Goal: Share content: Share content

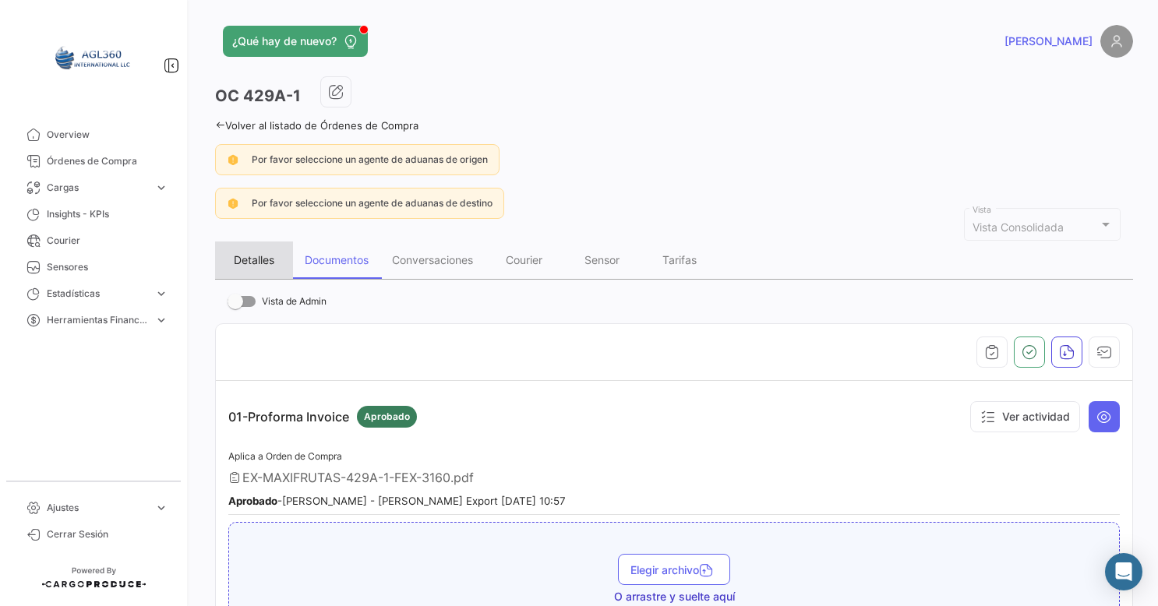
click at [256, 250] on div "Detalles" at bounding box center [254, 260] width 78 height 37
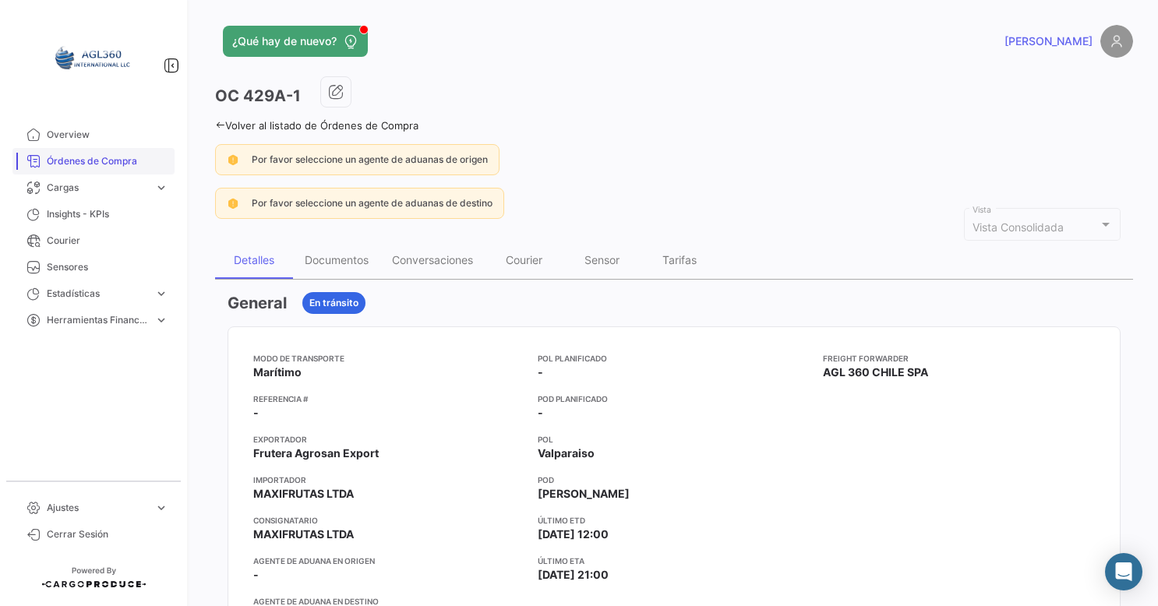
click at [90, 147] on link "Overview" at bounding box center [93, 135] width 162 height 26
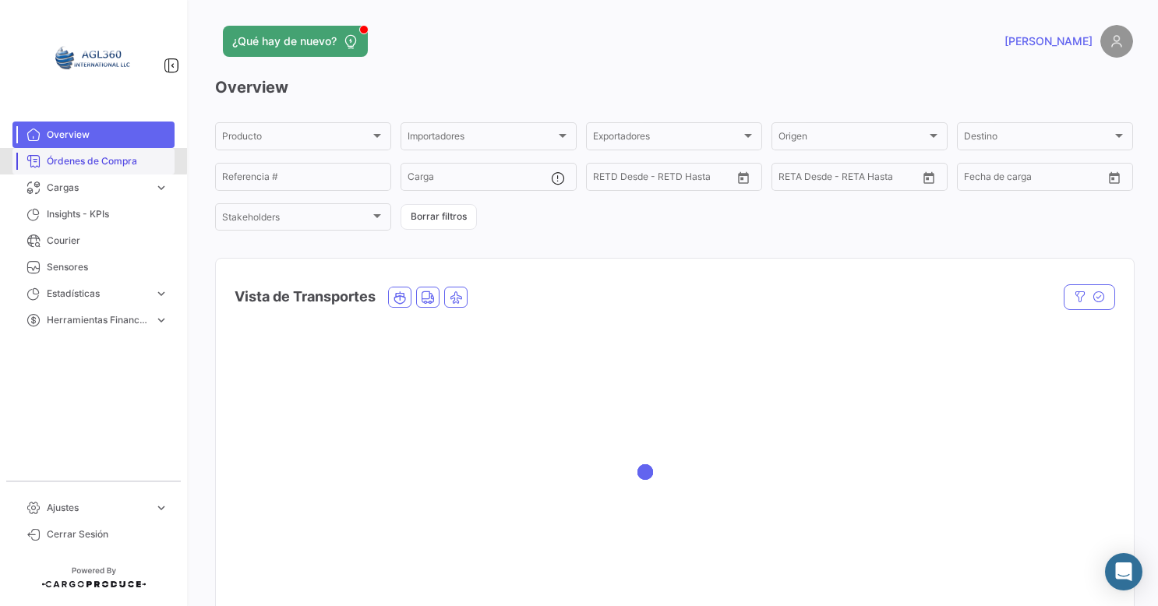
click at [90, 152] on link "Órdenes de Compra" at bounding box center [93, 161] width 162 height 26
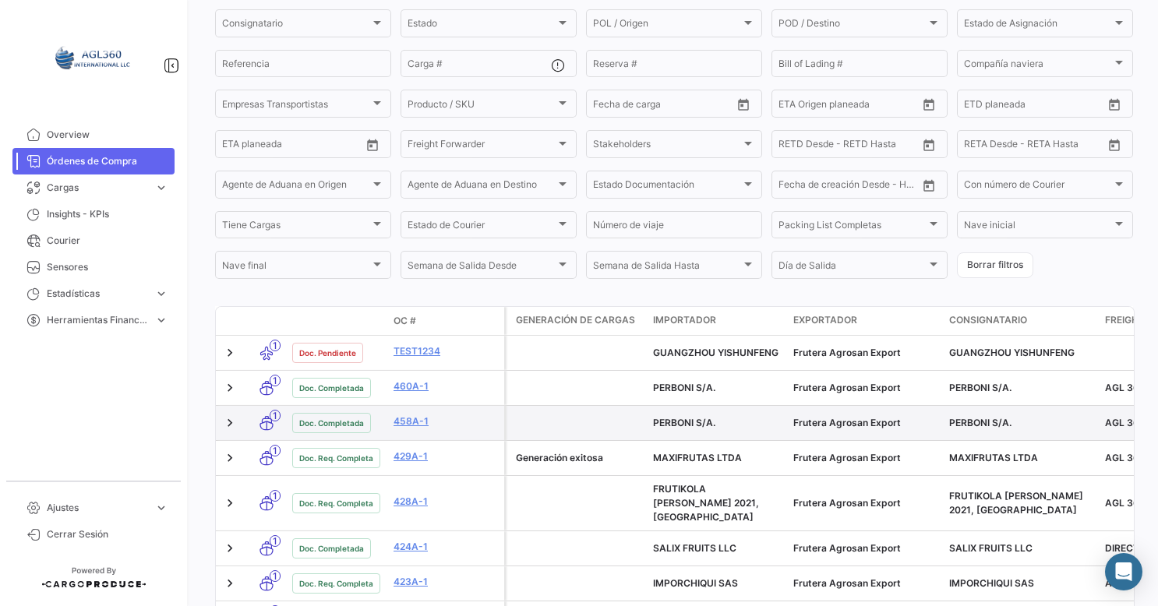
scroll to position [234, 0]
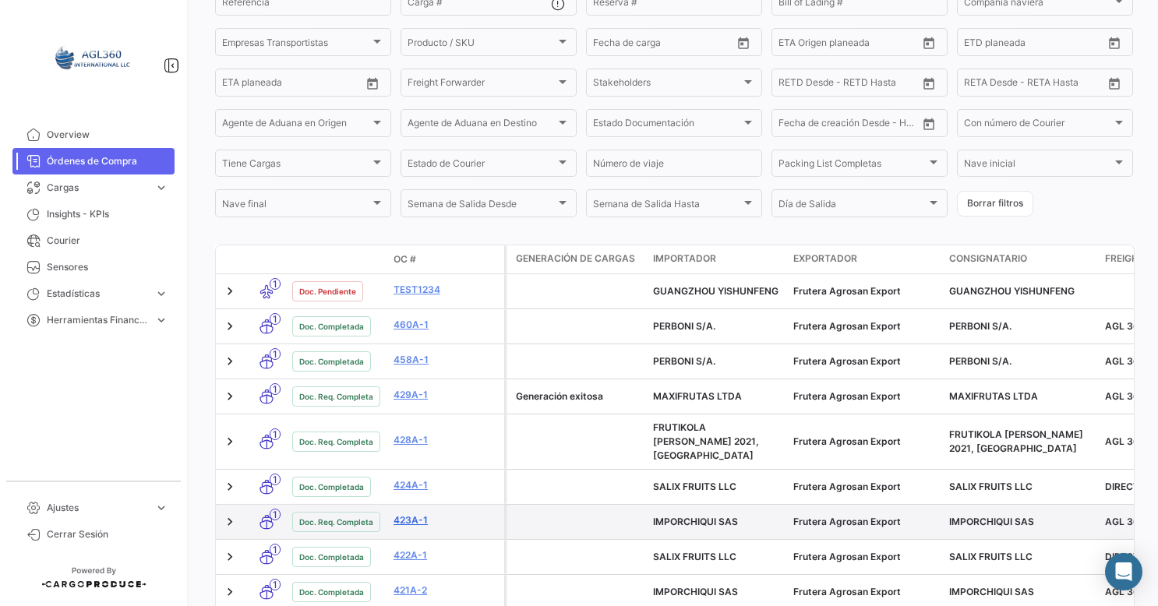
click at [407, 514] on link "423A-1" at bounding box center [446, 521] width 104 height 14
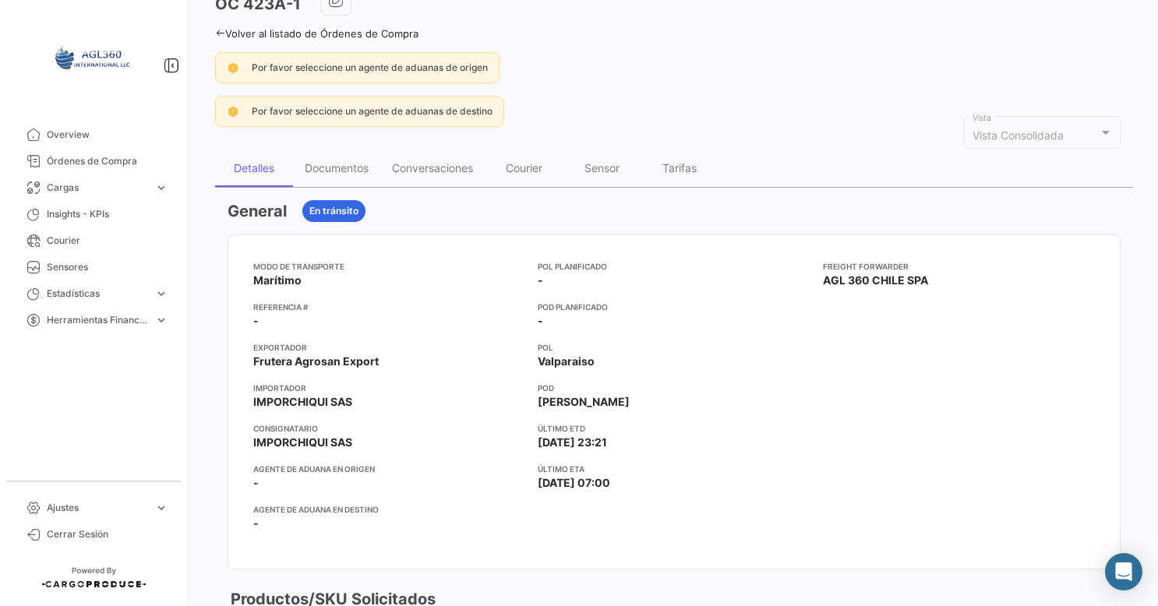
scroll to position [78, 0]
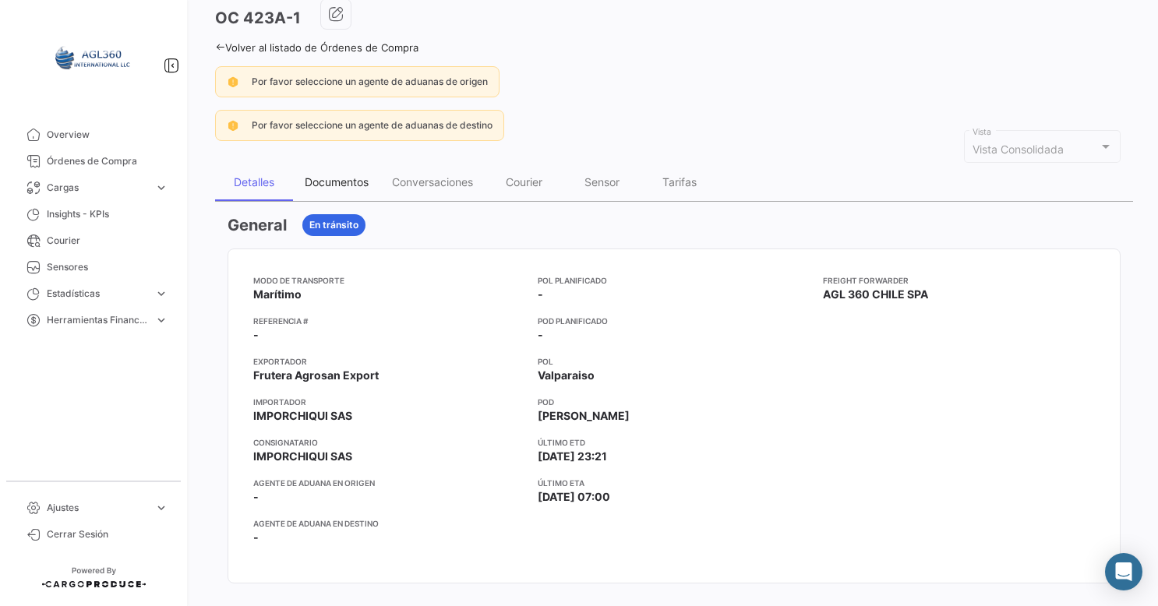
click at [337, 178] on div "Documentos" at bounding box center [337, 181] width 64 height 13
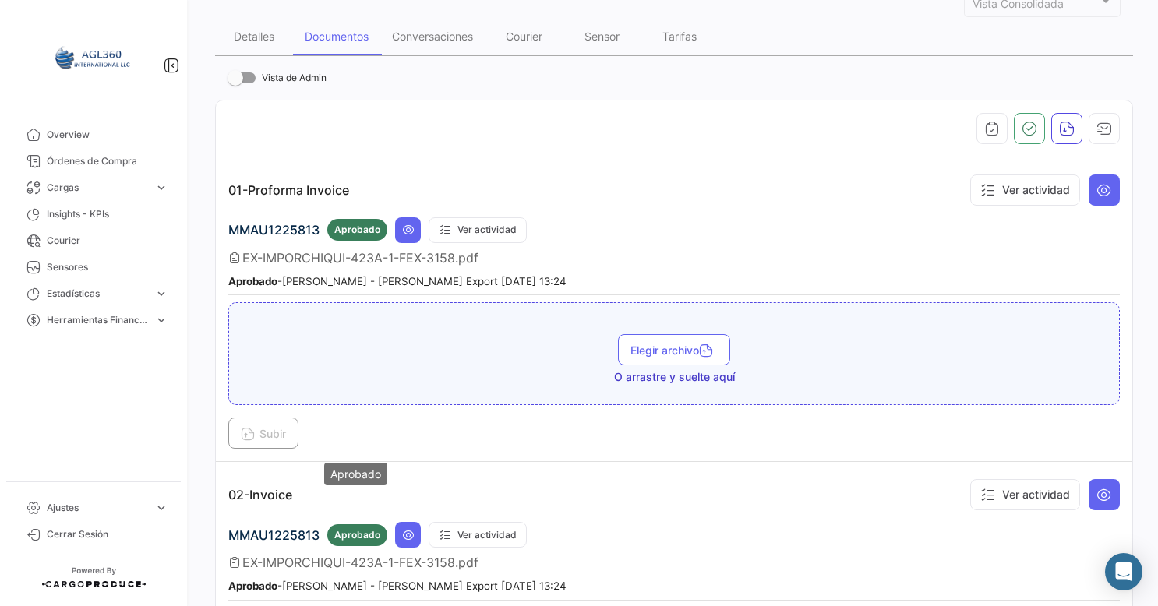
scroll to position [312, 0]
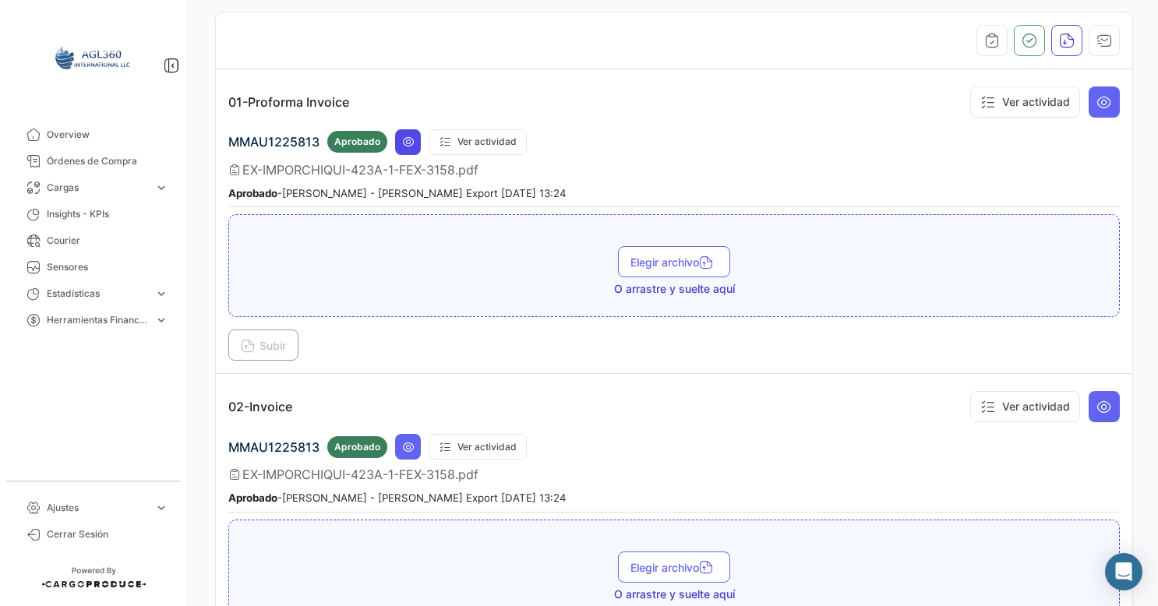
click at [414, 138] on button at bounding box center [408, 142] width 26 height 26
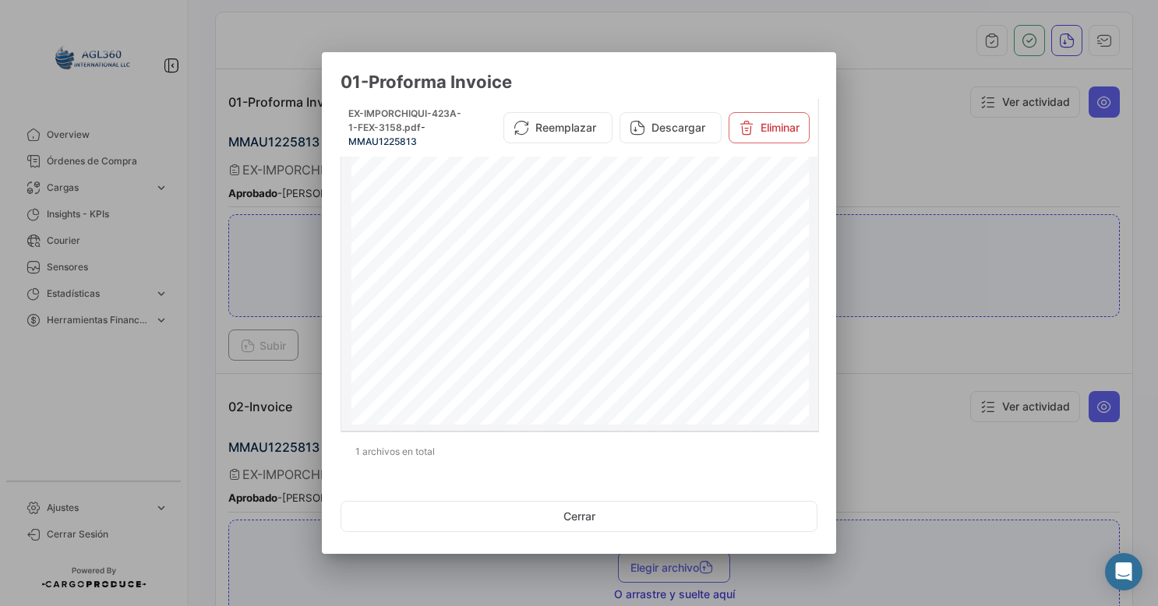
click at [677, 229] on div "Emisor RUT 77.089.369-0 Razón social FRUTERA AGROSAN EXPORT SPA Giro EXPORTADOR…" at bounding box center [579, 447] width 457 height 591
click at [671, 235] on span "3158" at bounding box center [737, 236] width 144 height 10
copy span "3158"
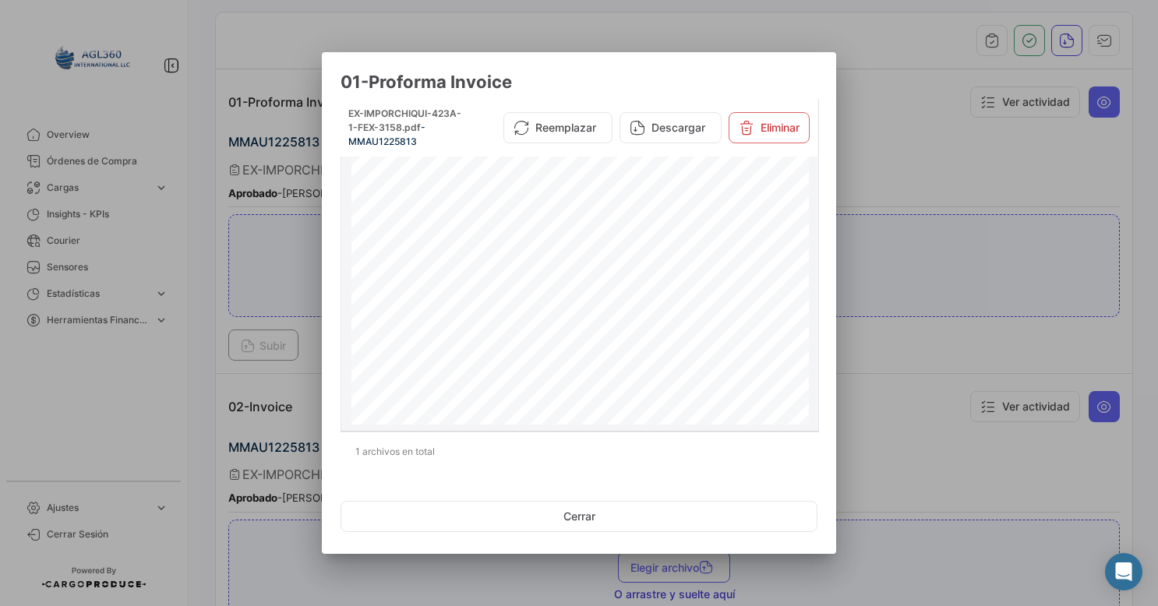
drag, startPoint x: 683, startPoint y: 308, endPoint x: 643, endPoint y: 305, distance: 39.8
click at [646, 305] on span "MAERSK BATAM" at bounding box center [728, 309] width 164 height 9
copy span "MAERSK BATAM"
click at [913, 168] on div at bounding box center [579, 303] width 1158 height 606
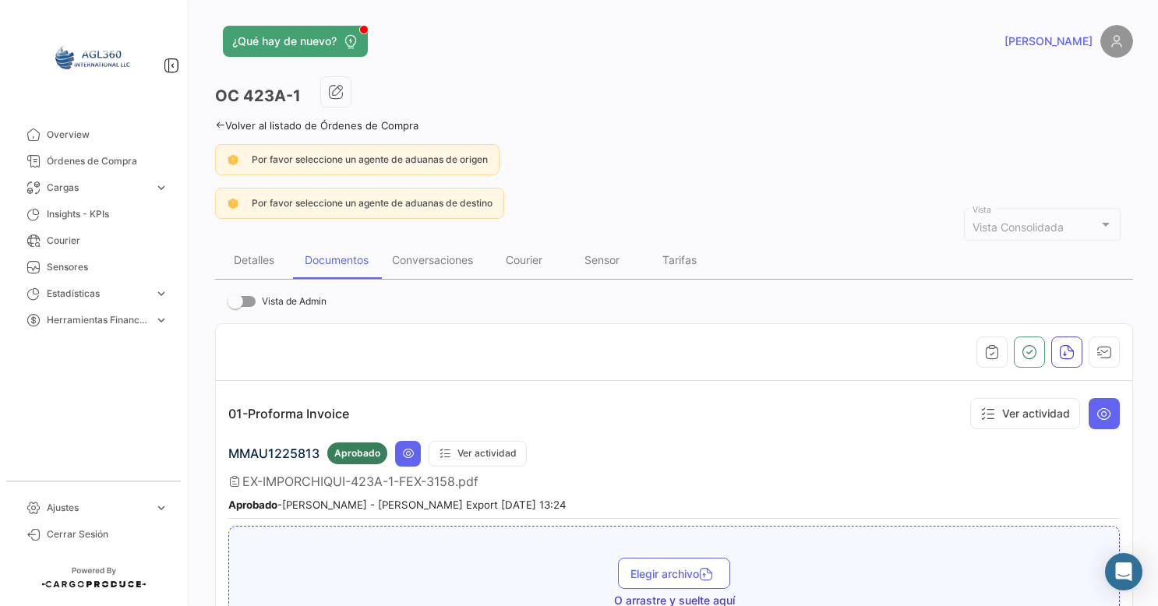
click at [221, 122] on icon at bounding box center [220, 125] width 10 height 10
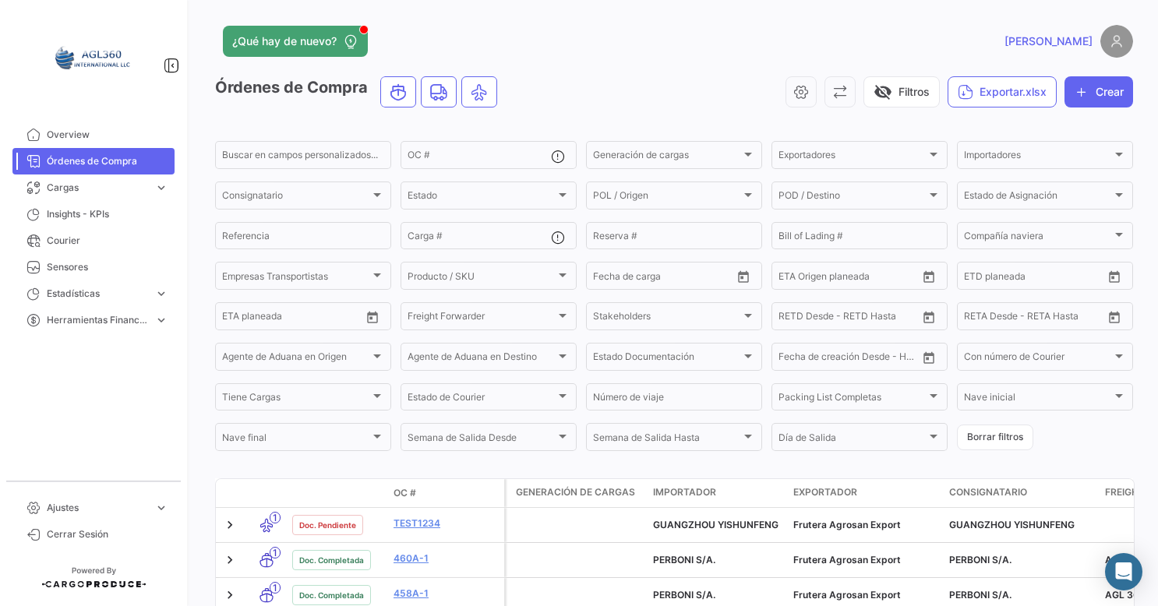
scroll to position [234, 0]
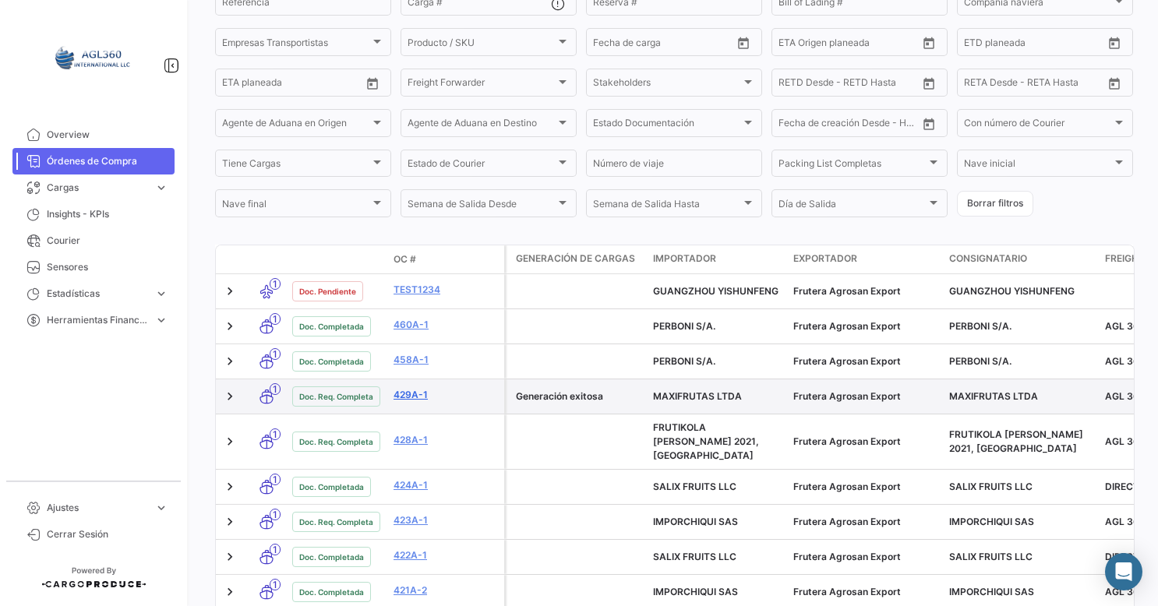
click at [411, 399] on link "429A-1" at bounding box center [446, 395] width 104 height 14
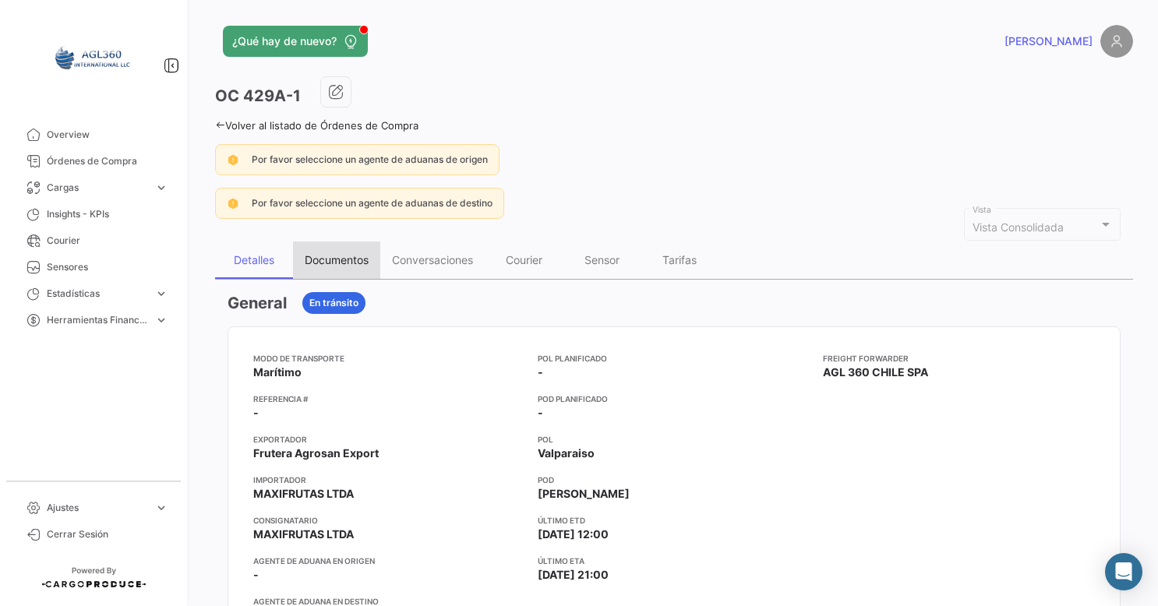
click at [338, 259] on div "Documentos" at bounding box center [337, 259] width 64 height 13
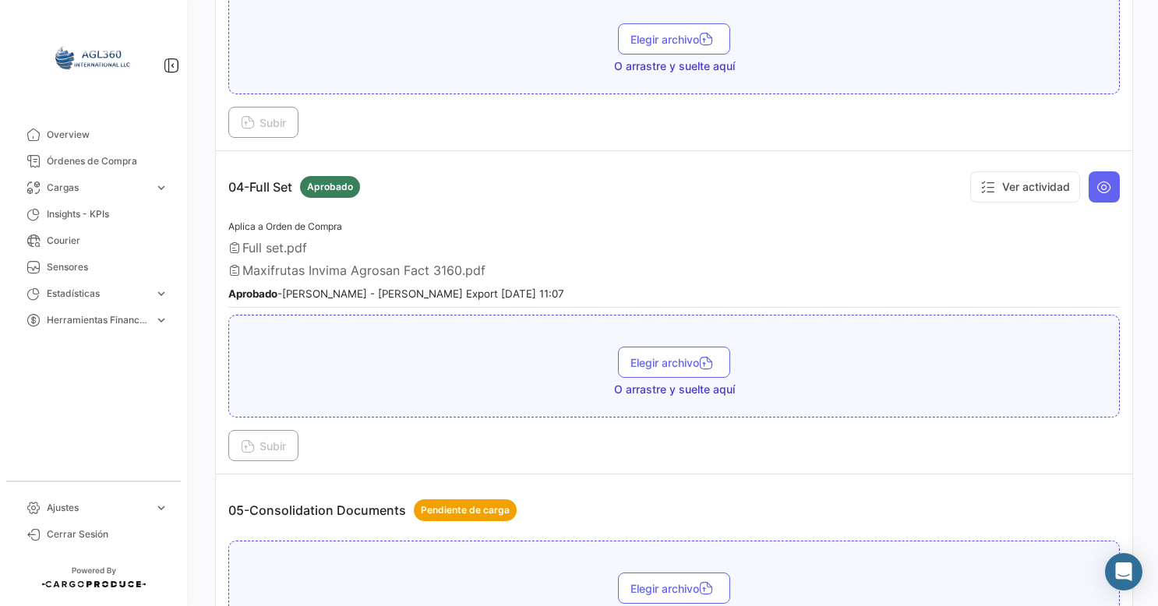
scroll to position [1055, 0]
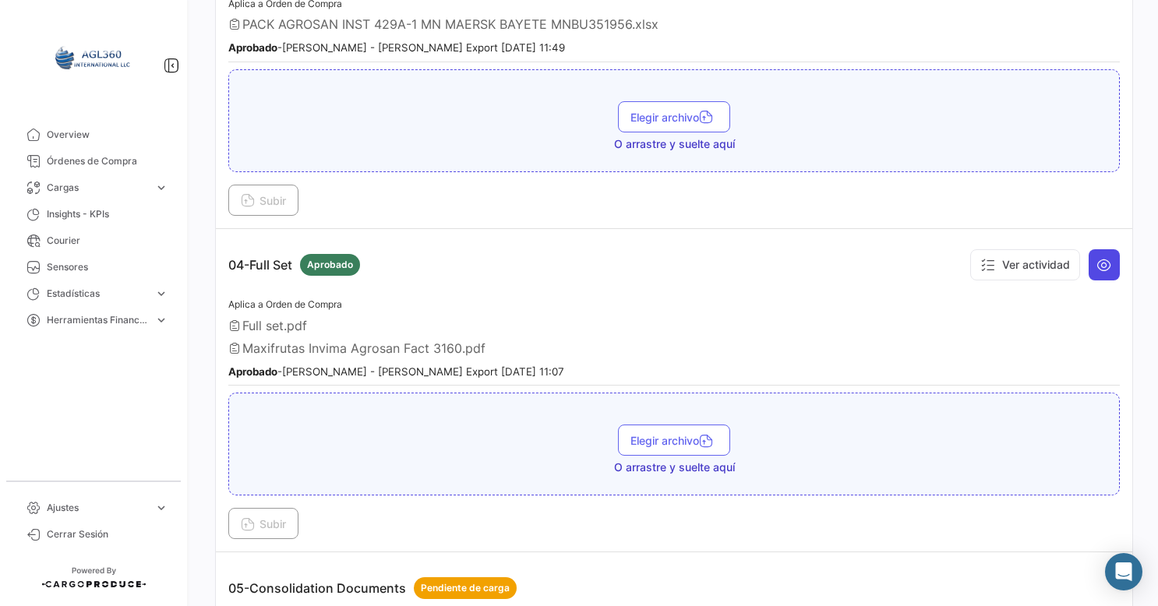
click at [1096, 257] on icon at bounding box center [1104, 265] width 16 height 16
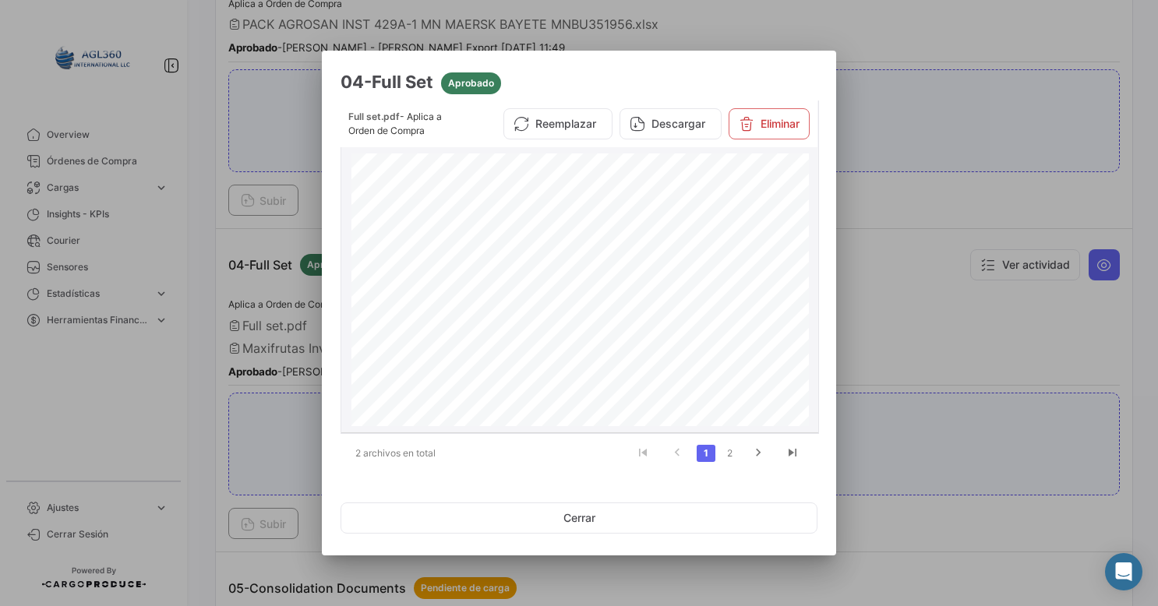
scroll to position [2561, 0]
click at [927, 257] on div at bounding box center [579, 303] width 1158 height 606
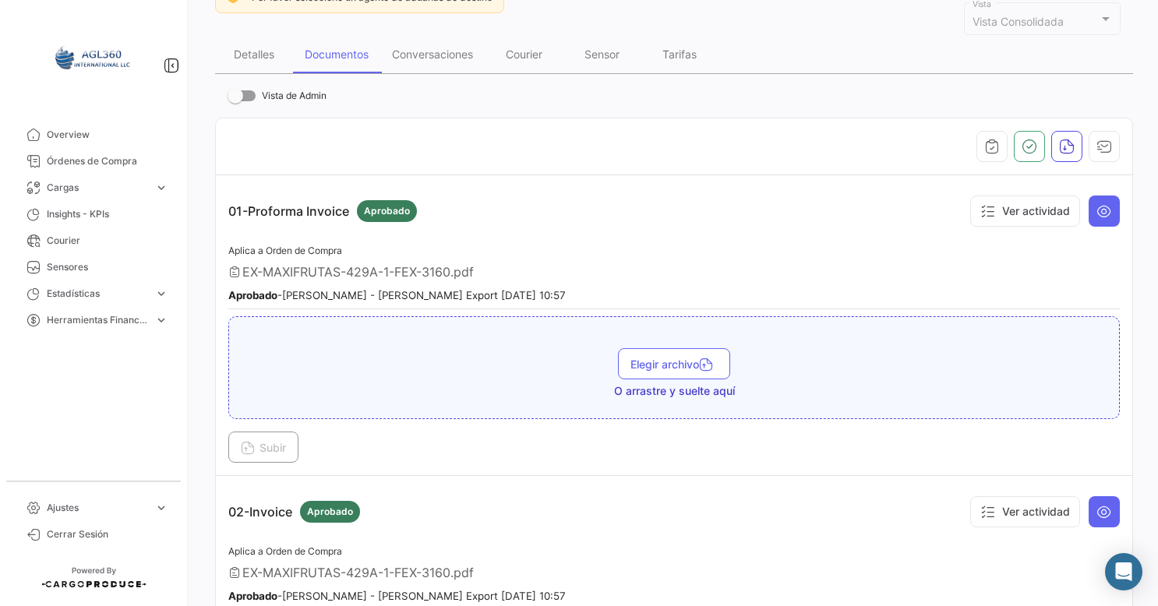
scroll to position [198, 0]
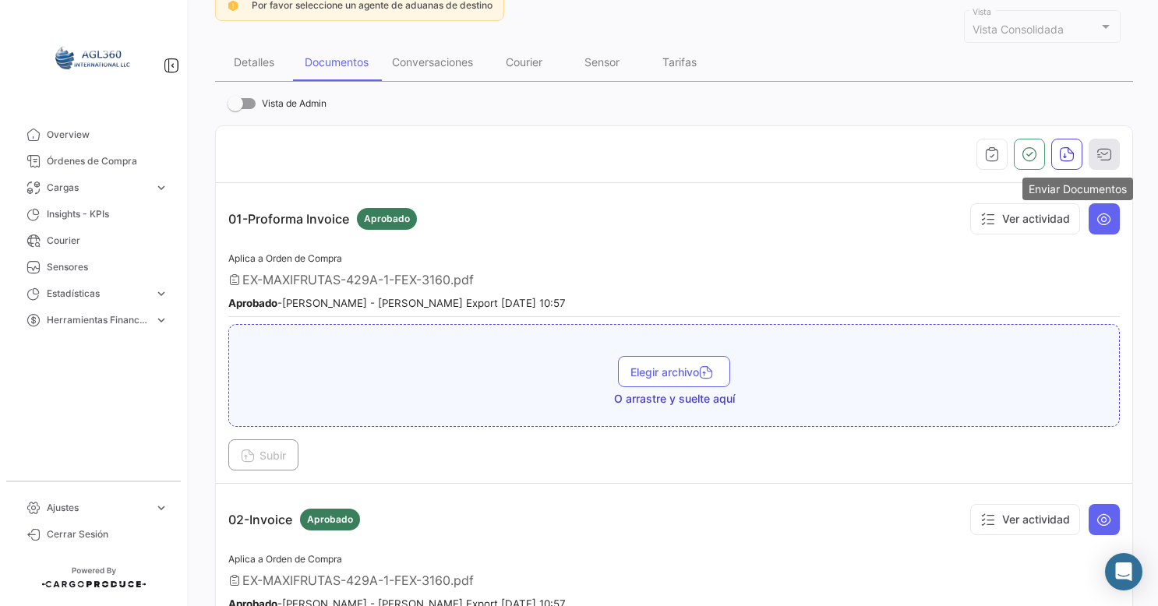
click at [1102, 157] on icon "button" at bounding box center [1104, 155] width 16 height 16
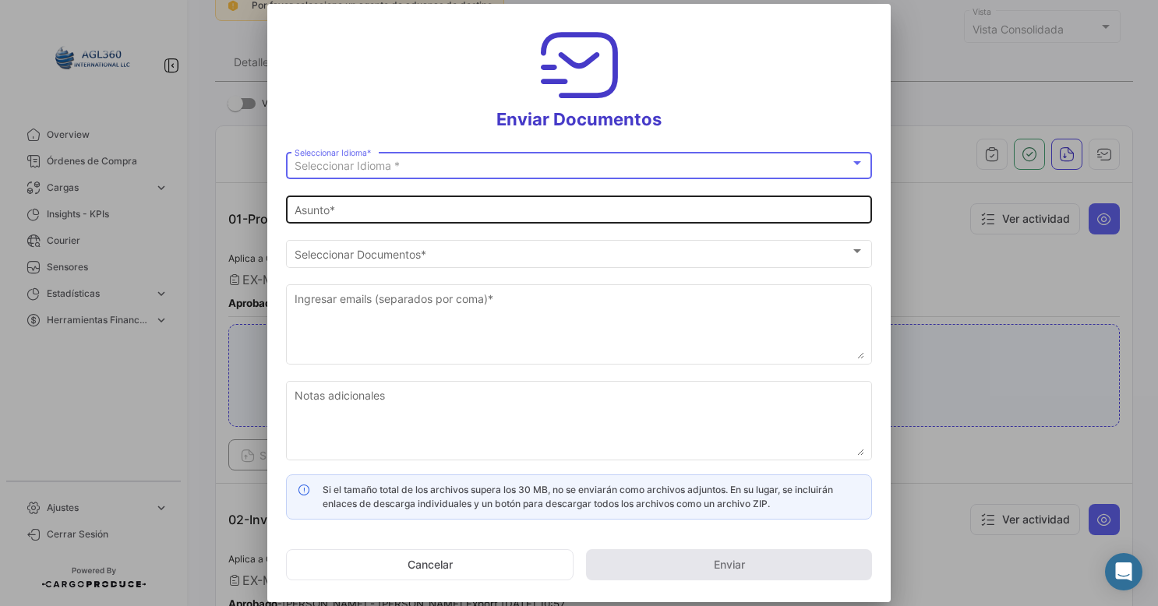
click at [613, 213] on input "Asunto *" at bounding box center [580, 210] width 570 height 13
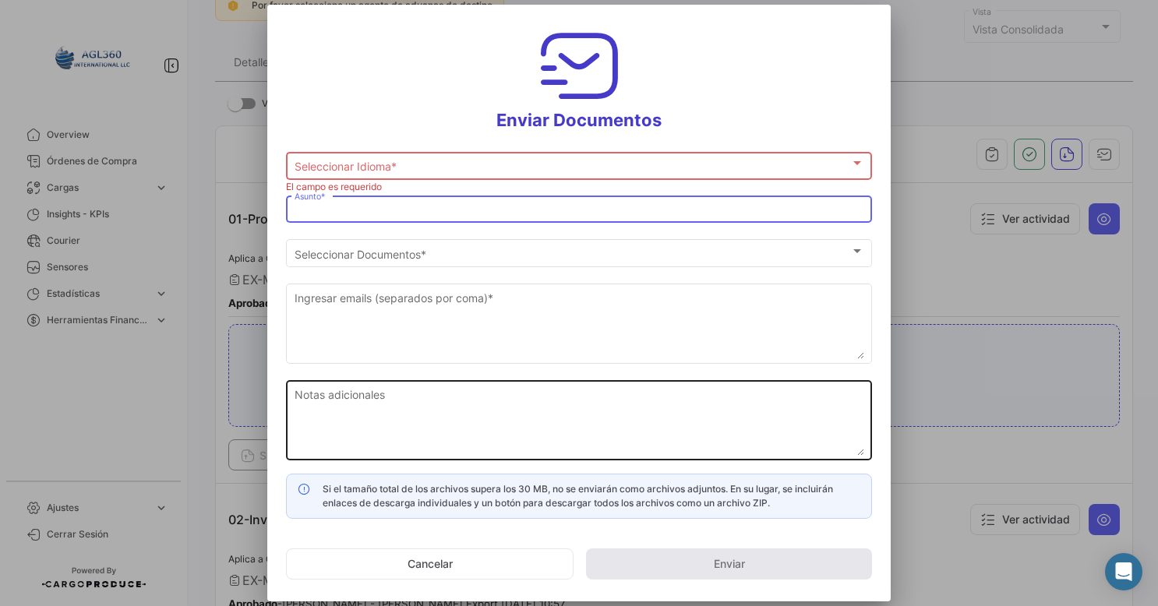
drag, startPoint x: 396, startPoint y: 405, endPoint x: 405, endPoint y: 400, distance: 10.8
click at [402, 402] on textarea "Notas adicionales" at bounding box center [580, 421] width 570 height 69
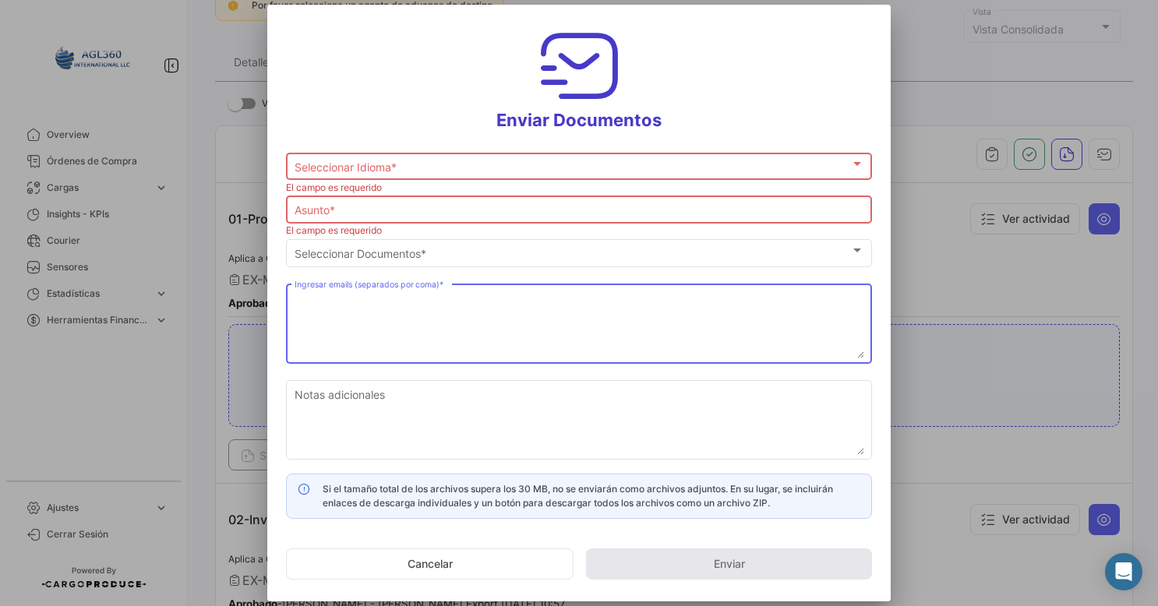
click at [513, 308] on textarea "Ingresar emails (separados por coma) *" at bounding box center [580, 324] width 570 height 69
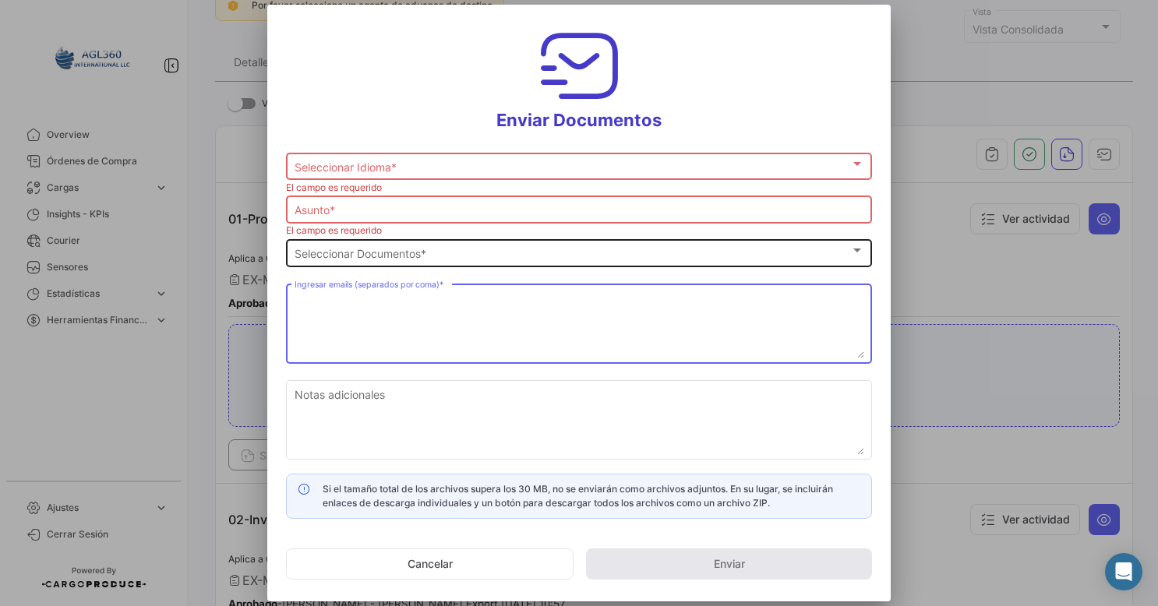
click at [511, 265] on div "Seleccionar Documentos Seleccionar Documentos *" at bounding box center [580, 251] width 570 height 30
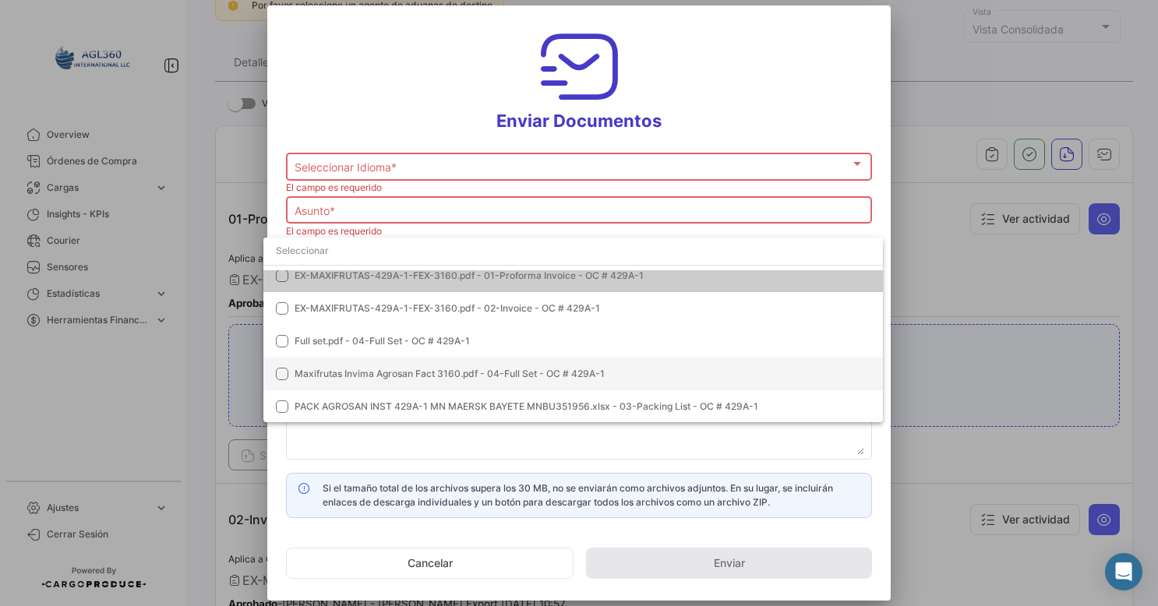
scroll to position [0, 0]
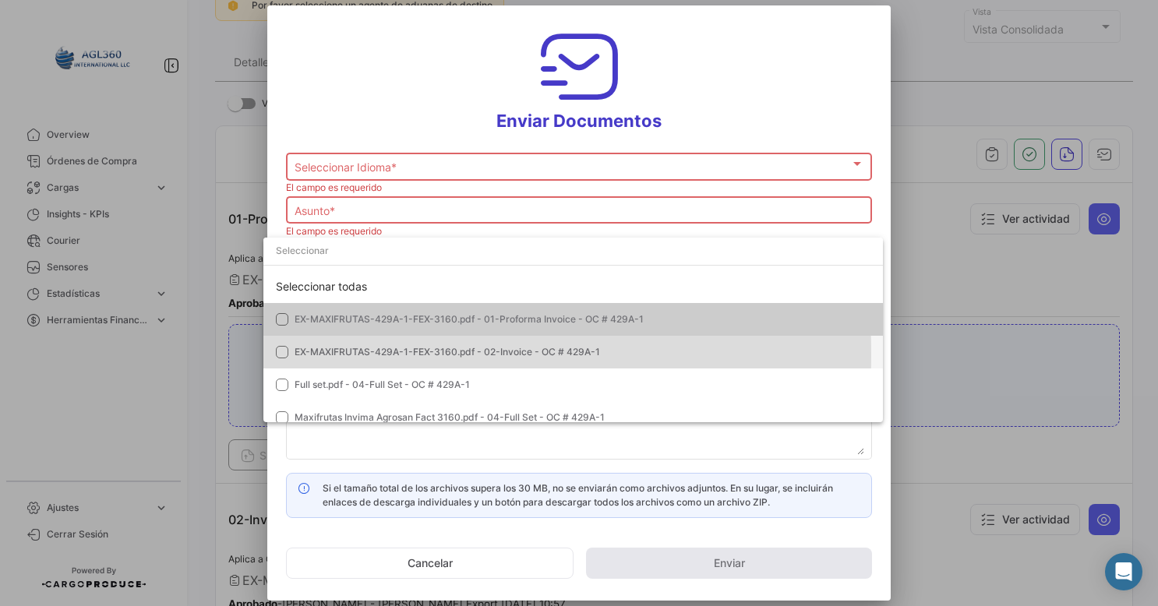
click at [281, 354] on mat-pseudo-checkbox at bounding box center [282, 352] width 12 height 12
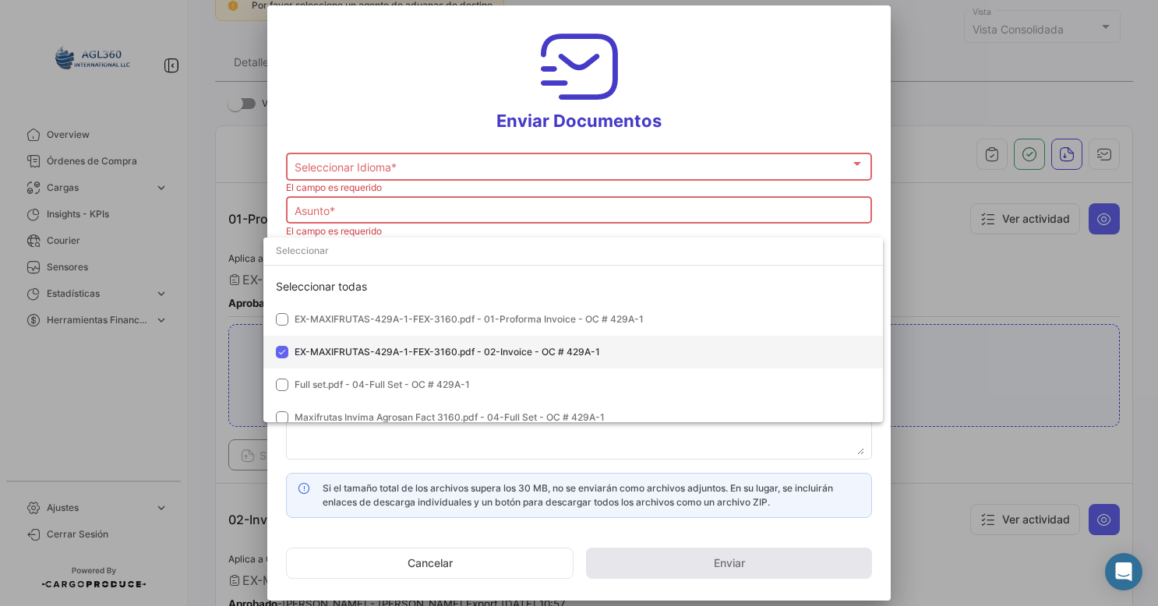
scroll to position [44, 0]
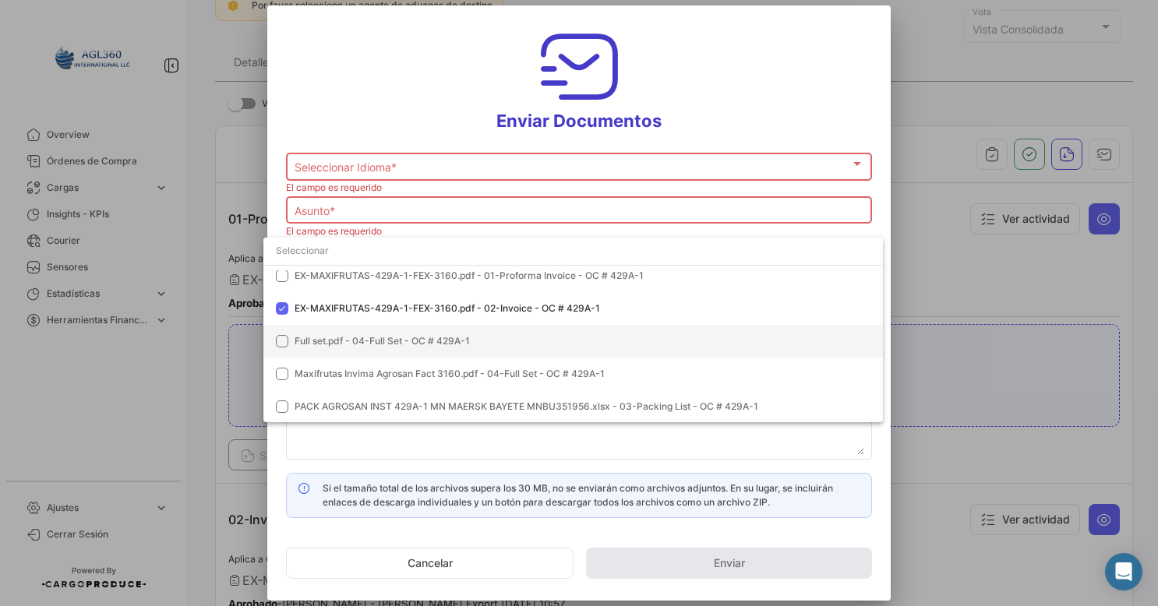
click at [282, 340] on mat-pseudo-checkbox at bounding box center [282, 341] width 12 height 12
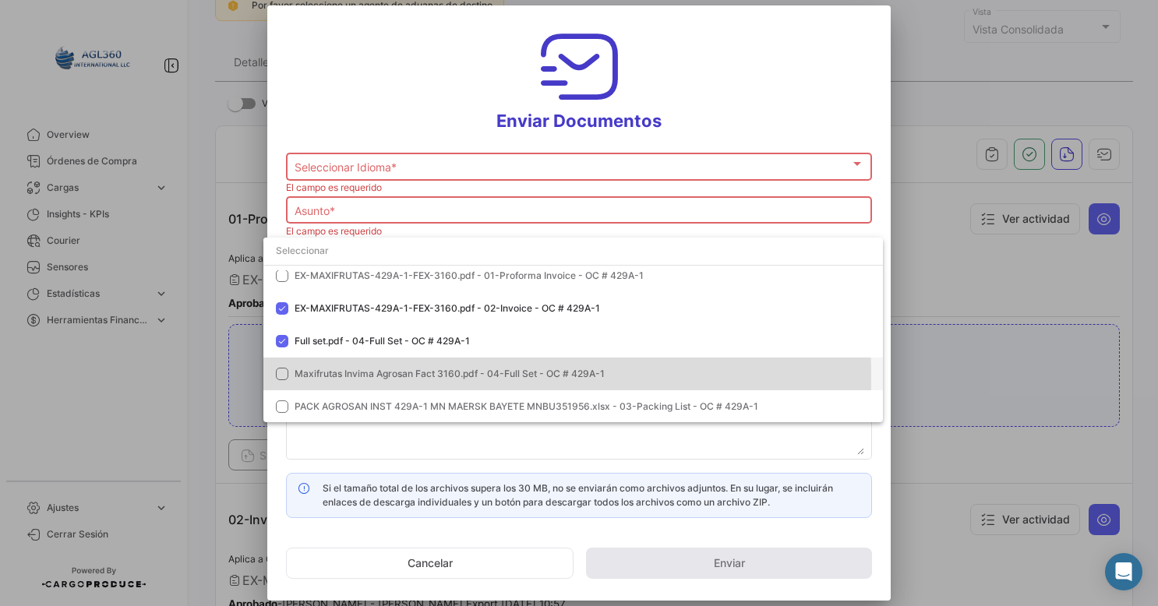
click at [317, 377] on span "Maxifrutas Invima Agrosan Fact 3160.pdf - 04-Full Set - OC # 429A-1" at bounding box center [450, 374] width 310 height 12
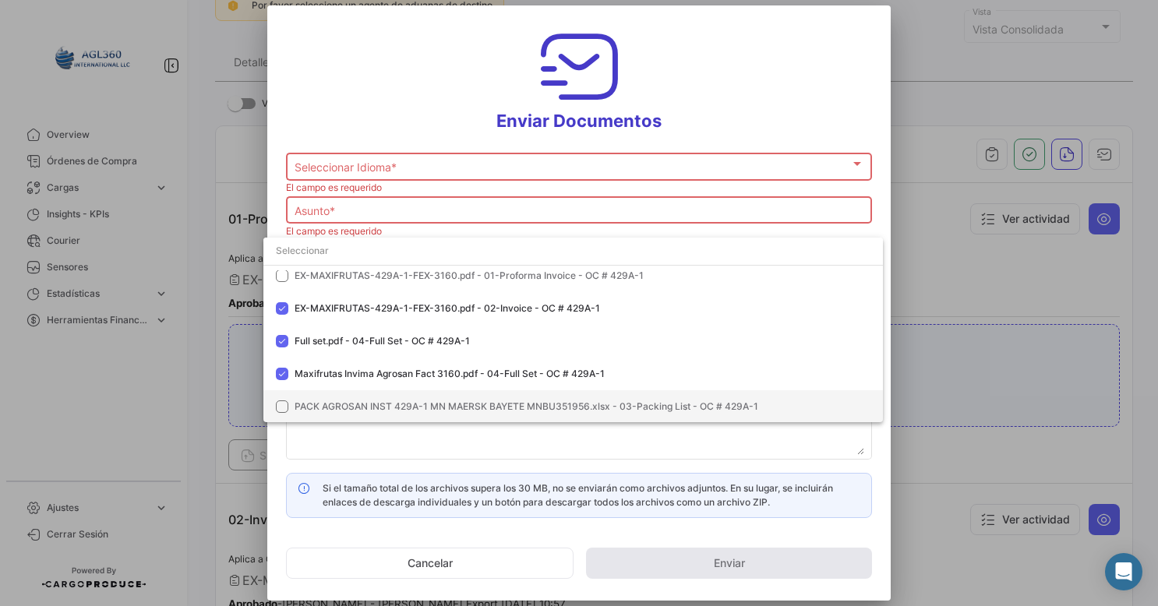
click at [289, 404] on mat-option "PACK AGROSAN INST 429A-1 MN MAERSK BAYETE MNBU351956.xlsx - 03-Packing List - O…" at bounding box center [573, 406] width 620 height 33
click at [565, 444] on div at bounding box center [579, 303] width 1158 height 606
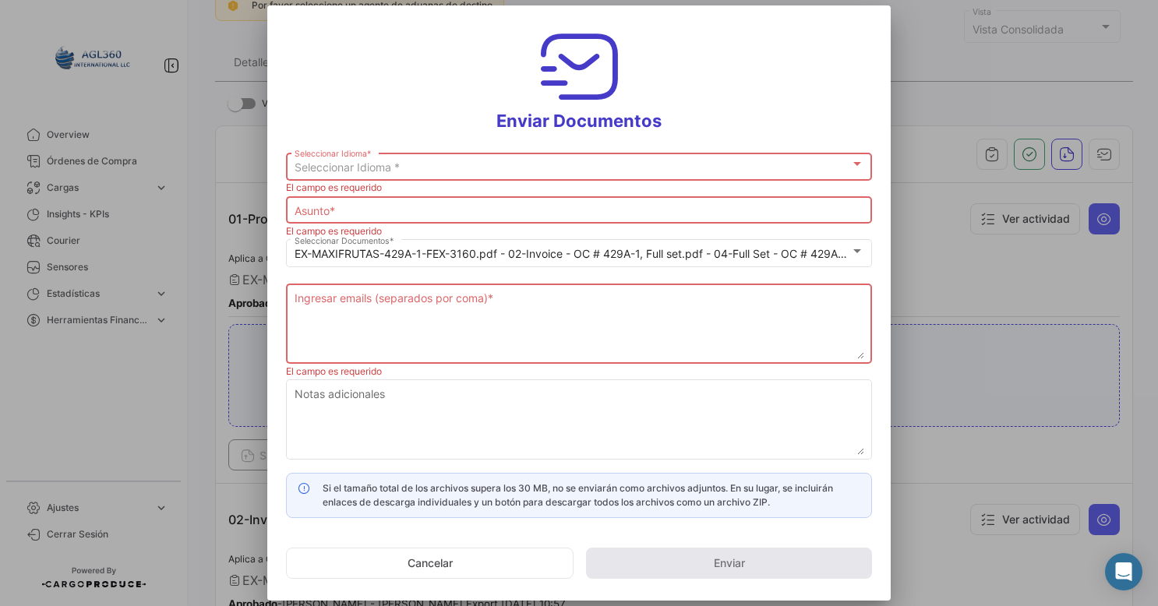
click at [422, 169] on div "Seleccionar Idioma *" at bounding box center [573, 167] width 556 height 13
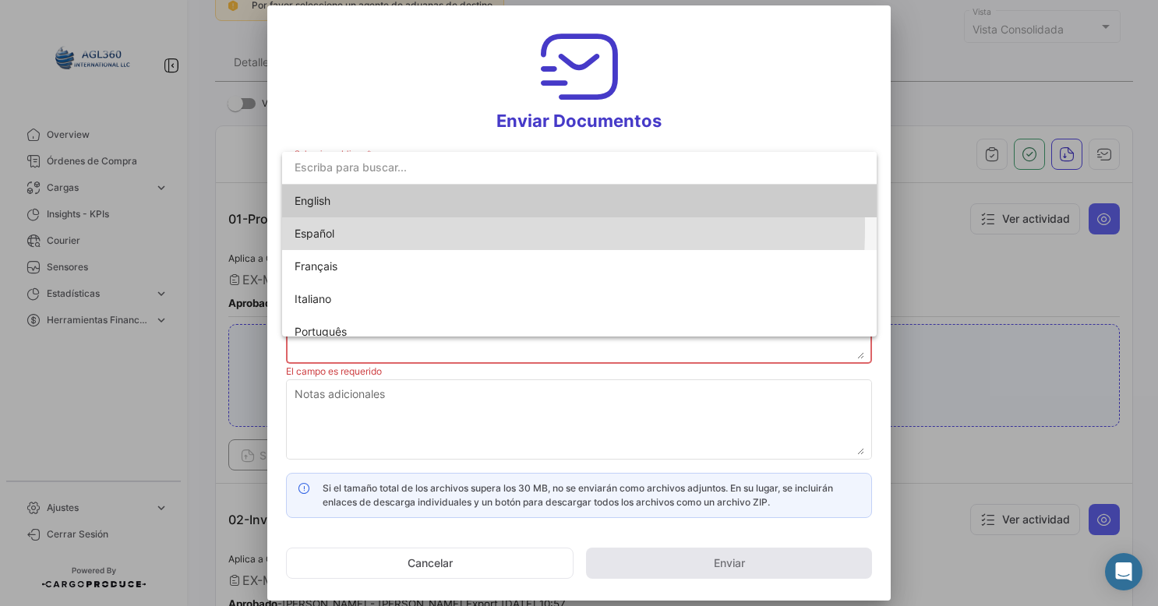
click at [341, 228] on span "Español" at bounding box center [580, 233] width 570 height 33
type input "[PERSON_NAME] compartido los documentos de la OC # 429A-1 contigo"
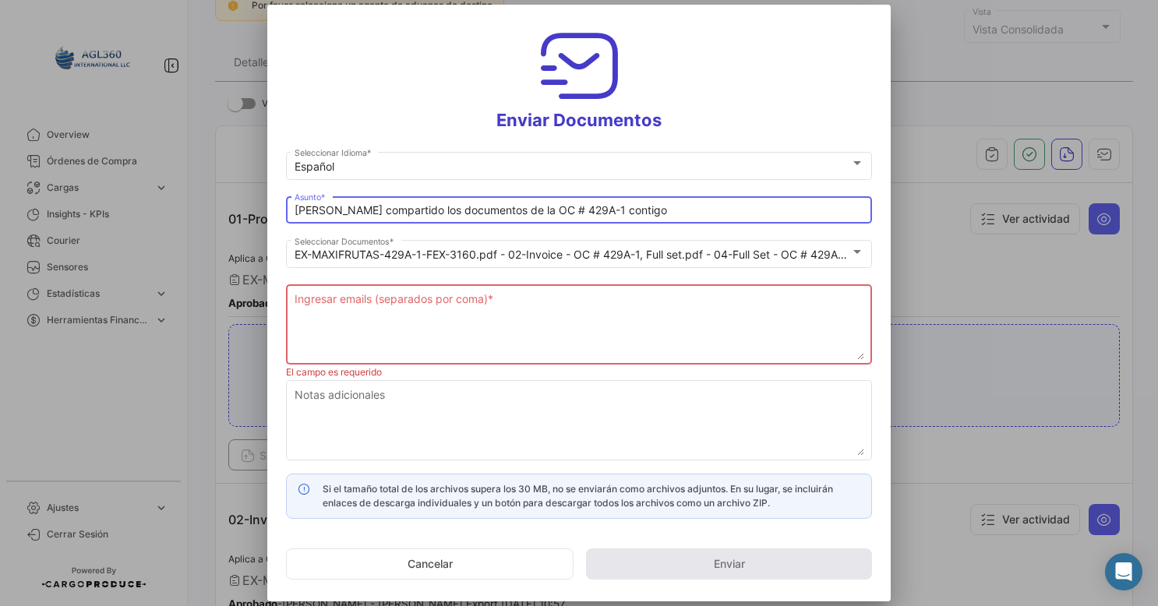
drag, startPoint x: 641, startPoint y: 211, endPoint x: 280, endPoint y: 214, distance: 360.8
click at [281, 214] on mat-dialog-content "Español Seleccionar Idioma * [PERSON_NAME] compartido los documentos de la OC #…" at bounding box center [578, 335] width 623 height 370
click at [656, 210] on input "[PERSON_NAME] compartido los documentos de la OC # 429A-1 contigo" at bounding box center [580, 210] width 570 height 13
click at [687, 218] on div "[PERSON_NAME] compartido los documentos de la OC # 429A-1 contigo Asunto *" at bounding box center [580, 208] width 570 height 30
click at [374, 326] on textarea "Ingresar emails (separados por coma) *" at bounding box center [580, 325] width 570 height 69
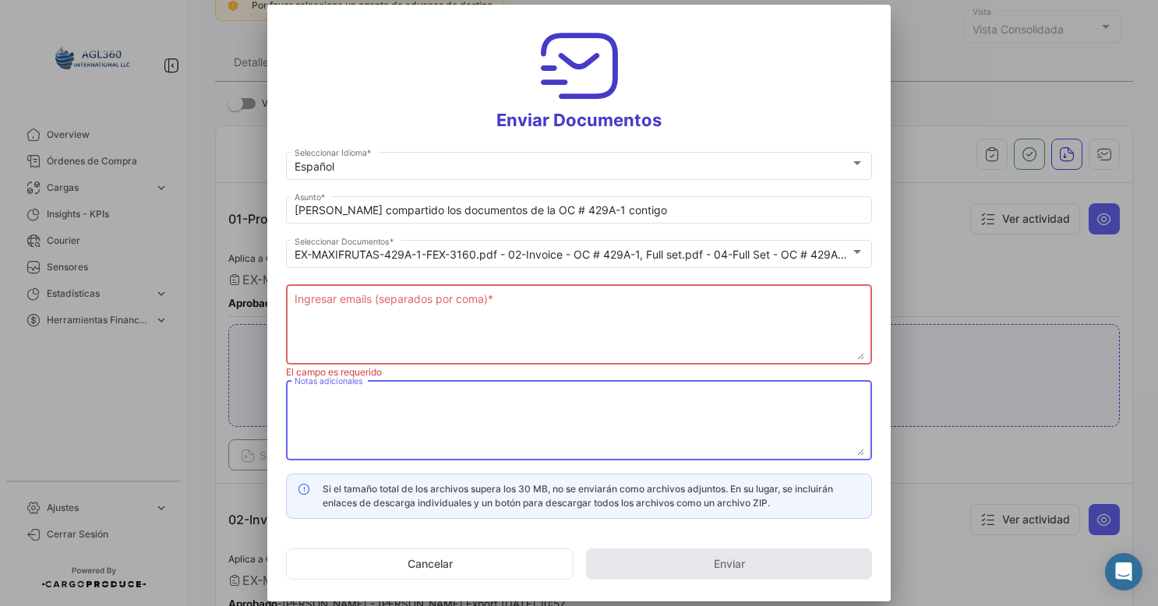
click at [369, 418] on textarea "Notas adicionales" at bounding box center [580, 421] width 570 height 69
click at [395, 300] on textarea "Ingresar emails (separados por coma) *" at bounding box center [580, 325] width 570 height 69
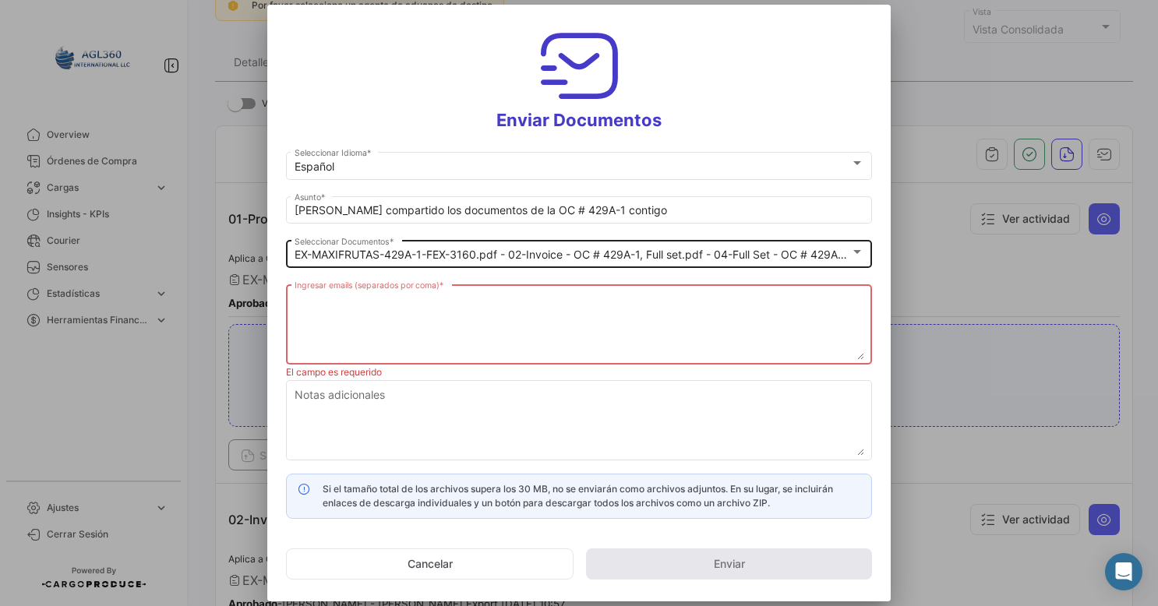
click at [862, 251] on div at bounding box center [857, 251] width 14 height 12
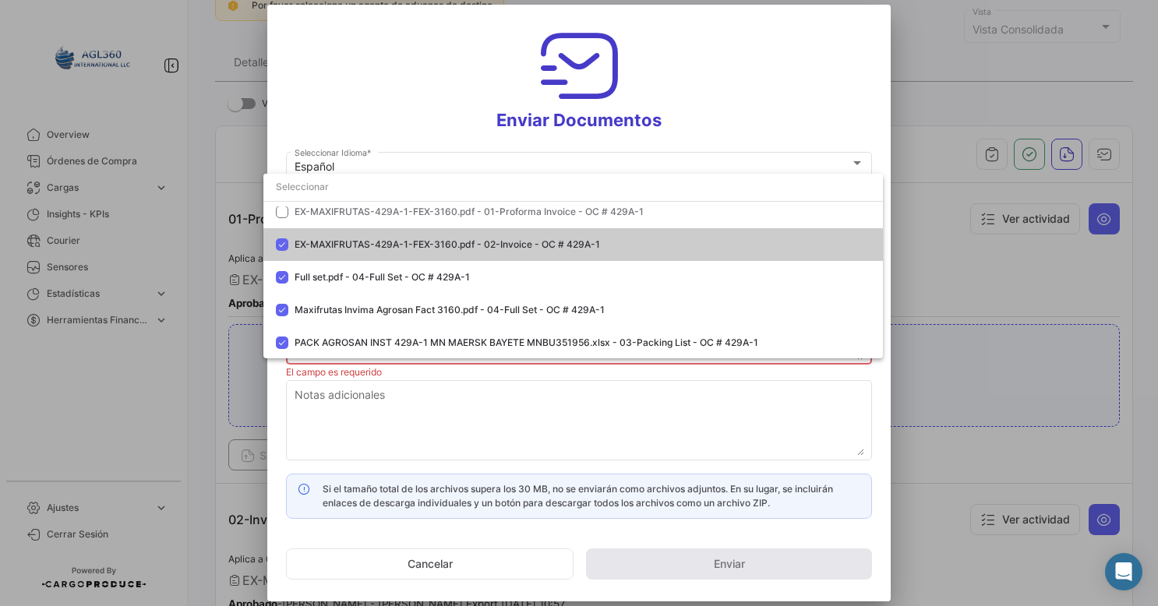
click at [429, 430] on div at bounding box center [579, 303] width 1158 height 606
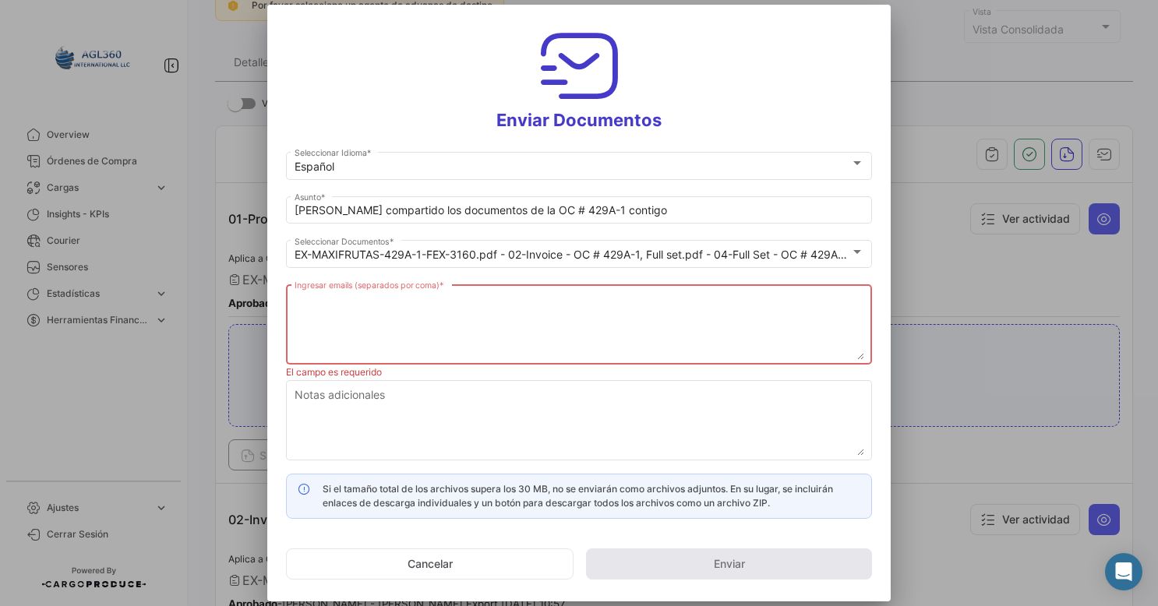
click at [371, 310] on textarea "Ingresar emails (separados por coma) *" at bounding box center [580, 325] width 570 height 69
click at [318, 296] on textarea "Ingresar emails (separados por coma) *" at bounding box center [580, 325] width 570 height 69
type textarea "C"
type textarea "T"
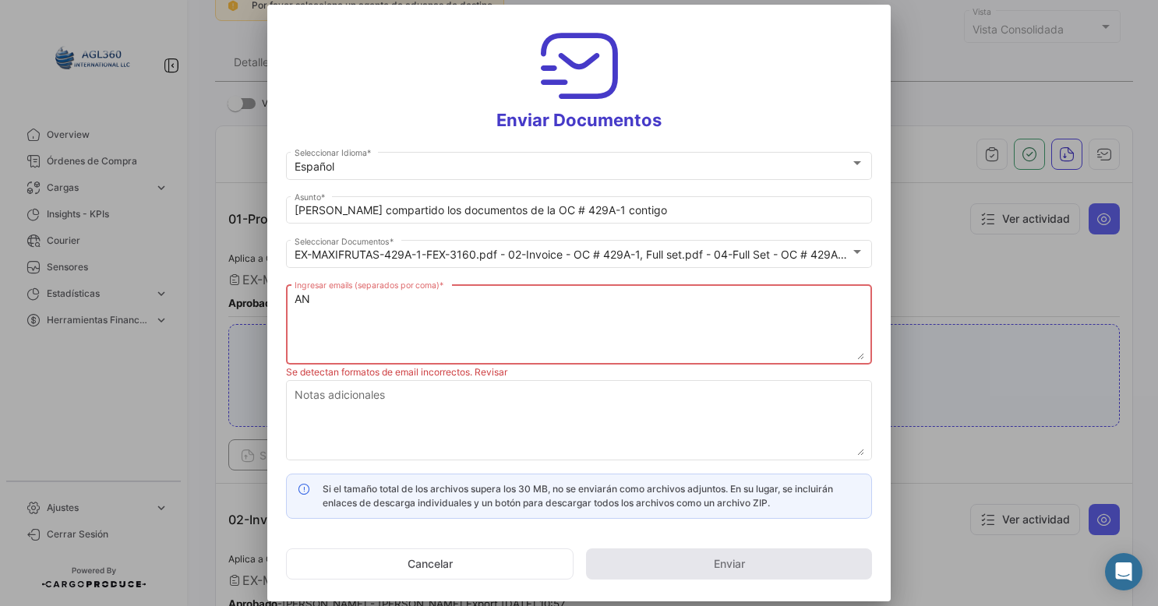
type textarea "A"
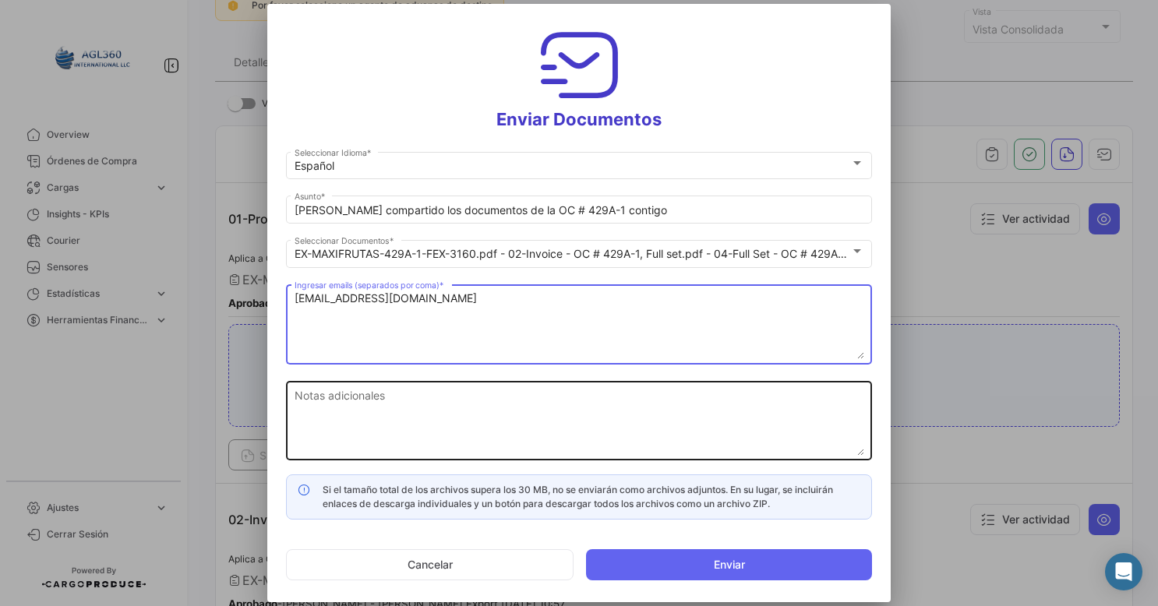
type textarea "[EMAIL_ADDRESS][DOMAIN_NAME]"
click at [432, 401] on textarea "Notas adicionales" at bounding box center [580, 421] width 570 height 69
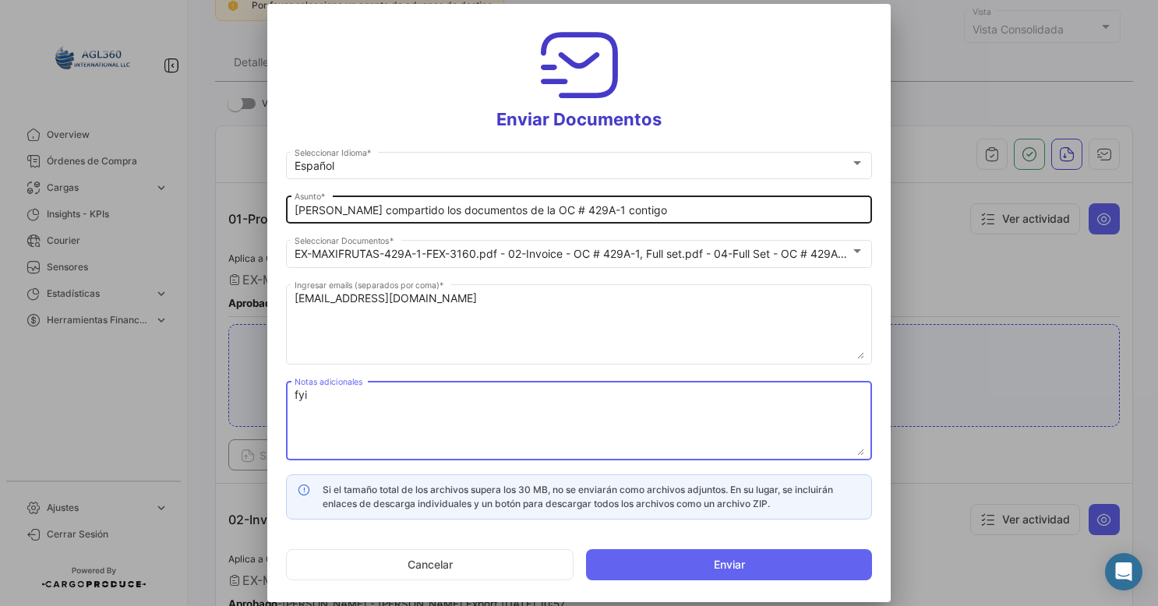
type textarea "fyi"
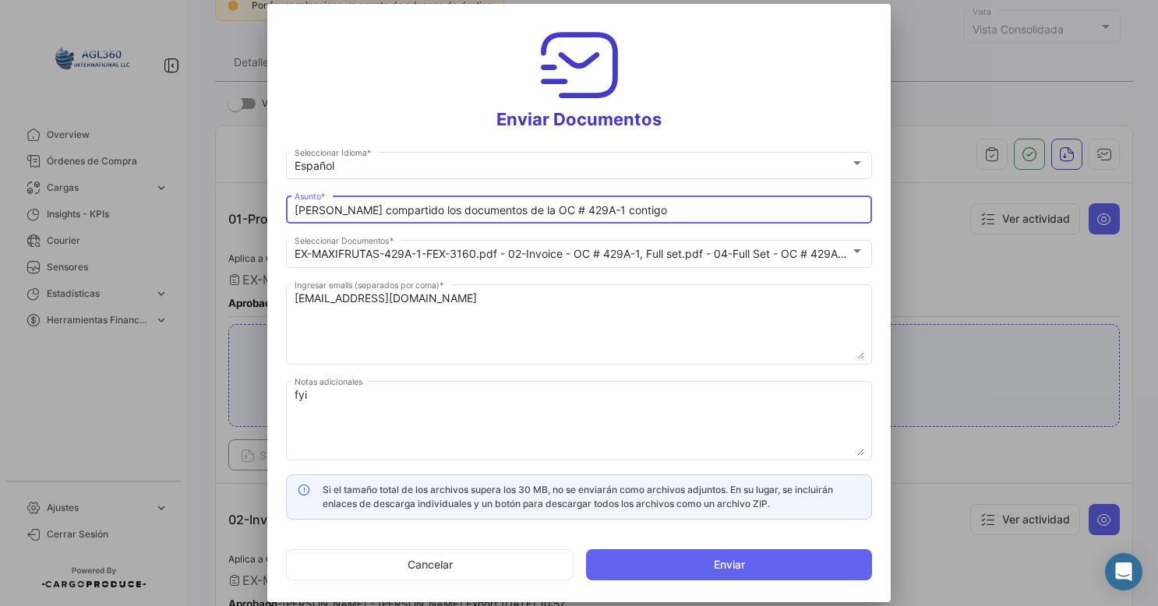
drag, startPoint x: 659, startPoint y: 207, endPoint x: 290, endPoint y: 204, distance: 369.4
click at [290, 204] on div "[PERSON_NAME] compartido los documentos de la OC # 429A-1 contigo Asunto *" at bounding box center [579, 208] width 586 height 30
click at [501, 213] on input "[PERSON_NAME] compartido los documentos de la OC # 429A-1 contigo" at bounding box center [580, 210] width 570 height 13
drag, startPoint x: 419, startPoint y: 209, endPoint x: 246, endPoint y: 211, distance: 173.0
click at [246, 211] on div "Enviar Documentos Español Seleccionar Idioma * [PERSON_NAME] compartido los doc…" at bounding box center [579, 303] width 1158 height 606
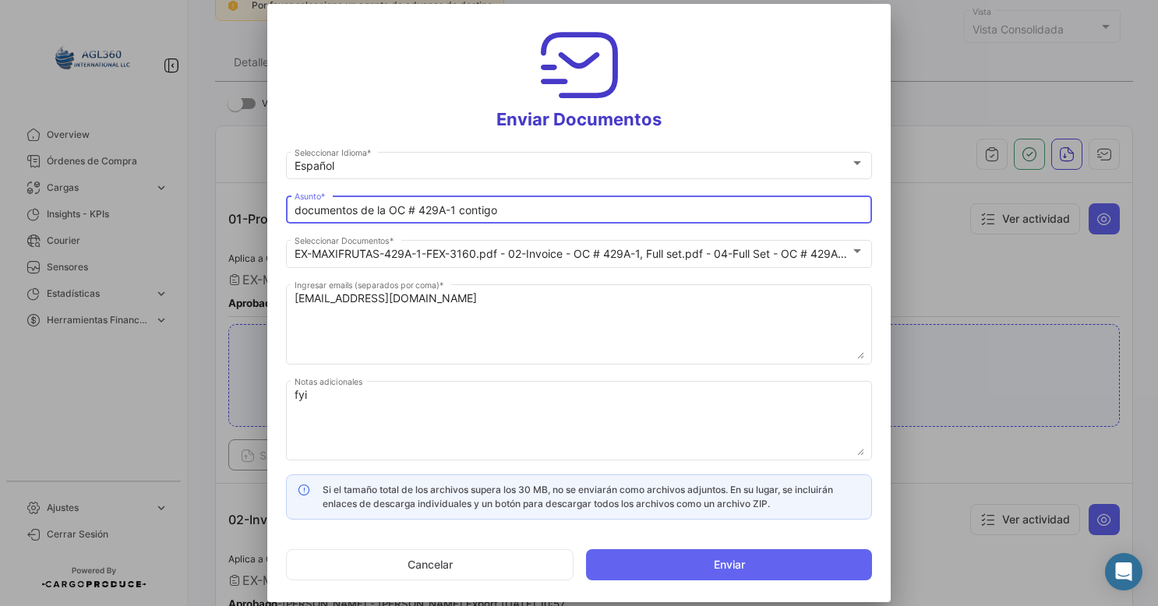
click at [520, 207] on input "documentos de la OC # 429A-1 contigo" at bounding box center [580, 210] width 570 height 13
click at [489, 211] on input "documentos de la OC # 429A-1 contigo" at bounding box center [580, 210] width 570 height 13
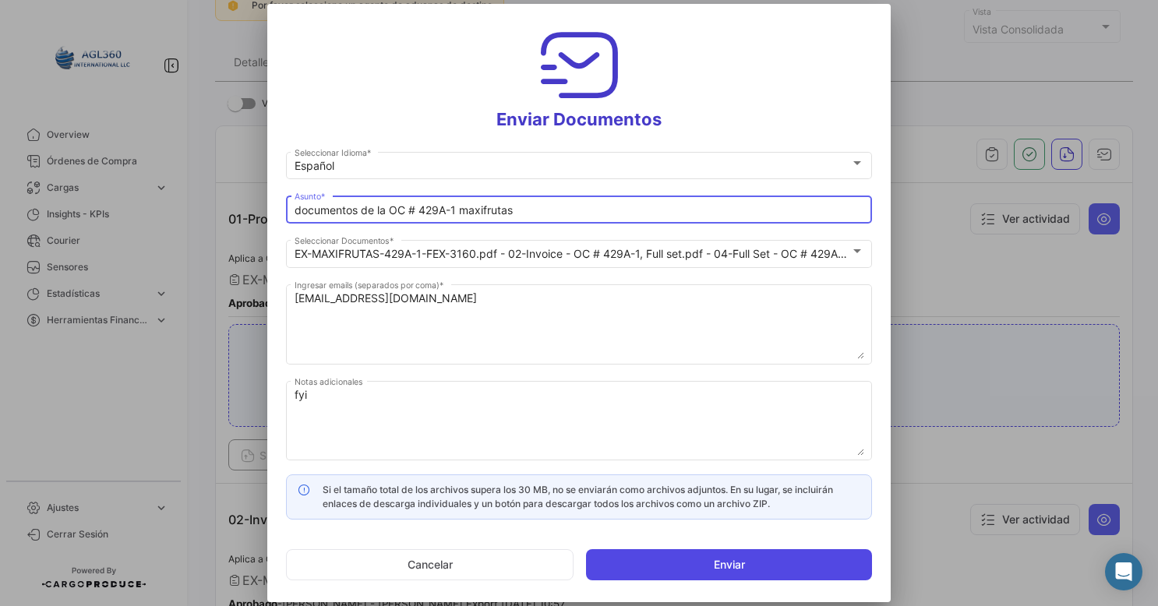
type input "documentos de la OC # 429A-1 maxifrutas"
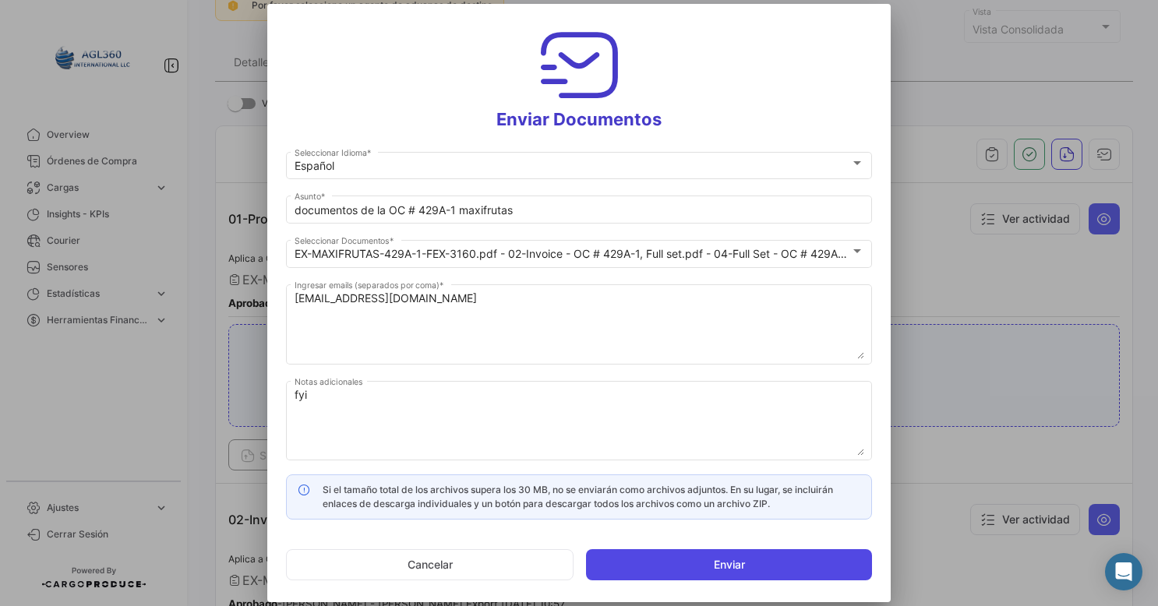
click at [680, 570] on button "Enviar" at bounding box center [729, 564] width 286 height 31
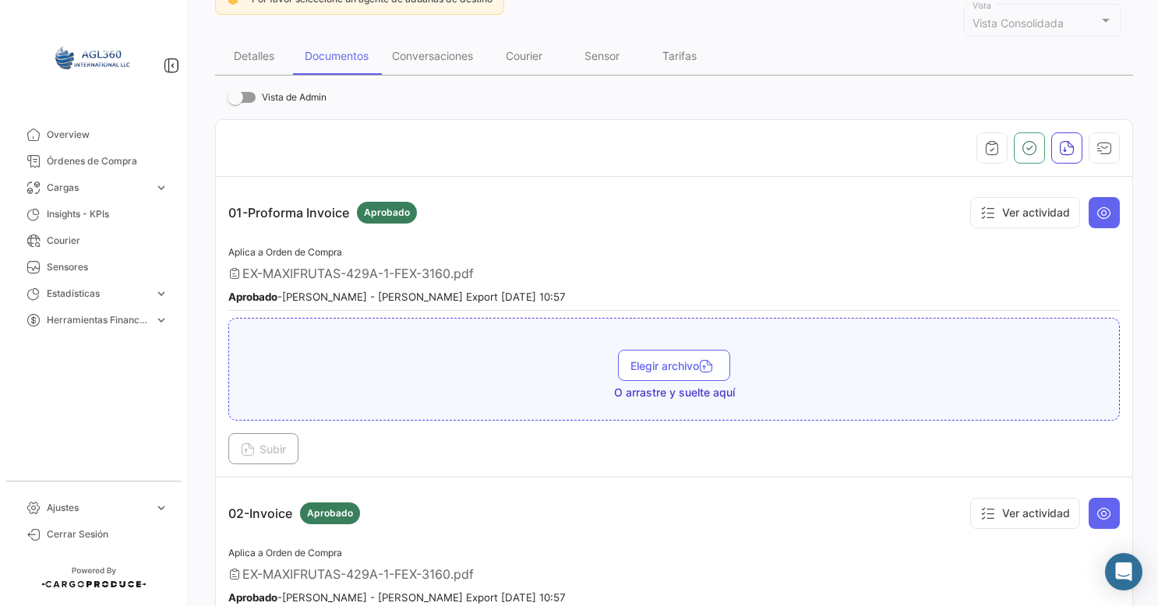
scroll to position [198, 0]
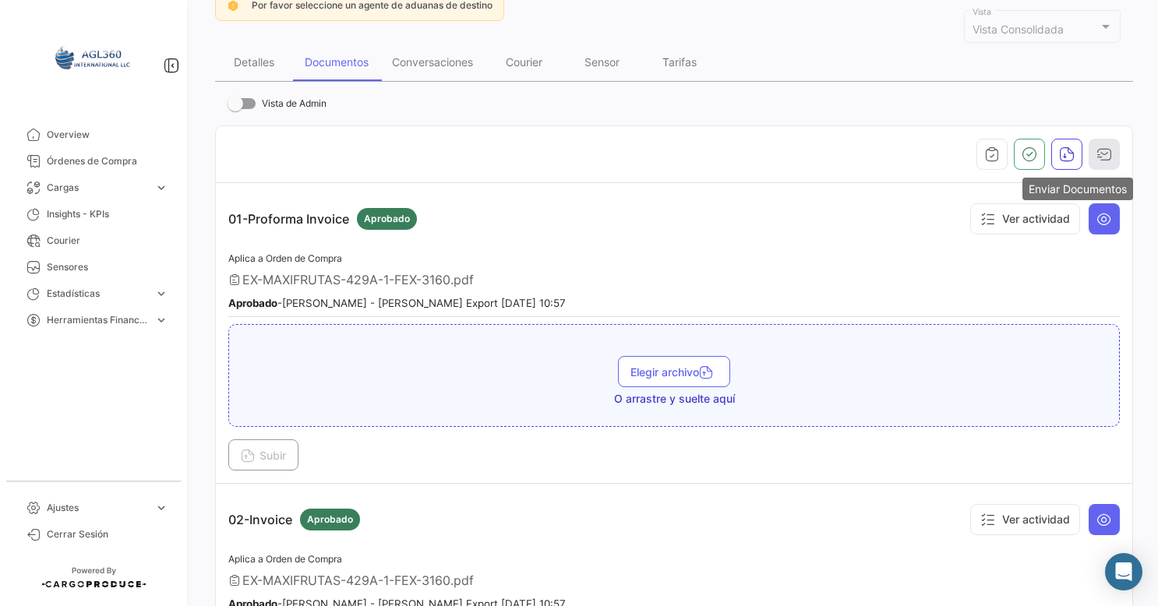
click at [1094, 162] on button "button" at bounding box center [1104, 154] width 31 height 31
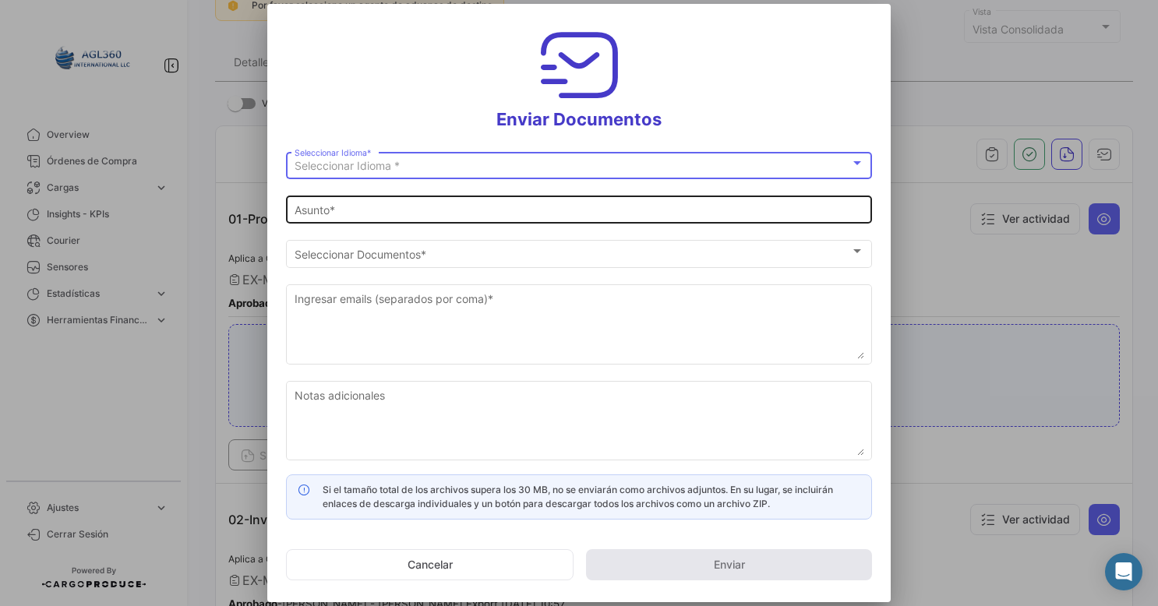
click at [378, 201] on div "Asunto *" at bounding box center [580, 208] width 570 height 30
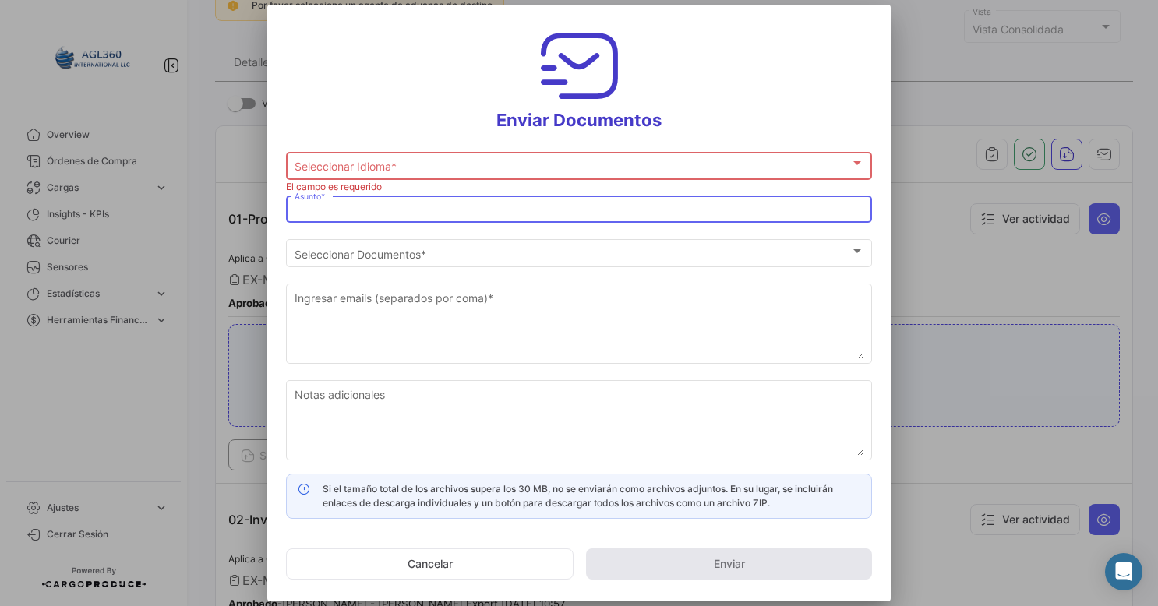
click at [390, 170] on span "Seleccionar Idioma *" at bounding box center [573, 167] width 556 height 13
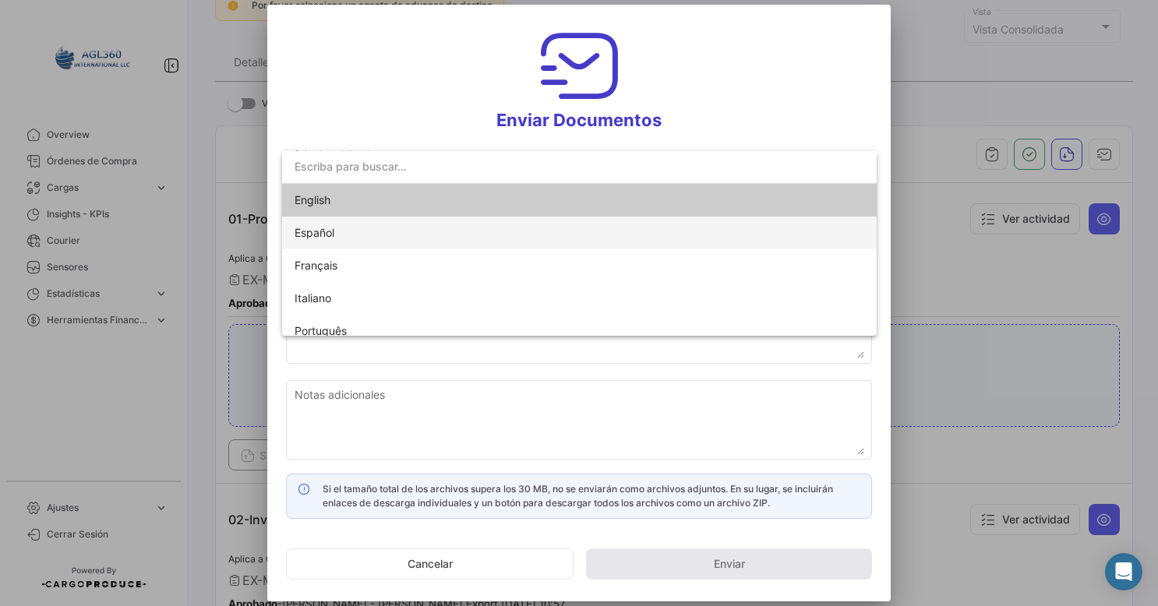
drag, startPoint x: 320, startPoint y: 233, endPoint x: 344, endPoint y: 235, distance: 24.3
click at [320, 234] on span "Español" at bounding box center [315, 232] width 40 height 13
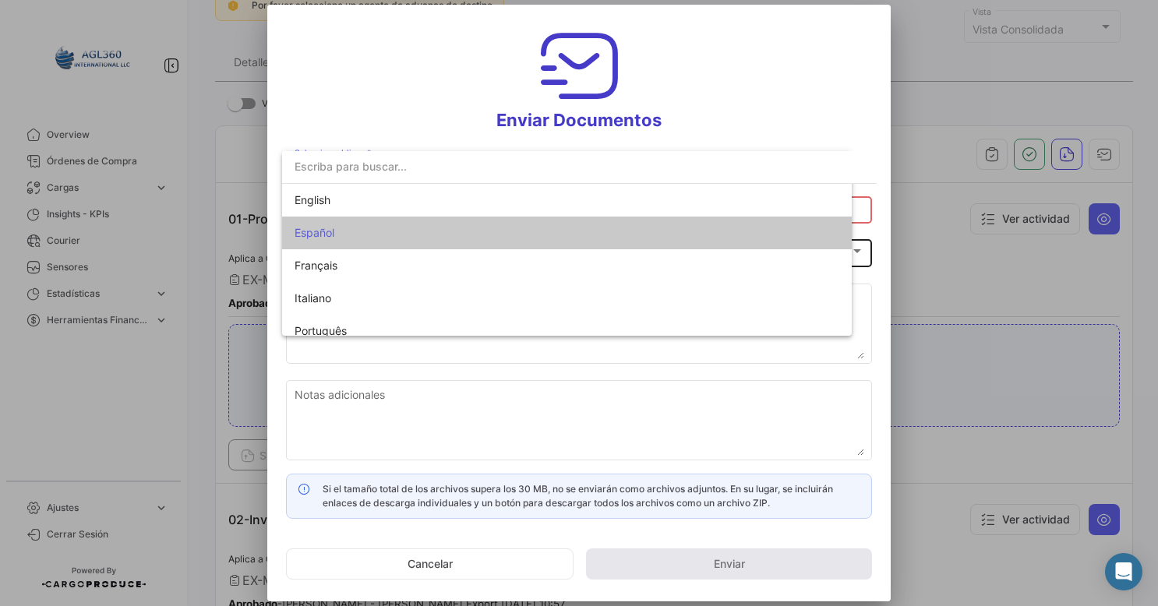
type input "[PERSON_NAME] compartido los documentos de la OC # 429A-1 contigo"
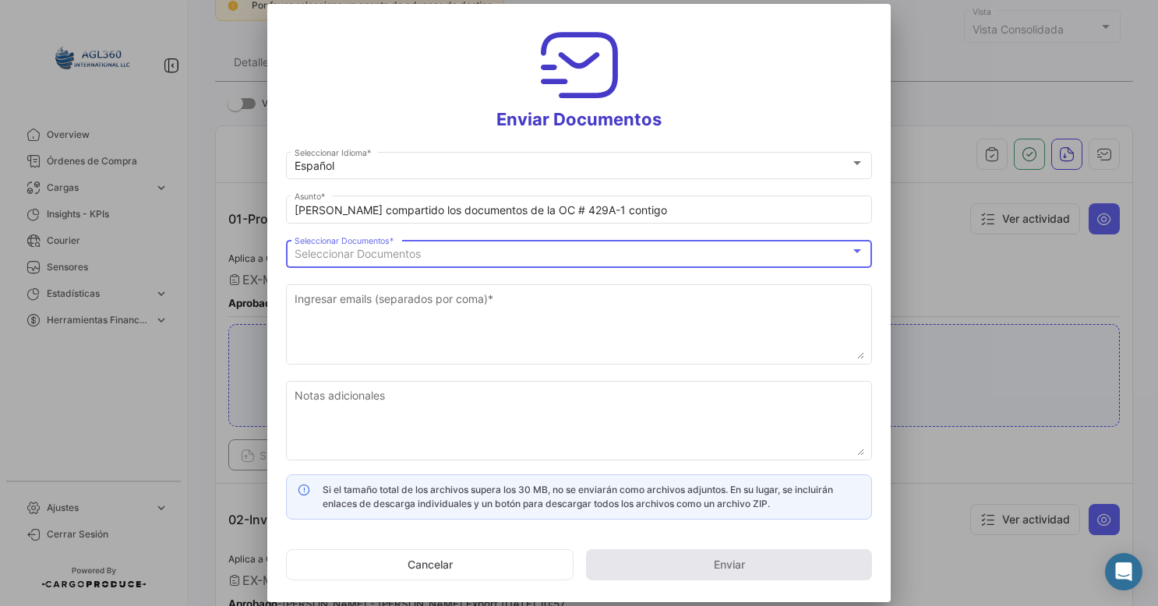
click at [351, 251] on span "Seleccionar Documentos" at bounding box center [358, 253] width 126 height 13
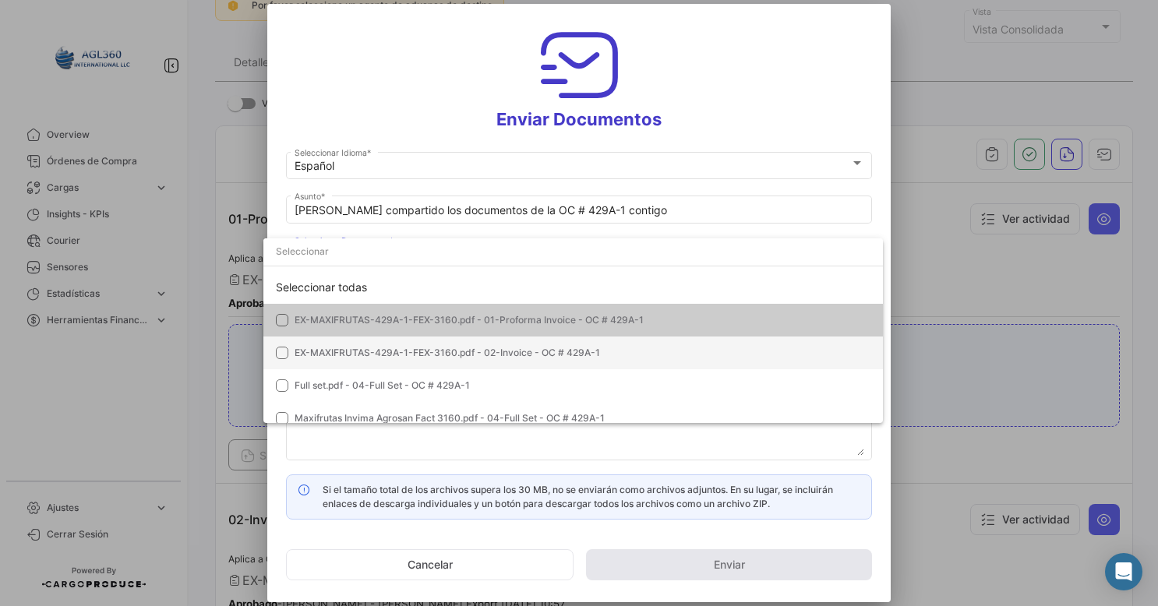
click at [276, 351] on mat-pseudo-checkbox at bounding box center [282, 353] width 12 height 12
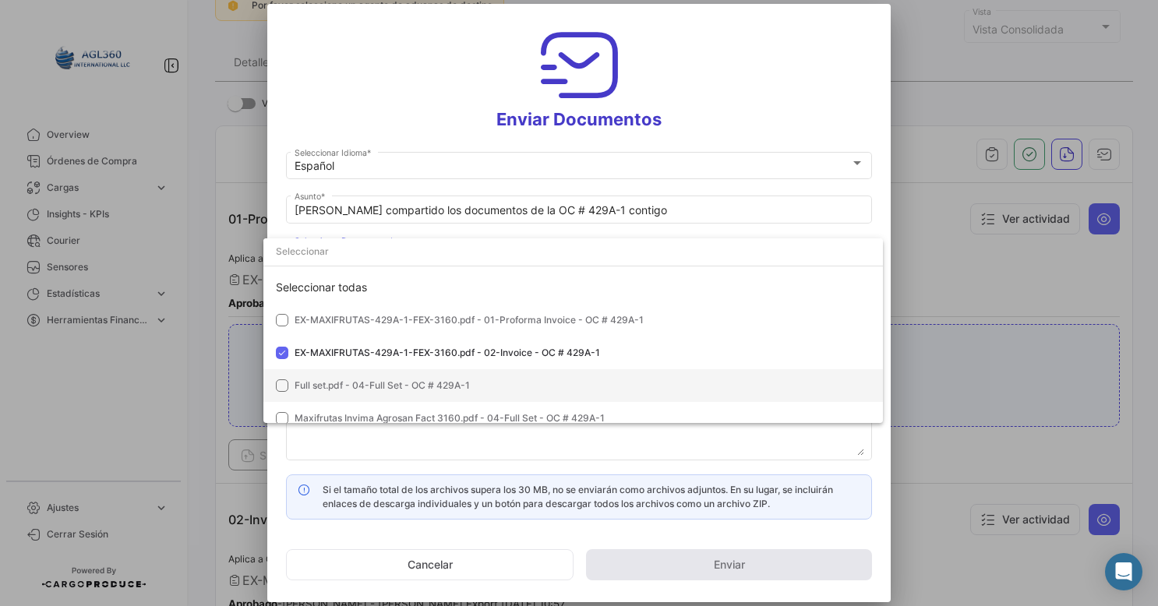
click at [277, 378] on mat-option "Full set.pdf - 04-Full Set - OC # 429A-1" at bounding box center [573, 385] width 620 height 33
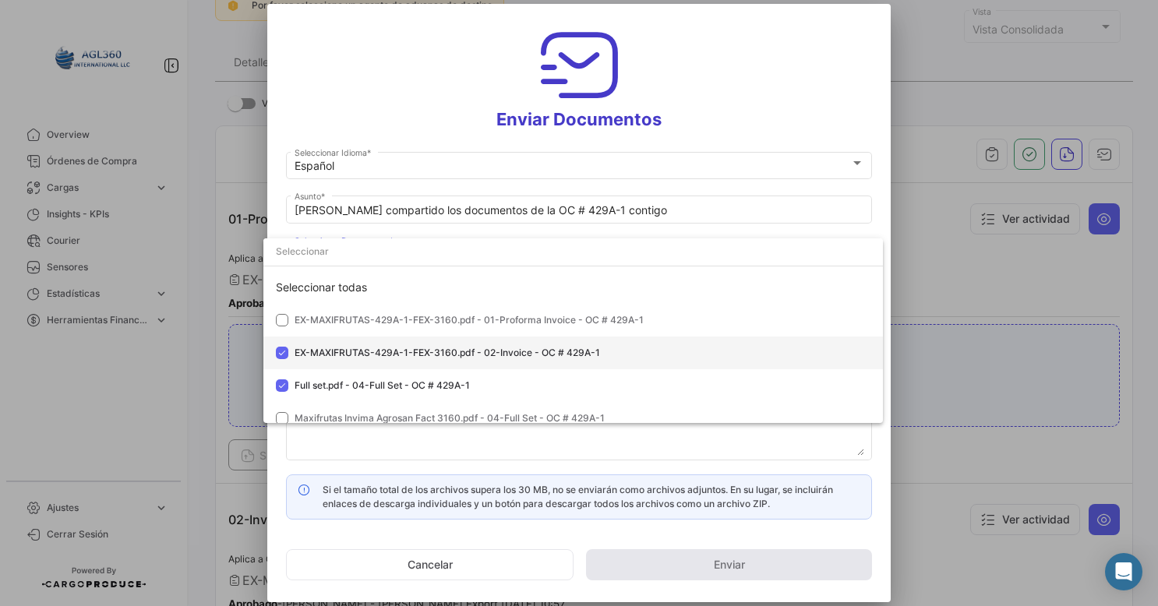
scroll to position [44, 0]
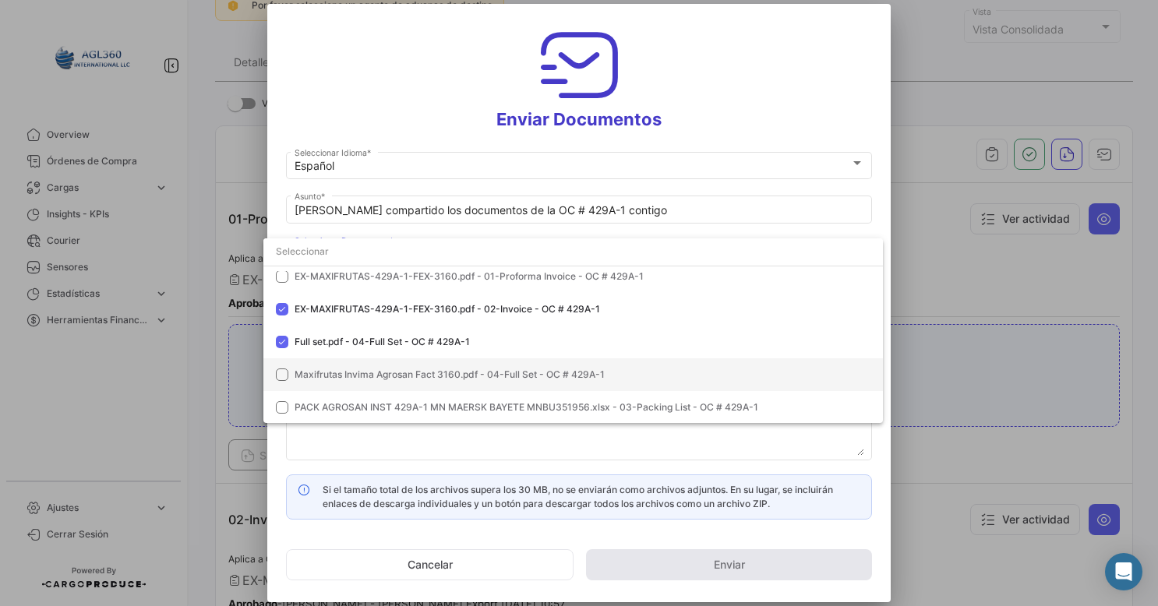
click at [291, 371] on mat-option "Maxifrutas Invima Agrosan Fact 3160.pdf - 04-Full Set - OC # 429A-1" at bounding box center [573, 374] width 620 height 33
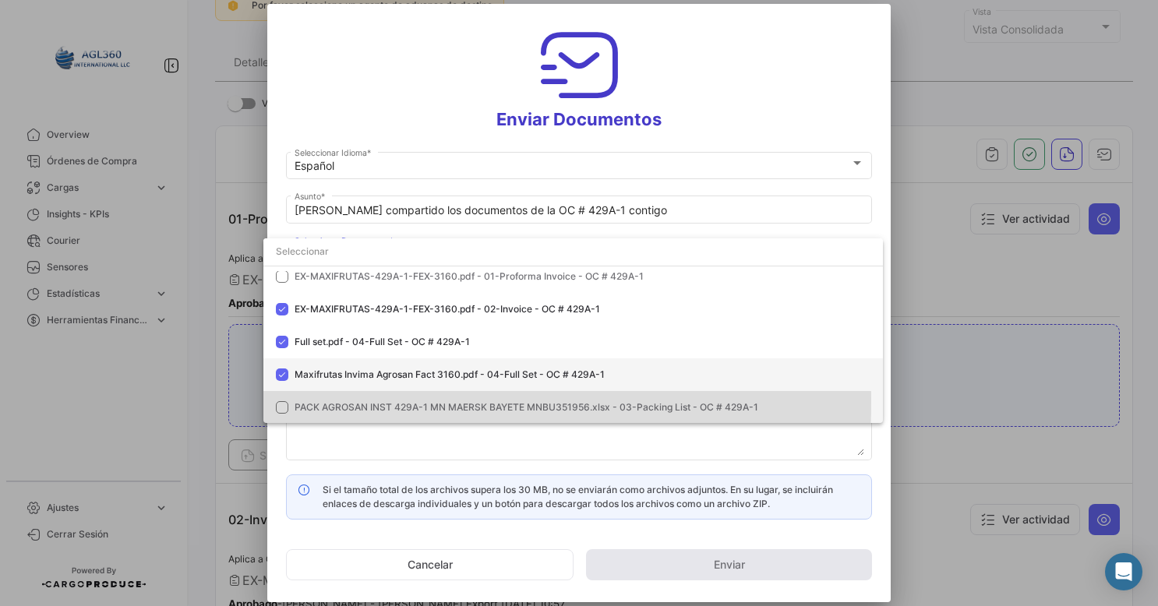
drag, startPoint x: 284, startPoint y: 401, endPoint x: 341, endPoint y: 372, distance: 63.1
click at [285, 401] on mat-pseudo-checkbox at bounding box center [282, 407] width 12 height 12
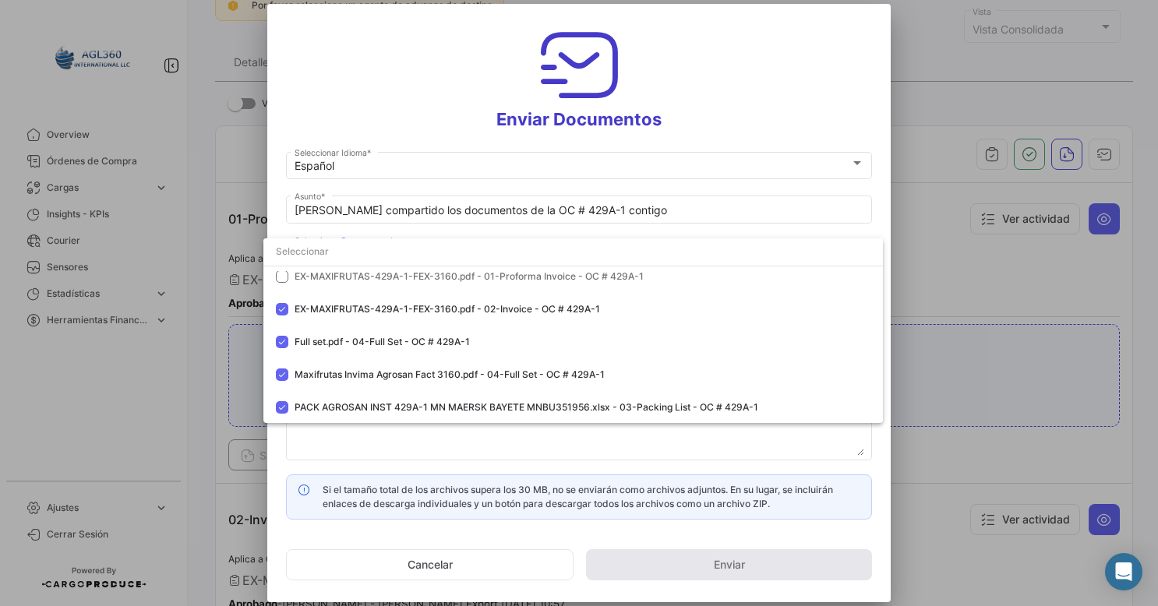
click at [444, 461] on div at bounding box center [579, 303] width 1158 height 606
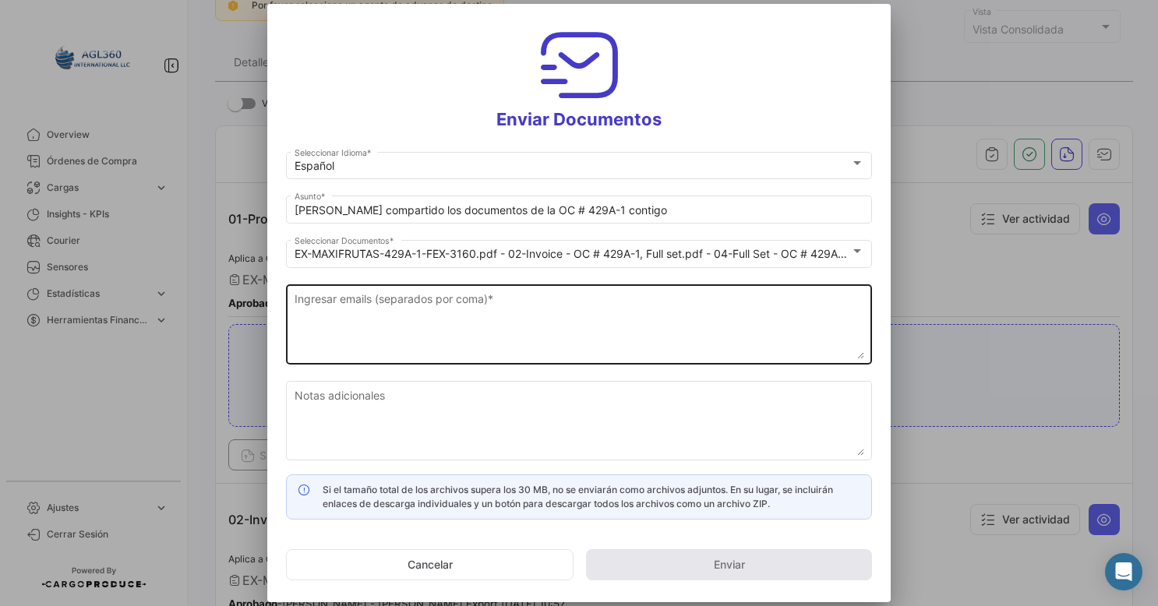
click at [376, 316] on textarea "Ingresar emails (separados por coma) *" at bounding box center [580, 325] width 570 height 69
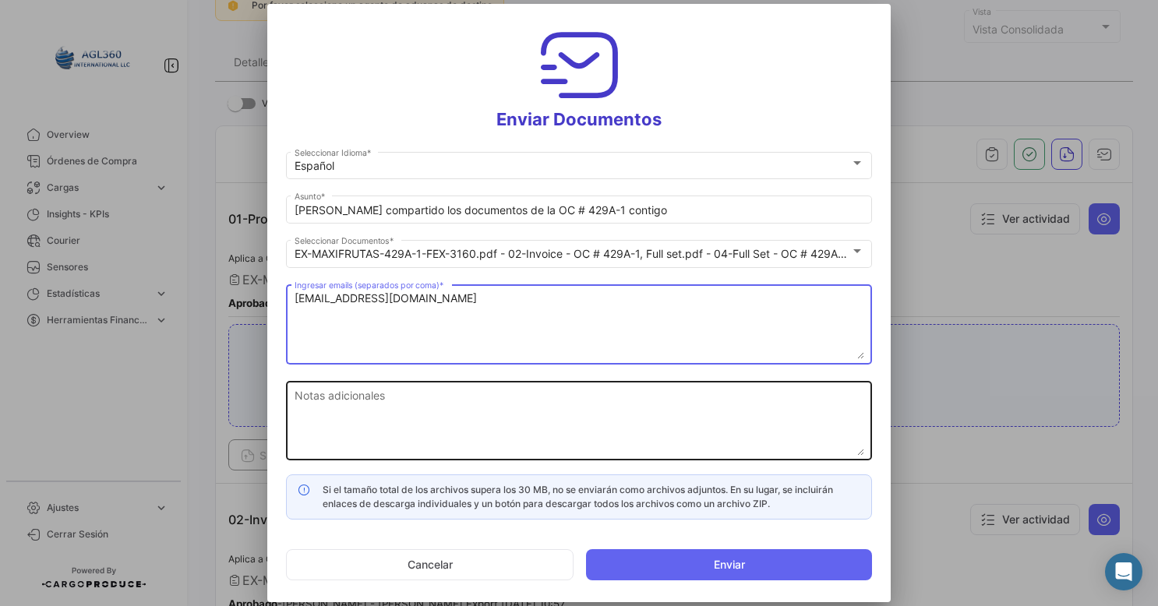
type textarea "[EMAIL_ADDRESS][DOMAIN_NAME]"
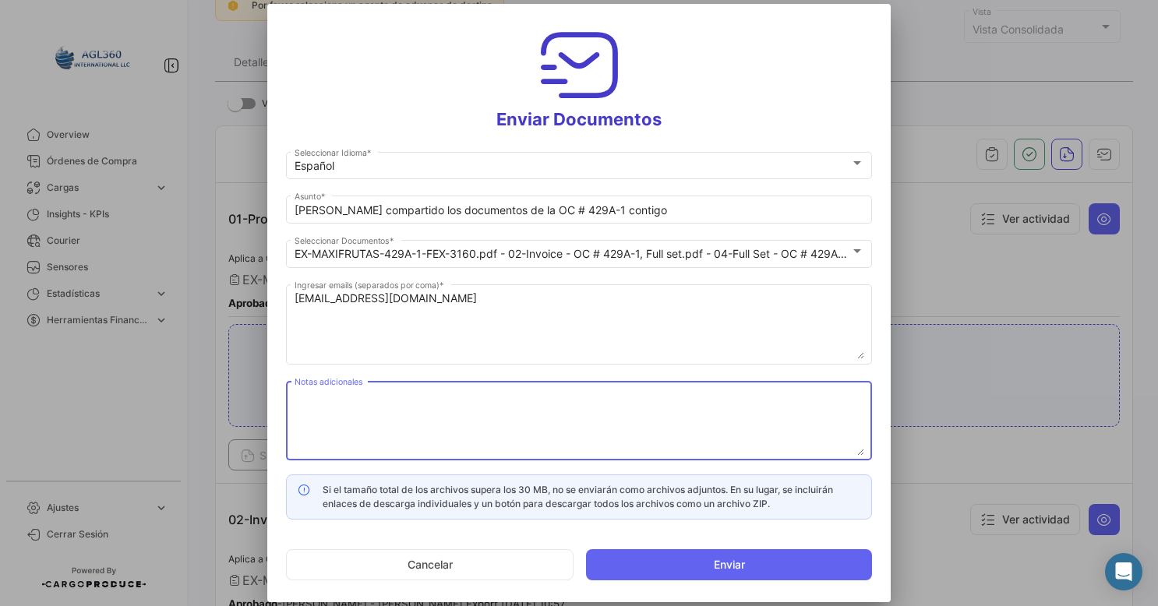
click at [444, 422] on textarea "Notas adicionales" at bounding box center [580, 421] width 570 height 69
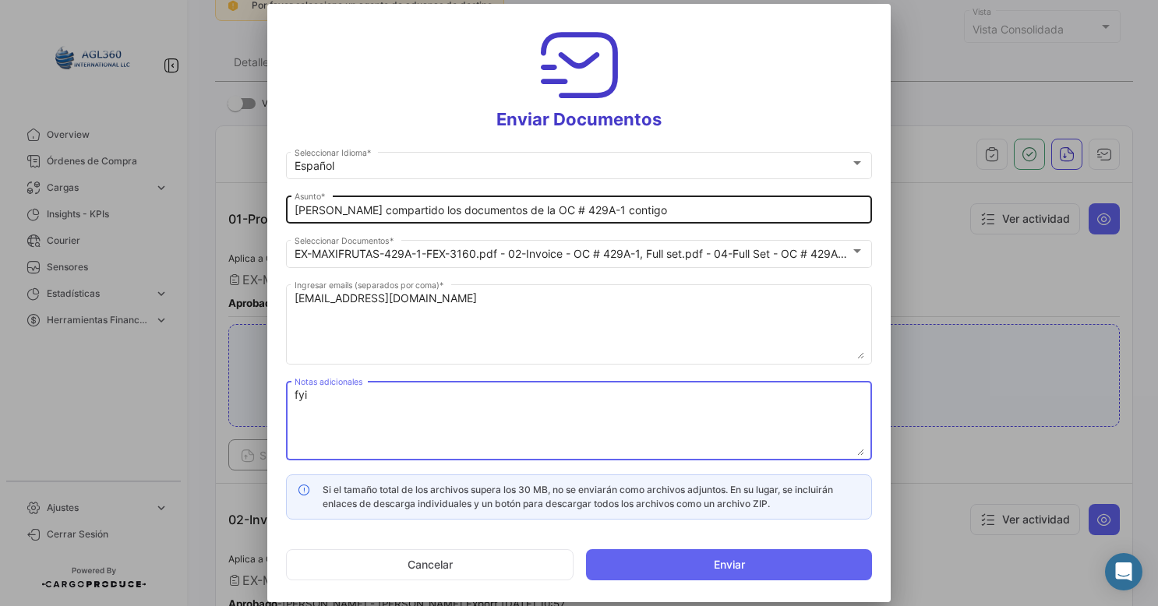
type textarea "fyi"
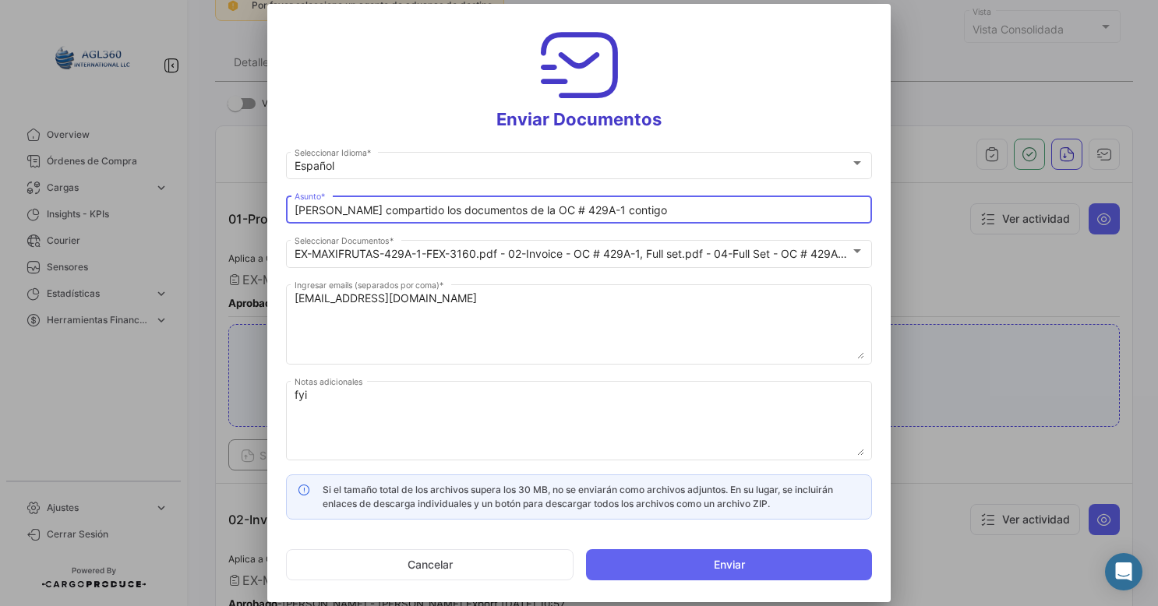
click at [653, 214] on input "[PERSON_NAME] compartido los documentos de la OC # 429A-1 contigo" at bounding box center [580, 210] width 570 height 13
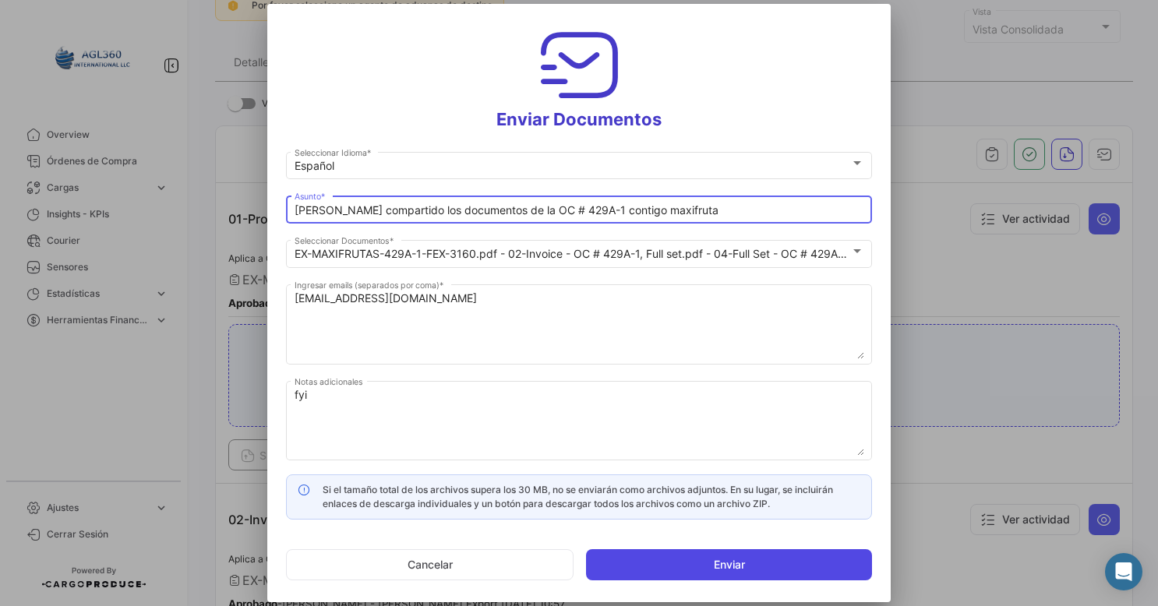
type input "[PERSON_NAME] compartido los documentos de la OC # 429A-1 contigo maxifruta"
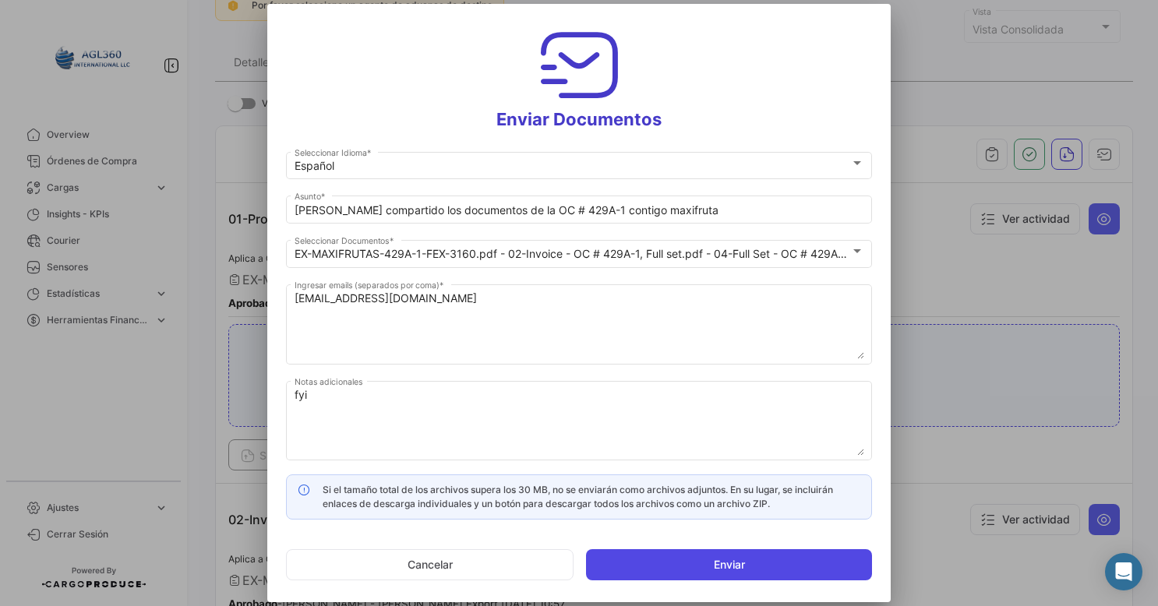
click at [720, 567] on button "Enviar" at bounding box center [729, 564] width 286 height 31
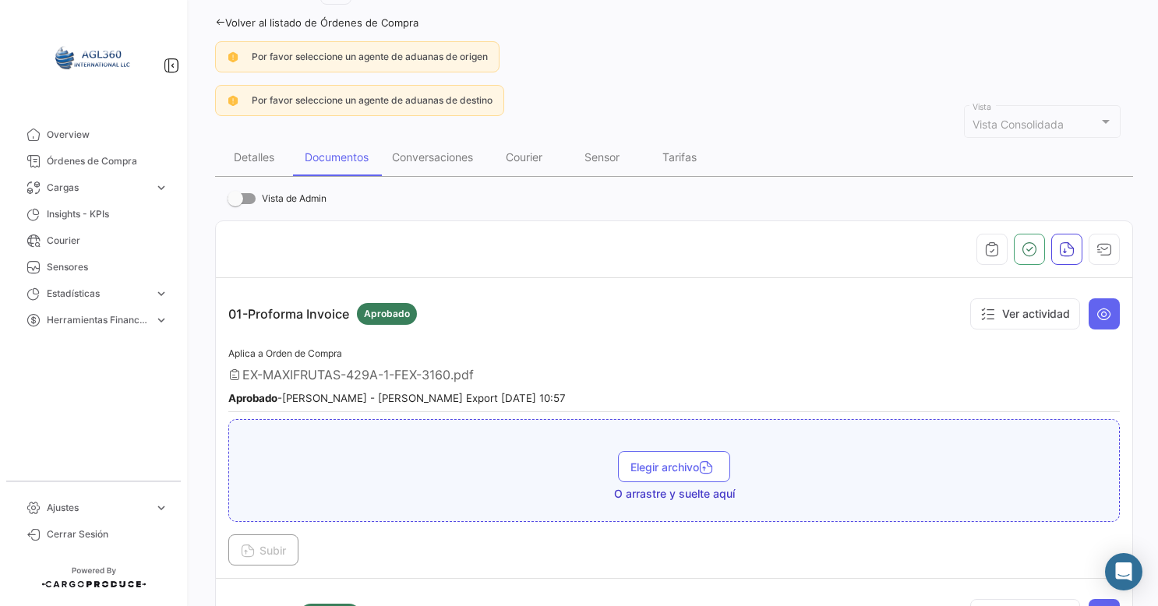
scroll to position [198, 0]
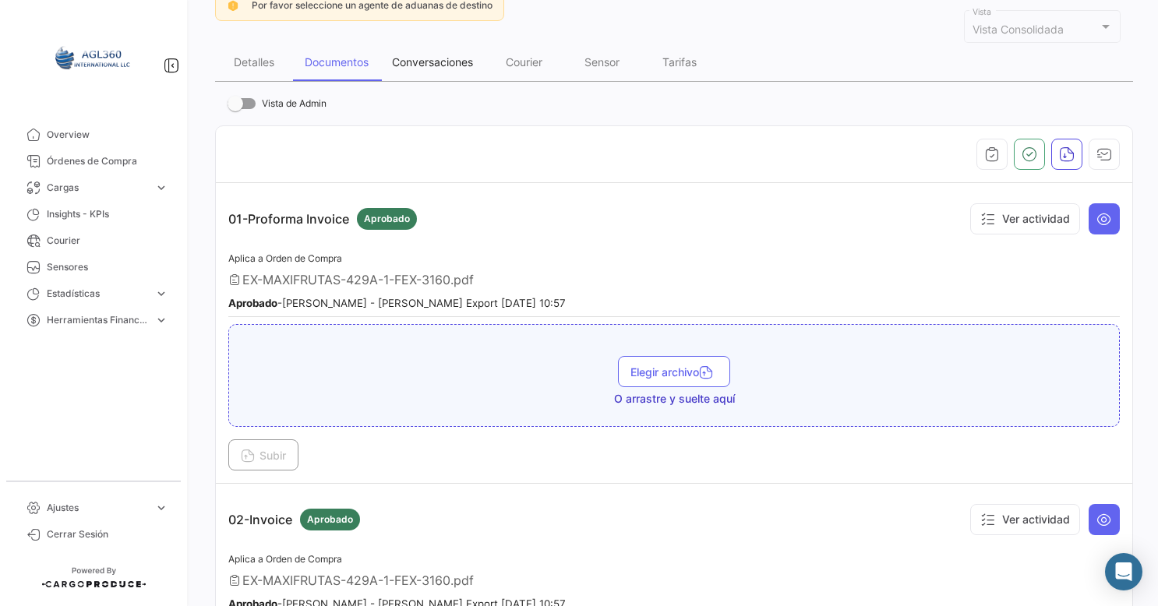
click at [440, 65] on div "Conversaciones" at bounding box center [432, 61] width 81 height 13
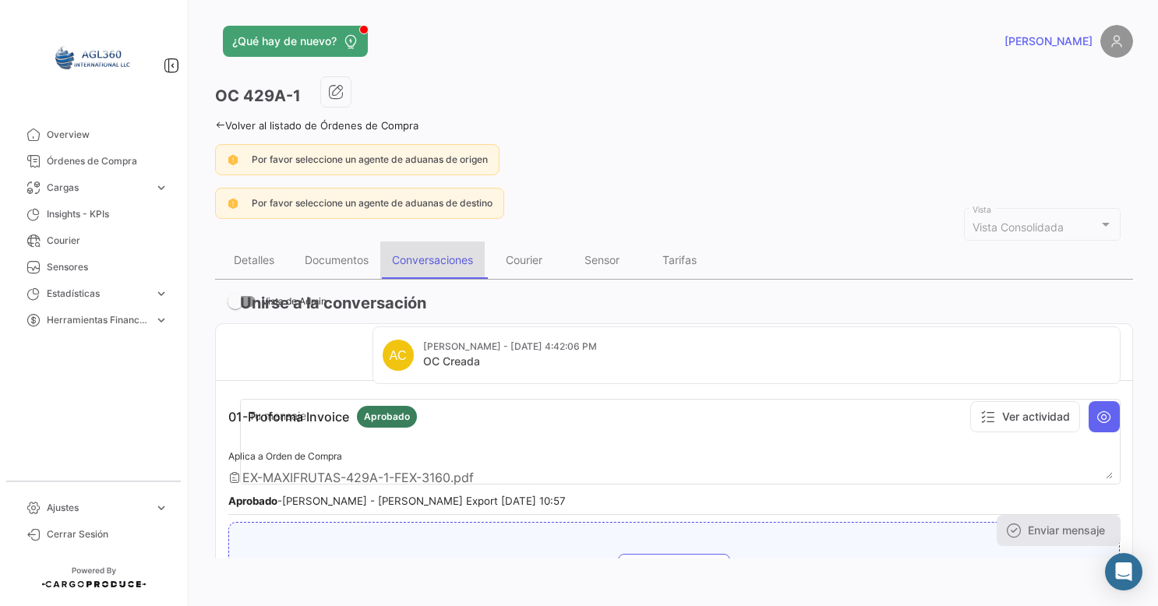
scroll to position [0, 0]
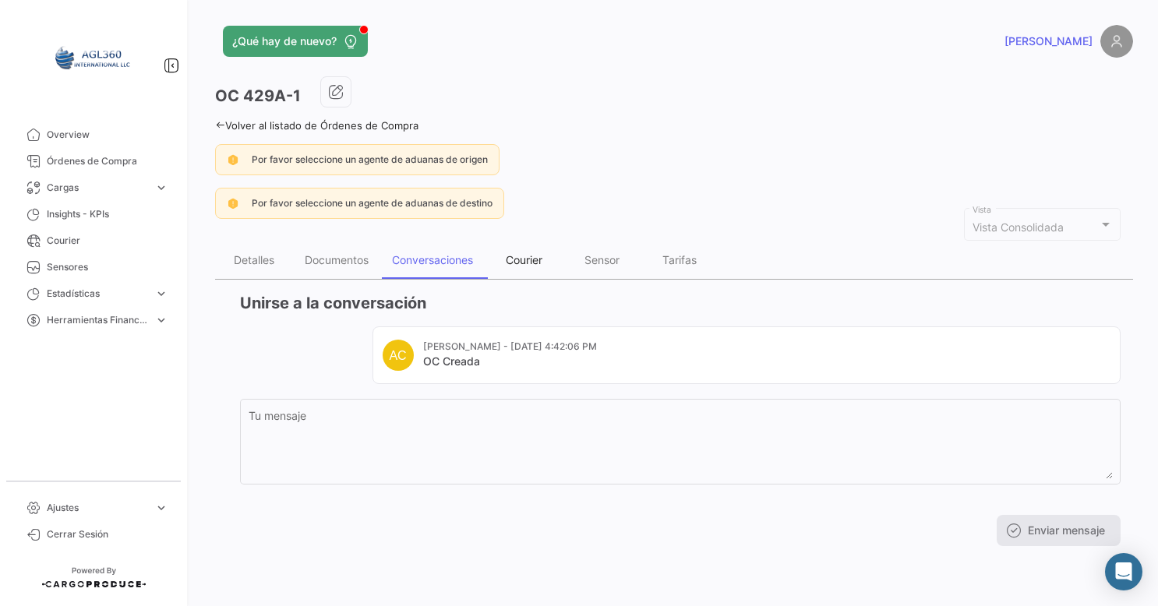
click at [526, 263] on div "Courier" at bounding box center [524, 259] width 37 height 13
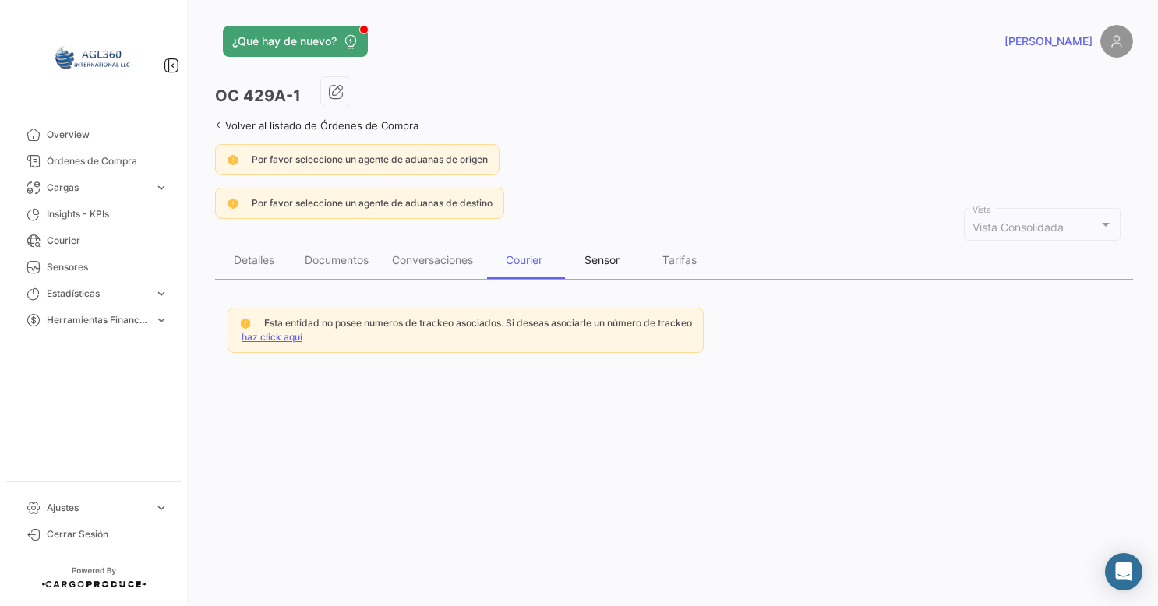
click at [594, 256] on div "Sensor" at bounding box center [601, 259] width 35 height 13
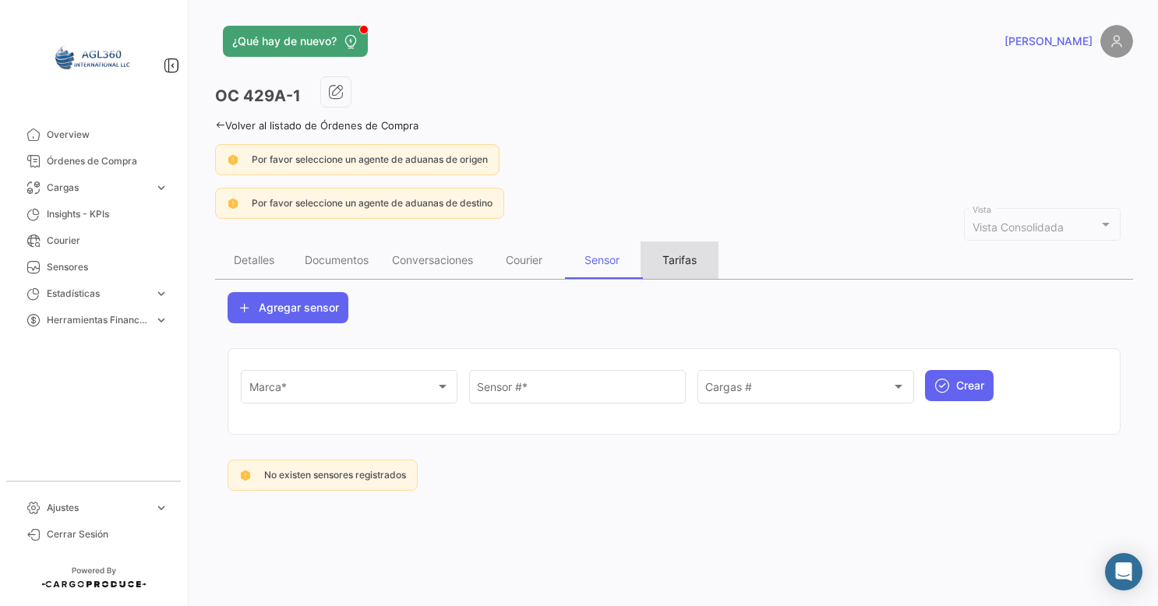
click at [683, 256] on div "Tarifas" at bounding box center [679, 259] width 34 height 13
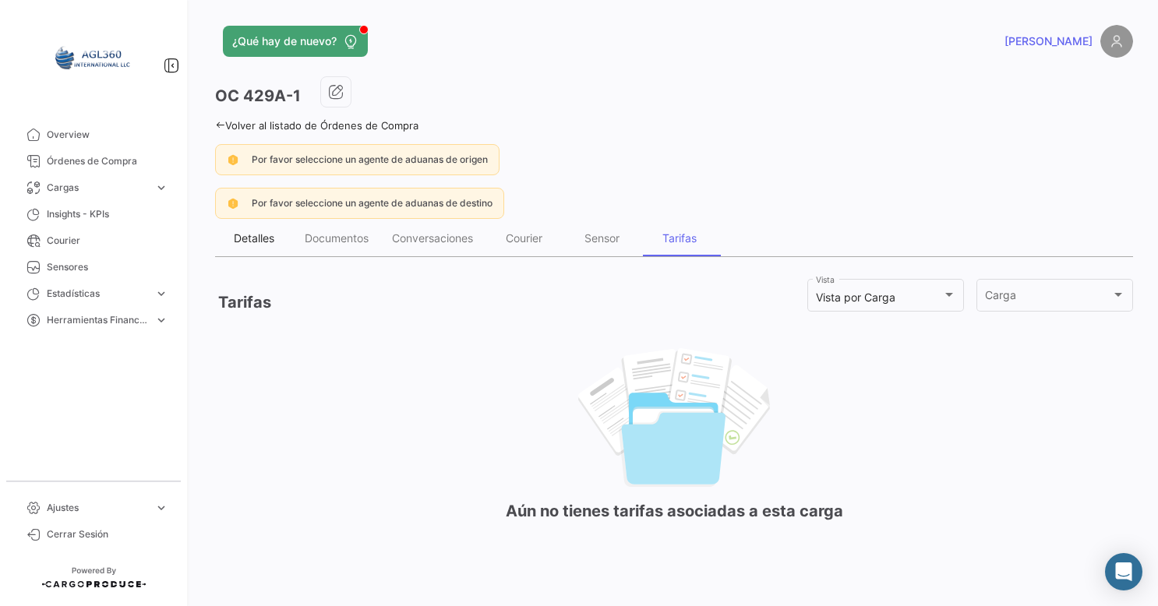
click at [252, 237] on div "Detalles" at bounding box center [254, 237] width 41 height 13
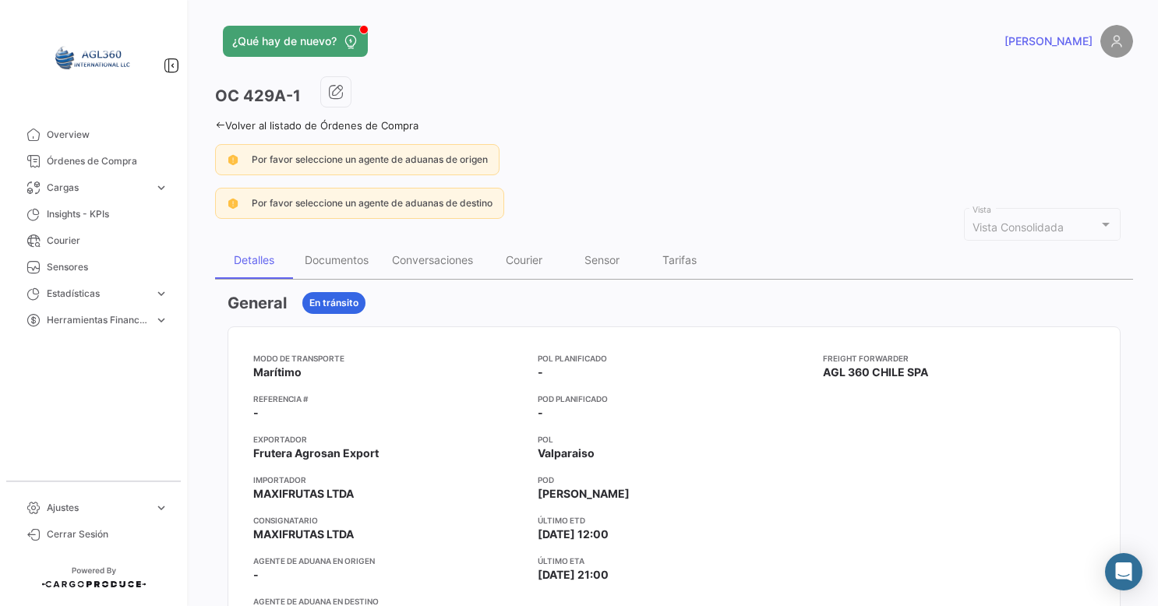
click at [218, 125] on icon at bounding box center [220, 125] width 10 height 10
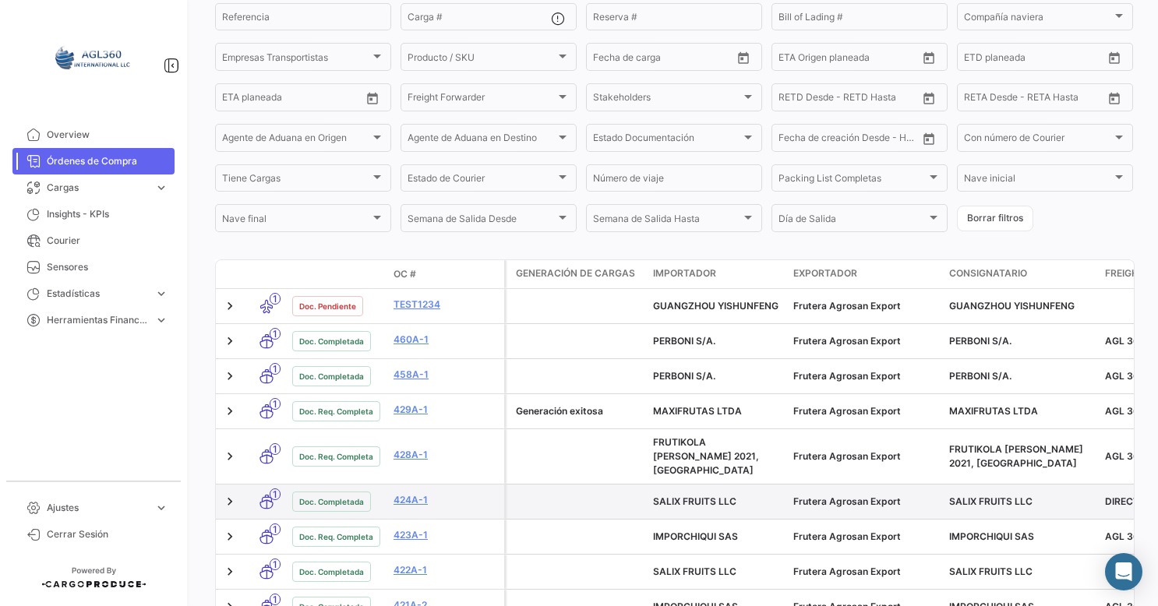
scroll to position [234, 0]
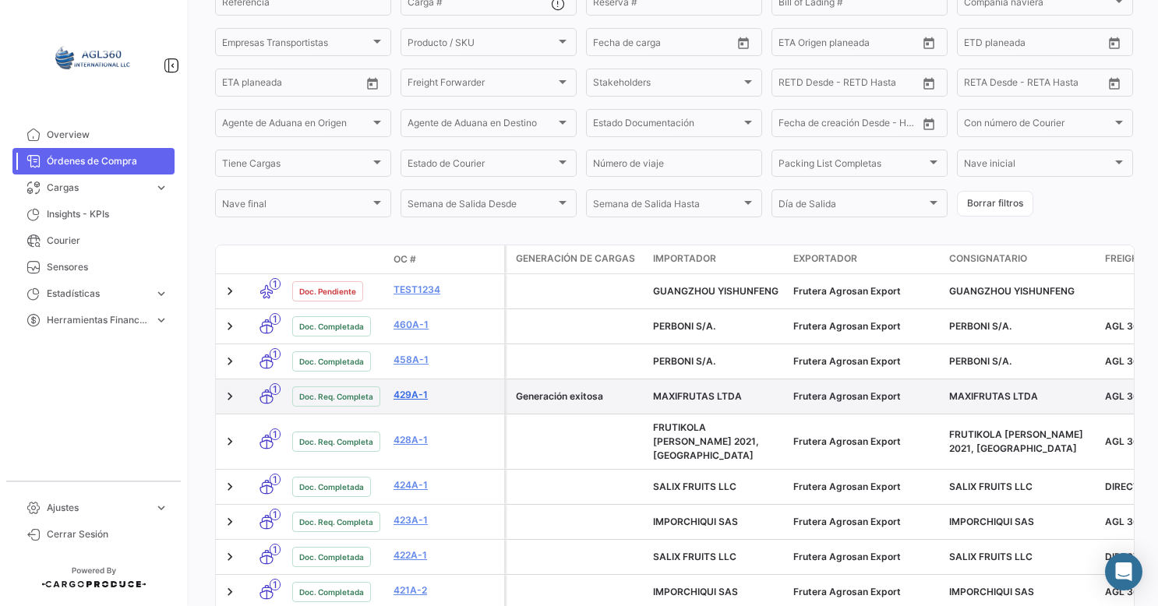
click at [410, 399] on link "429A-1" at bounding box center [446, 395] width 104 height 14
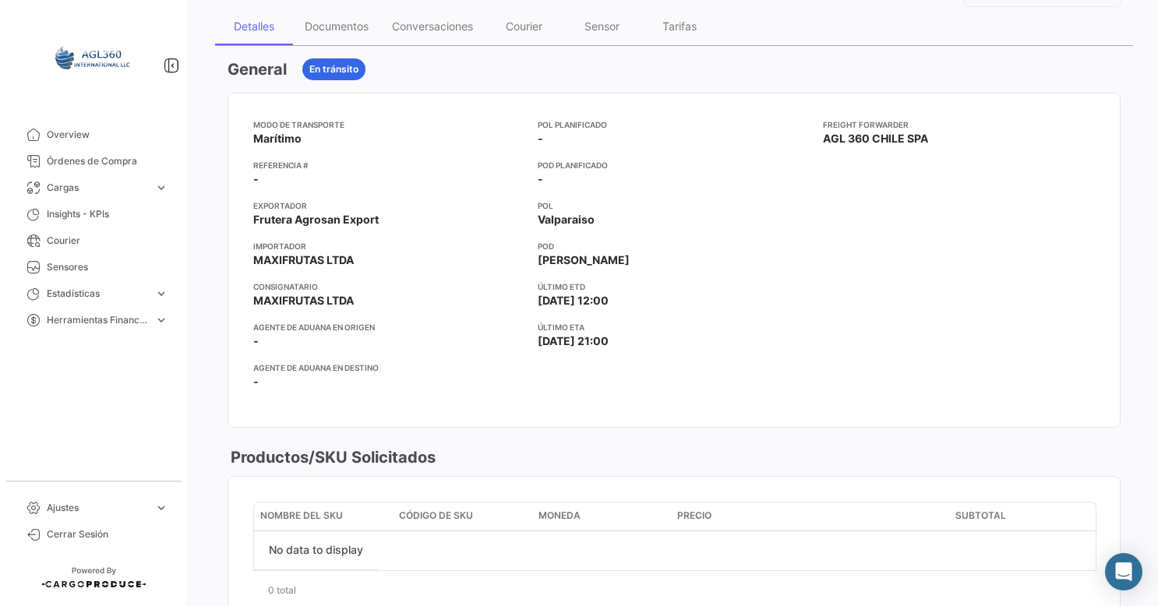
scroll to position [78, 0]
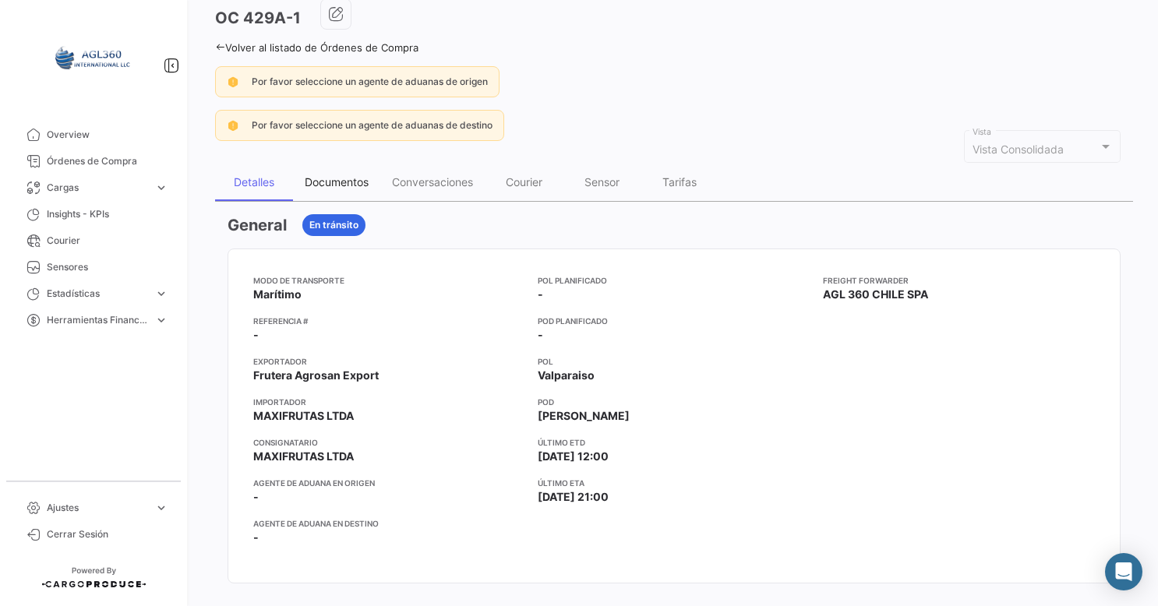
click at [320, 185] on div "Documentos" at bounding box center [337, 181] width 64 height 13
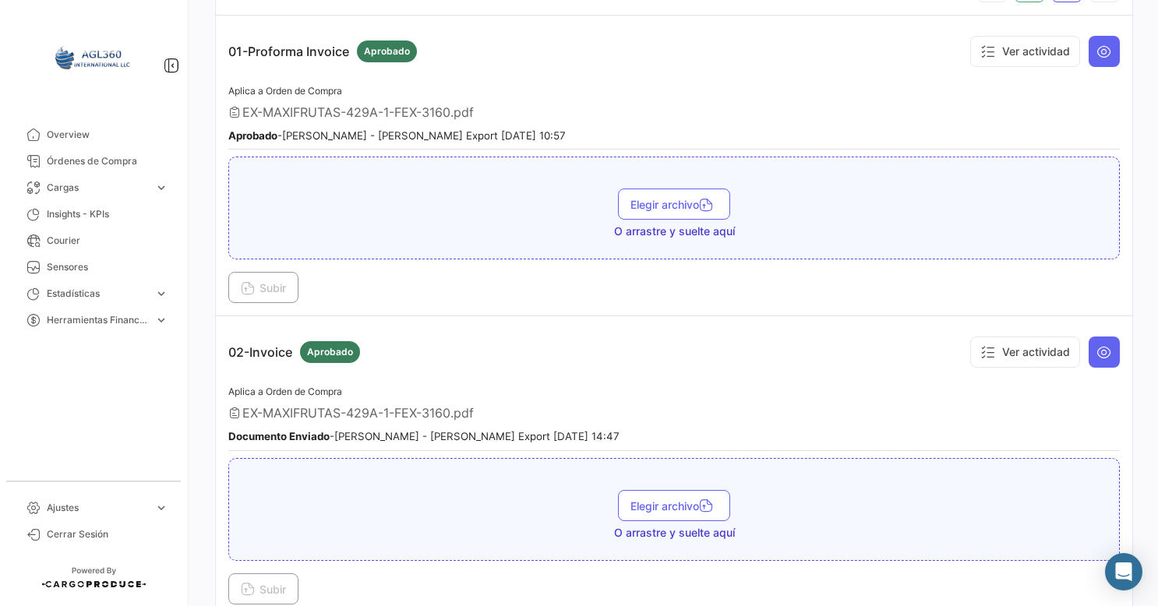
scroll to position [390, 0]
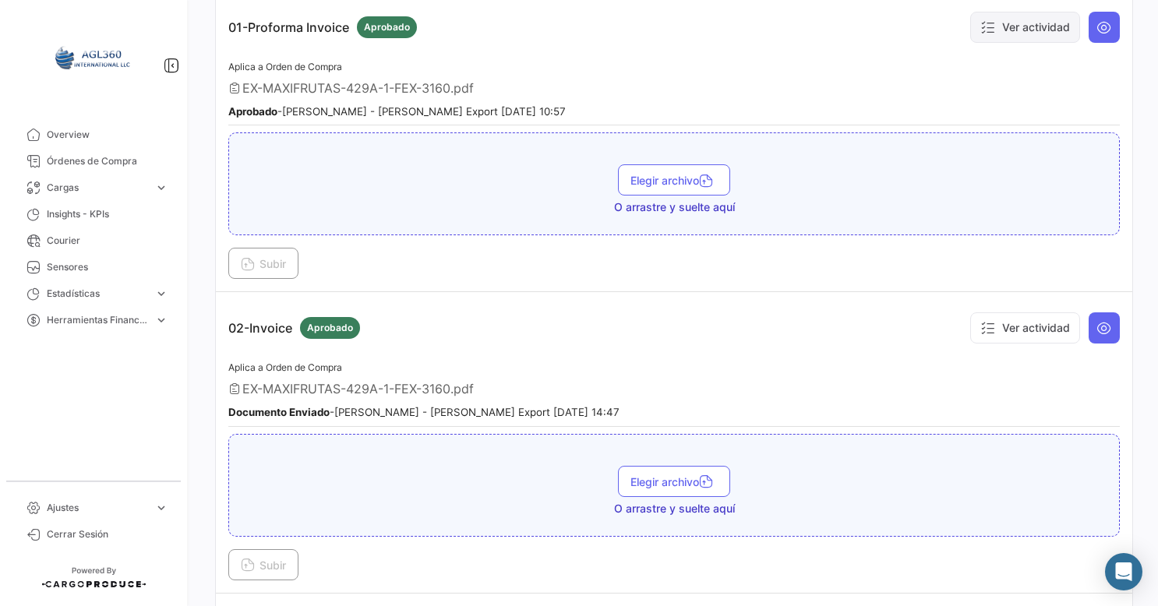
click at [1038, 26] on button "Ver actividad" at bounding box center [1025, 27] width 110 height 31
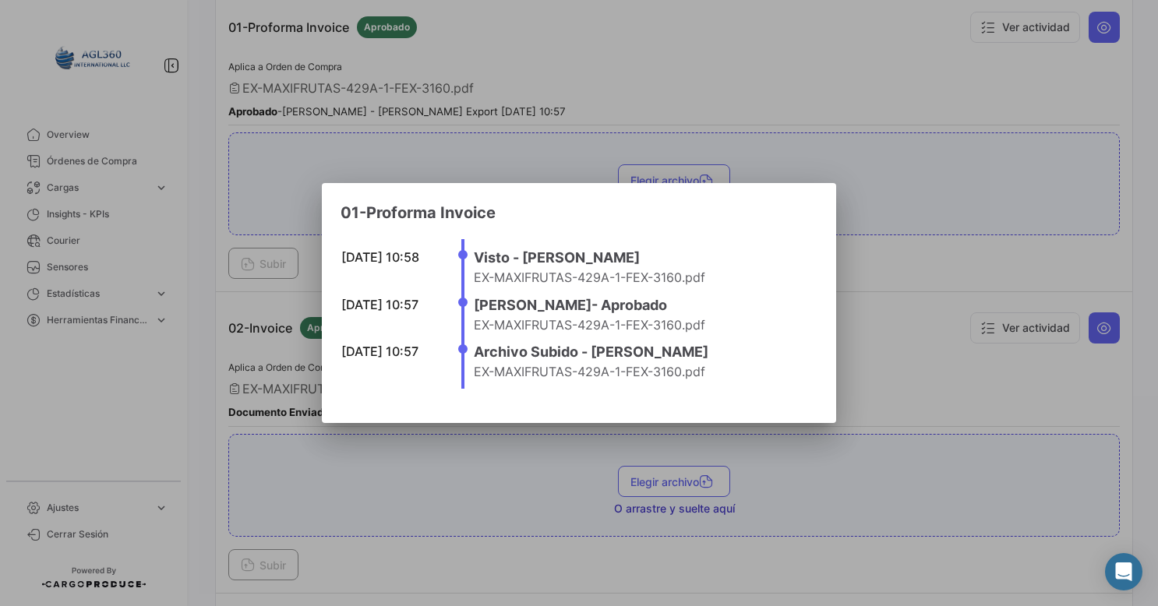
click at [878, 493] on div at bounding box center [579, 303] width 1158 height 606
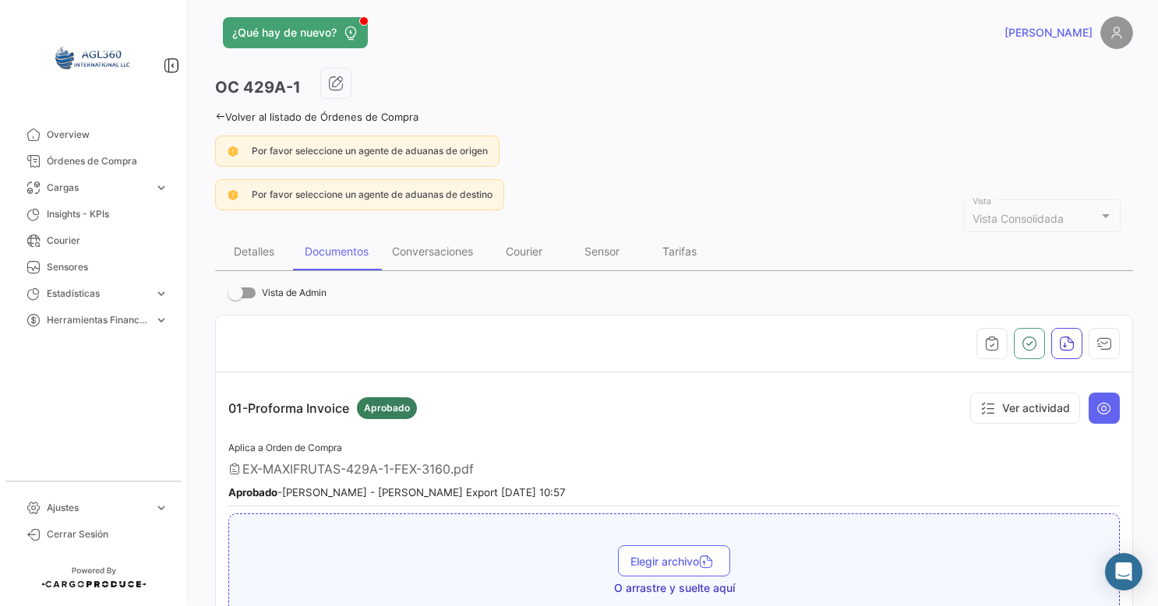
scroll to position [0, 0]
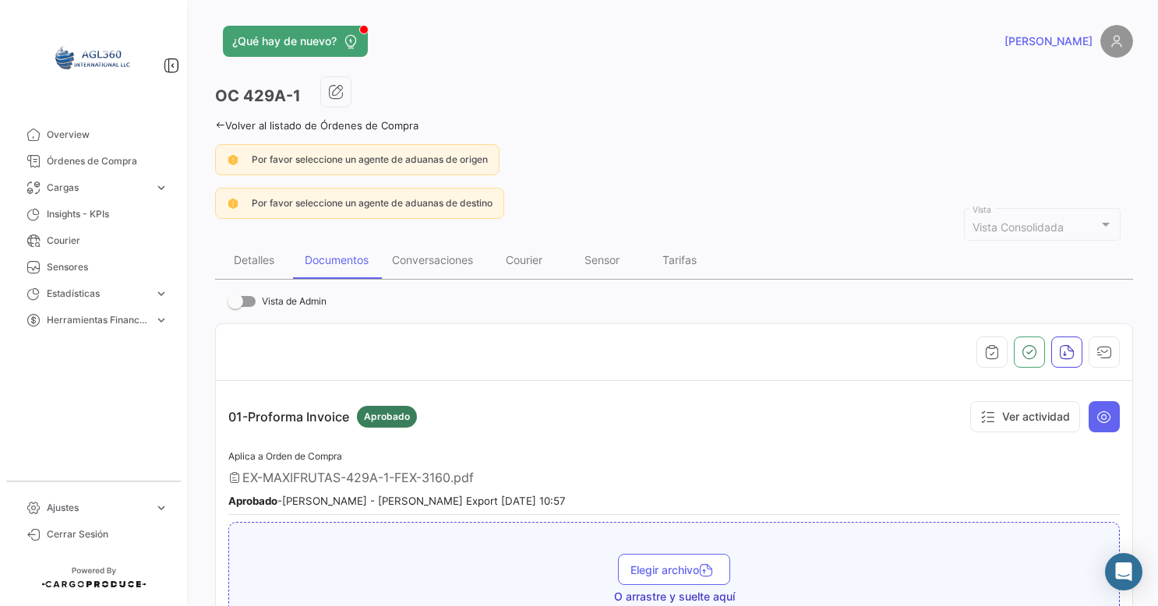
click at [218, 120] on icon at bounding box center [220, 125] width 10 height 10
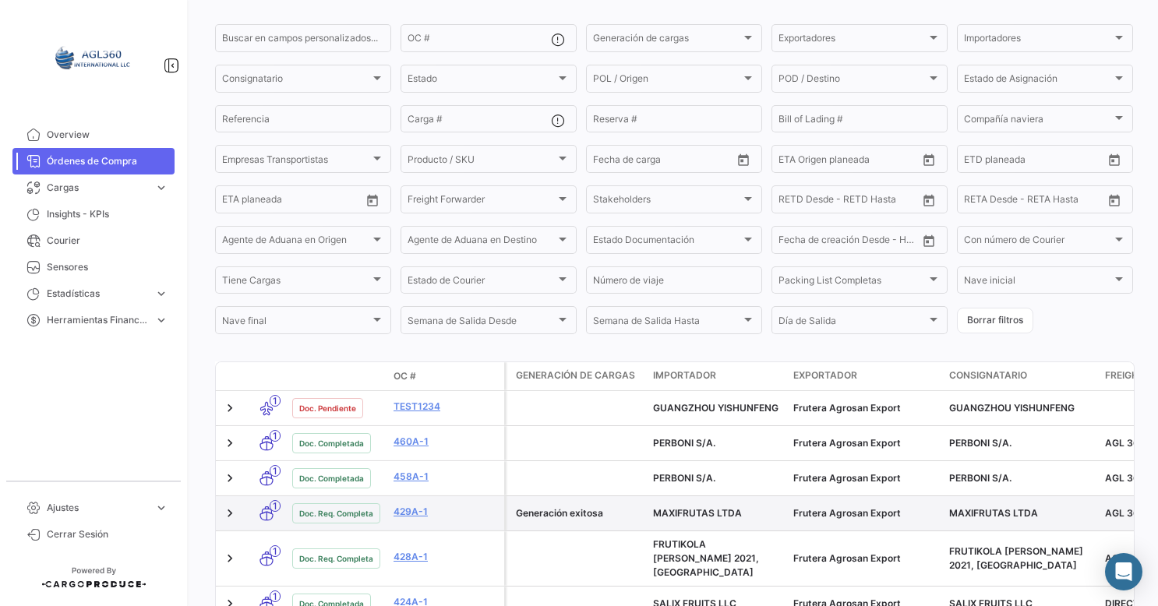
scroll to position [312, 0]
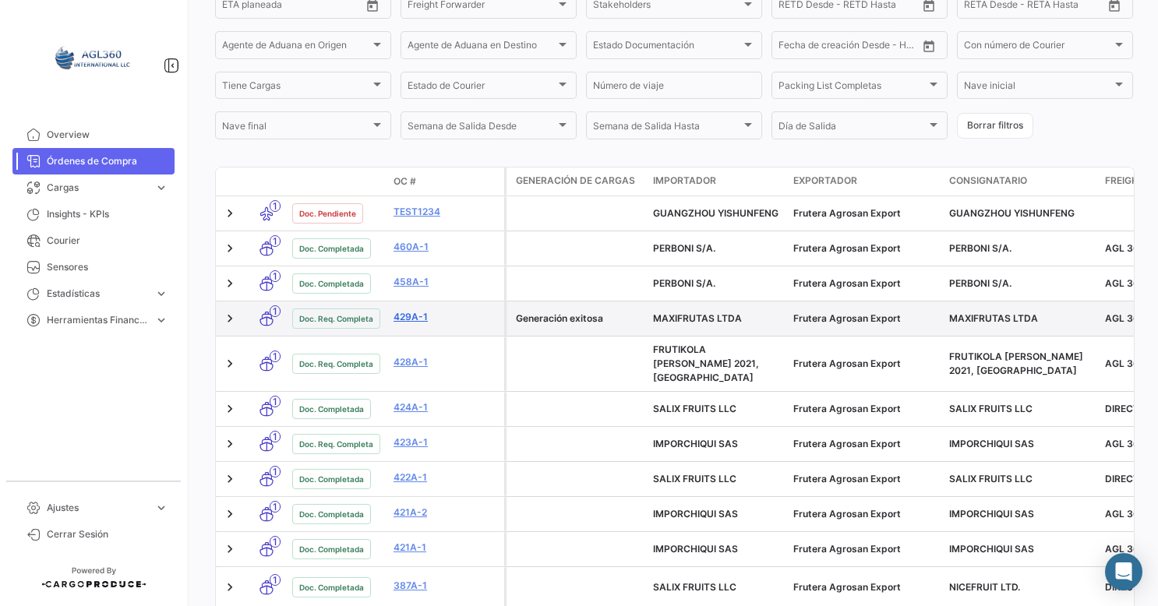
click at [401, 319] on link "429A-1" at bounding box center [446, 317] width 104 height 14
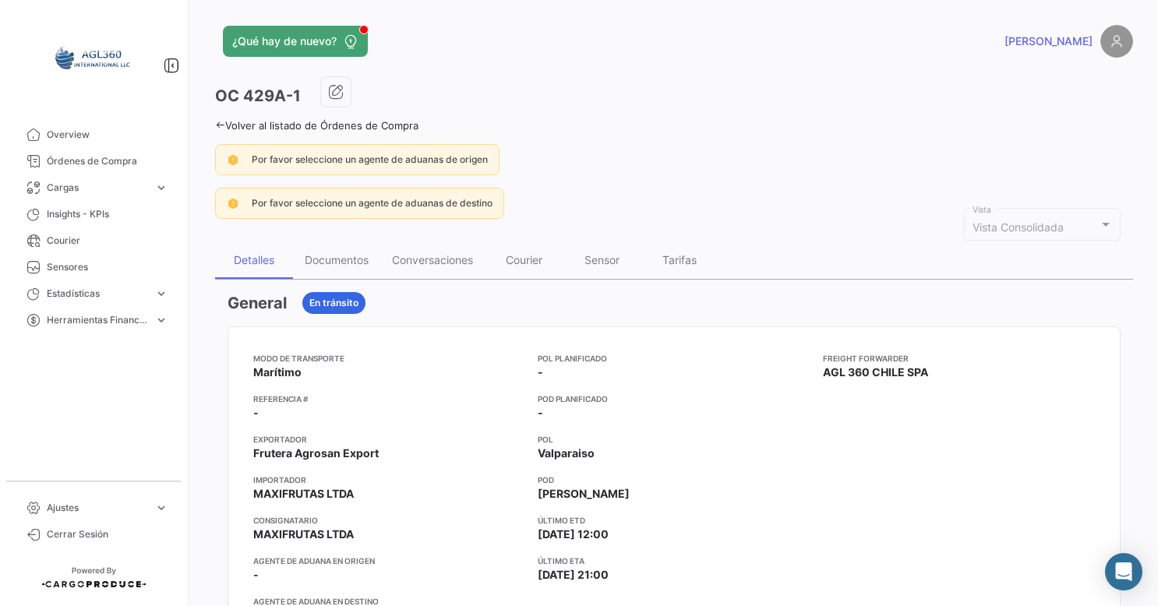
click at [221, 120] on icon at bounding box center [220, 125] width 10 height 10
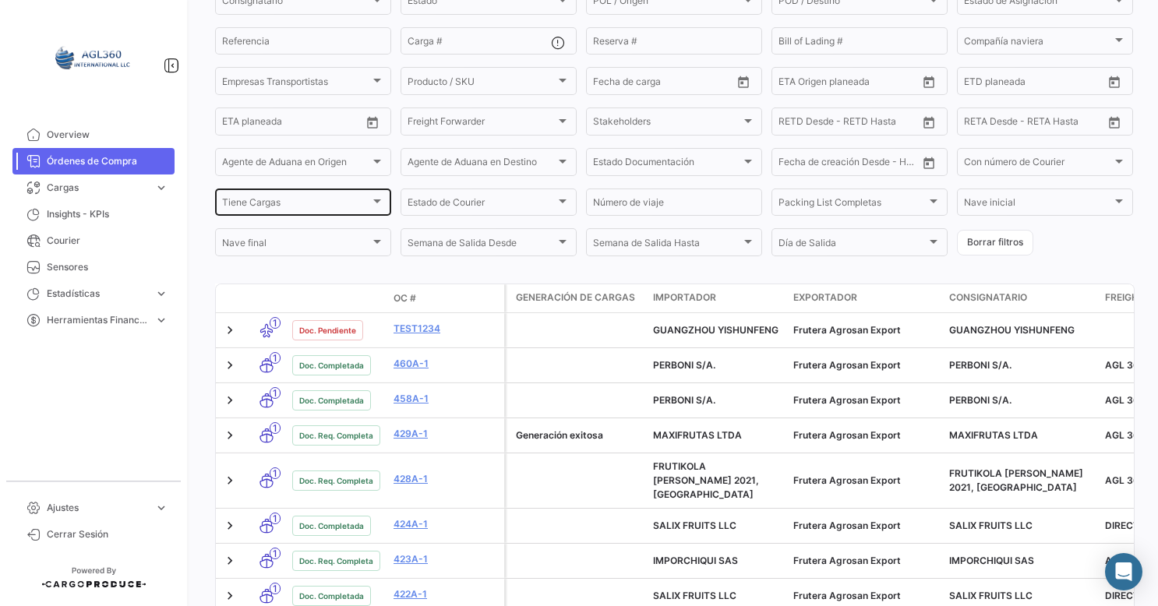
scroll to position [234, 0]
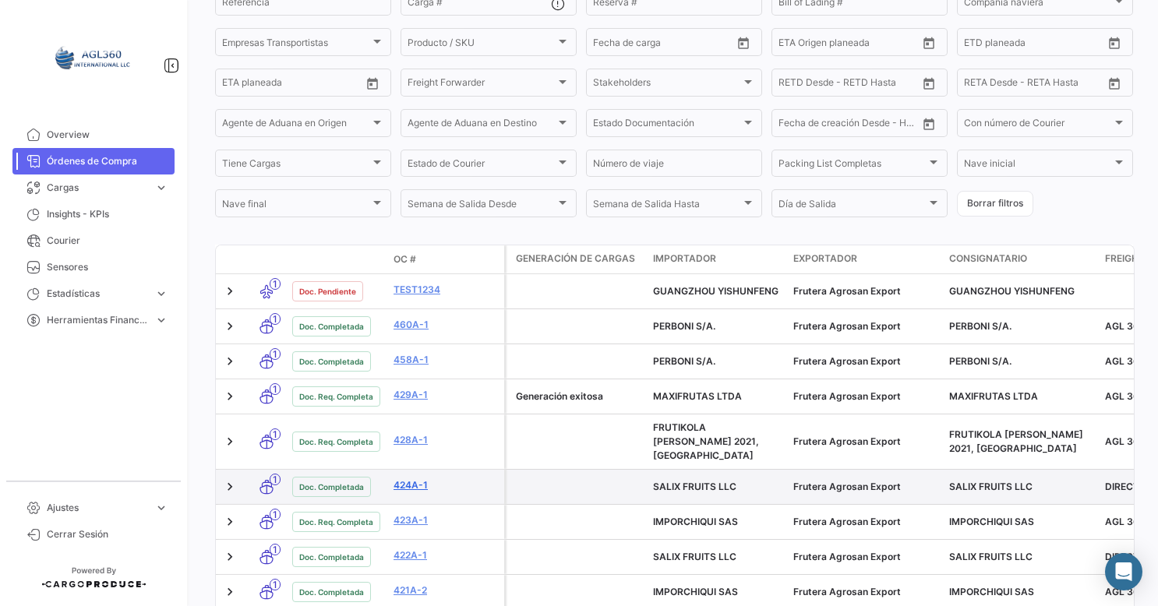
click at [411, 478] on link "424A-1" at bounding box center [446, 485] width 104 height 14
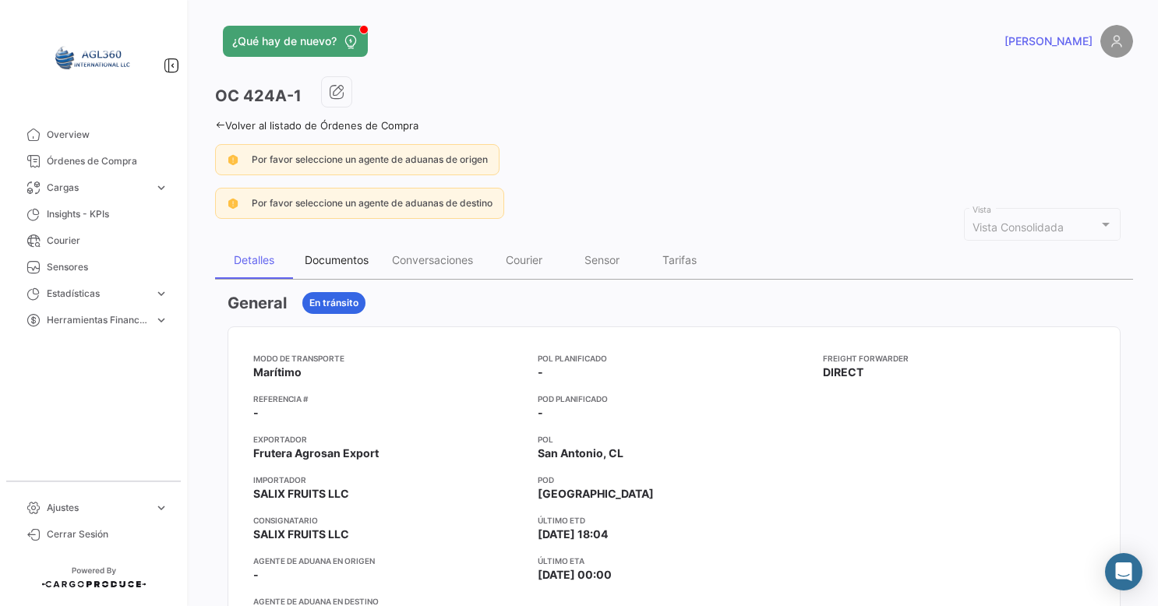
click at [336, 253] on div "Documentos" at bounding box center [337, 259] width 64 height 13
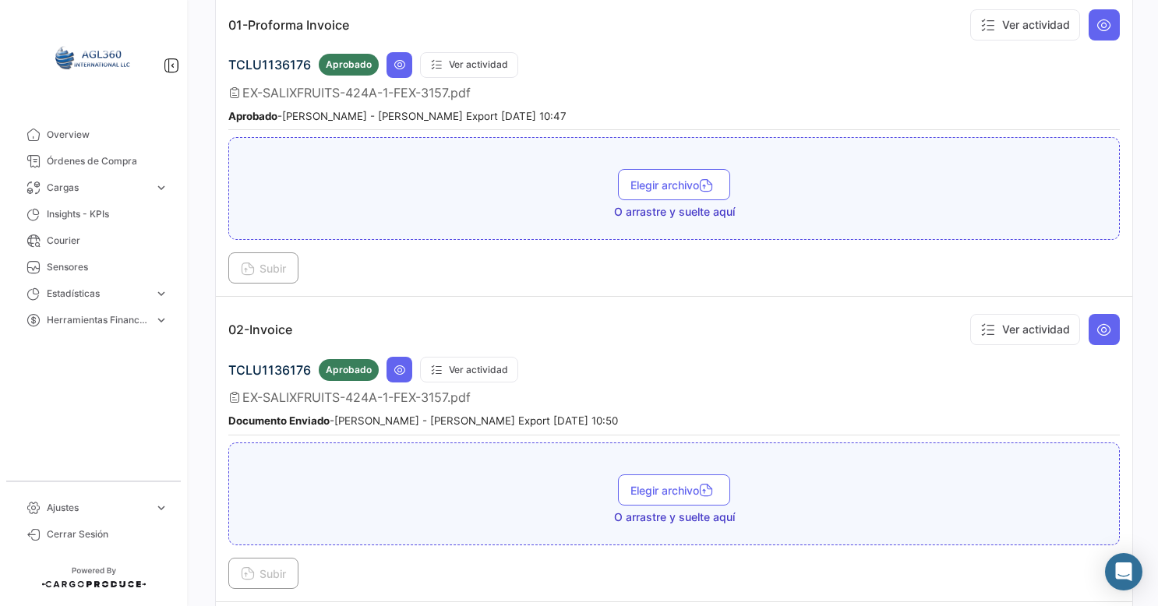
scroll to position [390, 0]
click at [399, 58] on icon at bounding box center [400, 64] width 12 height 12
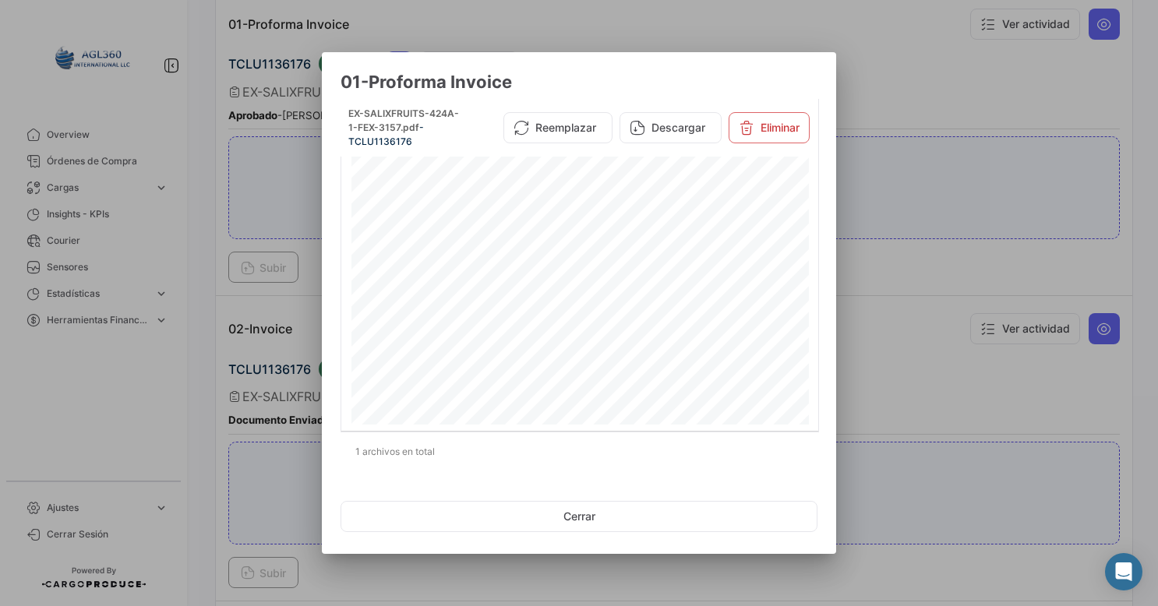
click at [870, 311] on div at bounding box center [579, 303] width 1158 height 606
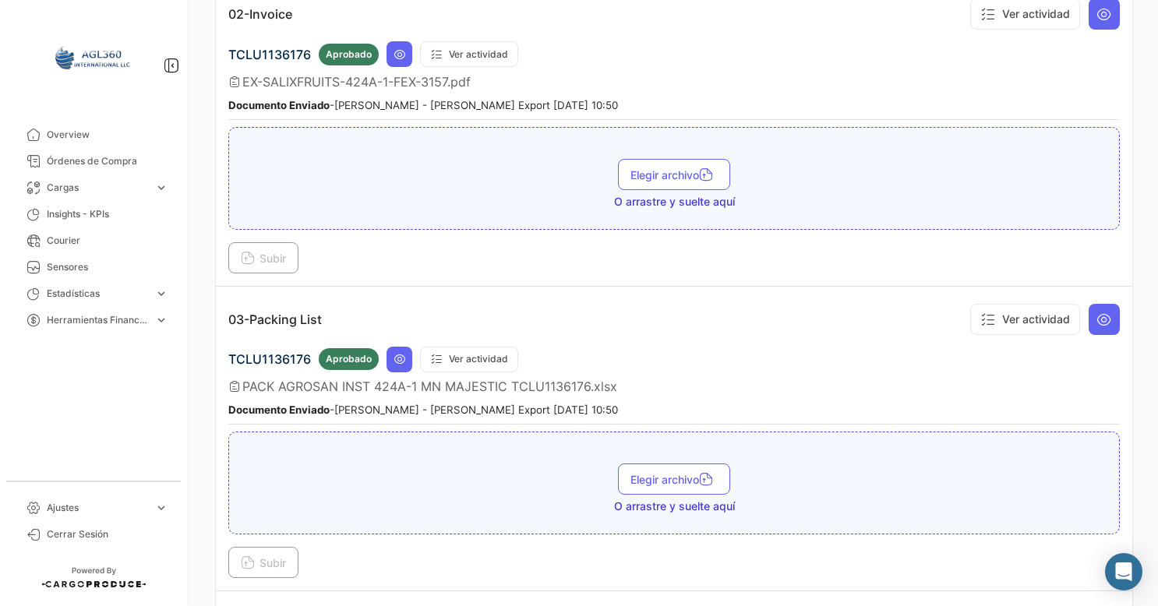
scroll to position [857, 0]
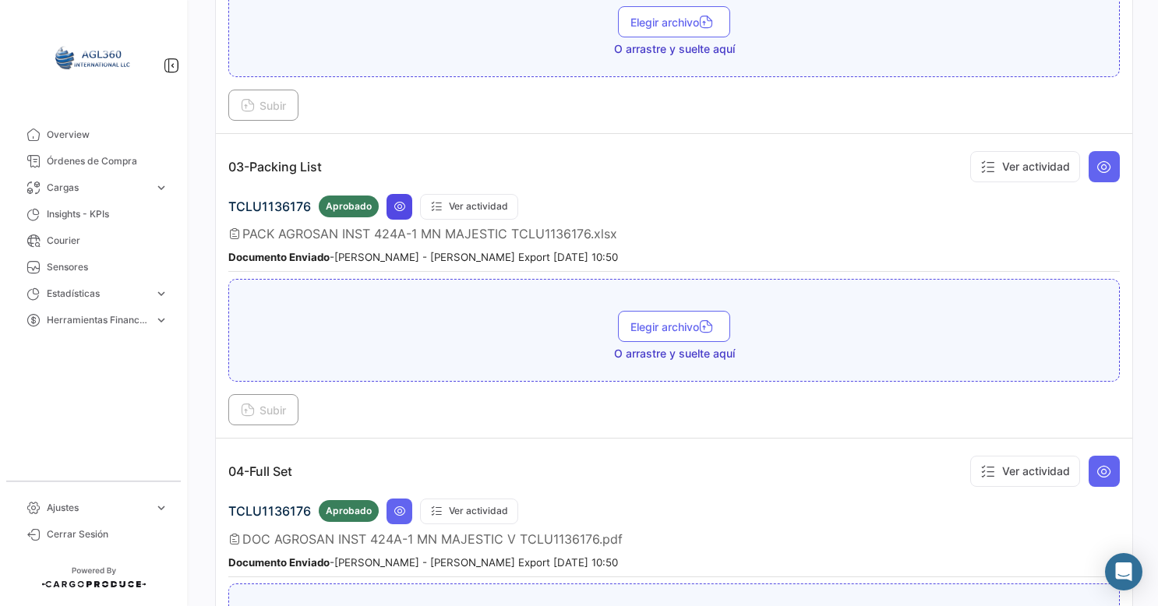
click at [399, 201] on icon at bounding box center [400, 206] width 12 height 12
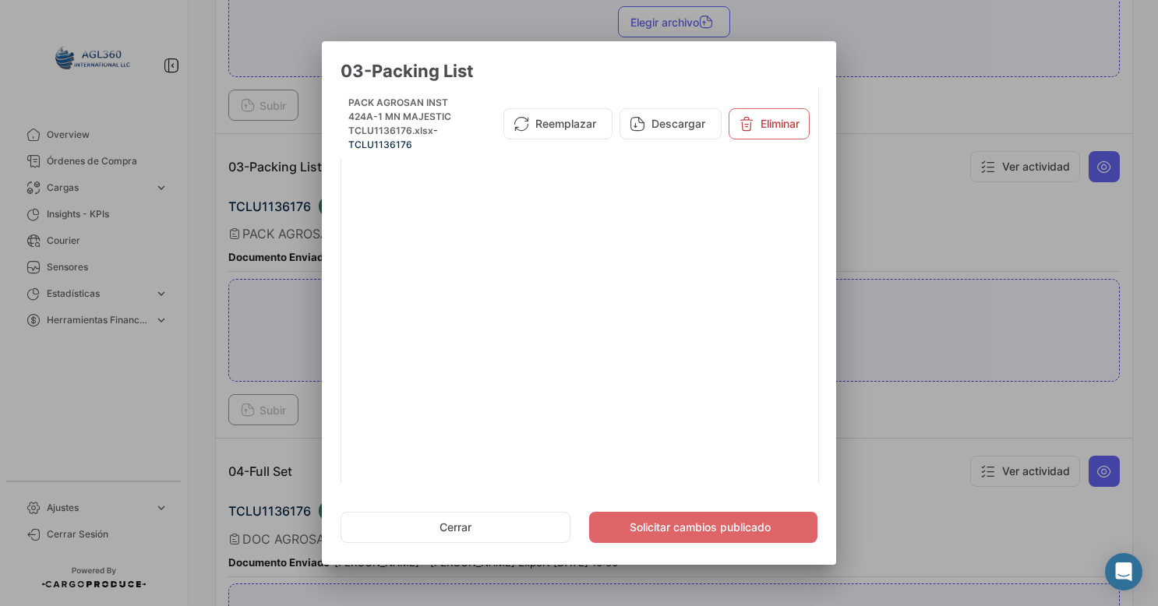
click at [965, 271] on div at bounding box center [579, 303] width 1158 height 606
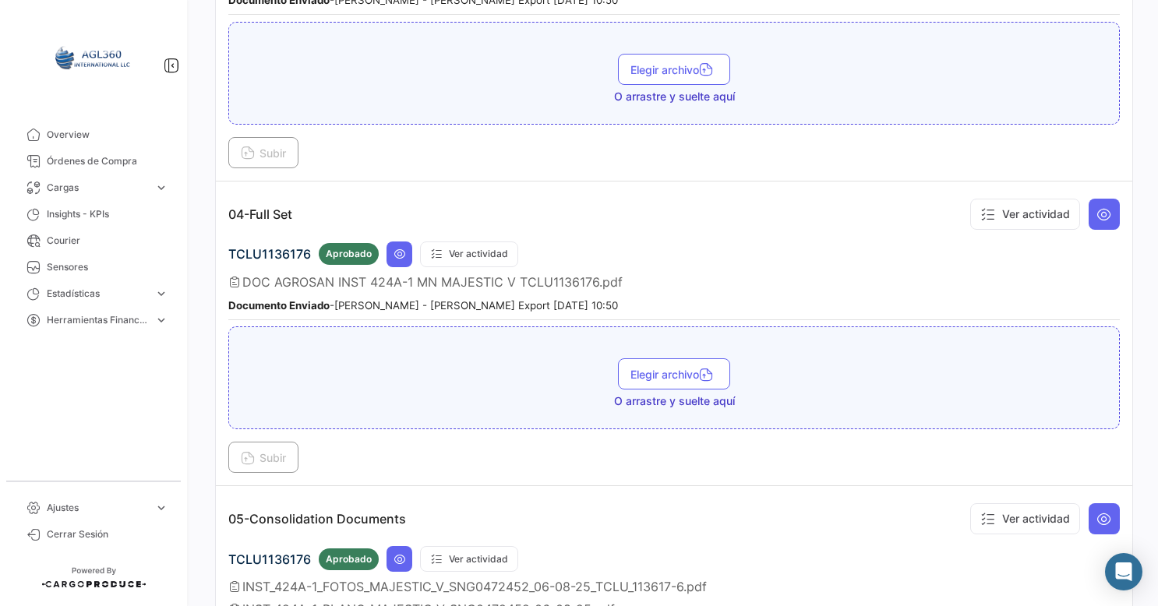
scroll to position [1169, 0]
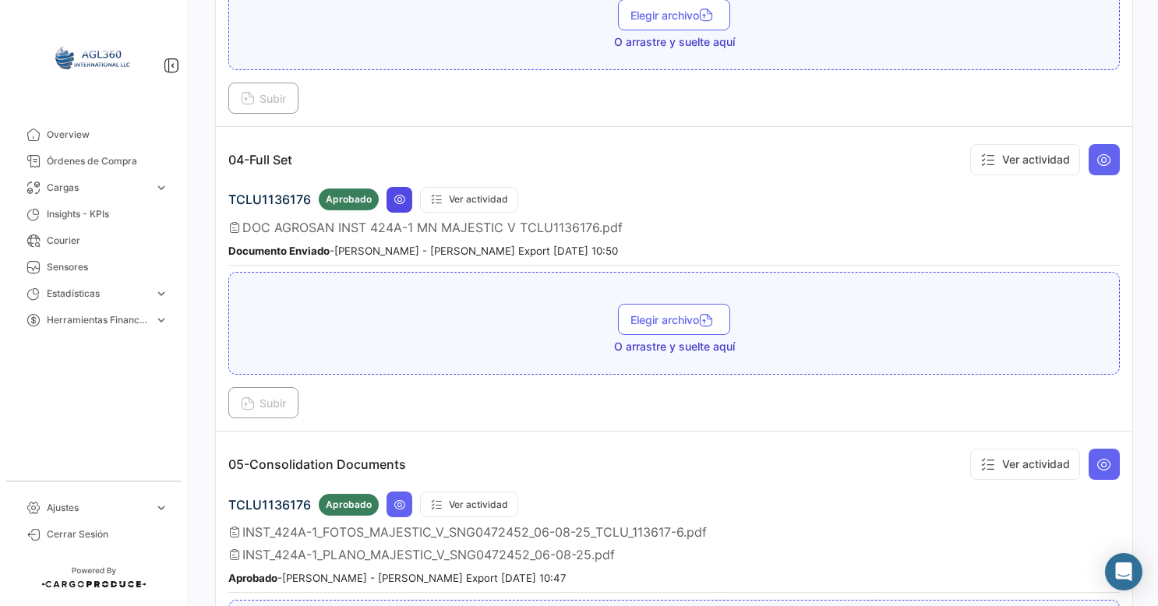
click at [404, 187] on button at bounding box center [400, 200] width 26 height 26
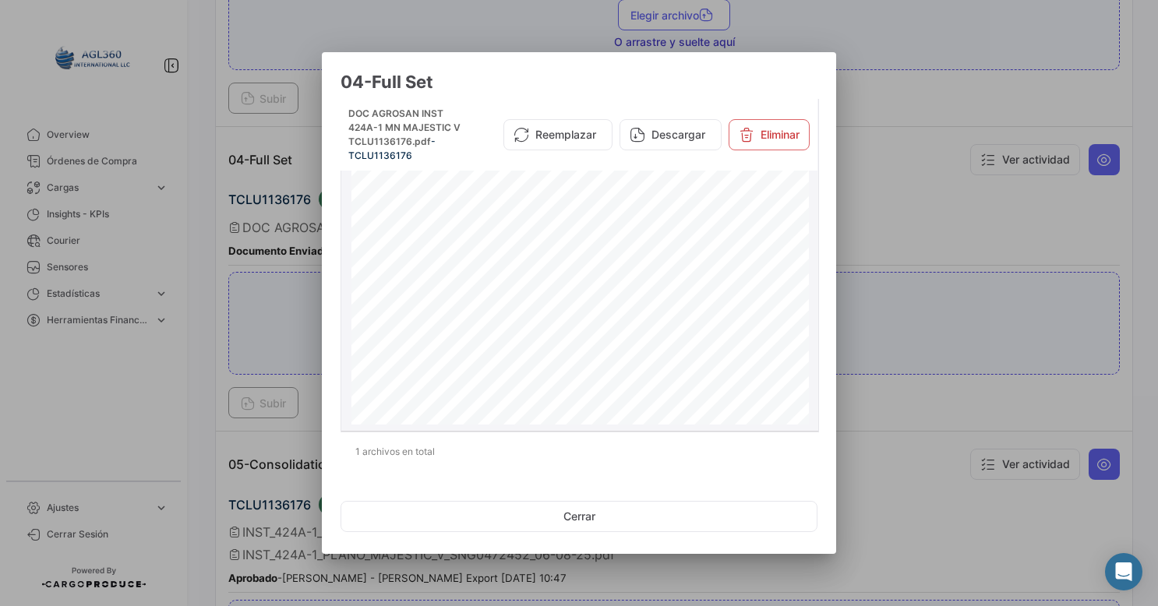
scroll to position [2562, 0]
click at [980, 376] on div at bounding box center [579, 303] width 1158 height 606
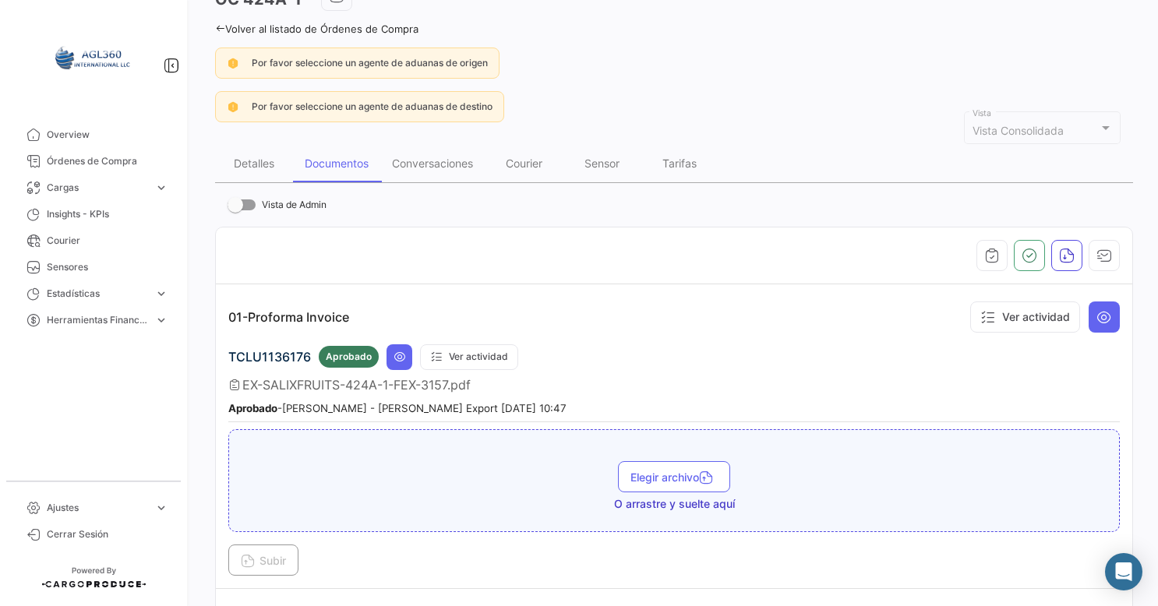
scroll to position [0, 0]
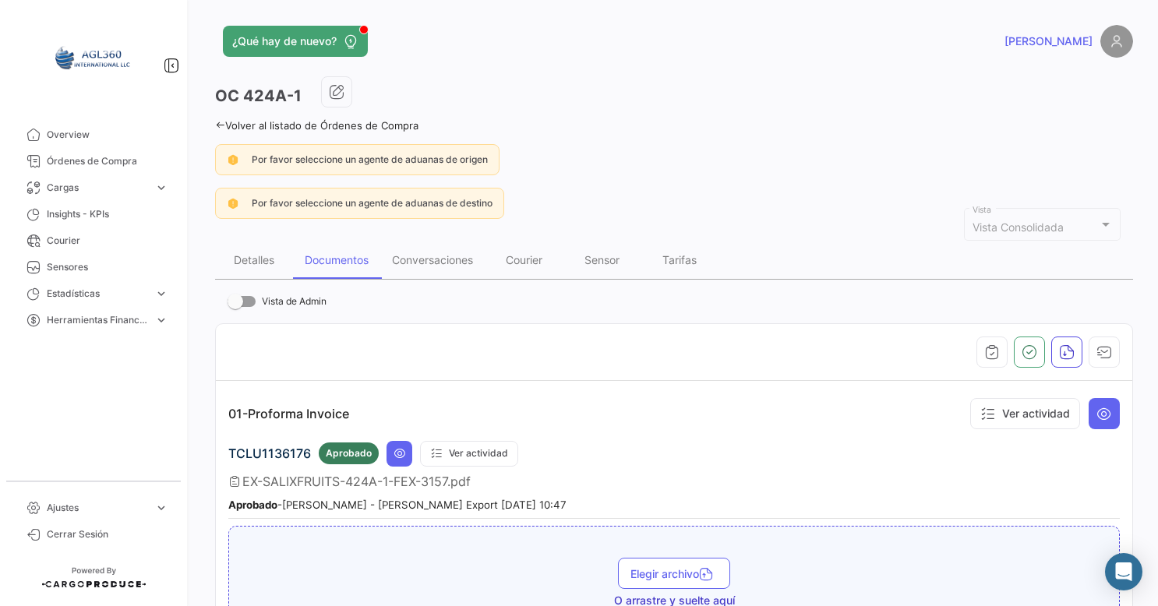
click at [217, 124] on icon at bounding box center [220, 125] width 10 height 10
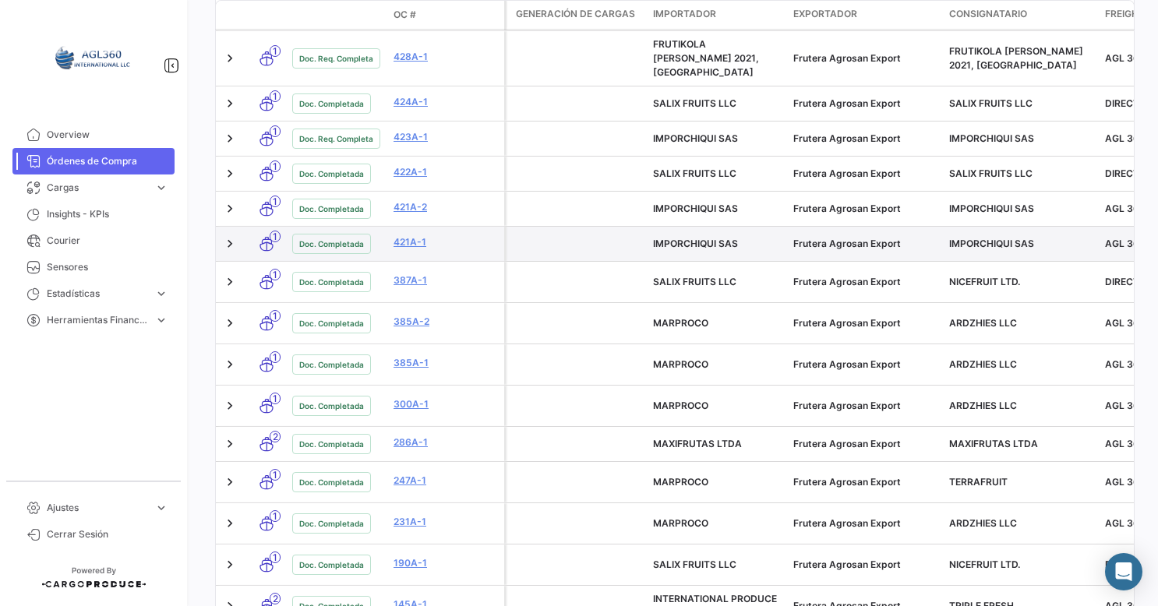
scroll to position [539, 0]
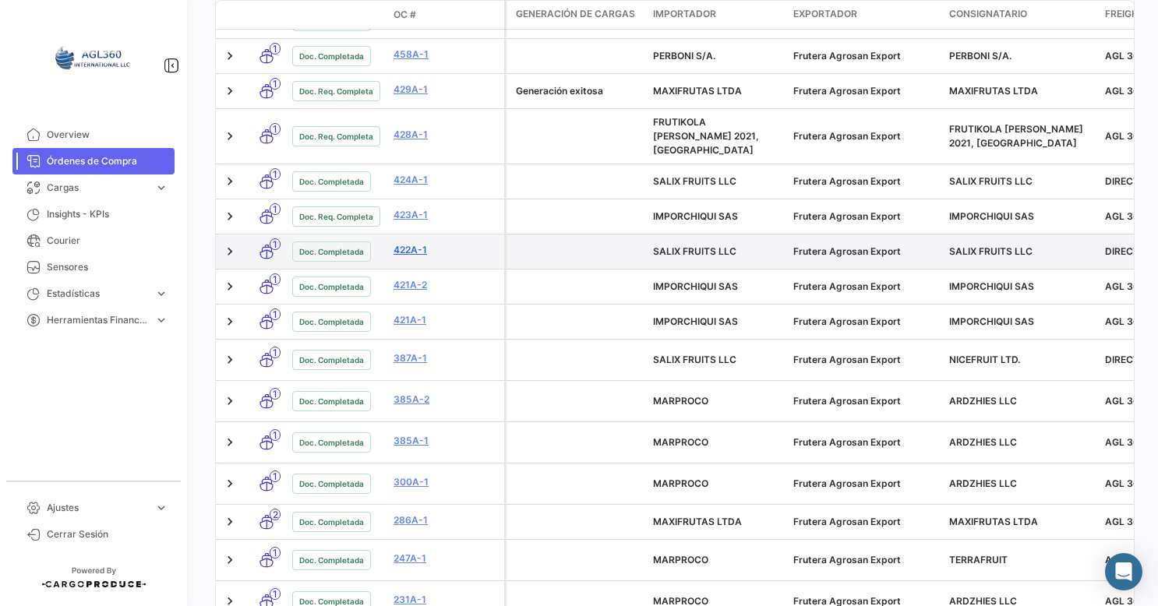
click at [405, 243] on link "422A-1" at bounding box center [446, 250] width 104 height 14
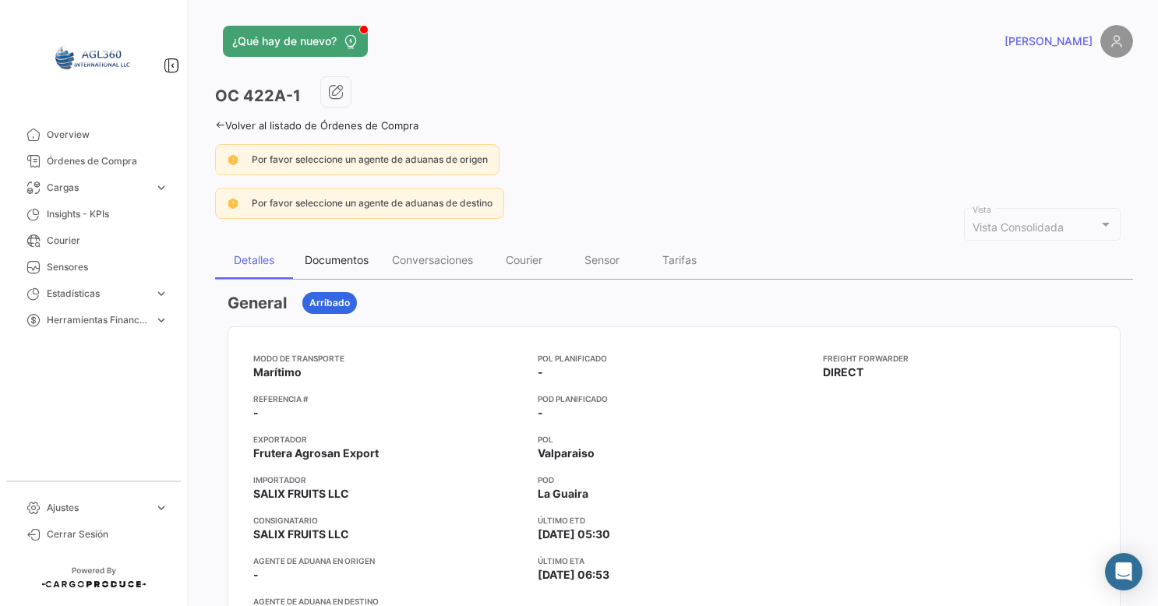
click at [346, 253] on div "Documentos" at bounding box center [337, 259] width 64 height 13
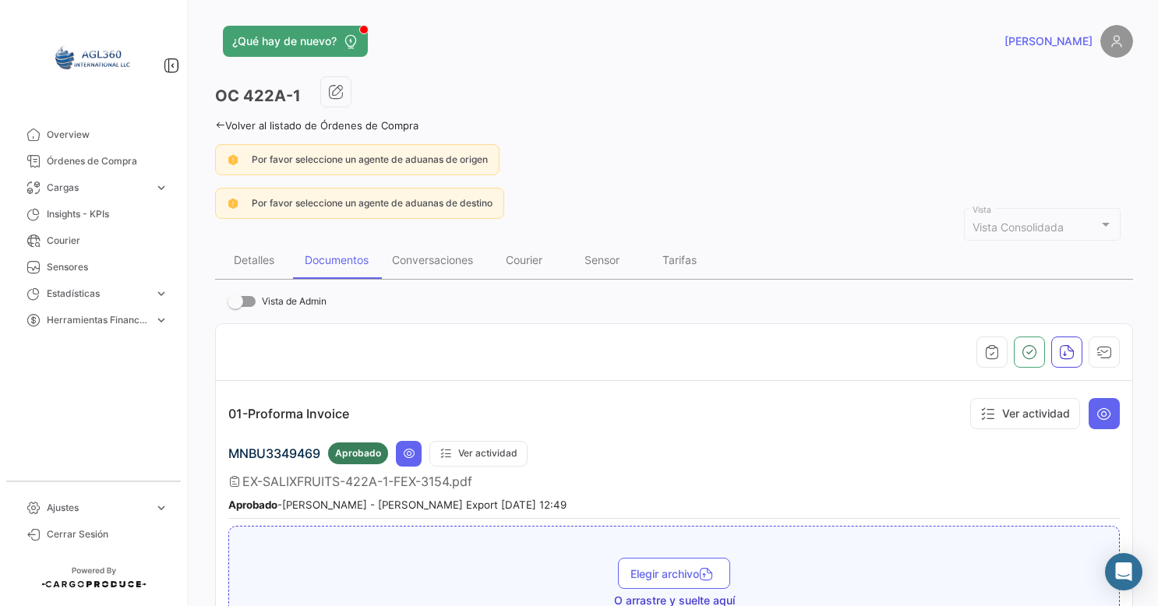
click at [223, 122] on icon at bounding box center [220, 125] width 10 height 10
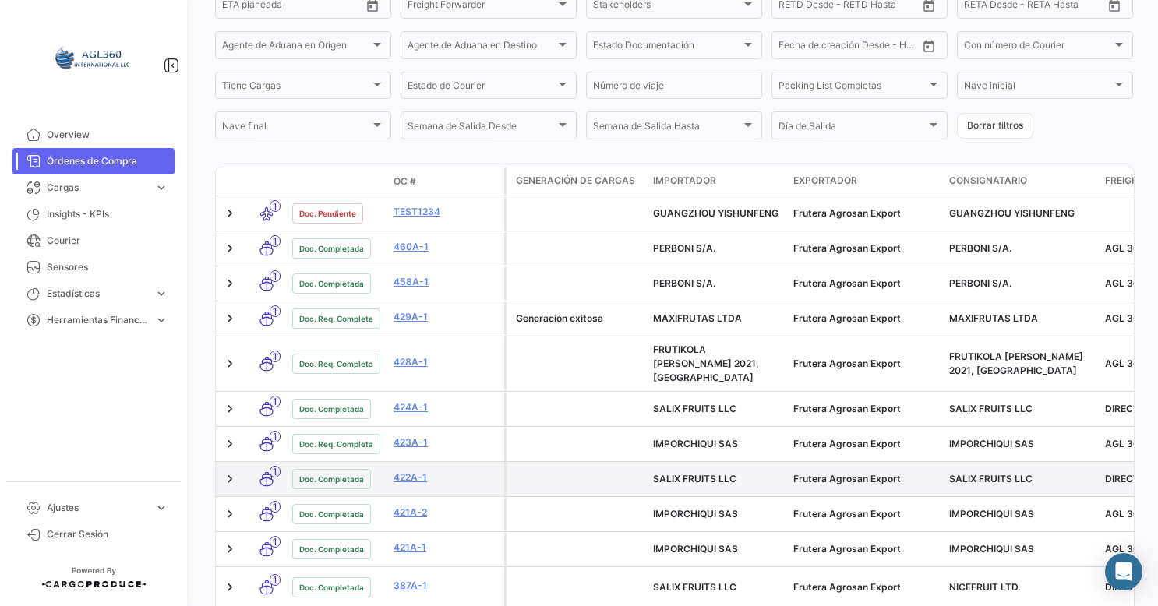
scroll to position [390, 0]
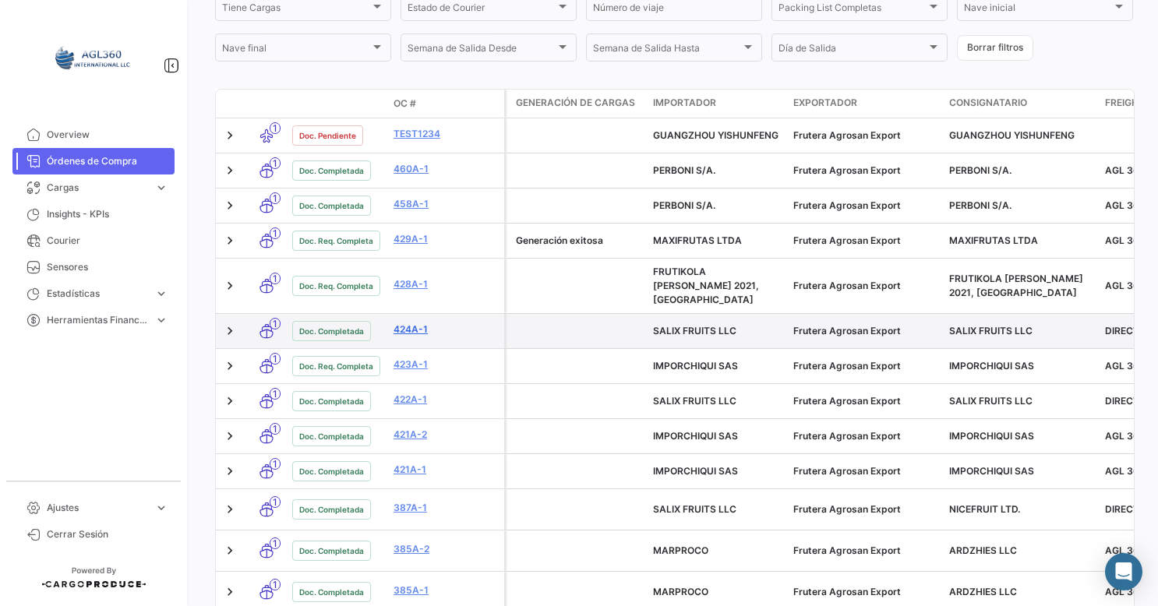
click at [406, 323] on link "424A-1" at bounding box center [446, 330] width 104 height 14
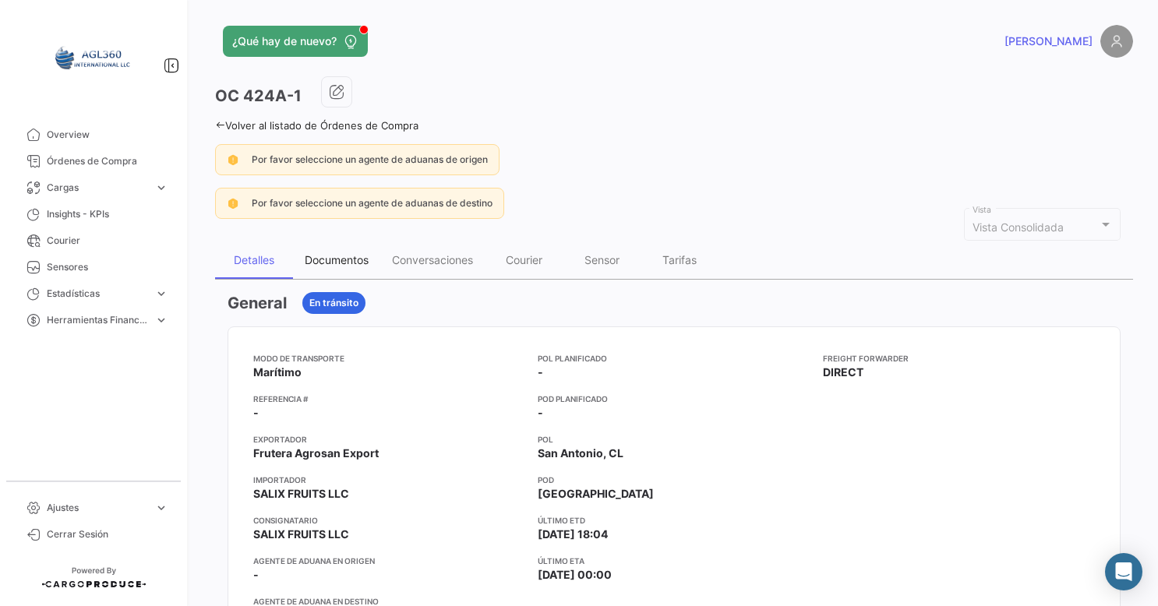
click at [334, 260] on div "Documentos" at bounding box center [337, 259] width 64 height 13
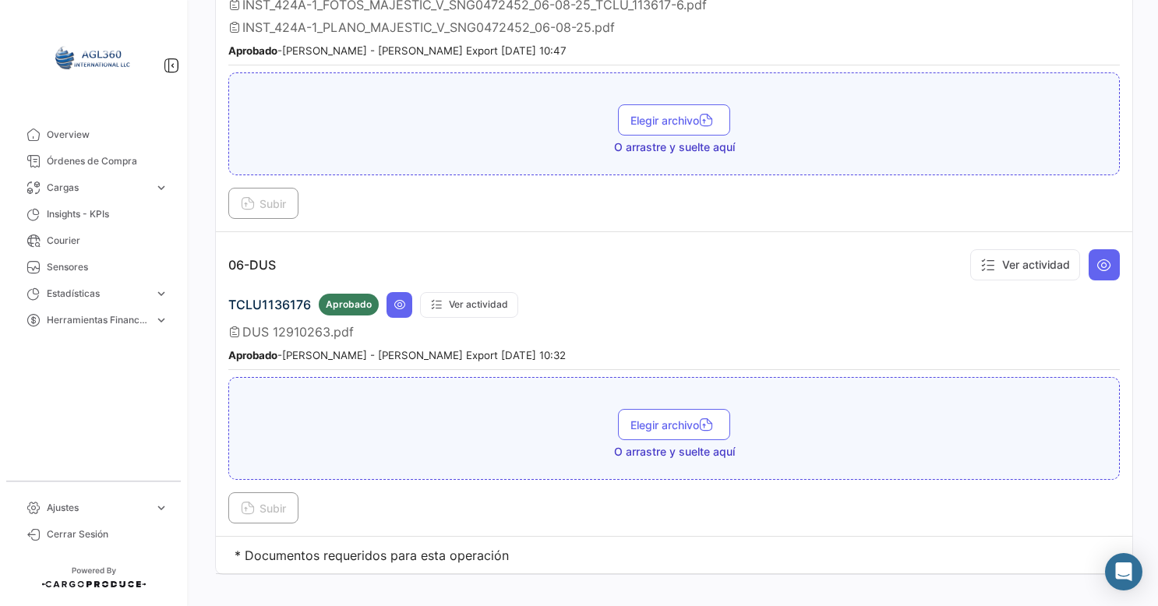
scroll to position [1463, 0]
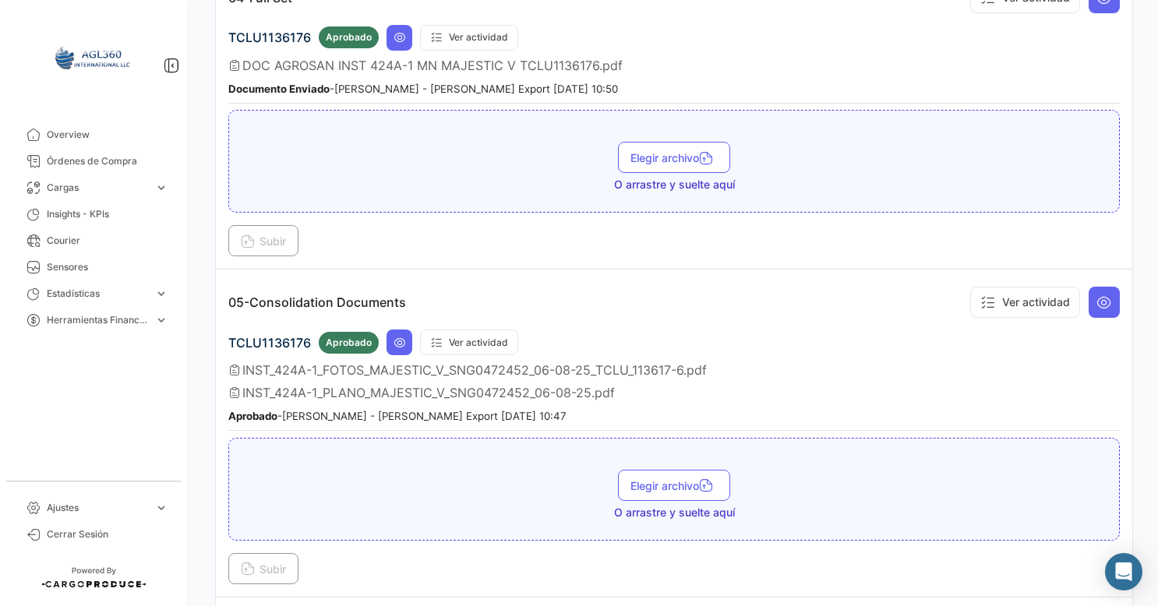
scroll to position [1307, 0]
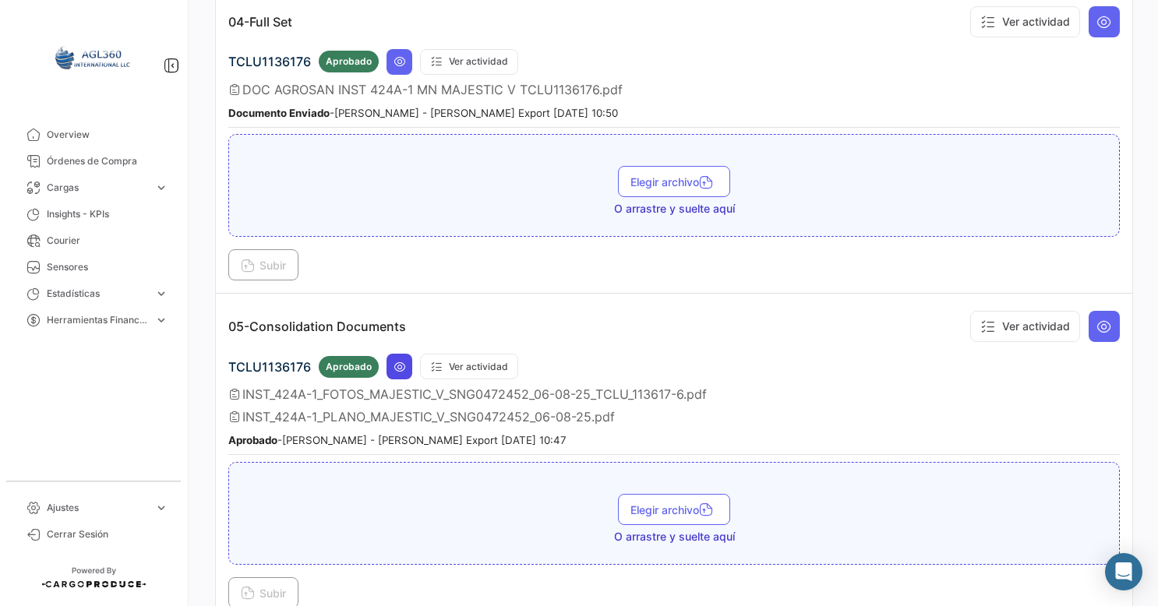
click at [399, 361] on icon at bounding box center [400, 367] width 12 height 12
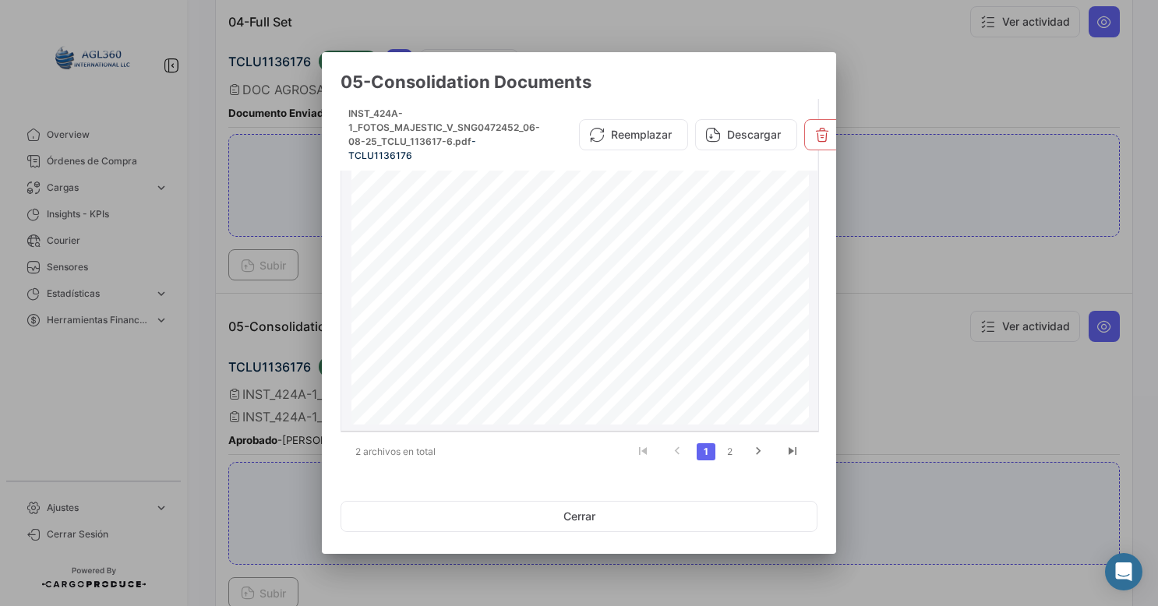
scroll to position [312, 0]
click at [601, 517] on button "Cerrar" at bounding box center [579, 516] width 477 height 31
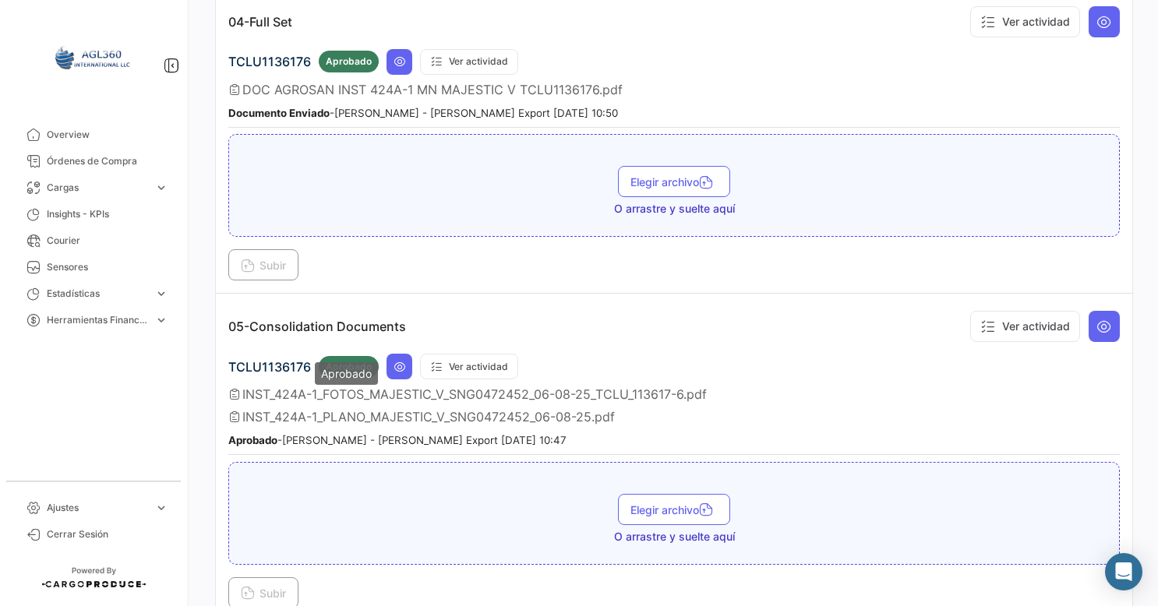
scroll to position [1229, 0]
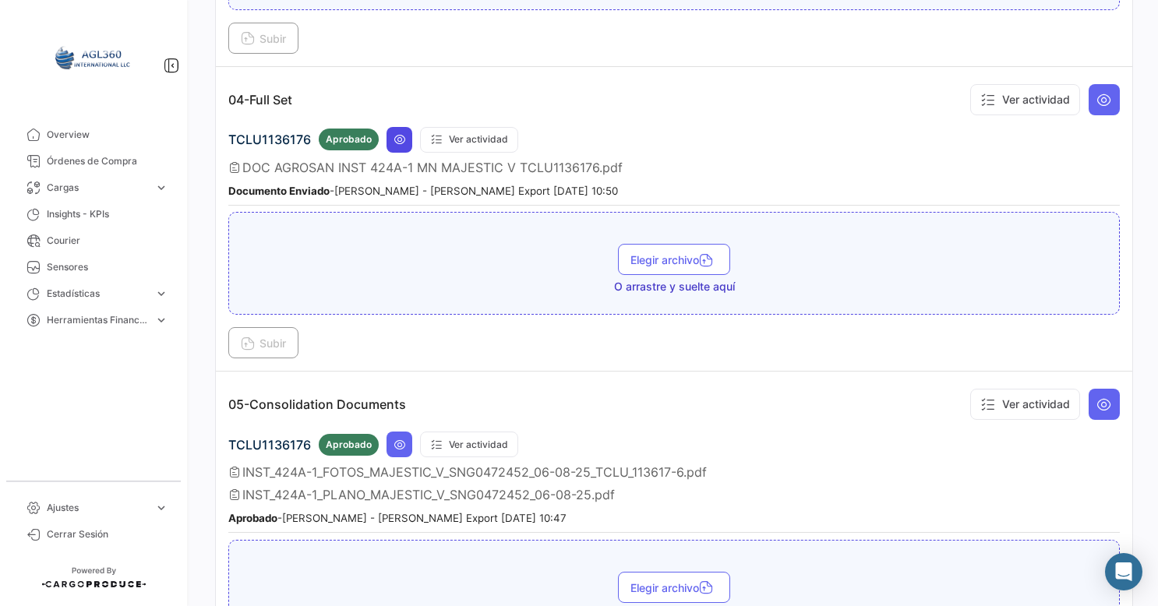
click at [403, 129] on button at bounding box center [400, 140] width 26 height 26
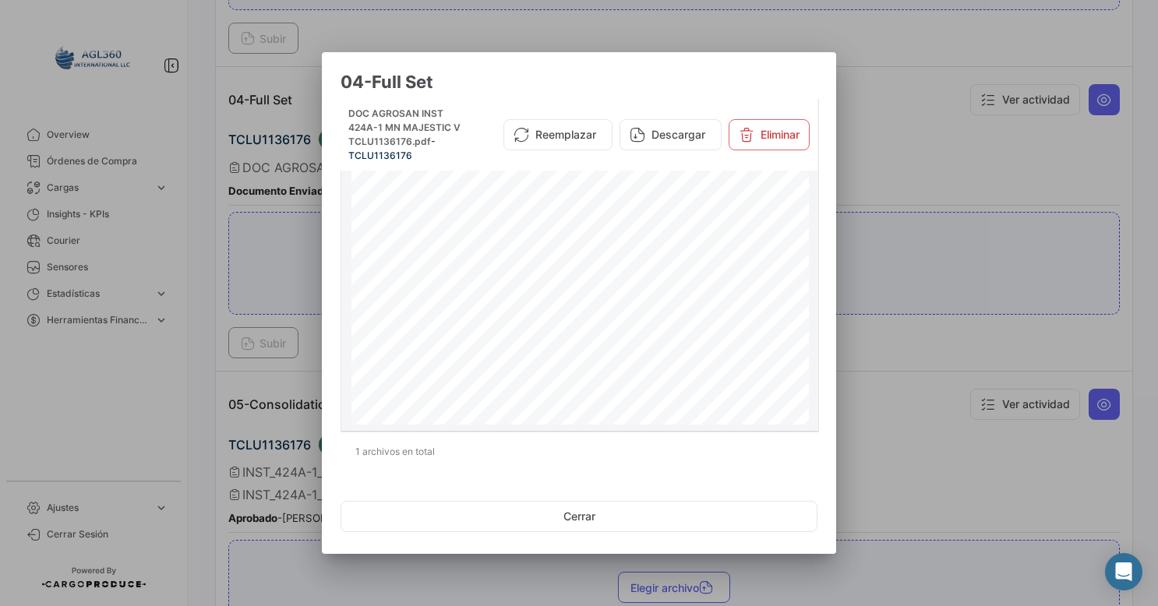
scroll to position [0, 0]
click at [944, 139] on div at bounding box center [579, 303] width 1158 height 606
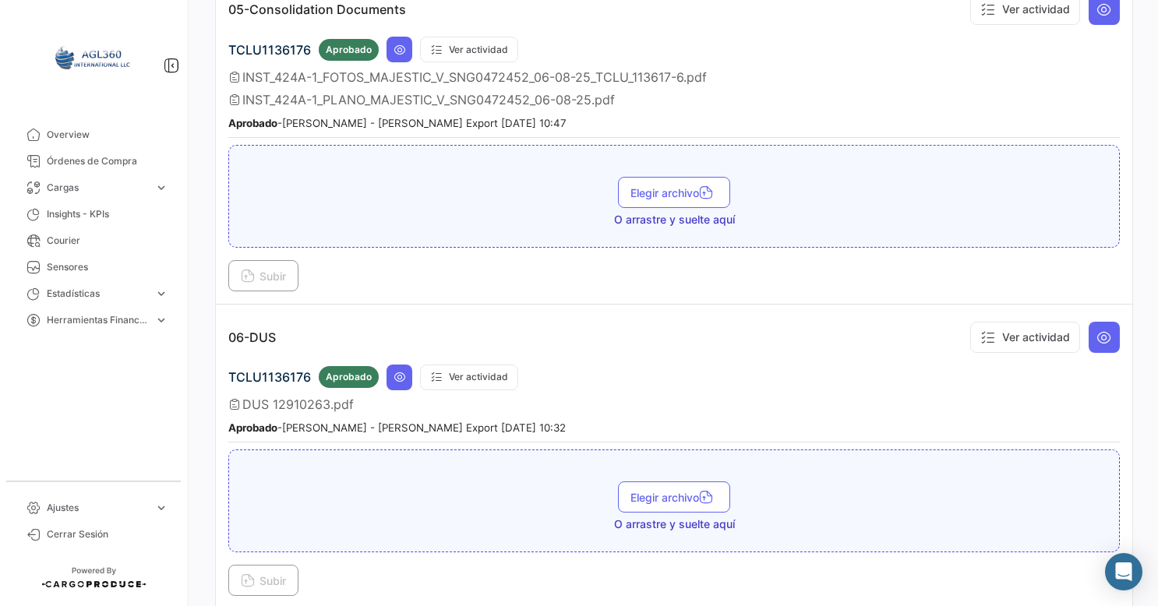
scroll to position [1463, 0]
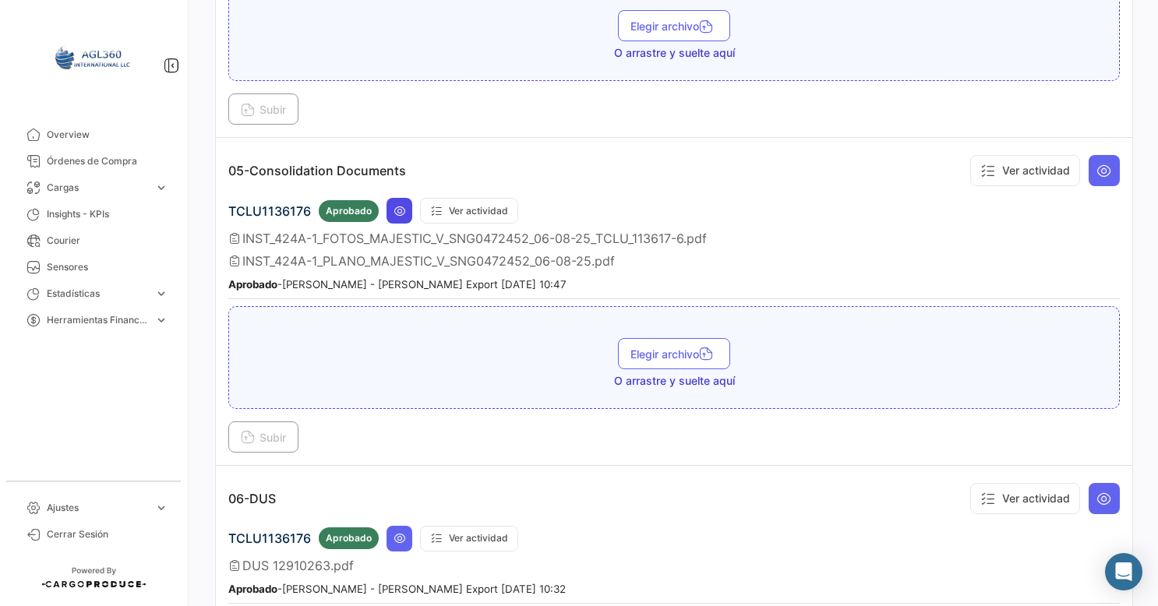
click at [399, 205] on icon at bounding box center [400, 211] width 12 height 12
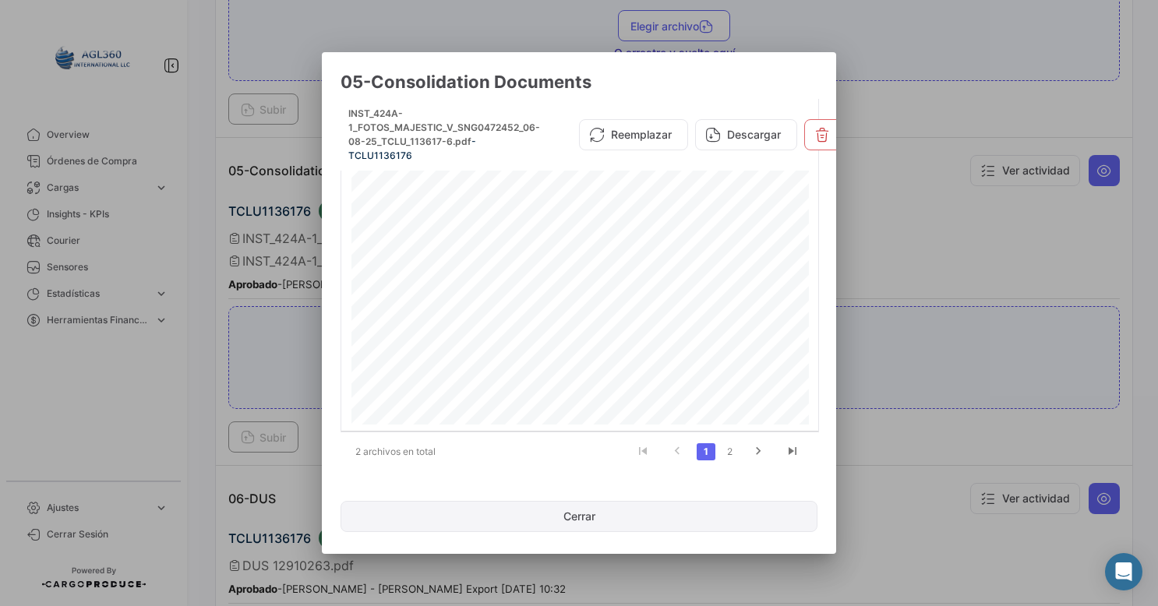
click at [568, 519] on button "Cerrar" at bounding box center [579, 516] width 477 height 31
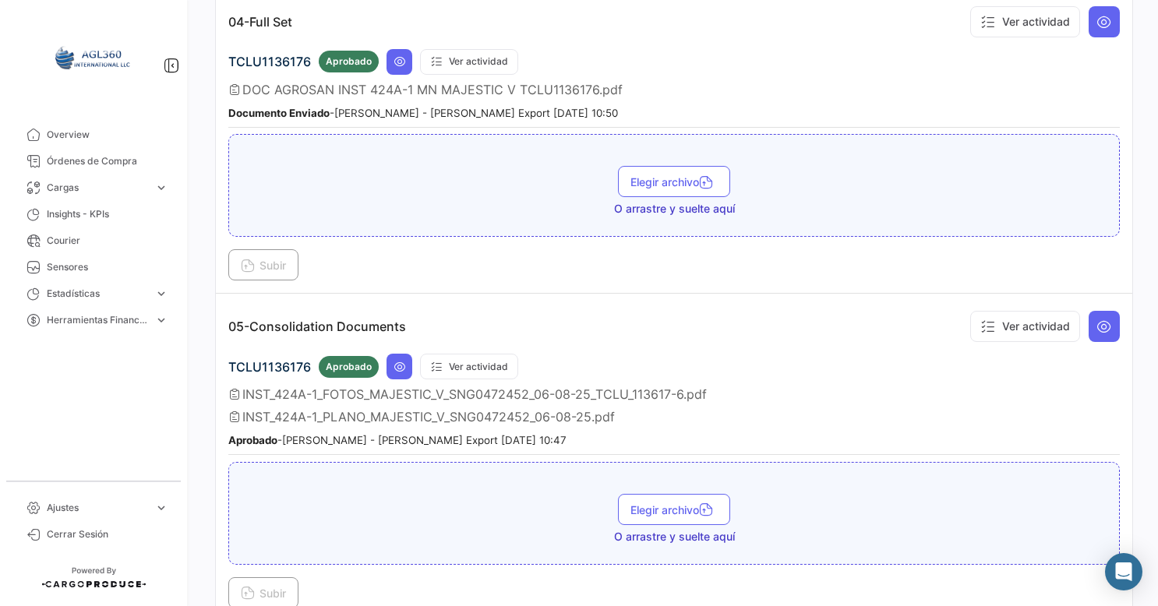
scroll to position [1151, 0]
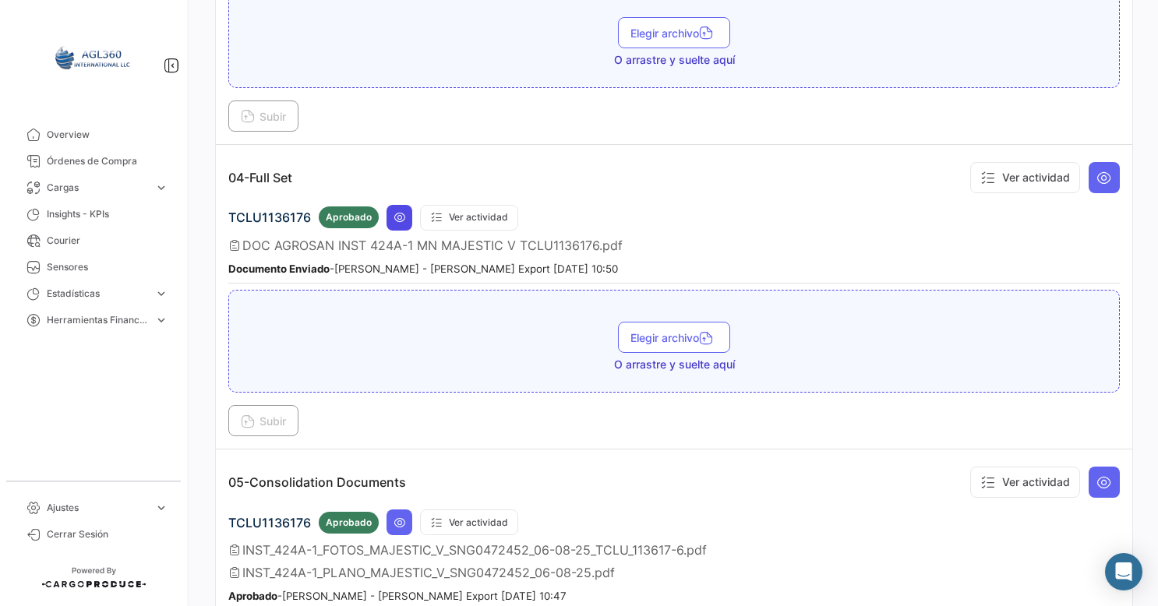
click at [397, 211] on icon at bounding box center [400, 217] width 12 height 12
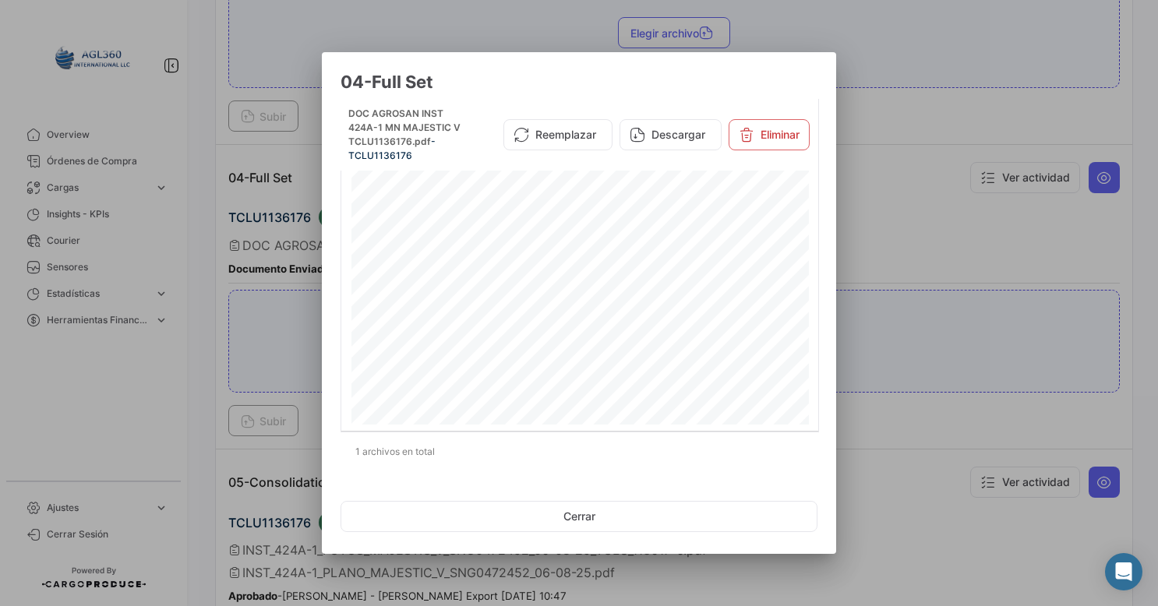
click at [954, 89] on div at bounding box center [579, 303] width 1158 height 606
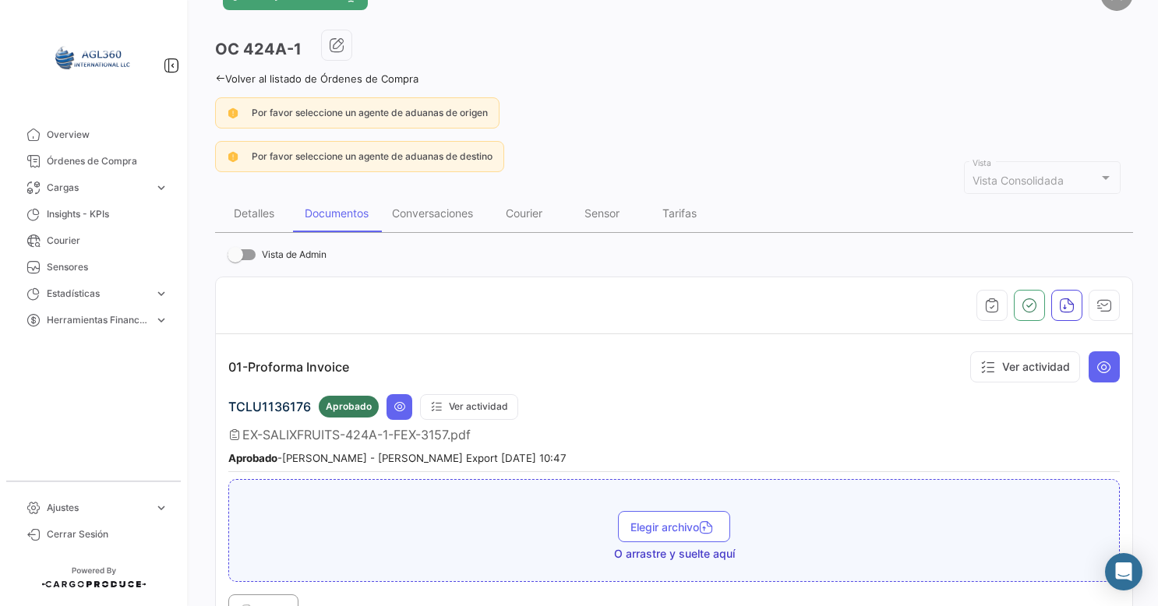
scroll to position [0, 0]
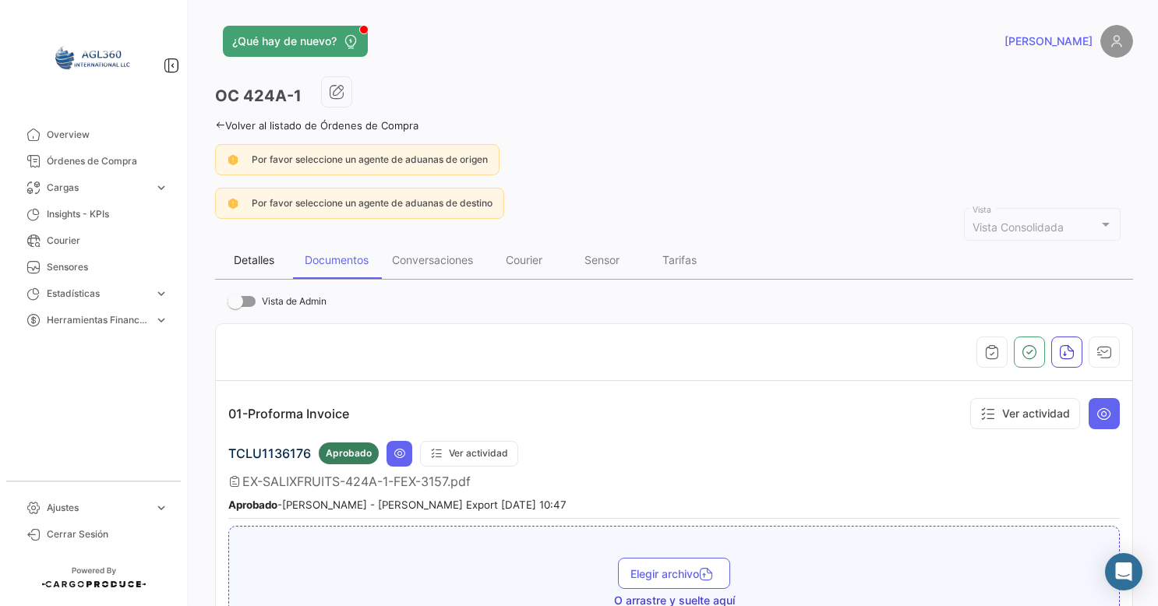
click at [245, 260] on div "Detalles" at bounding box center [254, 259] width 41 height 13
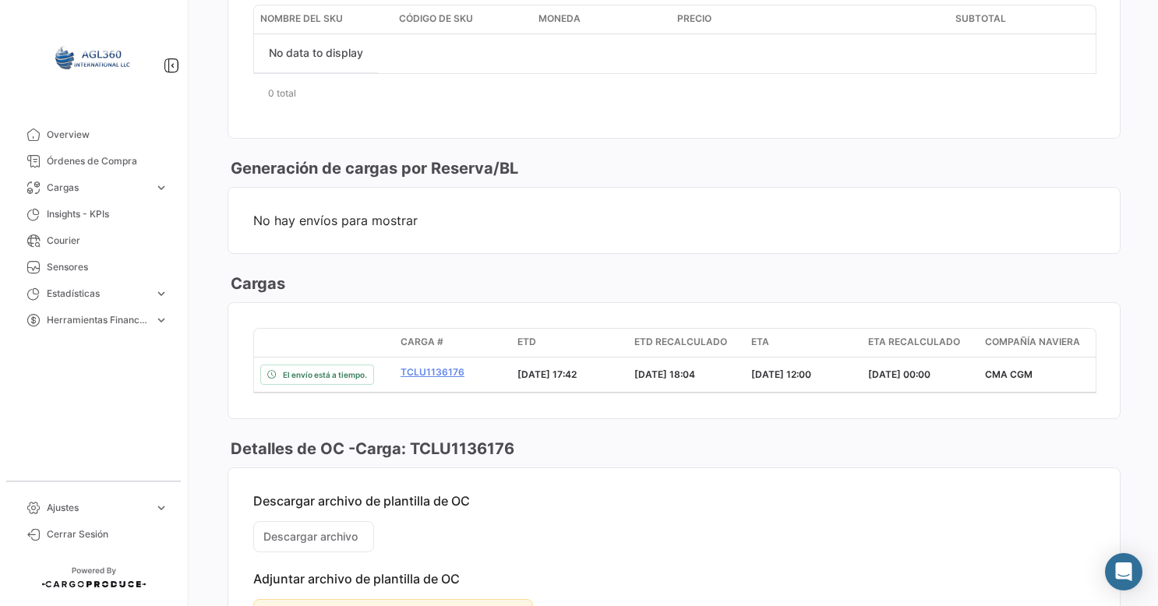
scroll to position [840, 0]
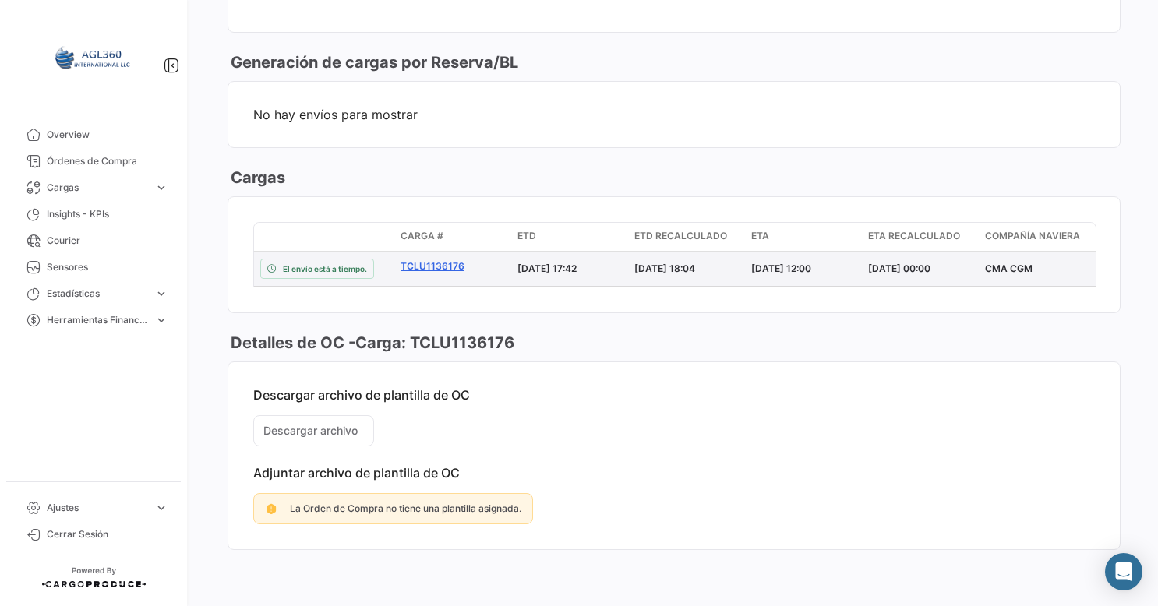
click at [424, 260] on link "TCLU1136176" at bounding box center [453, 266] width 104 height 14
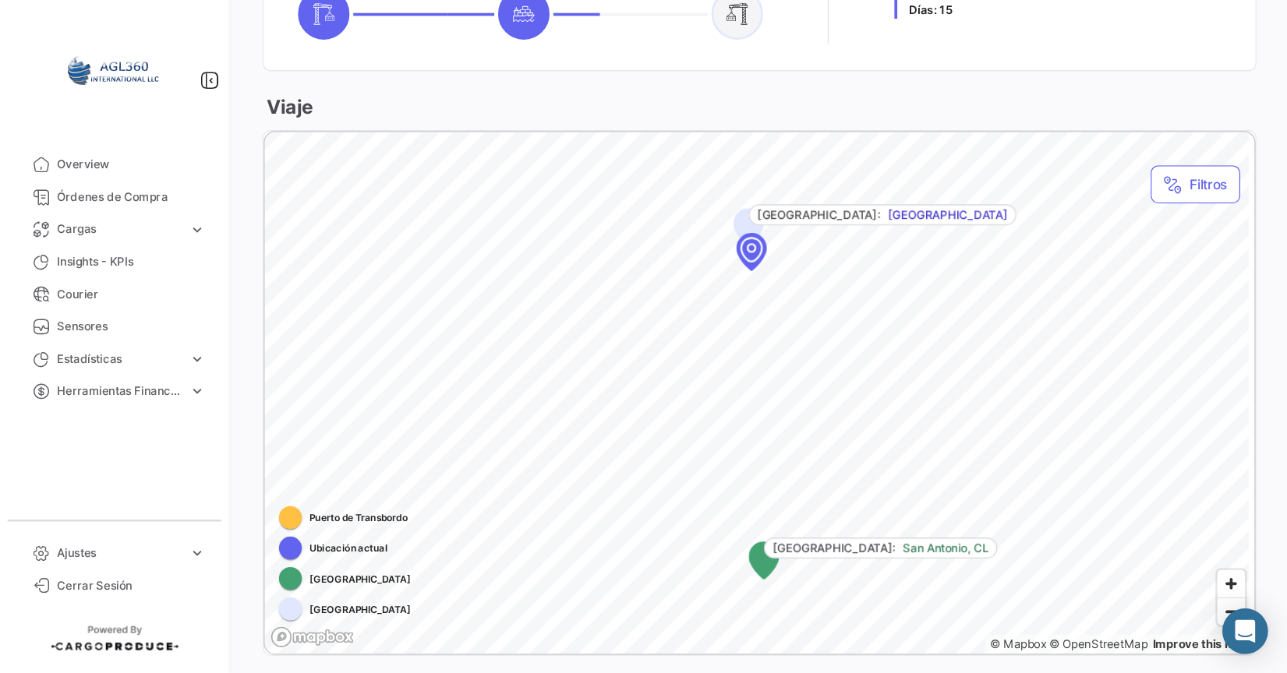
scroll to position [771, 0]
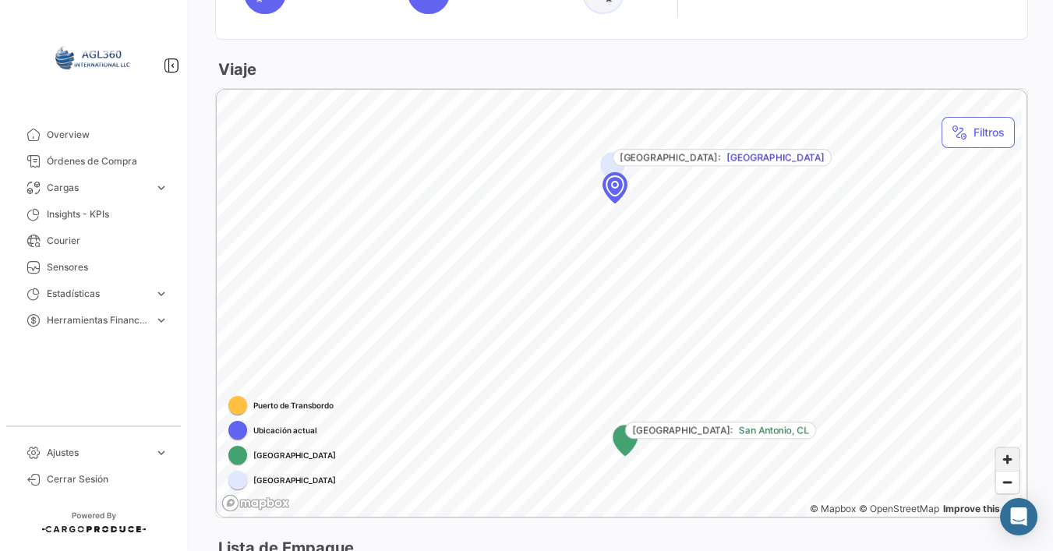
click at [1009, 461] on span "Zoom in" at bounding box center [1007, 459] width 23 height 23
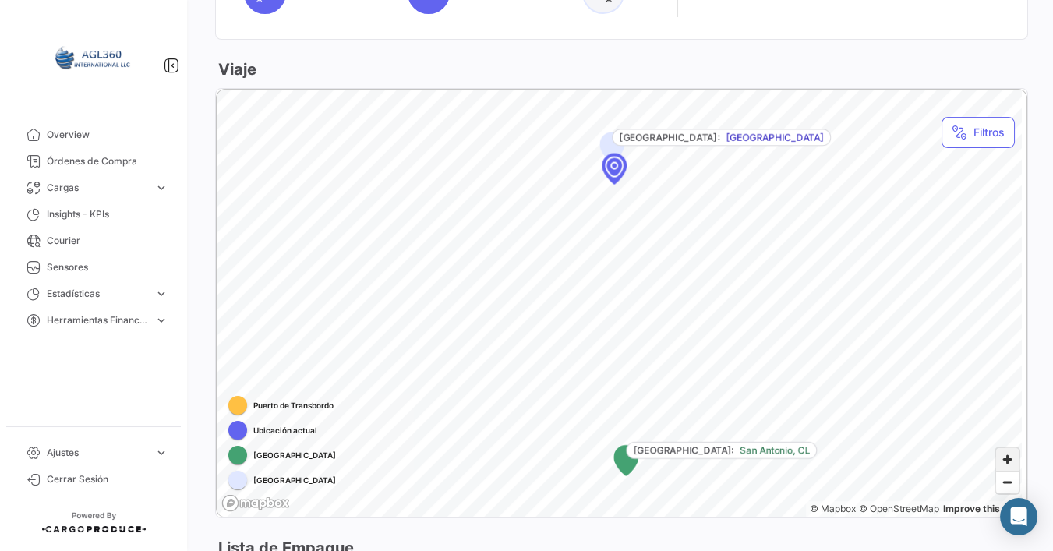
click at [1009, 461] on span "Zoom in" at bounding box center [1007, 459] width 23 height 23
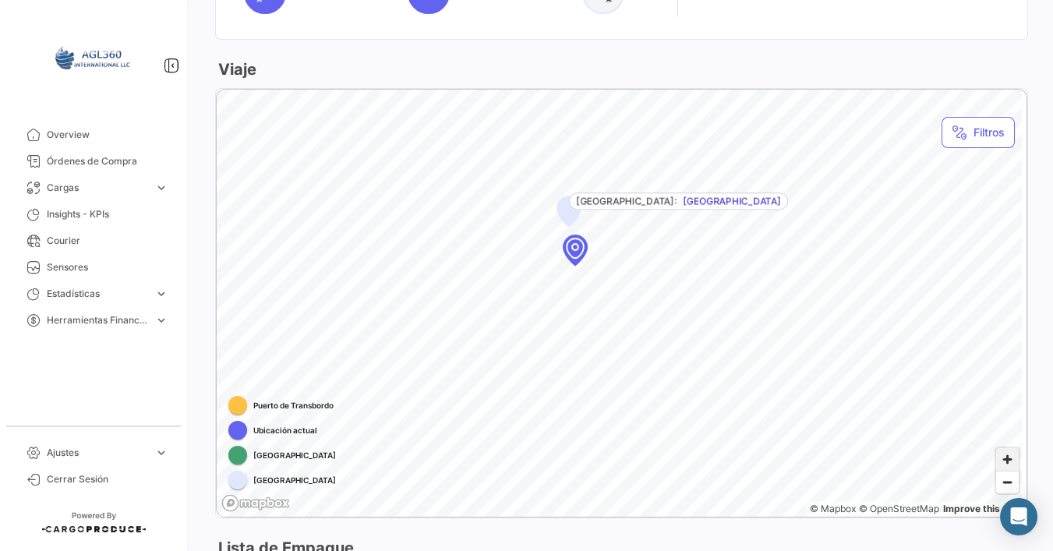
click at [1004, 460] on span "Zoom in" at bounding box center [1007, 459] width 23 height 23
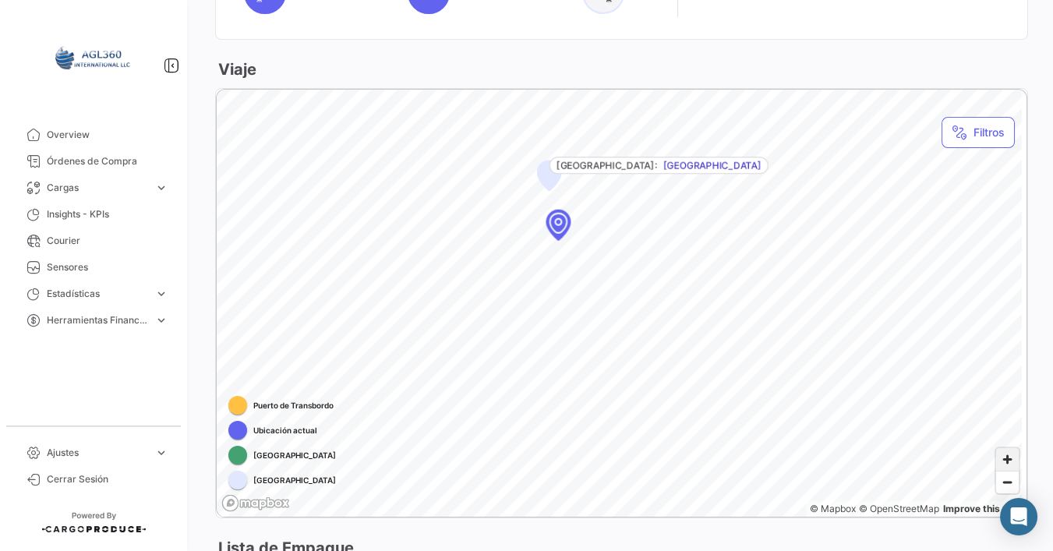
click at [1004, 460] on span "Zoom in" at bounding box center [1007, 459] width 23 height 23
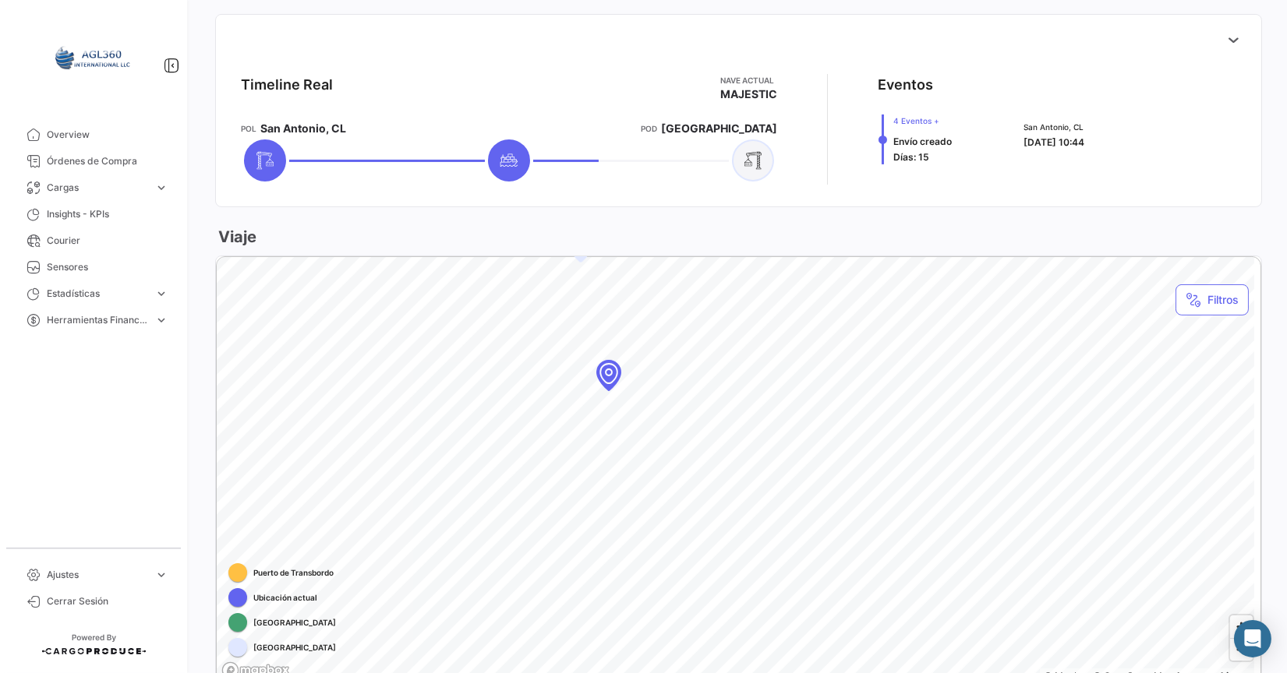
scroll to position [598, 0]
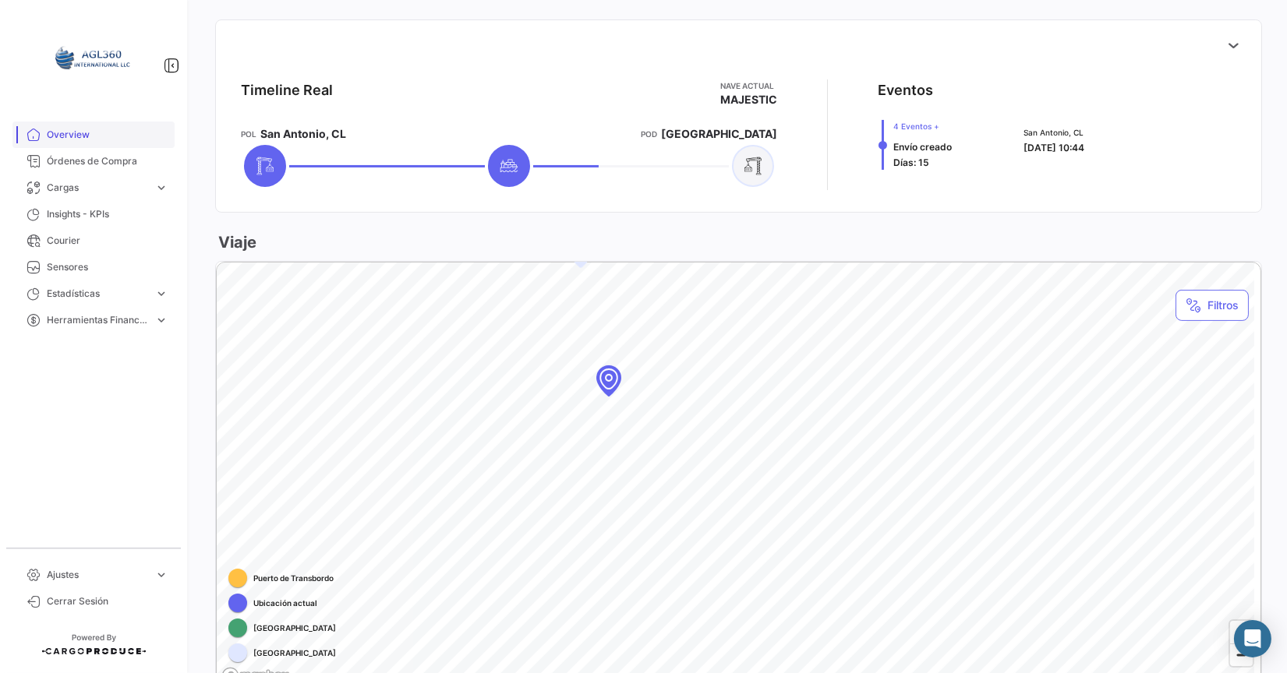
click at [111, 132] on span "Overview" at bounding box center [108, 135] width 122 height 14
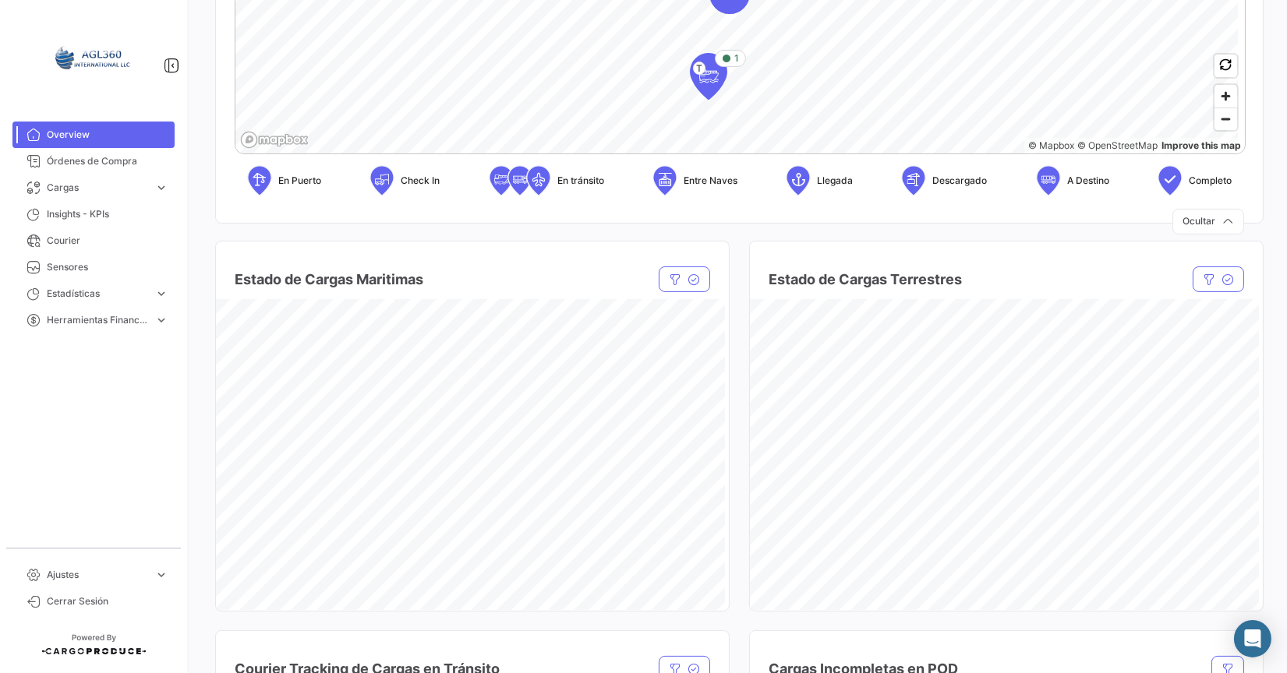
scroll to position [605, 0]
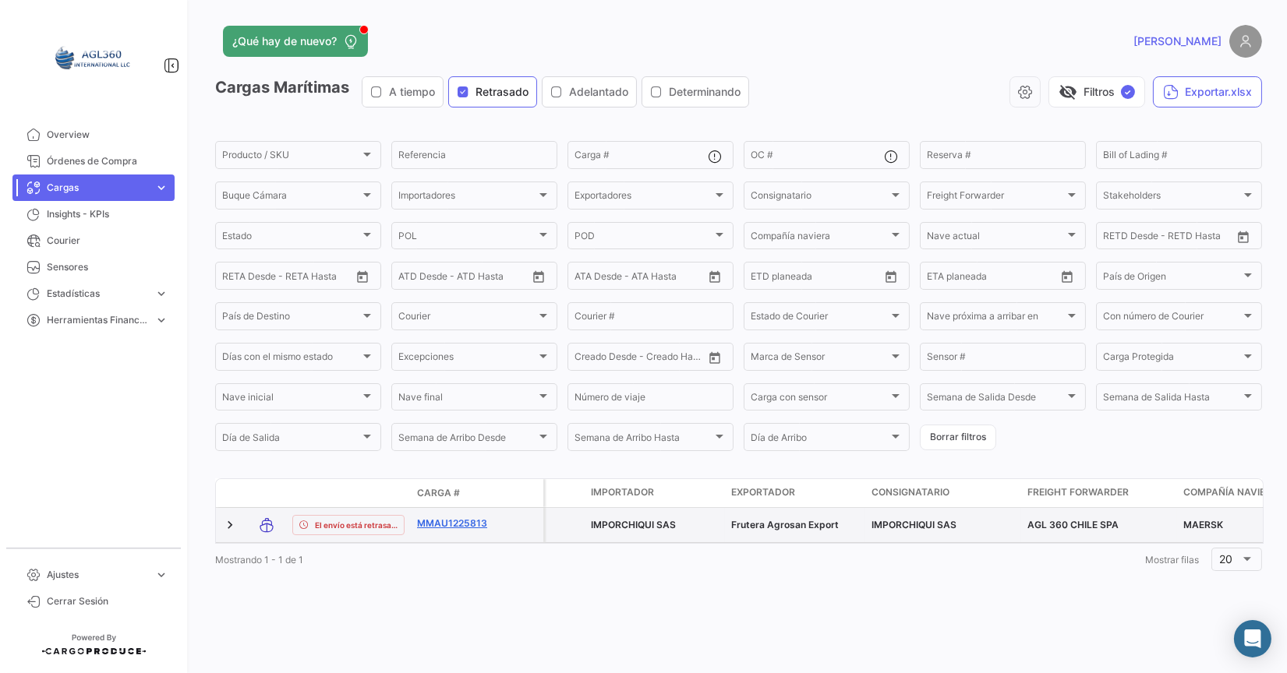
click at [451, 526] on link "MMAU1225813" at bounding box center [457, 524] width 81 height 14
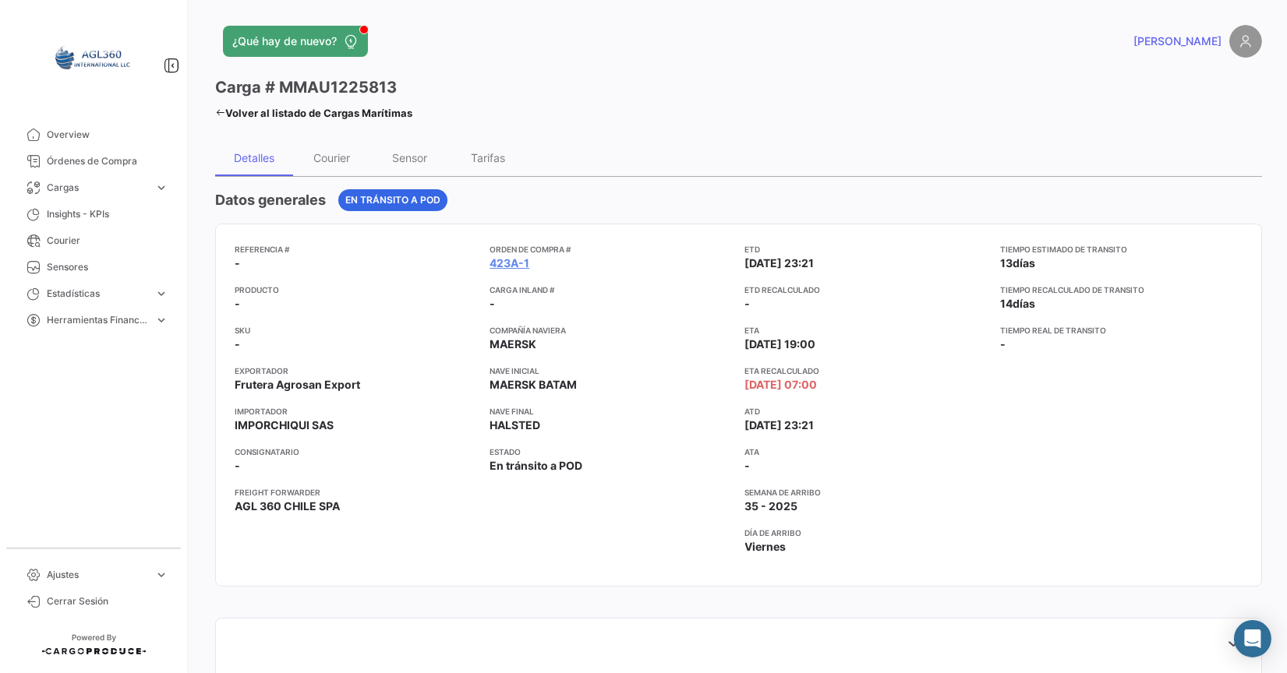
click at [223, 109] on icon at bounding box center [220, 113] width 10 height 10
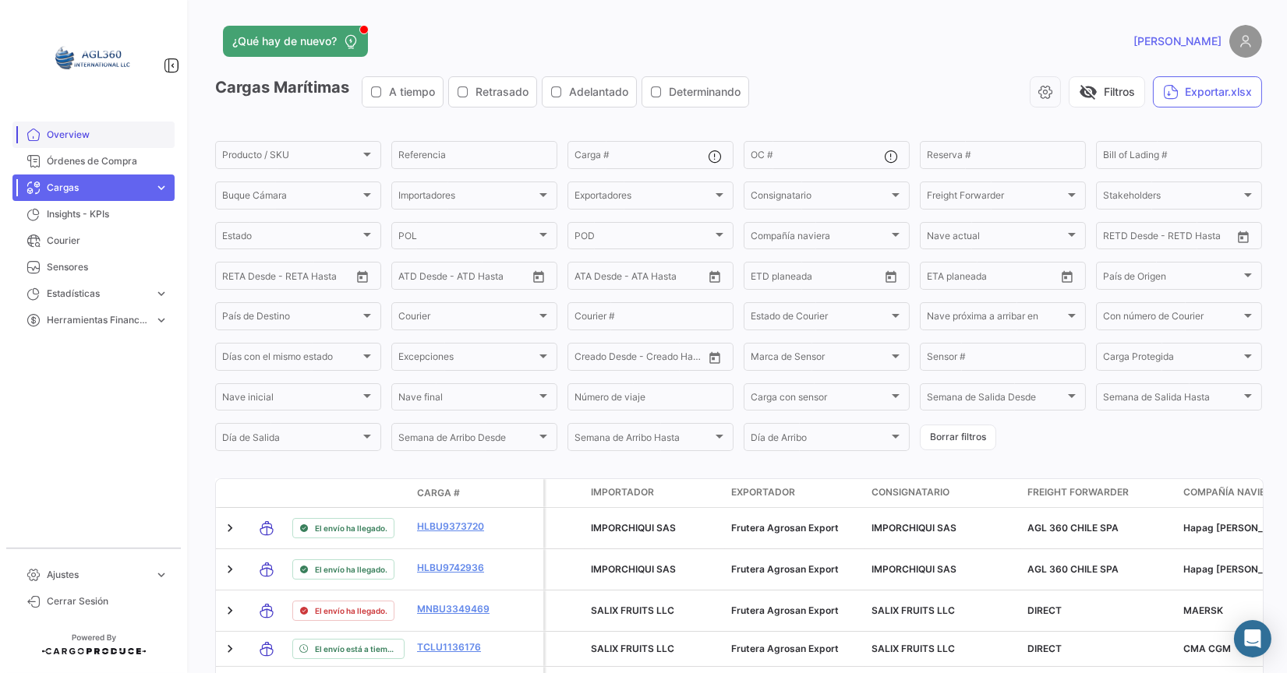
click at [64, 126] on link "Overview" at bounding box center [93, 135] width 162 height 26
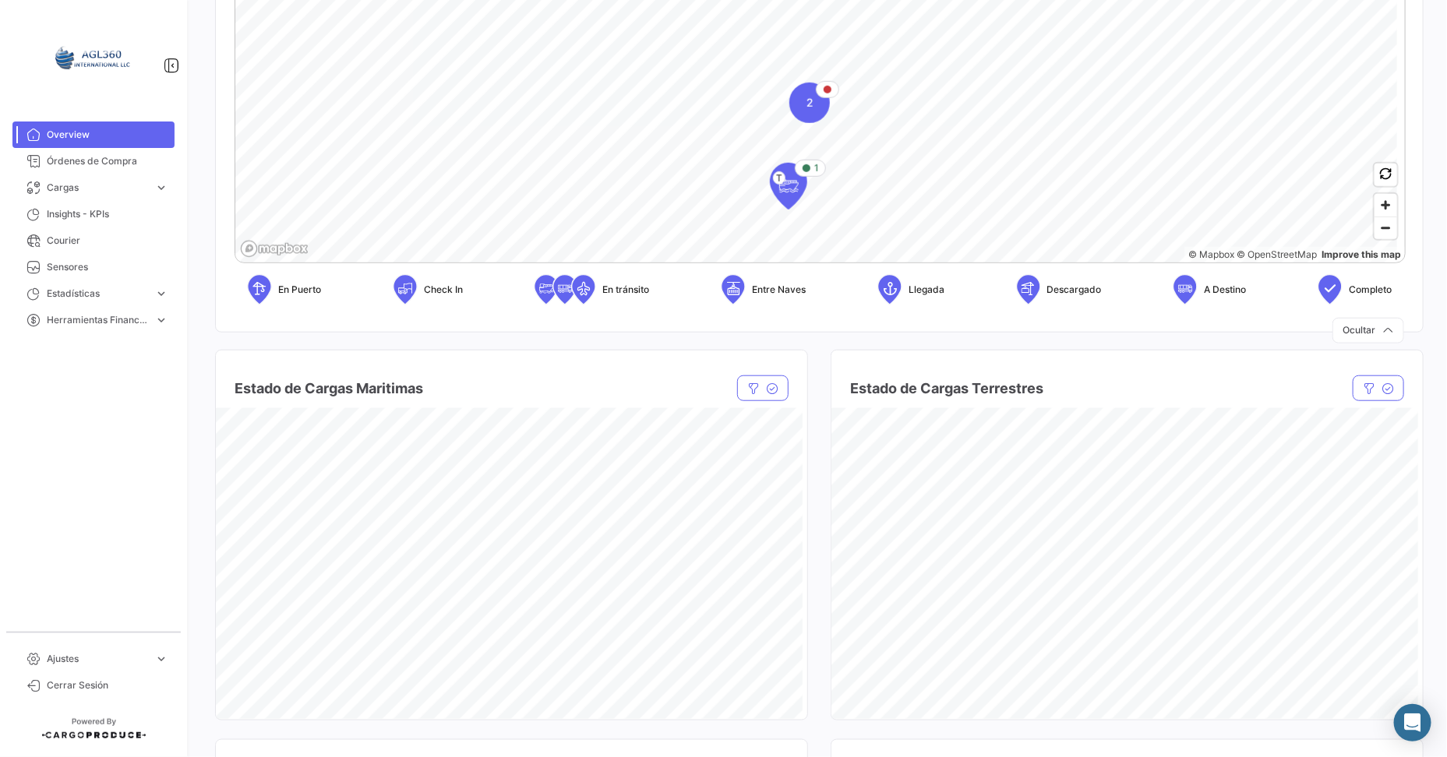
scroll to position [194, 0]
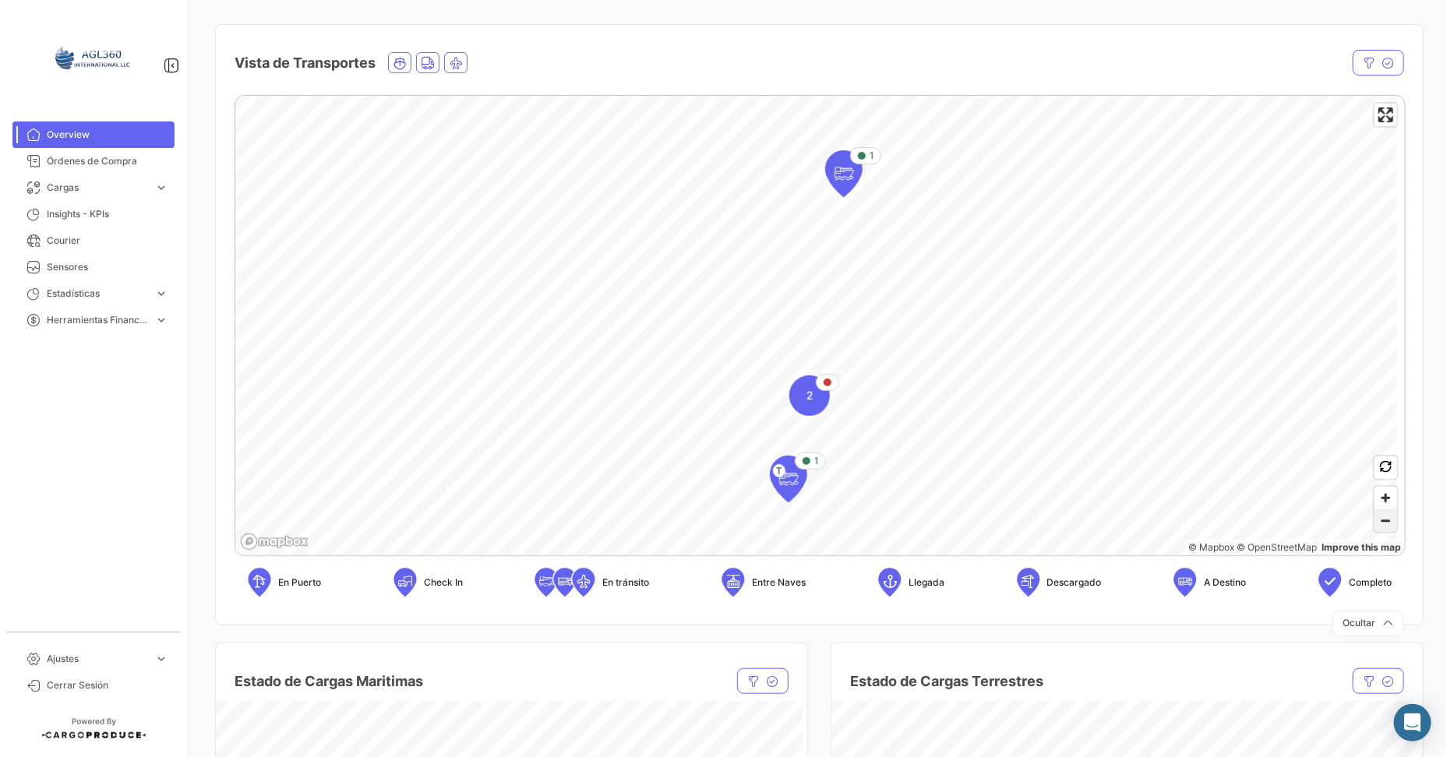
click at [1157, 511] on span "Zoom out" at bounding box center [1386, 521] width 23 height 22
click at [1157, 499] on span "Zoom in" at bounding box center [1386, 498] width 23 height 23
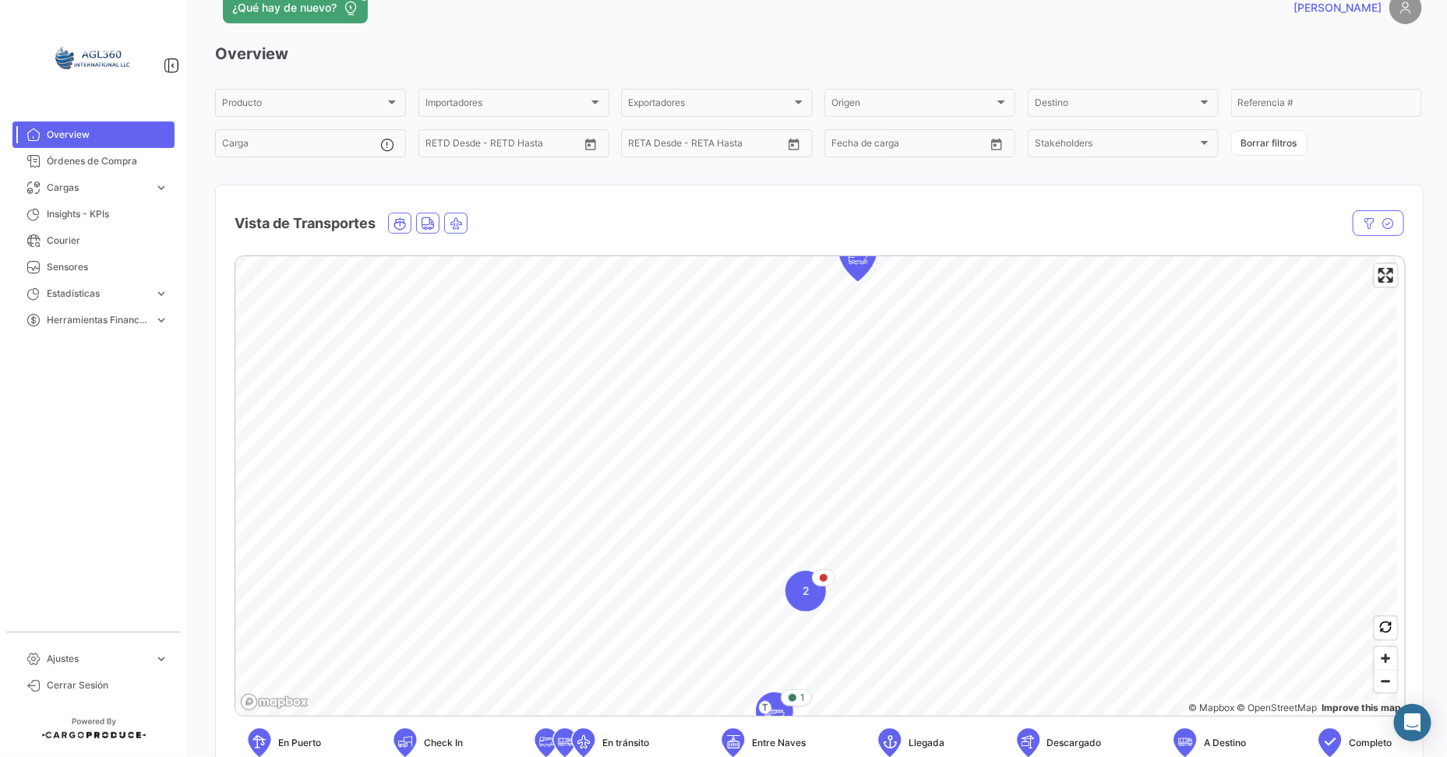
scroll to position [0, 0]
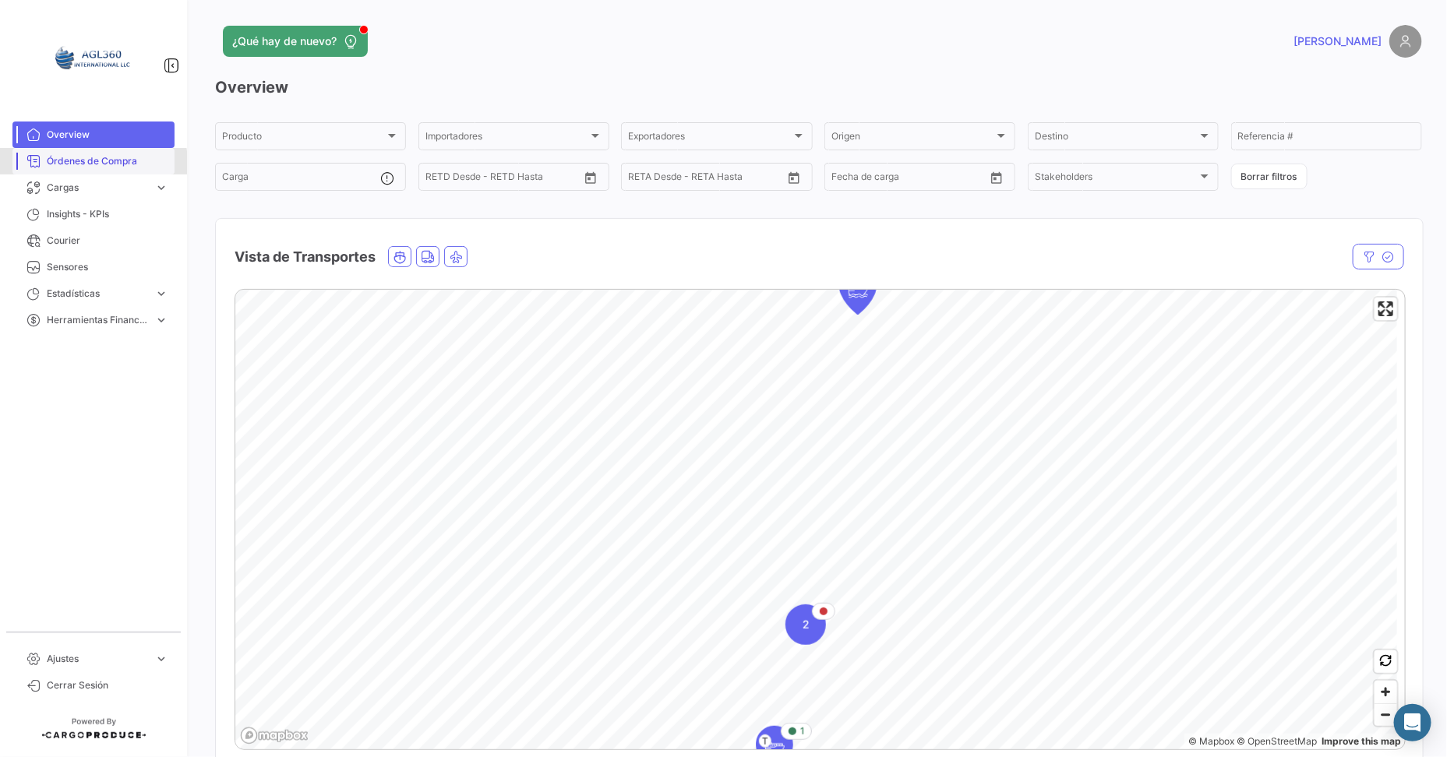
click at [93, 163] on span "Órdenes de Compra" at bounding box center [108, 161] width 122 height 14
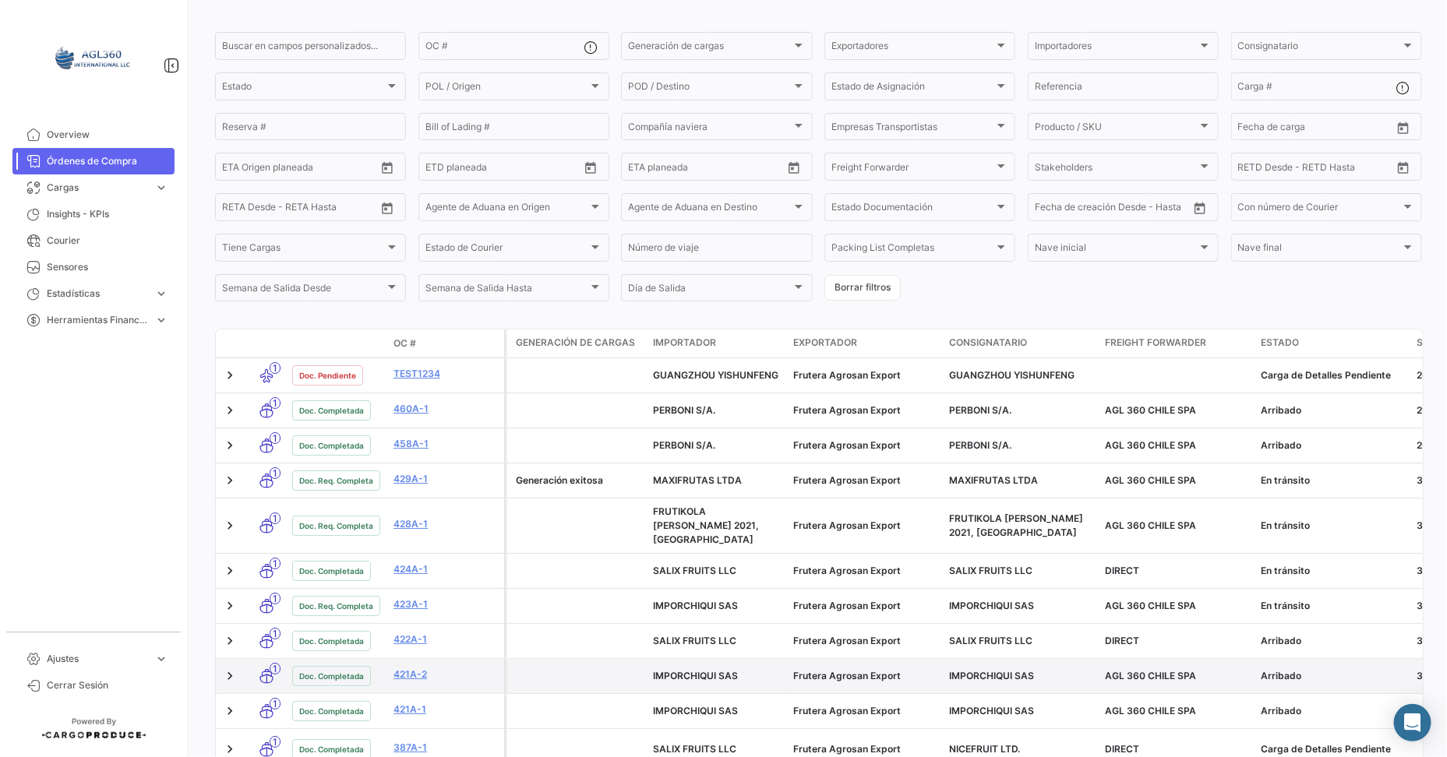
scroll to position [194, 0]
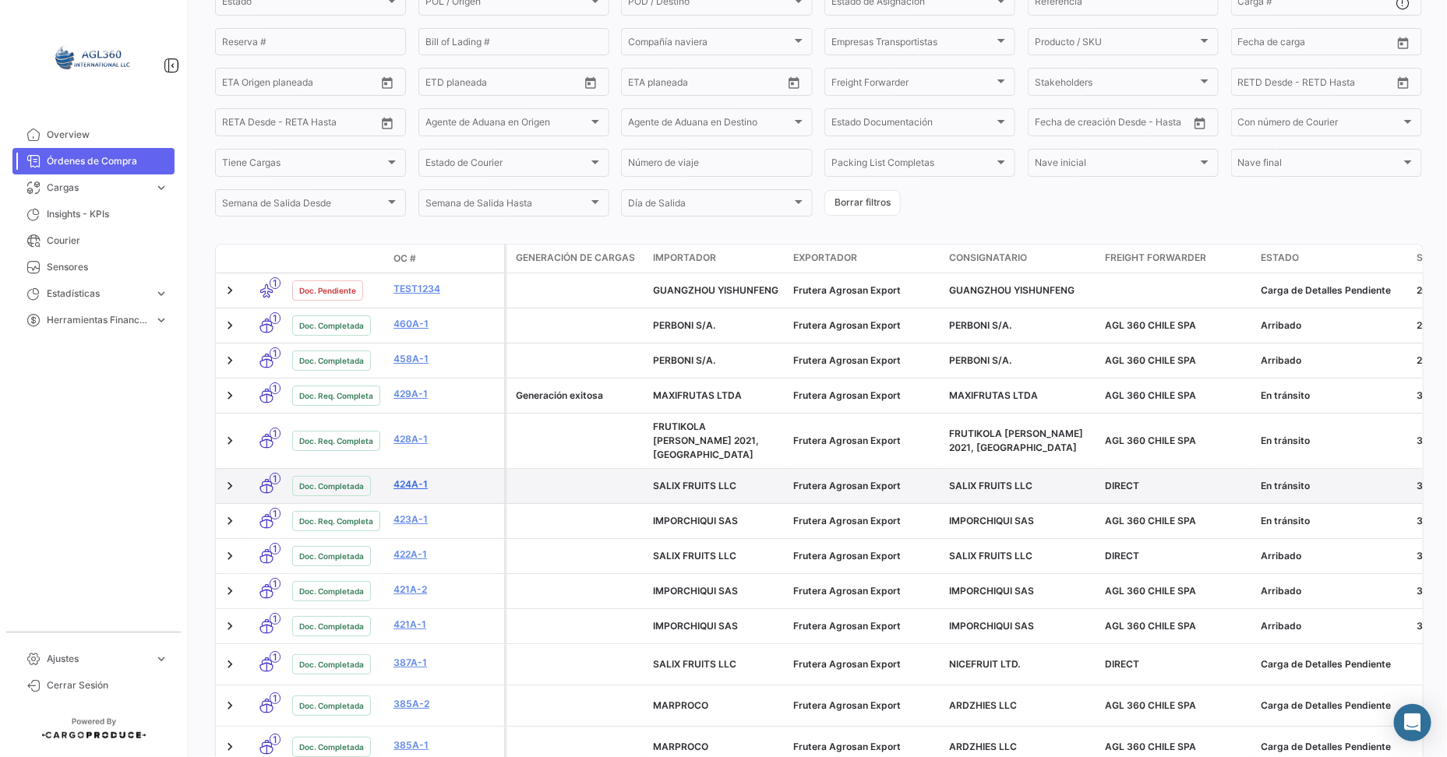
click at [409, 478] on link "424A-1" at bounding box center [446, 485] width 104 height 14
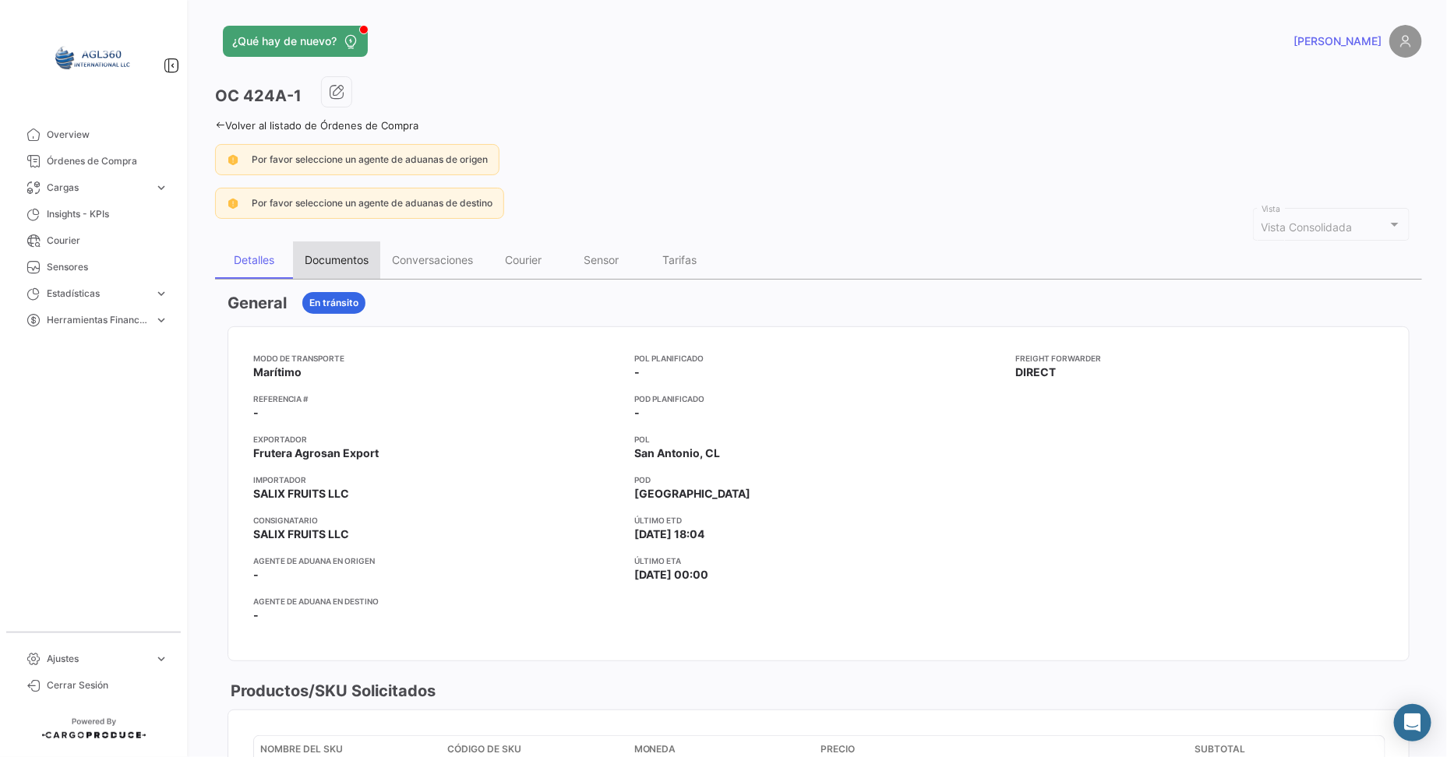
click at [353, 257] on div "Documentos" at bounding box center [337, 259] width 64 height 13
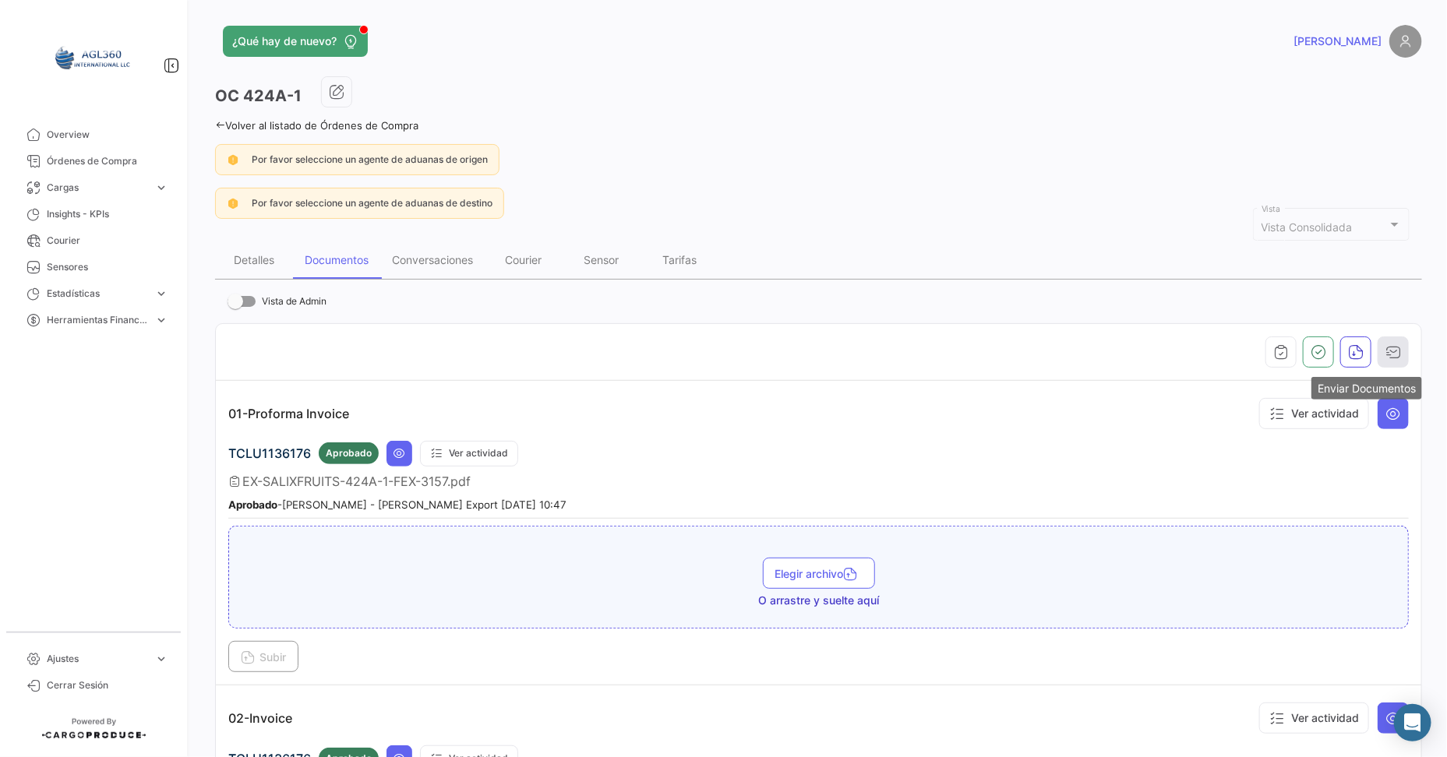
click at [1157, 355] on icon "button" at bounding box center [1394, 352] width 16 height 16
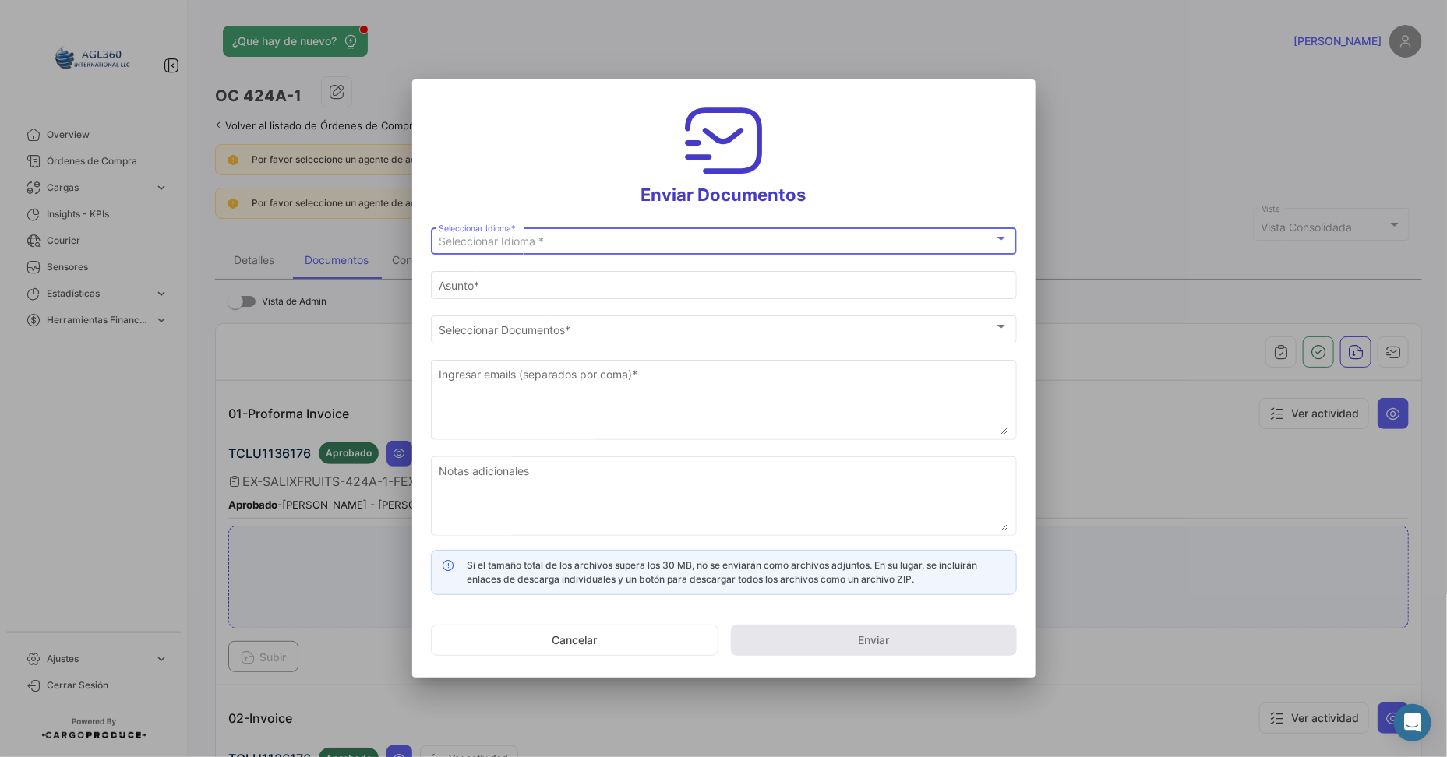
click at [660, 249] on div "Seleccionar Idioma * Seleccionar Idioma *" at bounding box center [724, 239] width 570 height 30
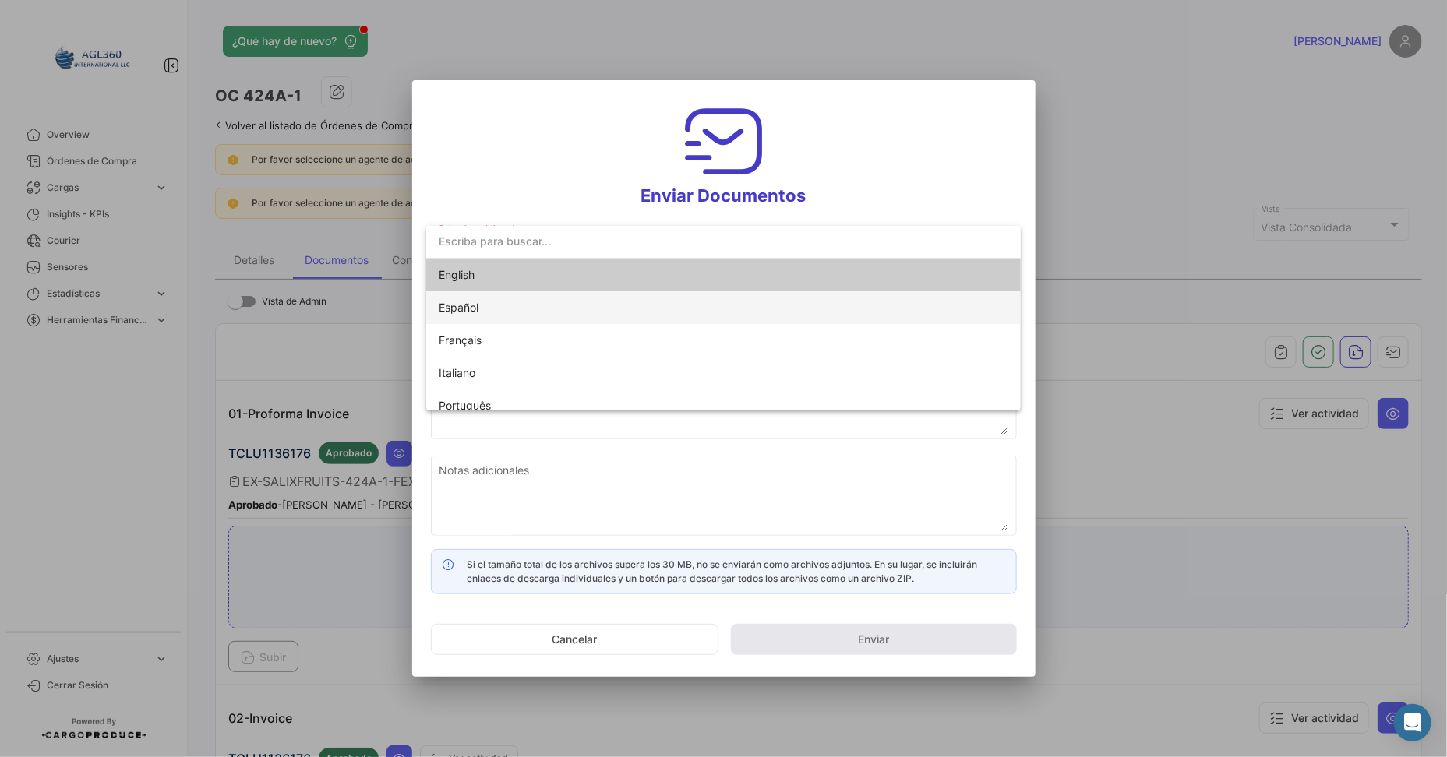
click at [542, 307] on span "Español" at bounding box center [724, 307] width 570 height 33
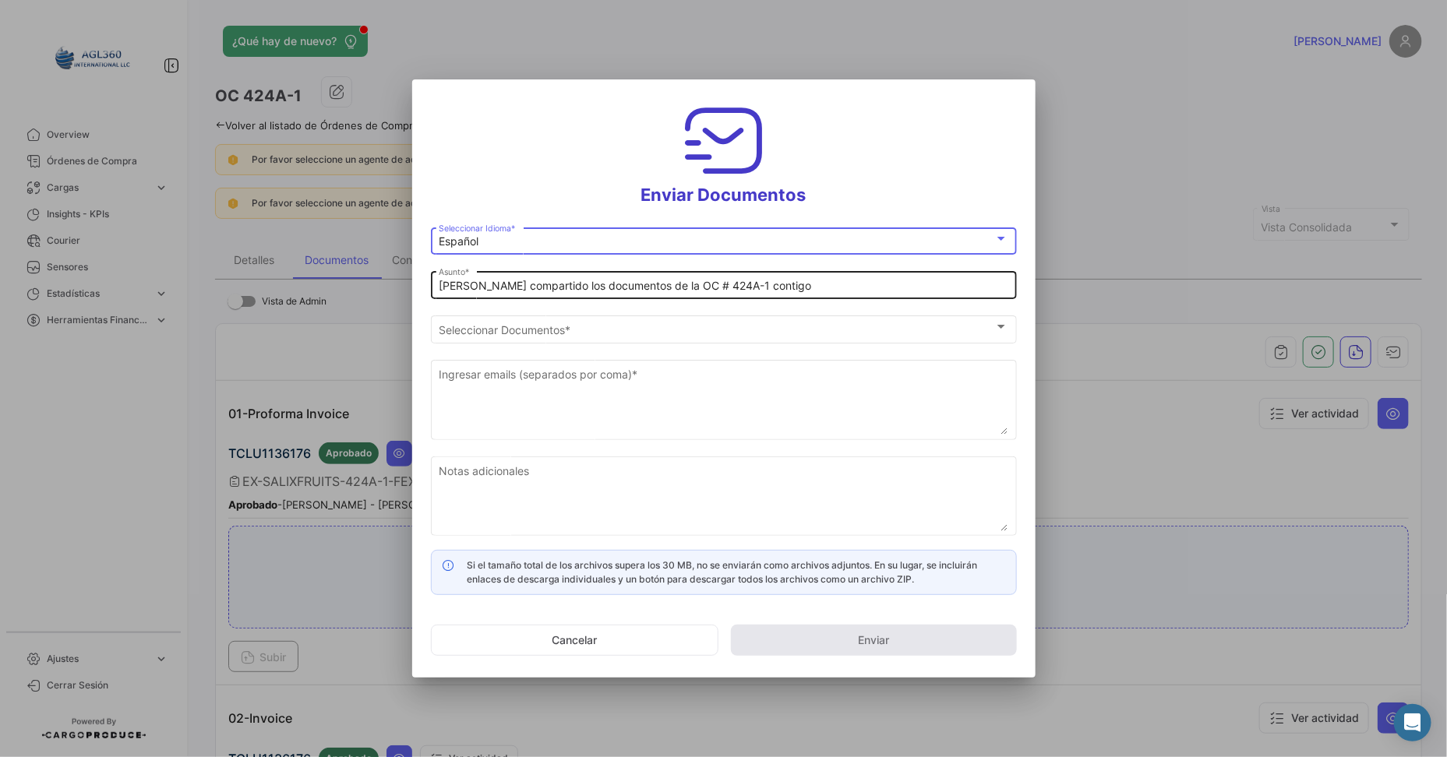
click at [612, 298] on div "[PERSON_NAME] compartido los documentos de la OC # 424A-1 contigo Asunto *" at bounding box center [724, 284] width 570 height 30
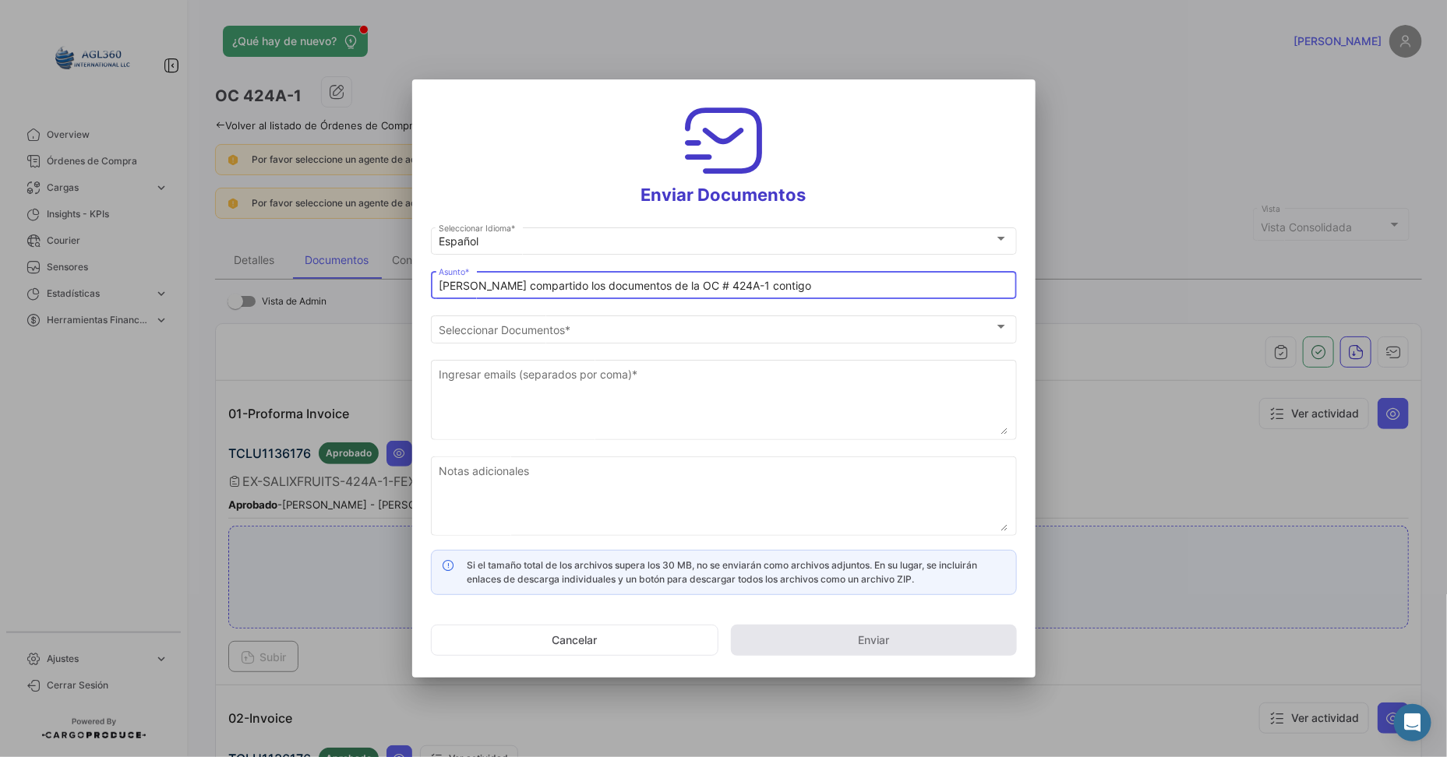
drag, startPoint x: 565, startPoint y: 282, endPoint x: 399, endPoint y: 282, distance: 166.0
click at [399, 282] on div "Enviar Documentos Español Seleccionar Idioma * [PERSON_NAME] compartido los doc…" at bounding box center [723, 378] width 1447 height 757
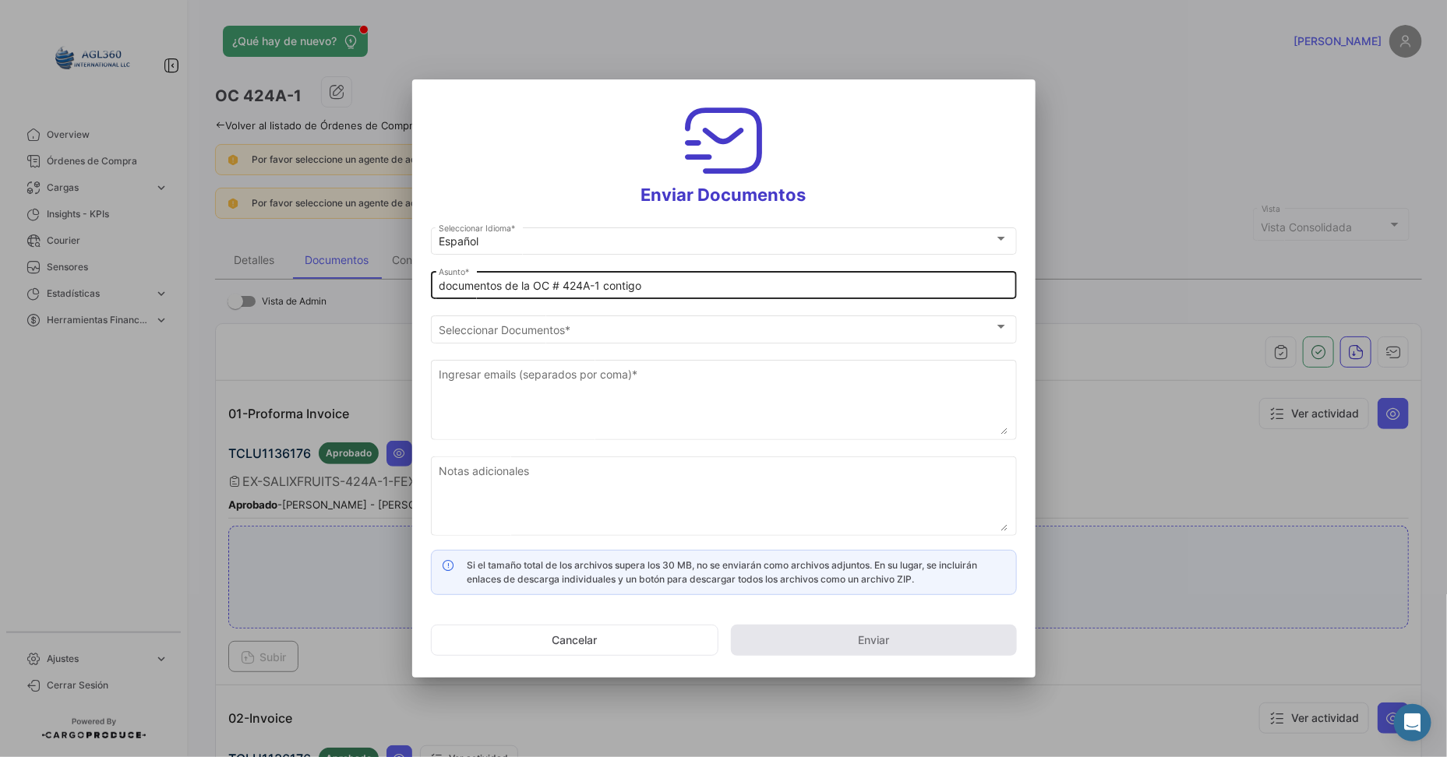
click at [636, 272] on div "documentos de la OC # 424A-1 contigo Asunto *" at bounding box center [724, 284] width 570 height 30
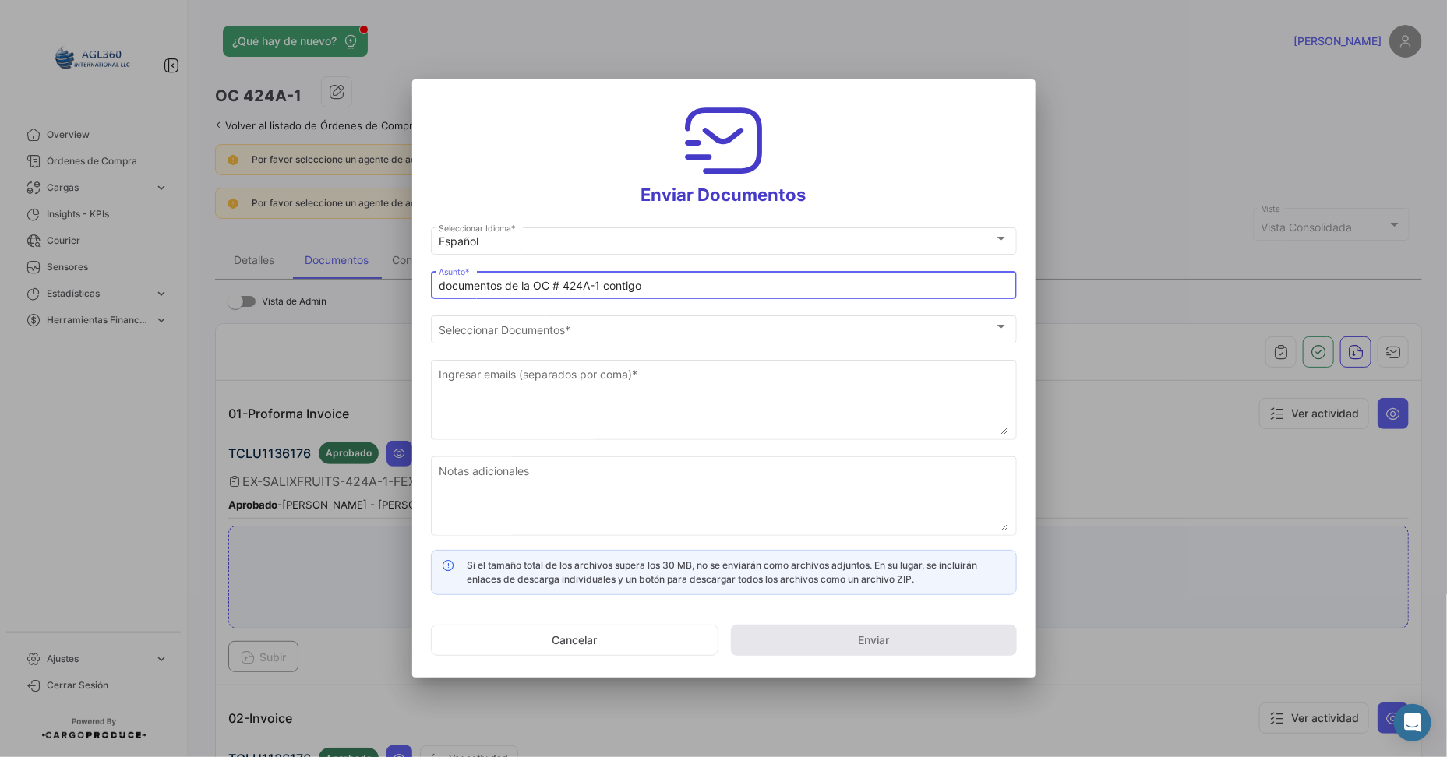
click at [613, 287] on input "documentos de la OC # 424A-1 contigo" at bounding box center [724, 286] width 570 height 13
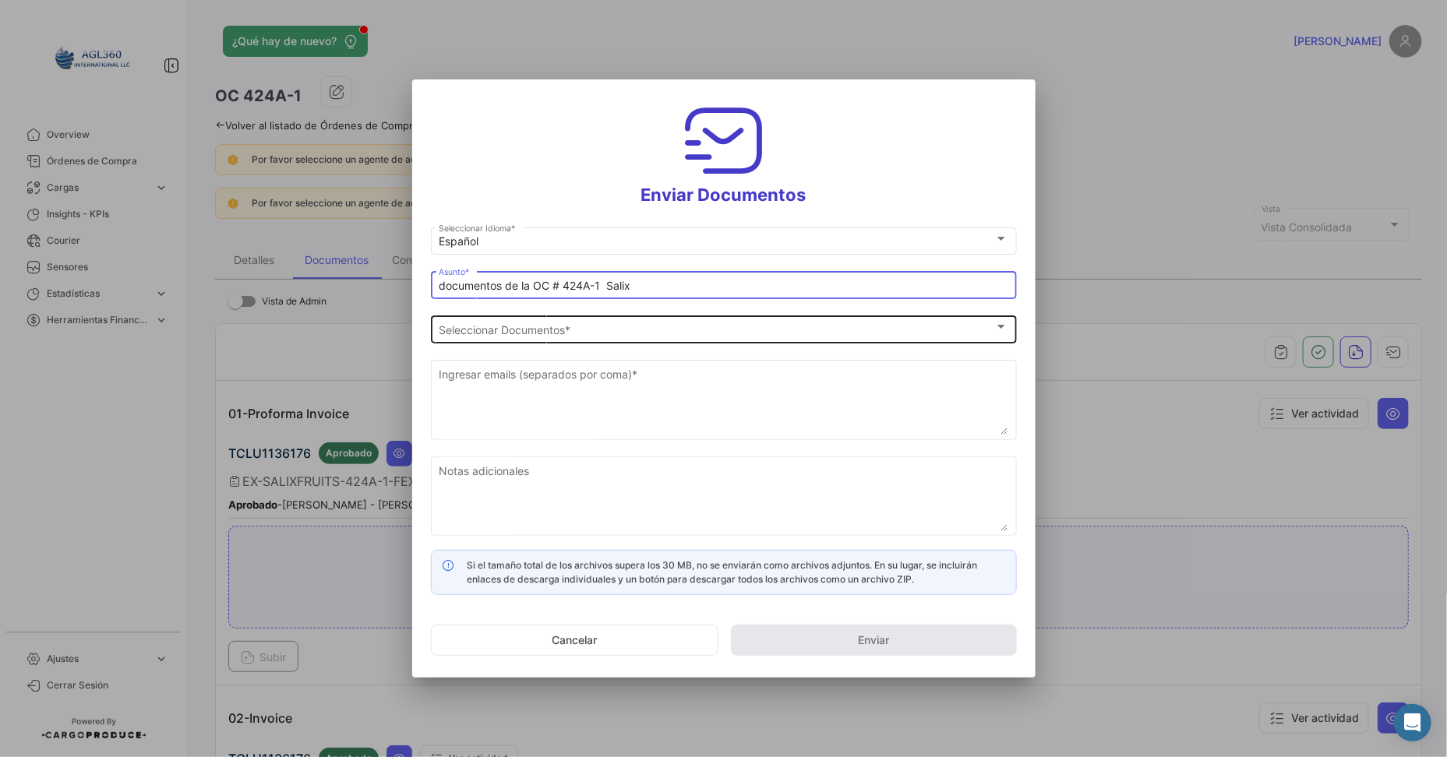
type input "documentos de la OC # 424A-1 Salix"
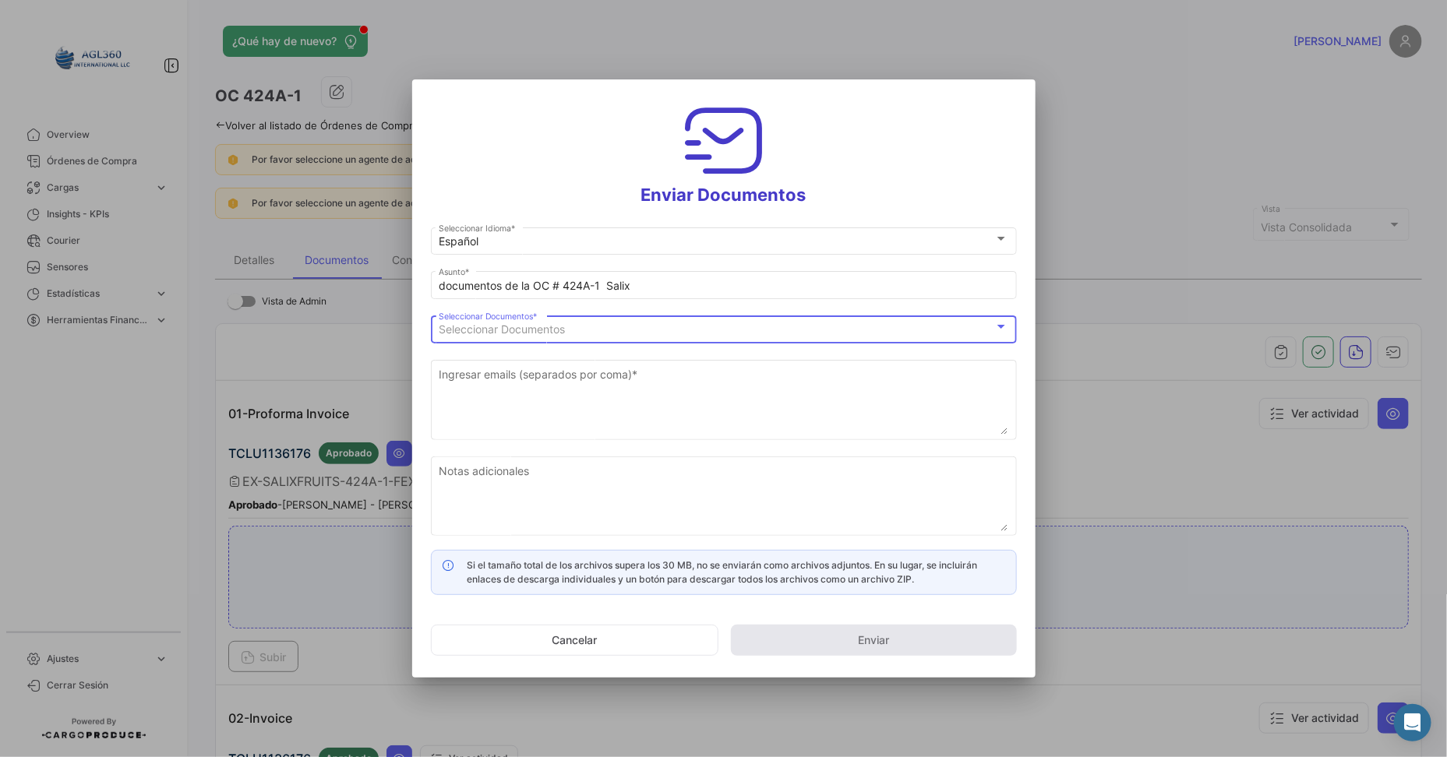
click at [590, 335] on div "Seleccionar Documentos" at bounding box center [717, 329] width 556 height 13
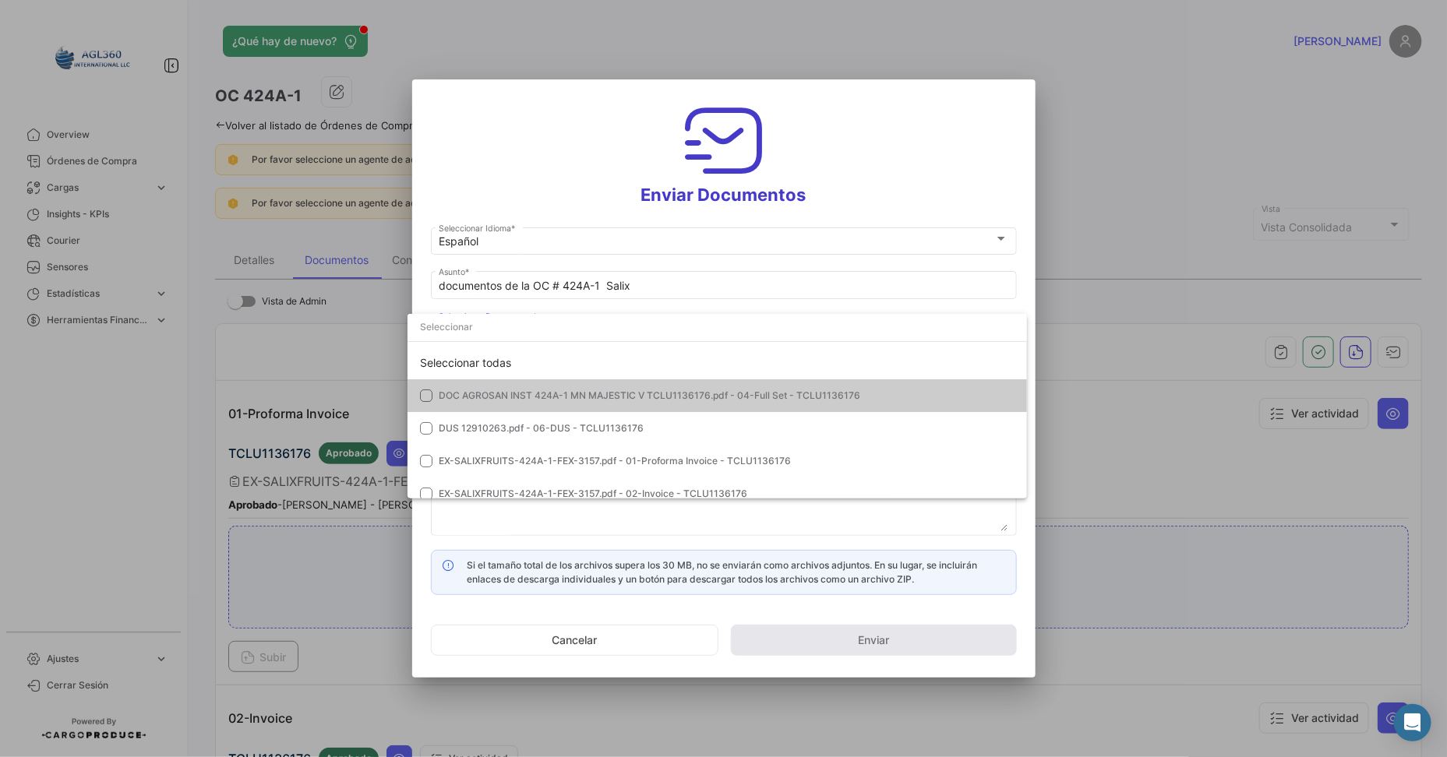
click at [428, 392] on mat-pseudo-checkbox at bounding box center [426, 396] width 12 height 12
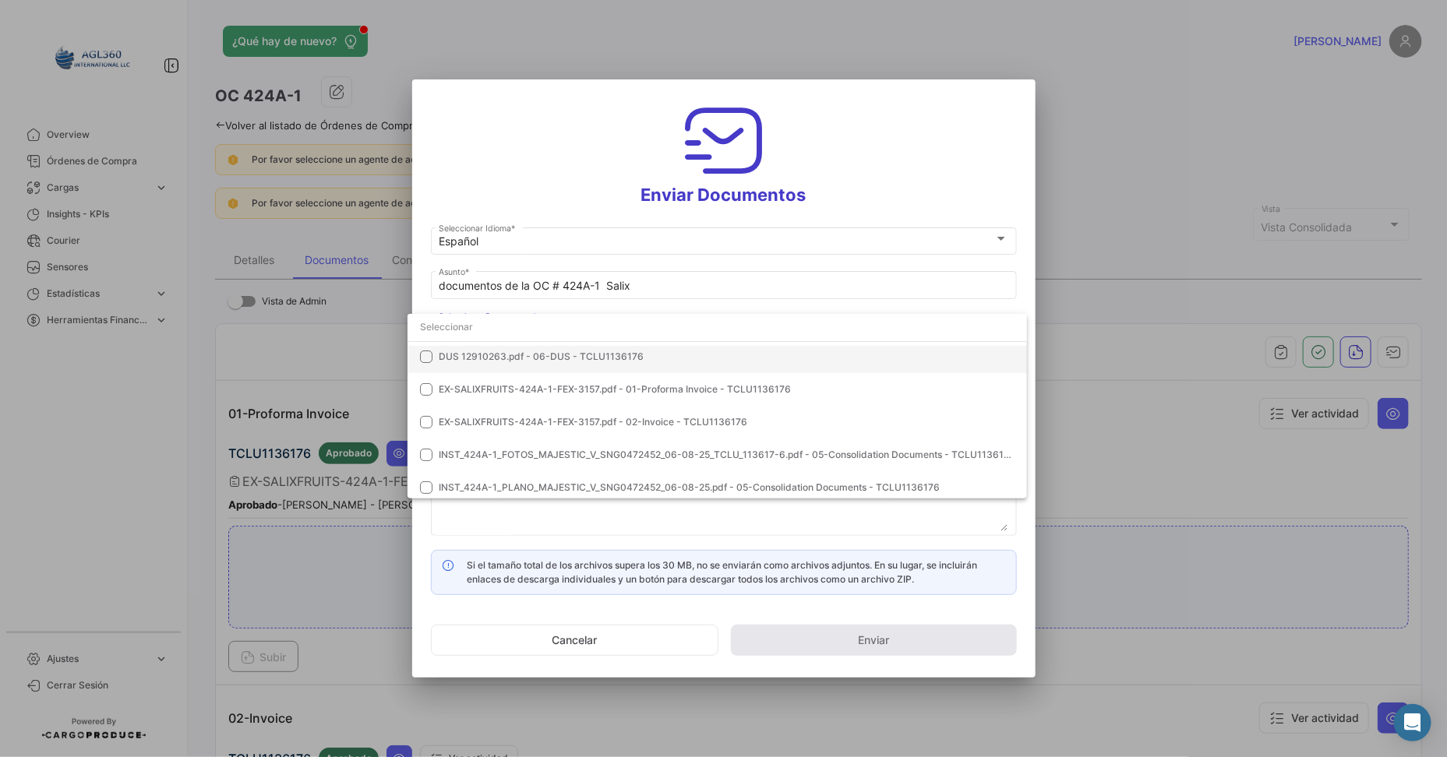
scroll to position [97, 0]
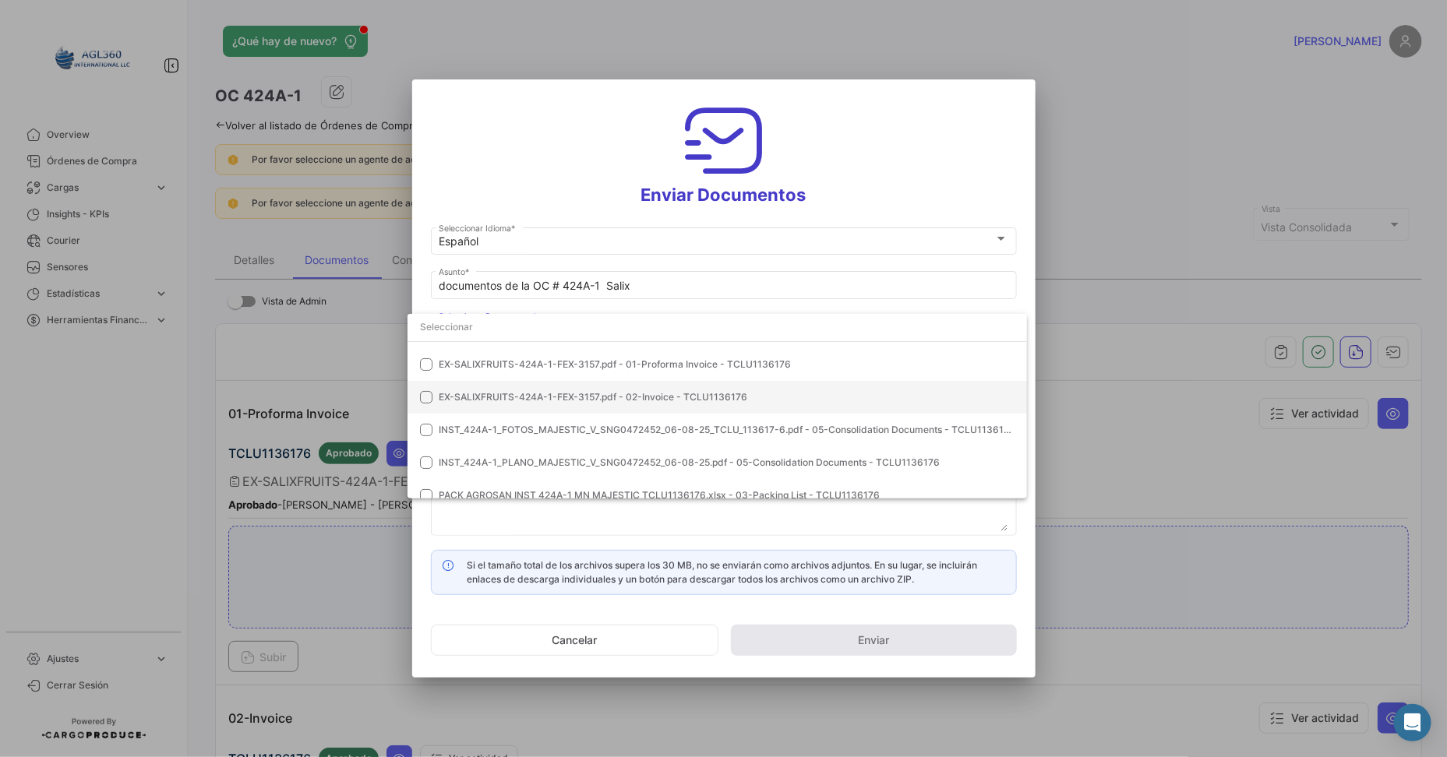
click at [430, 391] on mat-pseudo-checkbox at bounding box center [426, 397] width 12 height 12
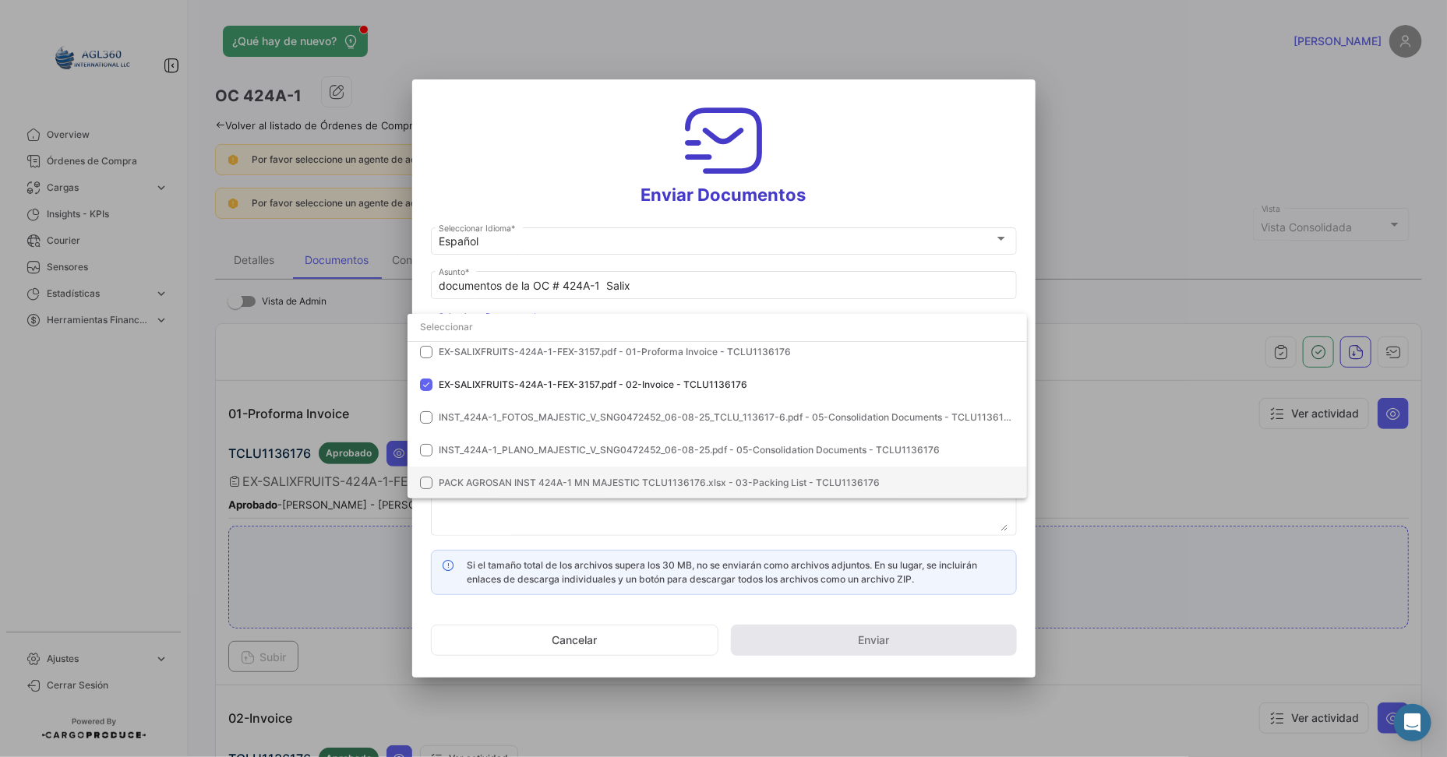
click at [429, 479] on mat-pseudo-checkbox at bounding box center [426, 483] width 12 height 12
click at [734, 519] on div at bounding box center [723, 378] width 1447 height 757
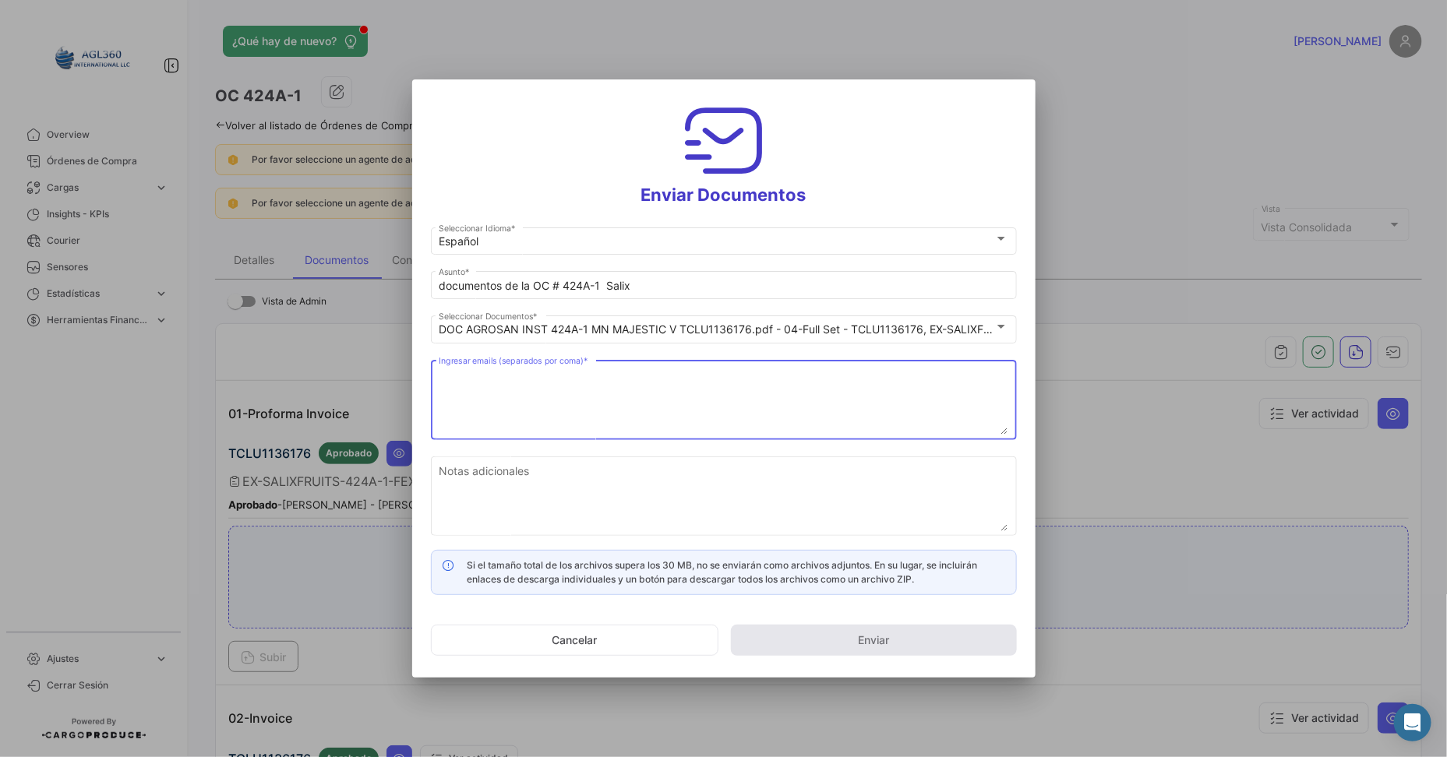
click at [521, 390] on textarea "Ingresar emails (separados por coma) *" at bounding box center [724, 400] width 570 height 69
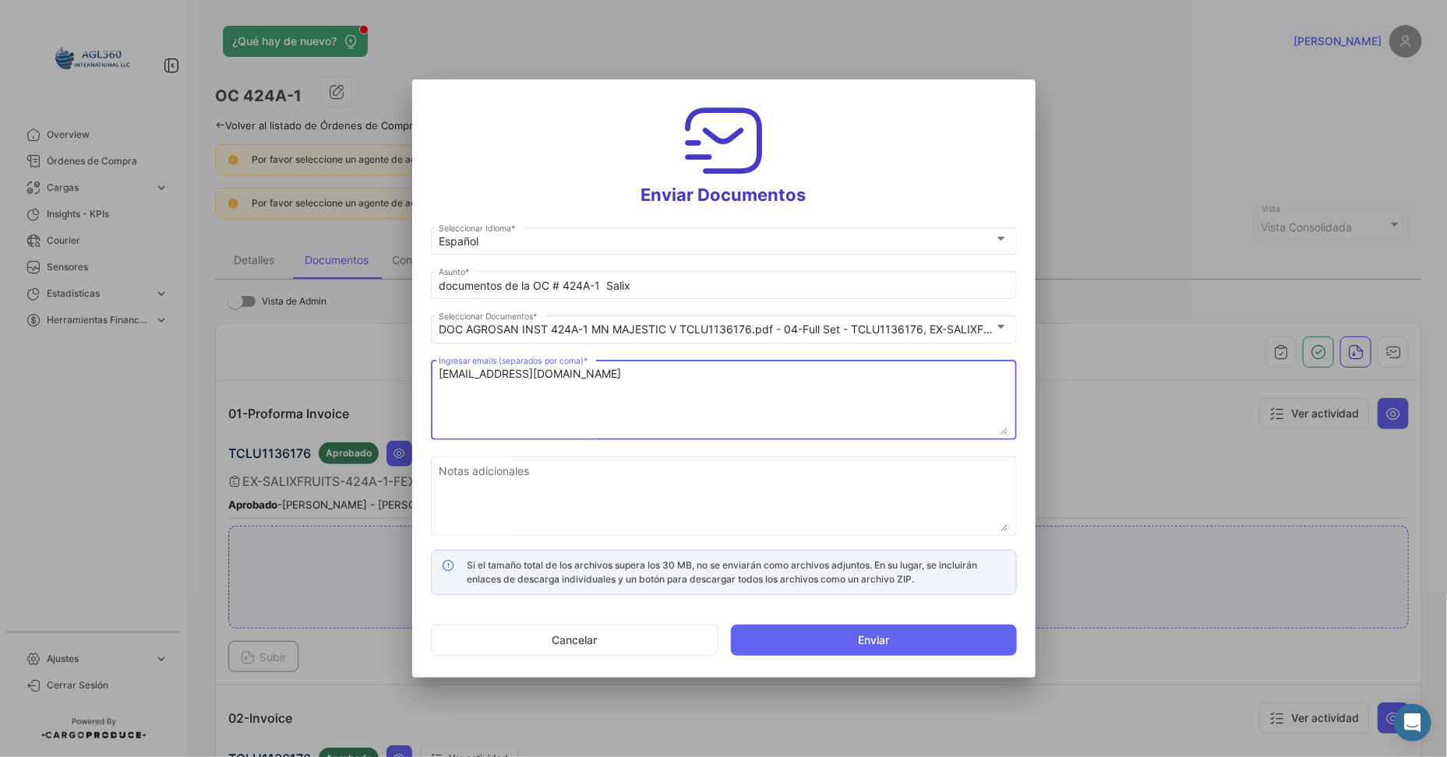
click at [591, 378] on textarea "[EMAIL_ADDRESS][DOMAIN_NAME]" at bounding box center [724, 400] width 570 height 69
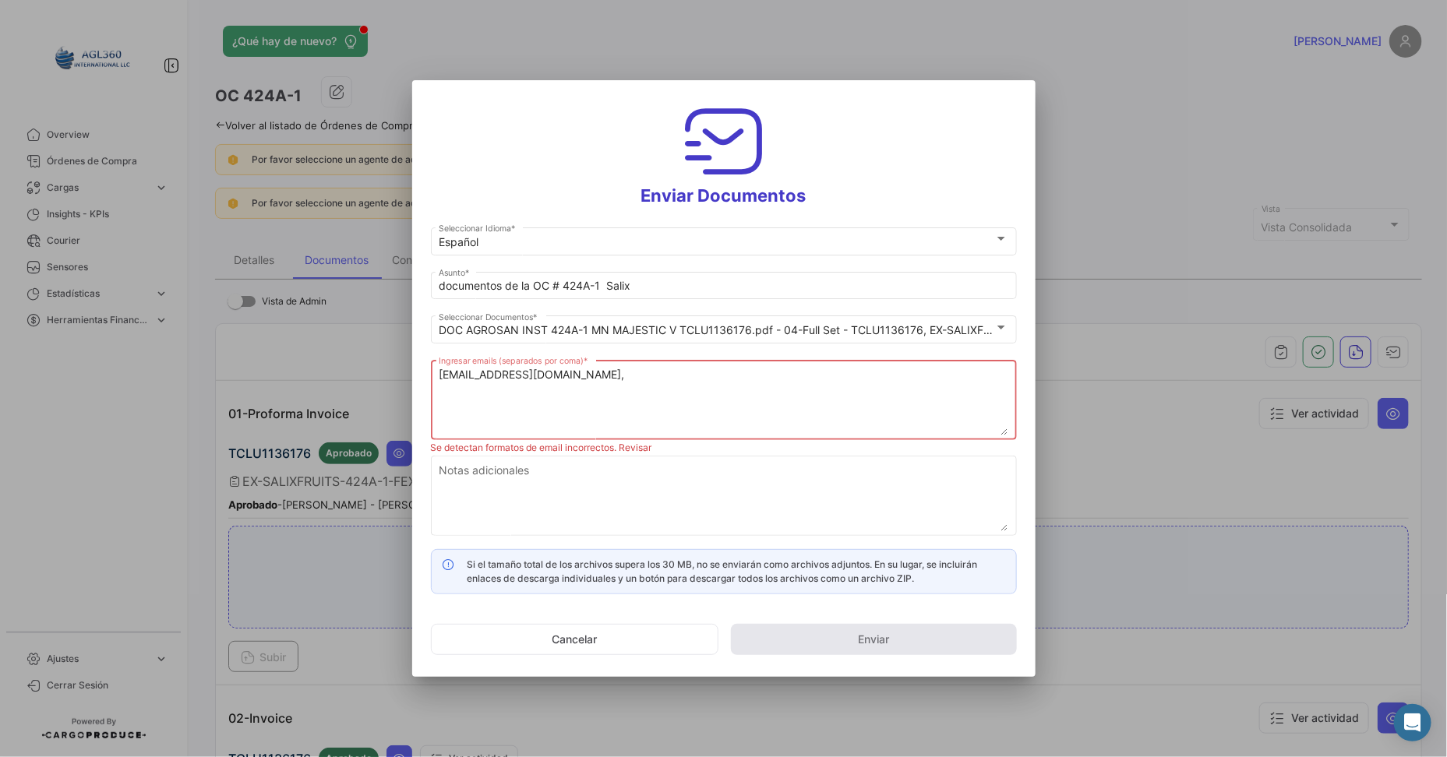
paste textarea "[PERSON_NAME][EMAIL_ADDRESS][DOMAIN_NAME]"
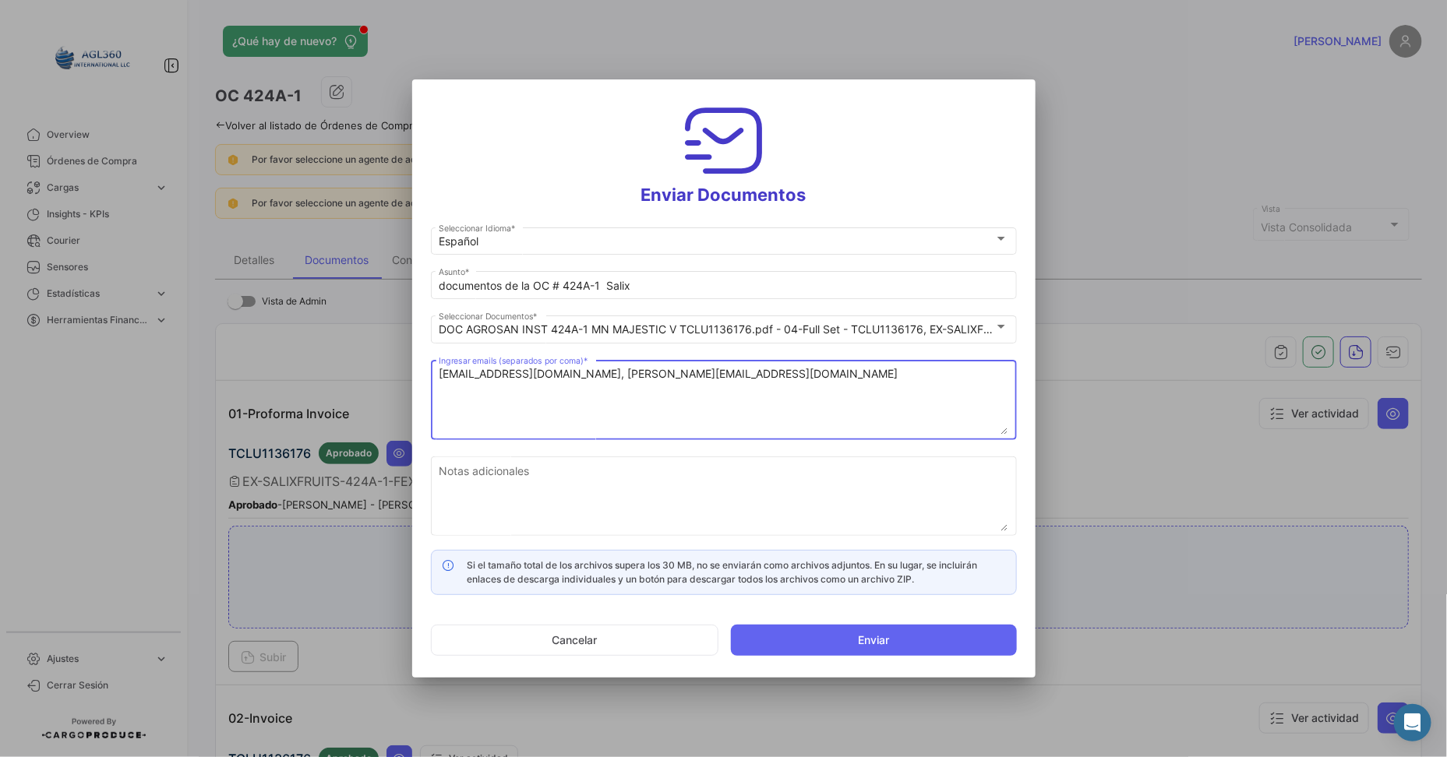
click at [556, 410] on textarea "[EMAIL_ADDRESS][DOMAIN_NAME], [PERSON_NAME][EMAIL_ADDRESS][DOMAIN_NAME]" at bounding box center [724, 400] width 570 height 69
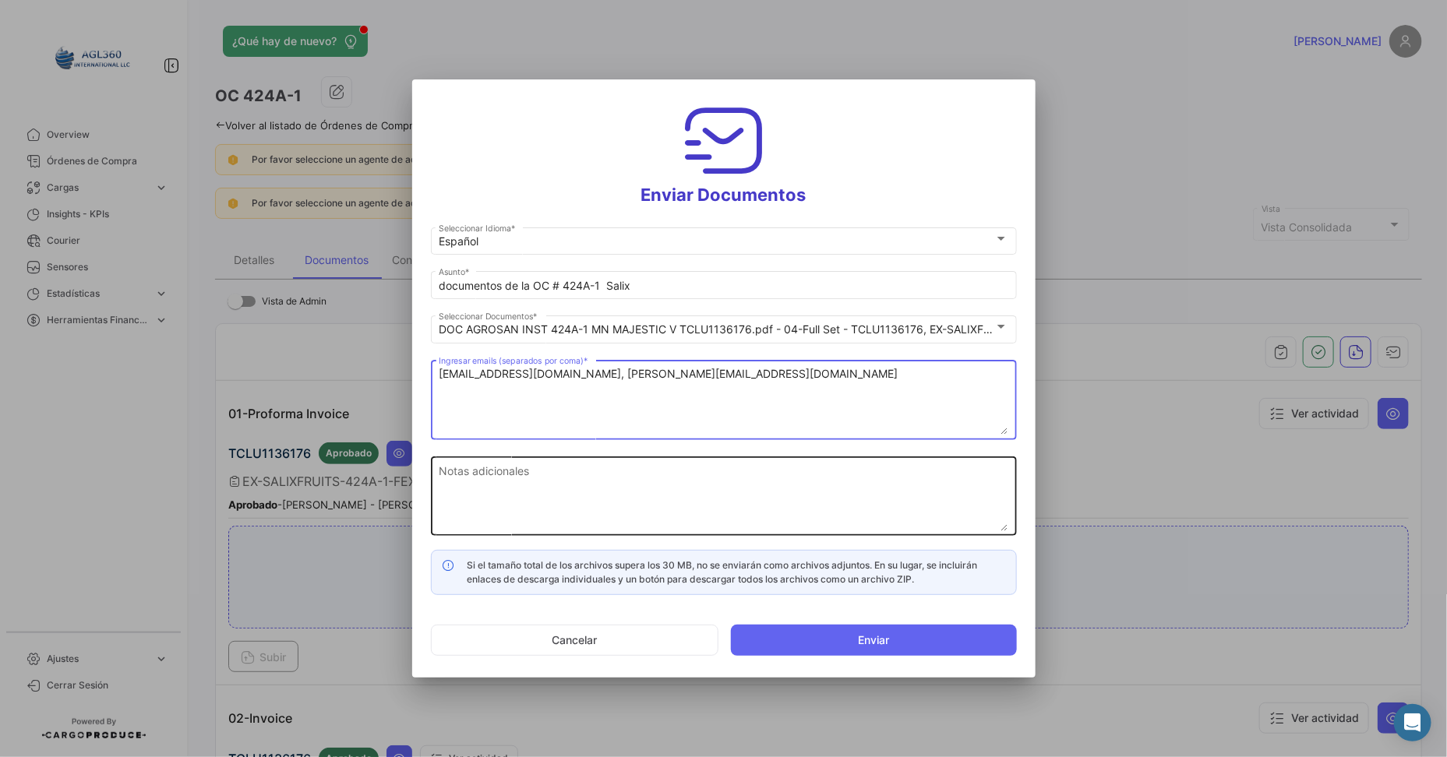
type textarea "[EMAIL_ADDRESS][DOMAIN_NAME], [PERSON_NAME][EMAIL_ADDRESS][DOMAIN_NAME]"
click at [524, 479] on textarea "Notas adicionales" at bounding box center [724, 497] width 570 height 69
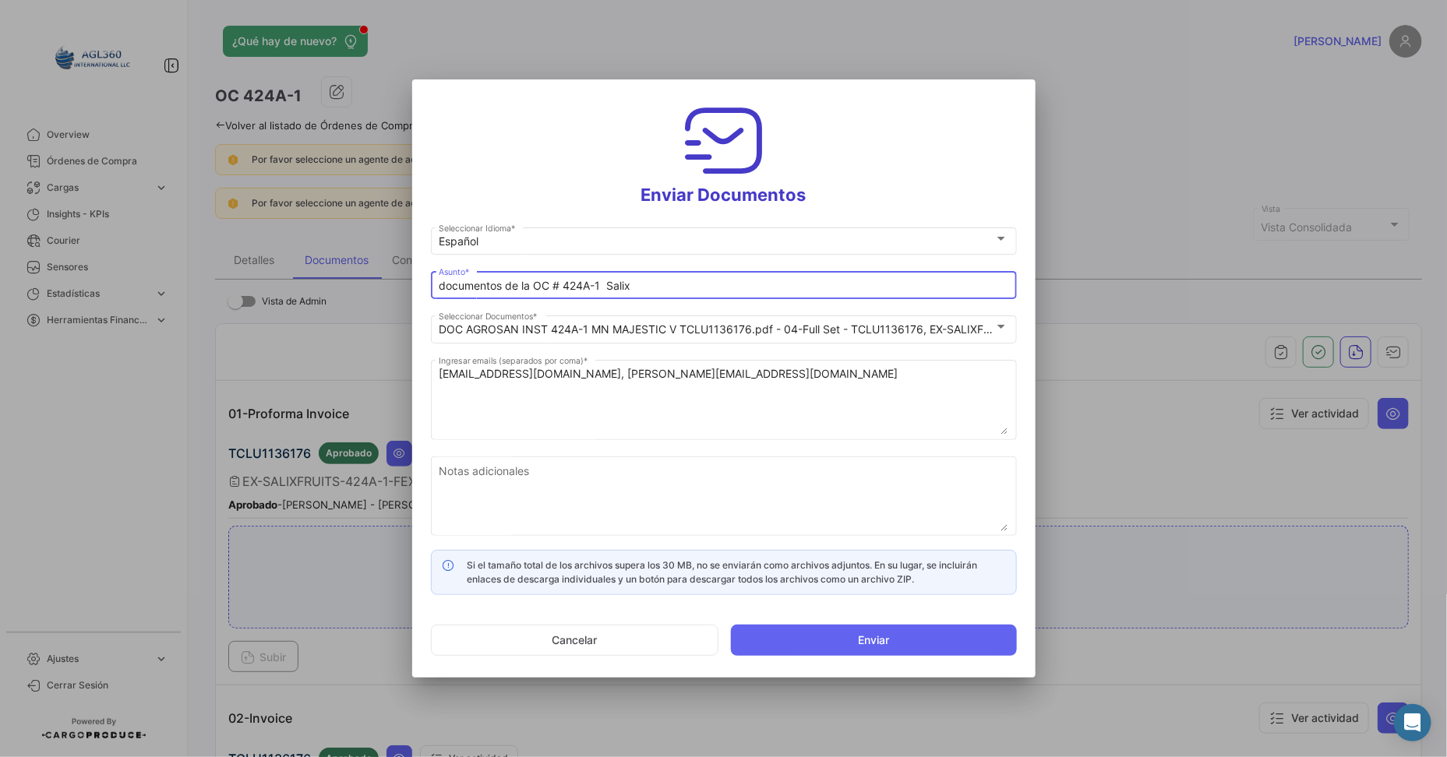
drag, startPoint x: 606, startPoint y: 284, endPoint x: 603, endPoint y: 307, distance: 22.8
click at [605, 284] on input "documentos de la OC # 424A-1 Salix" at bounding box center [724, 286] width 570 height 13
click at [450, 284] on input "documentos de la OC # 424A-1 || Salix Fruits" at bounding box center [724, 286] width 570 height 13
type input "Documentos de la OC # 424A-1 || Salix Fruits"
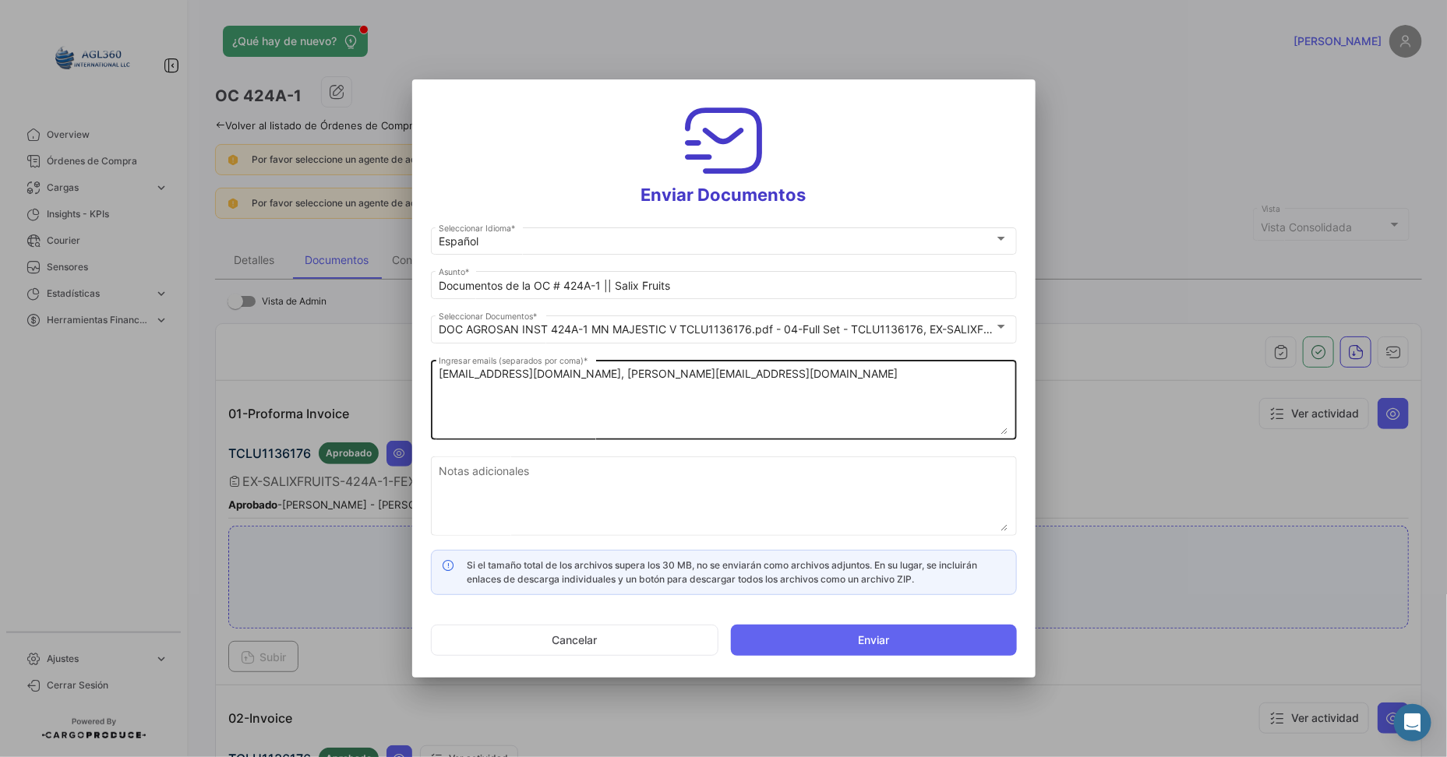
drag, startPoint x: 877, startPoint y: 639, endPoint x: 750, endPoint y: 406, distance: 265.4
click at [750, 408] on form "Español Seleccionar Idioma * Documentos de la OC # 424A-1 || Salix Fruits Asunt…" at bounding box center [724, 445] width 586 height 443
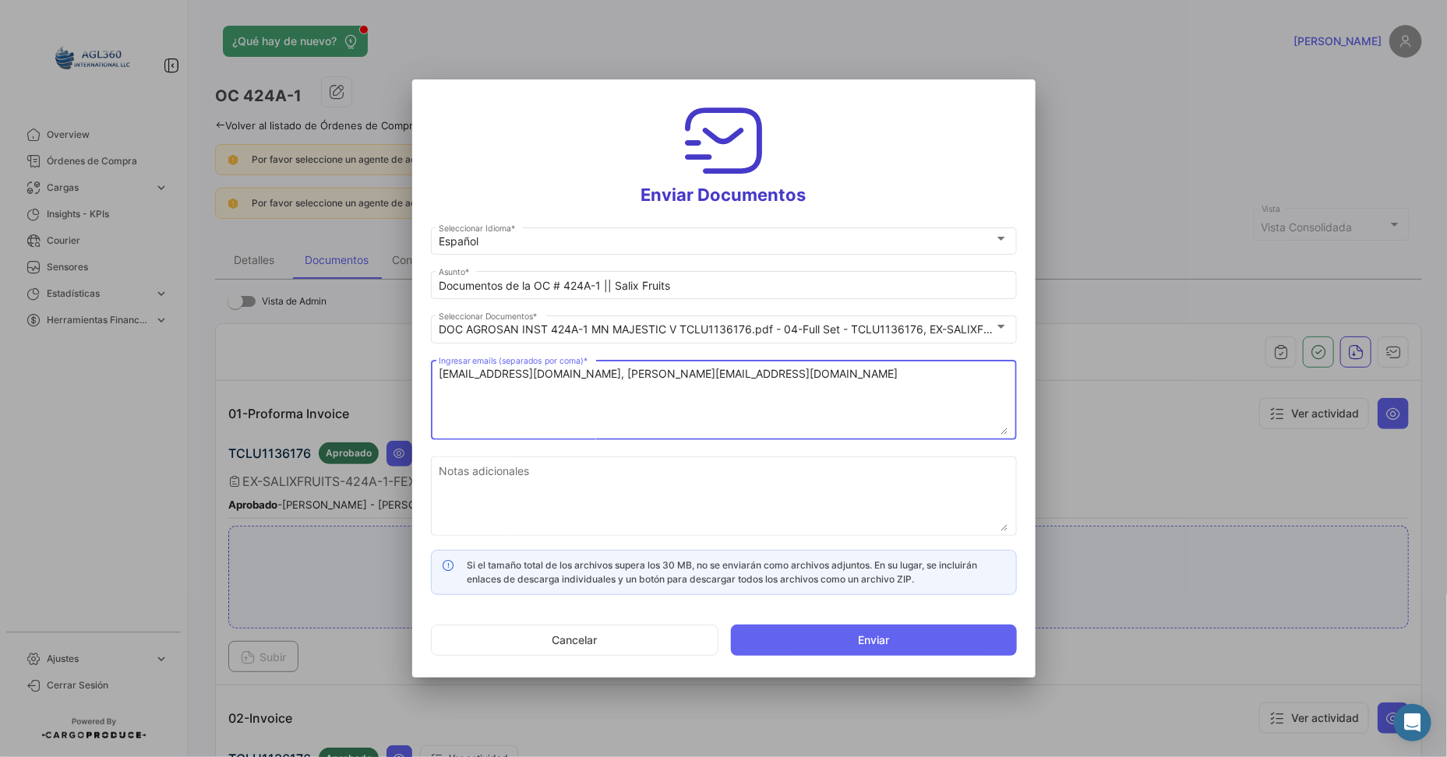
click at [738, 399] on textarea "[EMAIL_ADDRESS][DOMAIN_NAME], [PERSON_NAME][EMAIL_ADDRESS][DOMAIN_NAME]" at bounding box center [724, 400] width 570 height 69
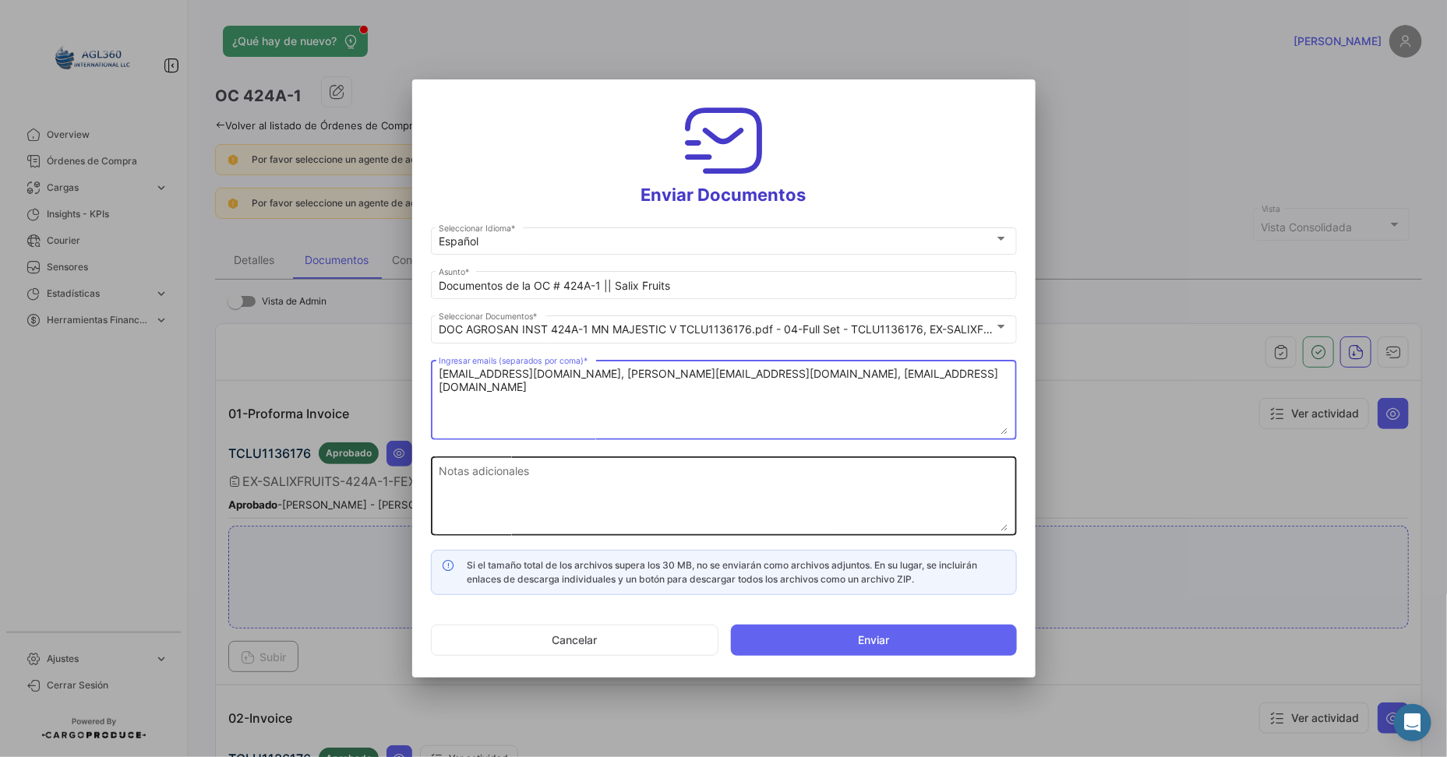
type textarea "[EMAIL_ADDRESS][DOMAIN_NAME], [PERSON_NAME][EMAIL_ADDRESS][DOMAIN_NAME], [EMAIL…"
click at [662, 468] on textarea "Notas adicionales" at bounding box center [724, 497] width 570 height 69
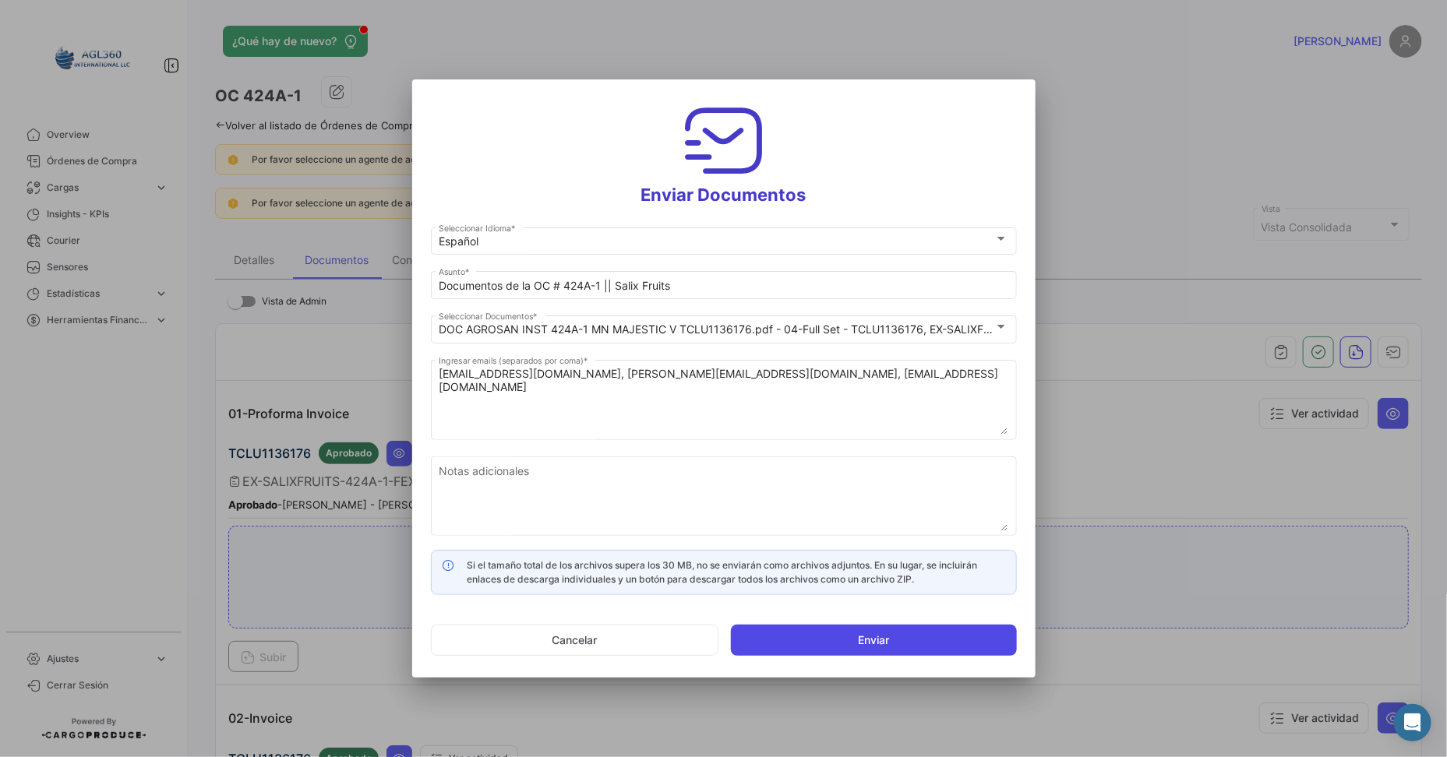
click at [853, 605] on button "Enviar" at bounding box center [874, 640] width 286 height 31
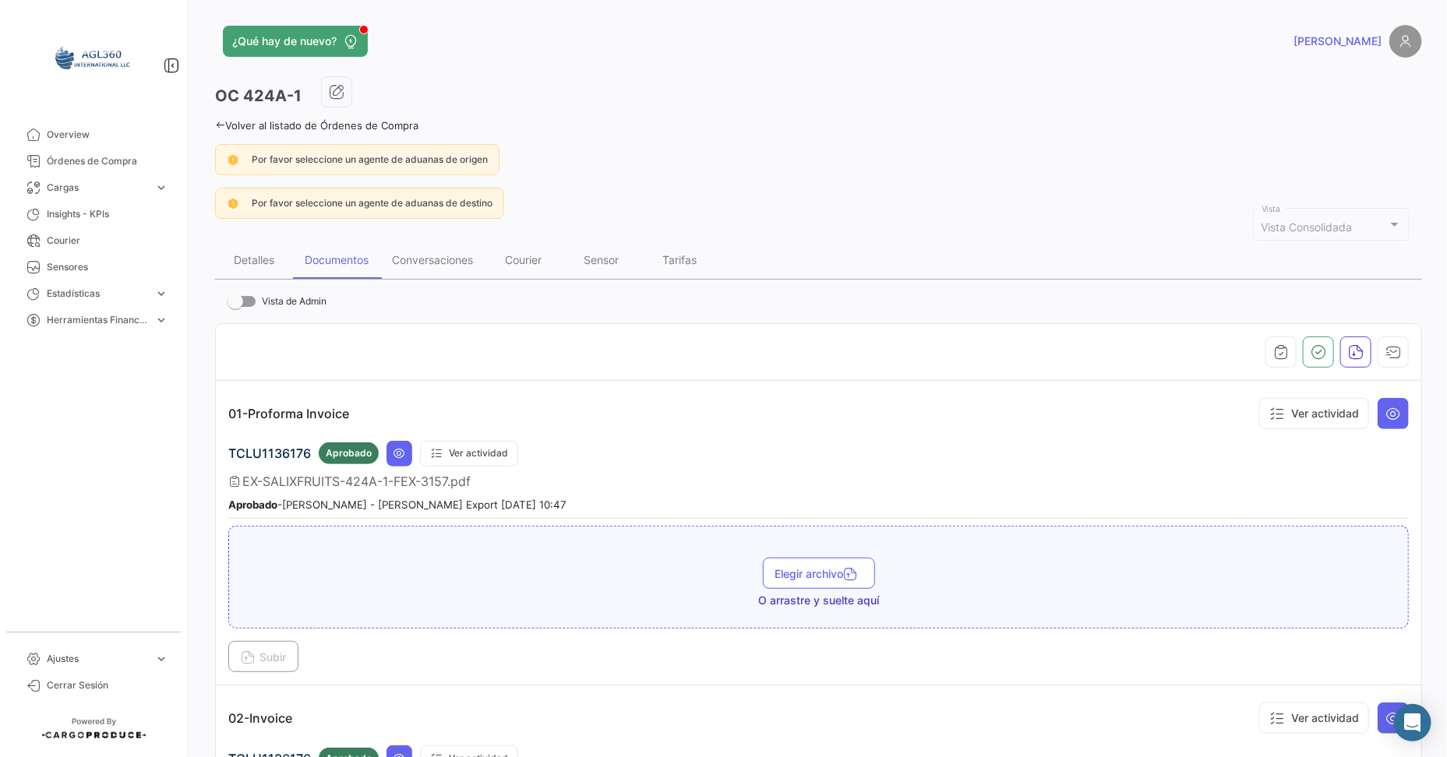
click at [218, 125] on icon at bounding box center [220, 125] width 10 height 10
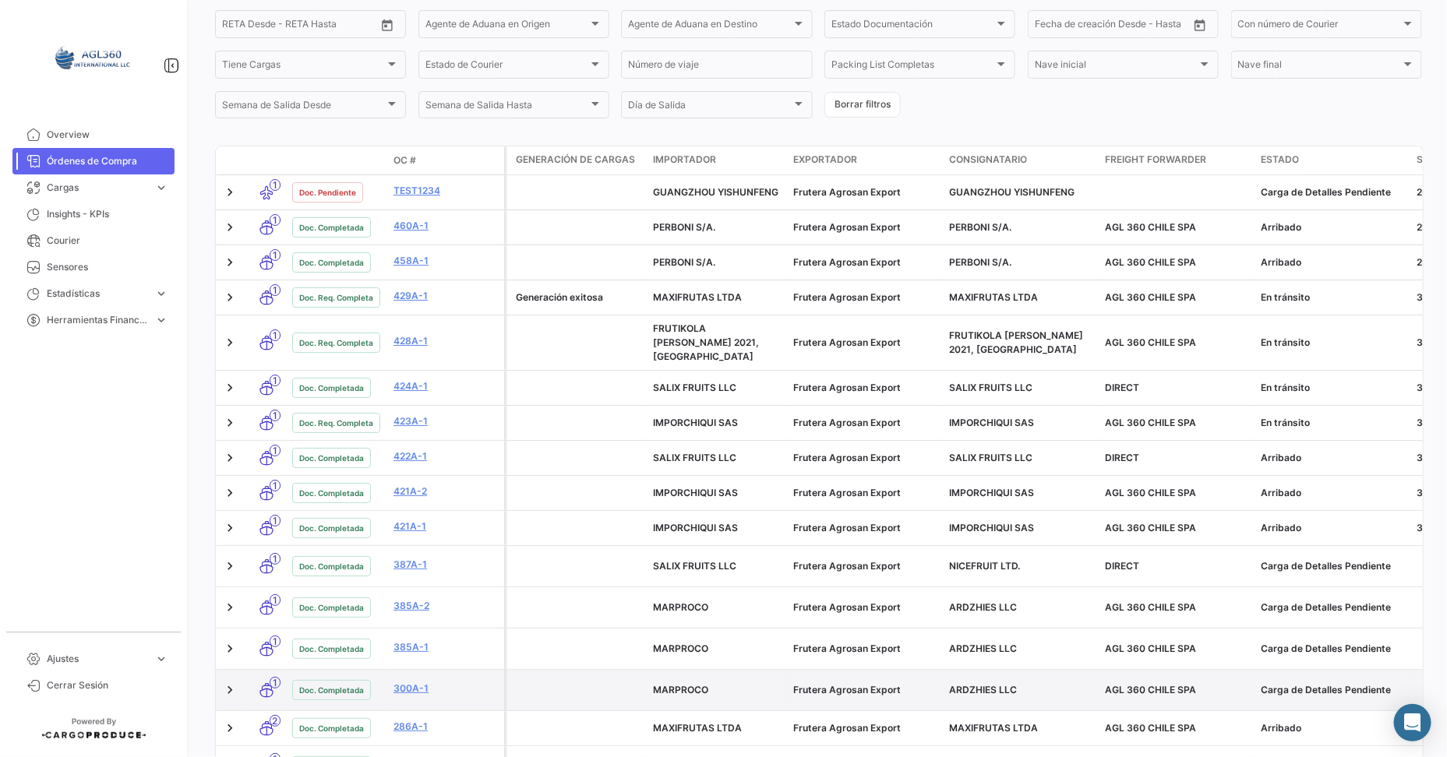
scroll to position [389, 0]
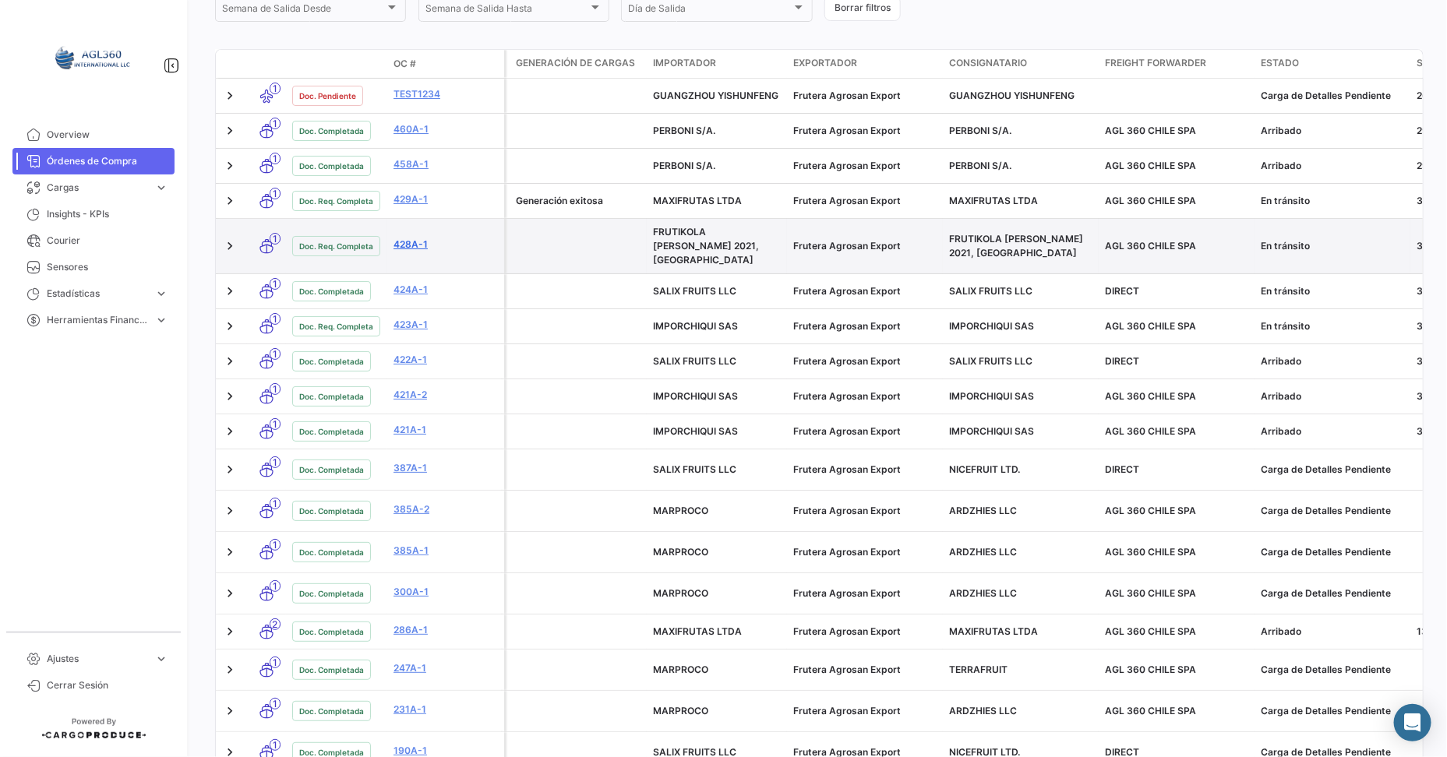
click at [405, 238] on link "428A-1" at bounding box center [446, 245] width 104 height 14
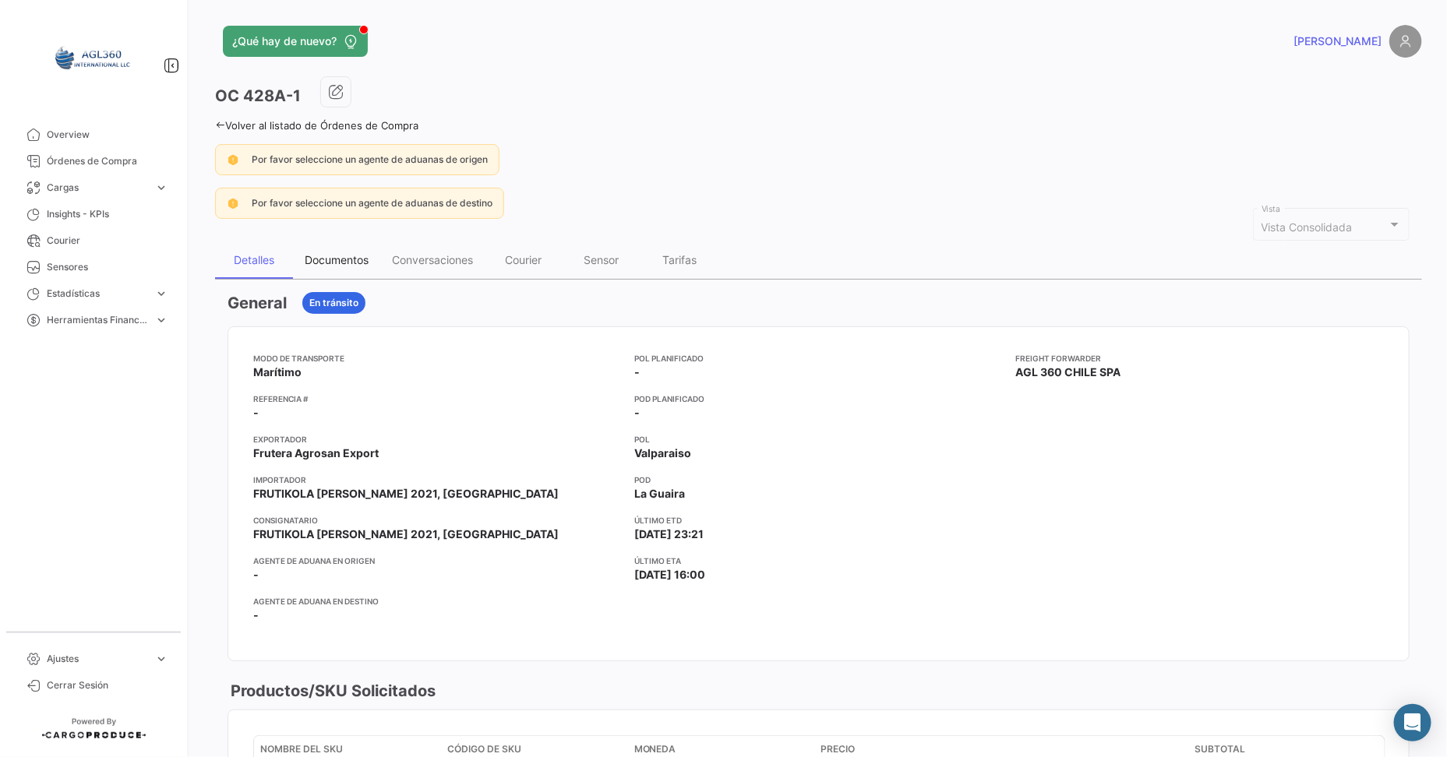
click at [341, 259] on div "Documentos" at bounding box center [337, 259] width 64 height 13
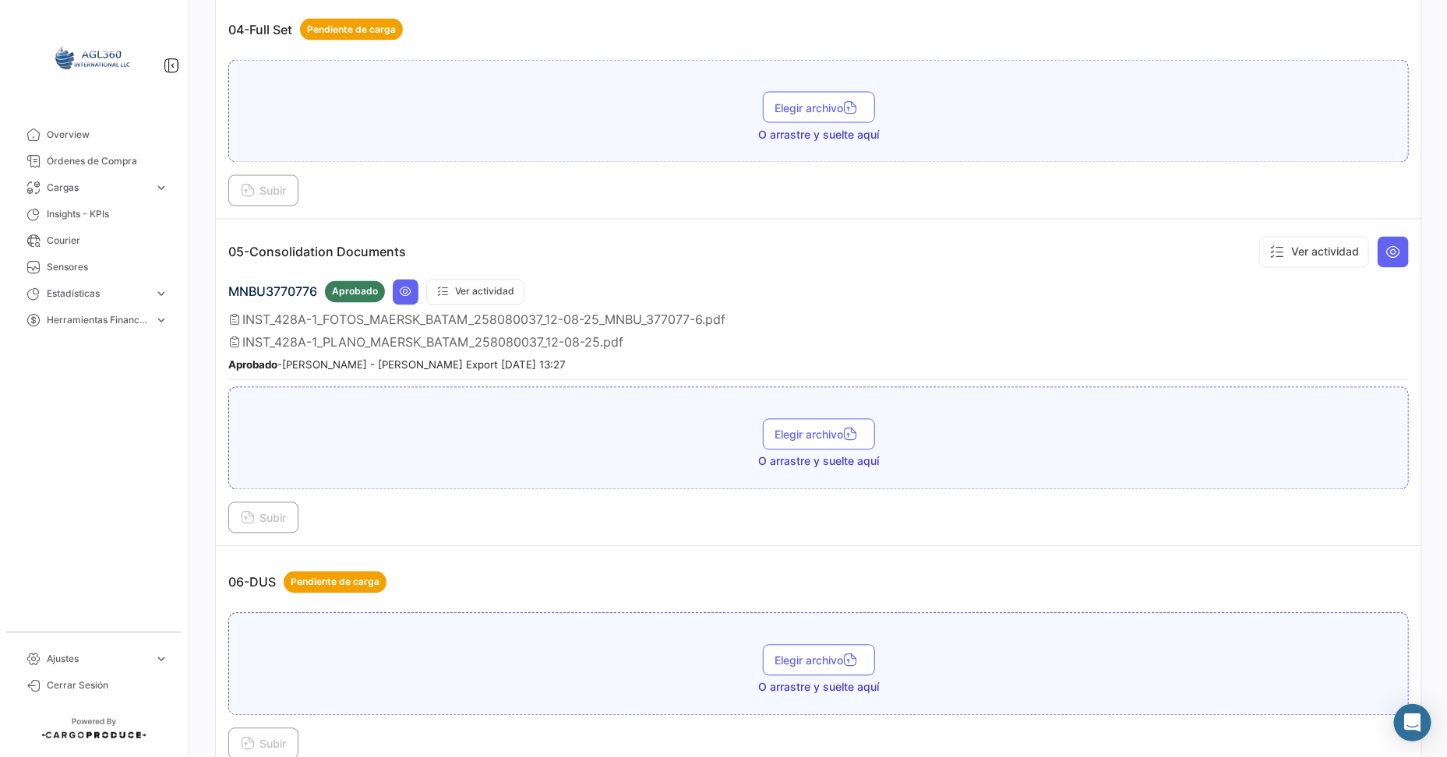
scroll to position [1107, 0]
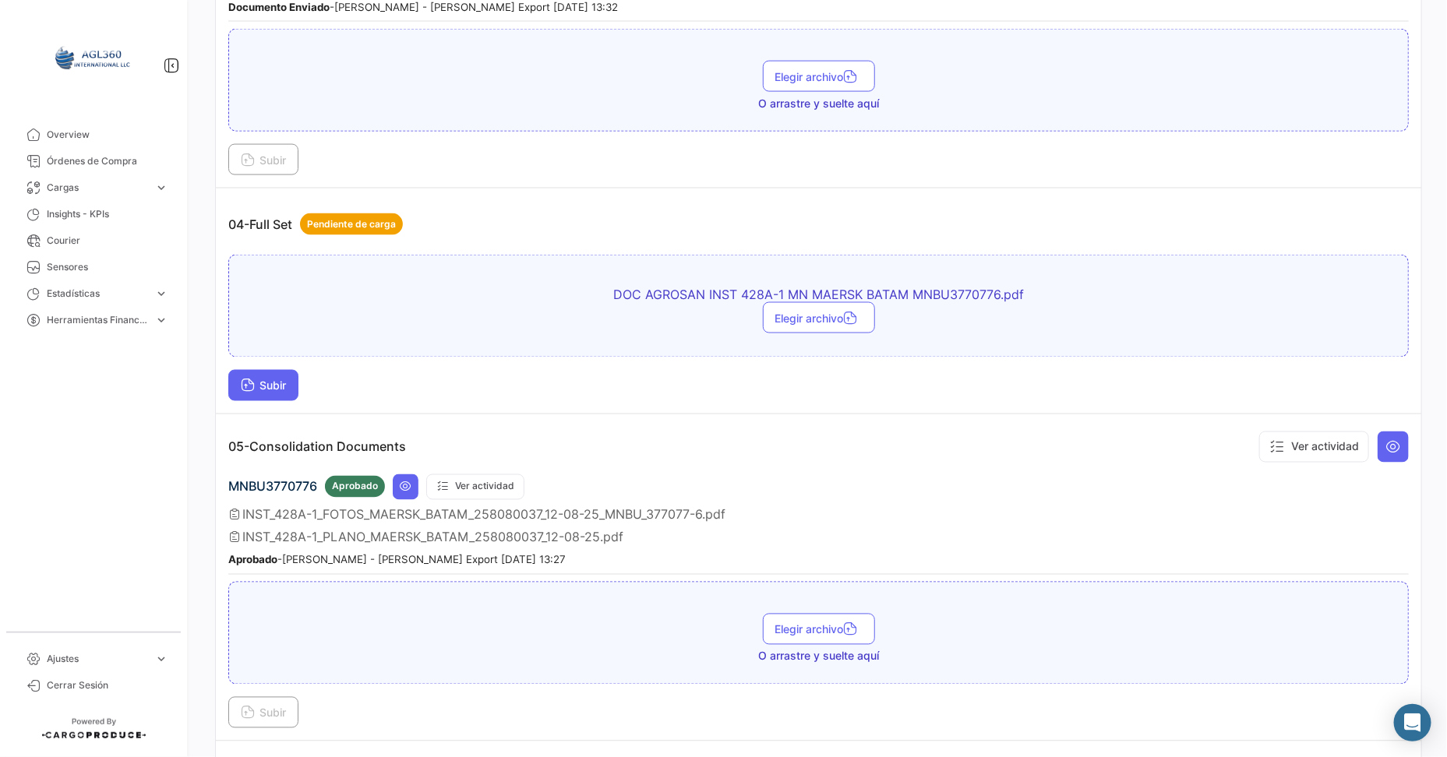
click at [259, 380] on span "Subir" at bounding box center [263, 386] width 45 height 13
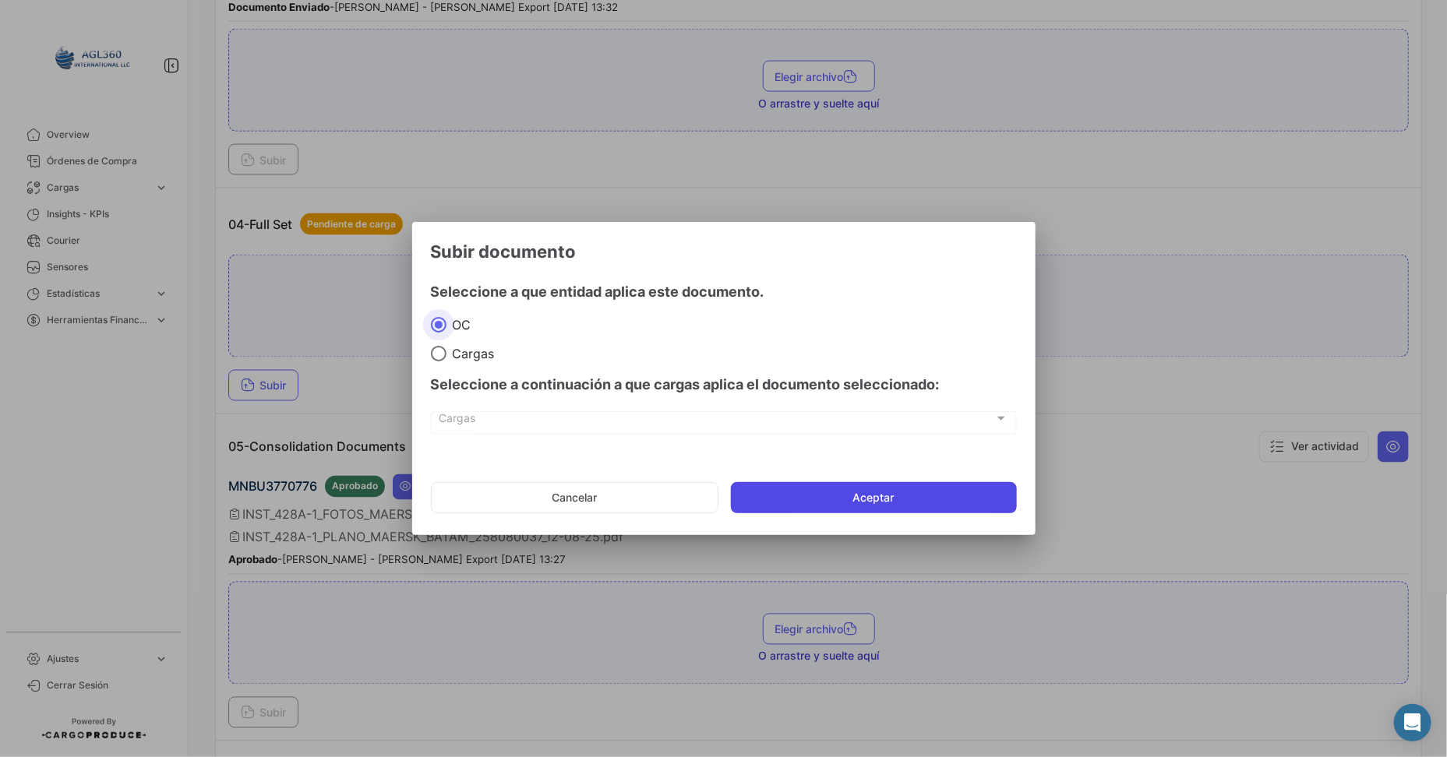
click at [835, 496] on button "Aceptar" at bounding box center [874, 497] width 286 height 31
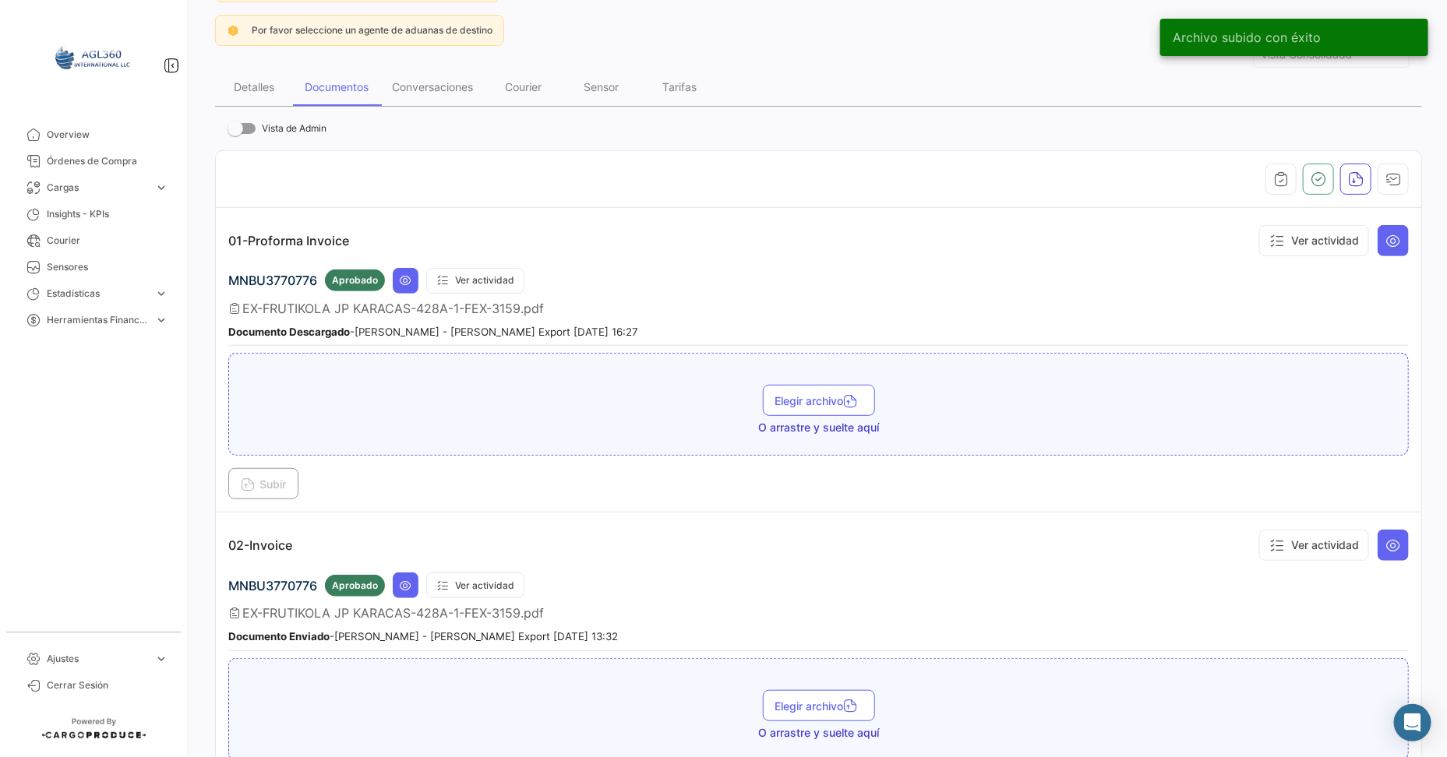
scroll to position [0, 0]
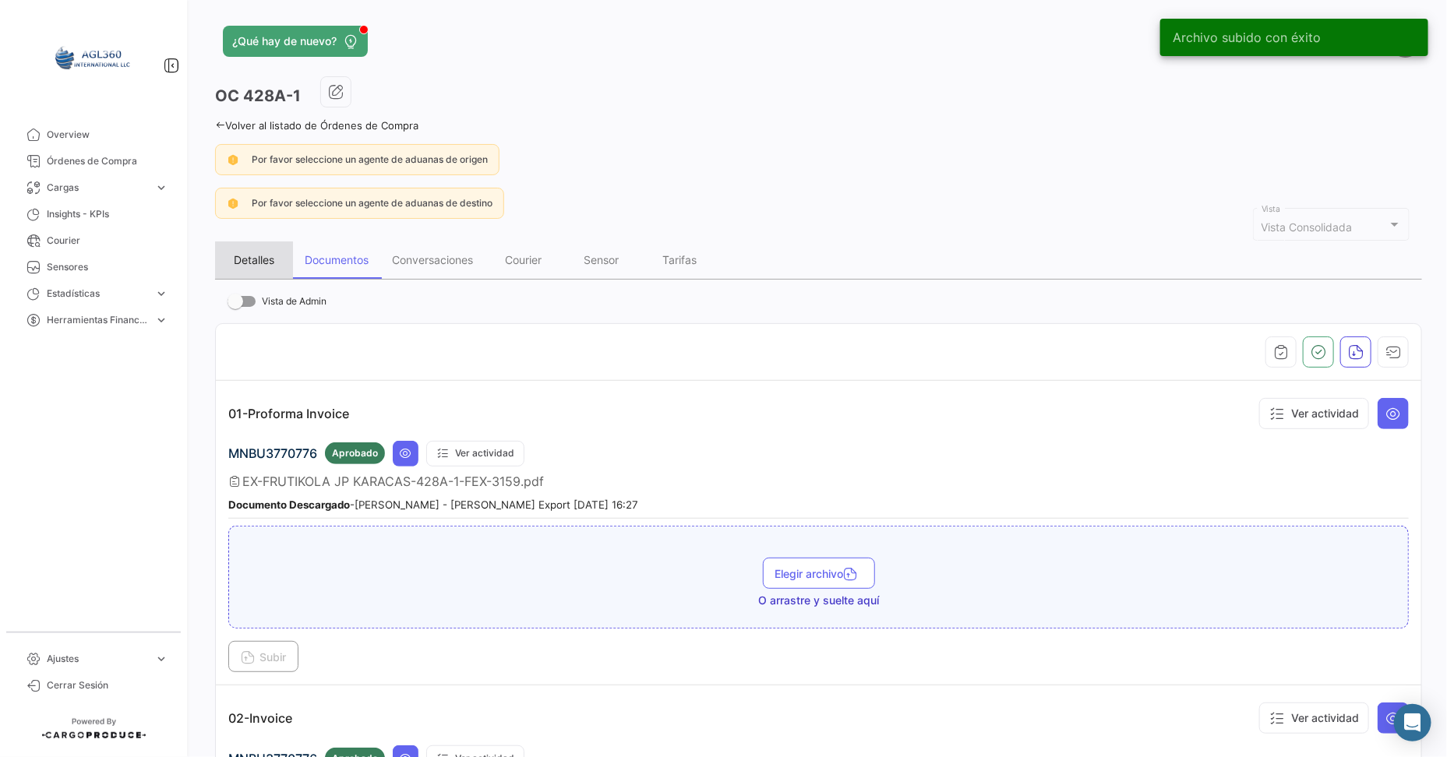
click at [260, 253] on div "Detalles" at bounding box center [254, 259] width 41 height 13
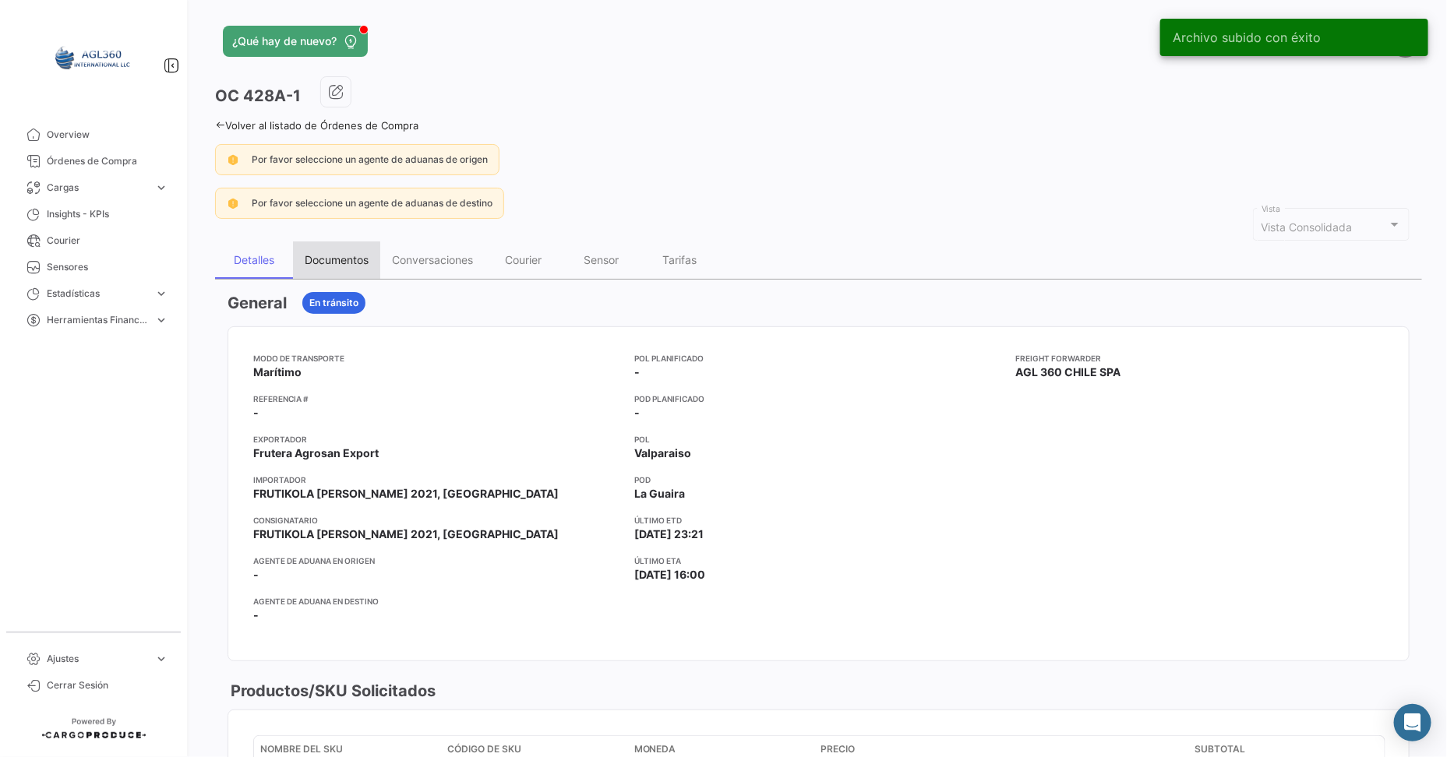
click at [344, 260] on div "Documentos" at bounding box center [337, 259] width 64 height 13
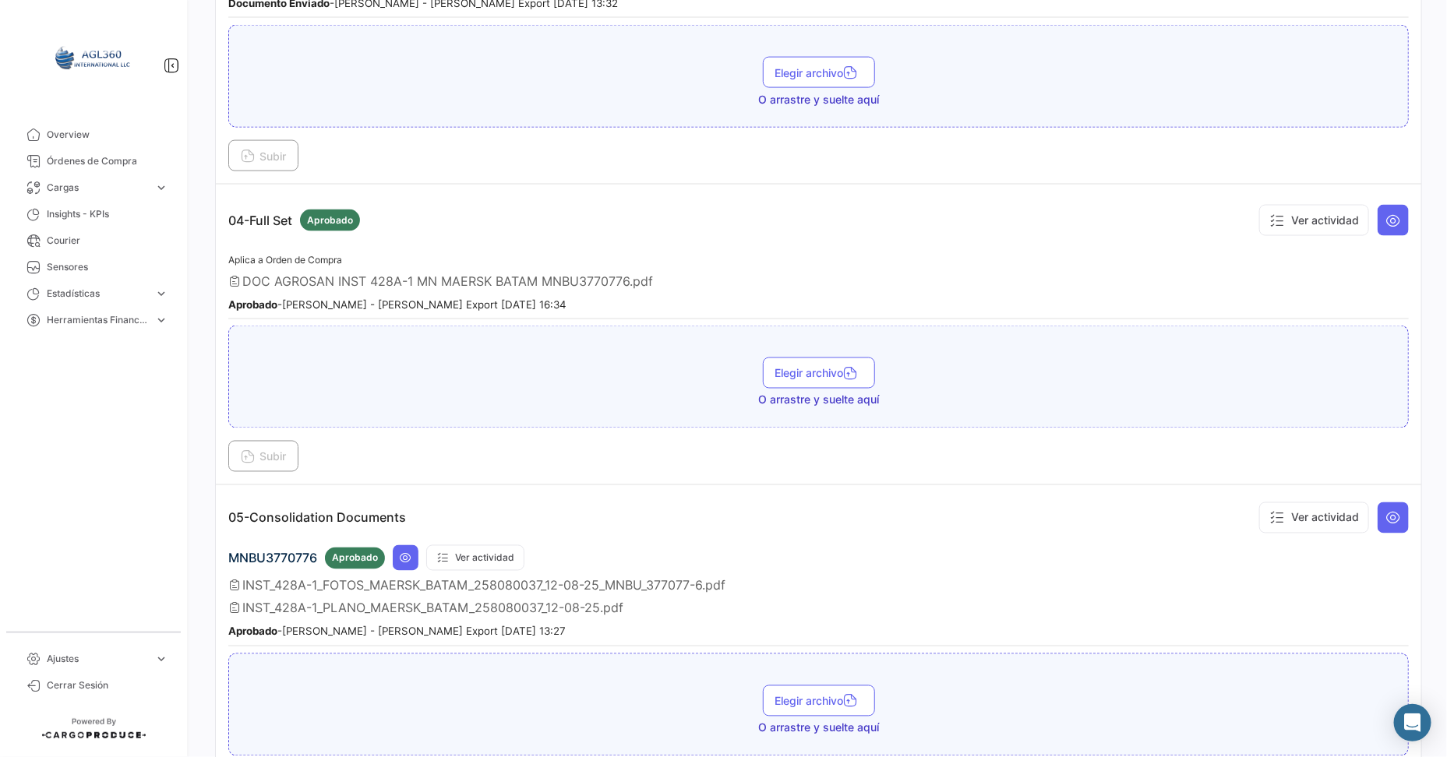
scroll to position [1086, 0]
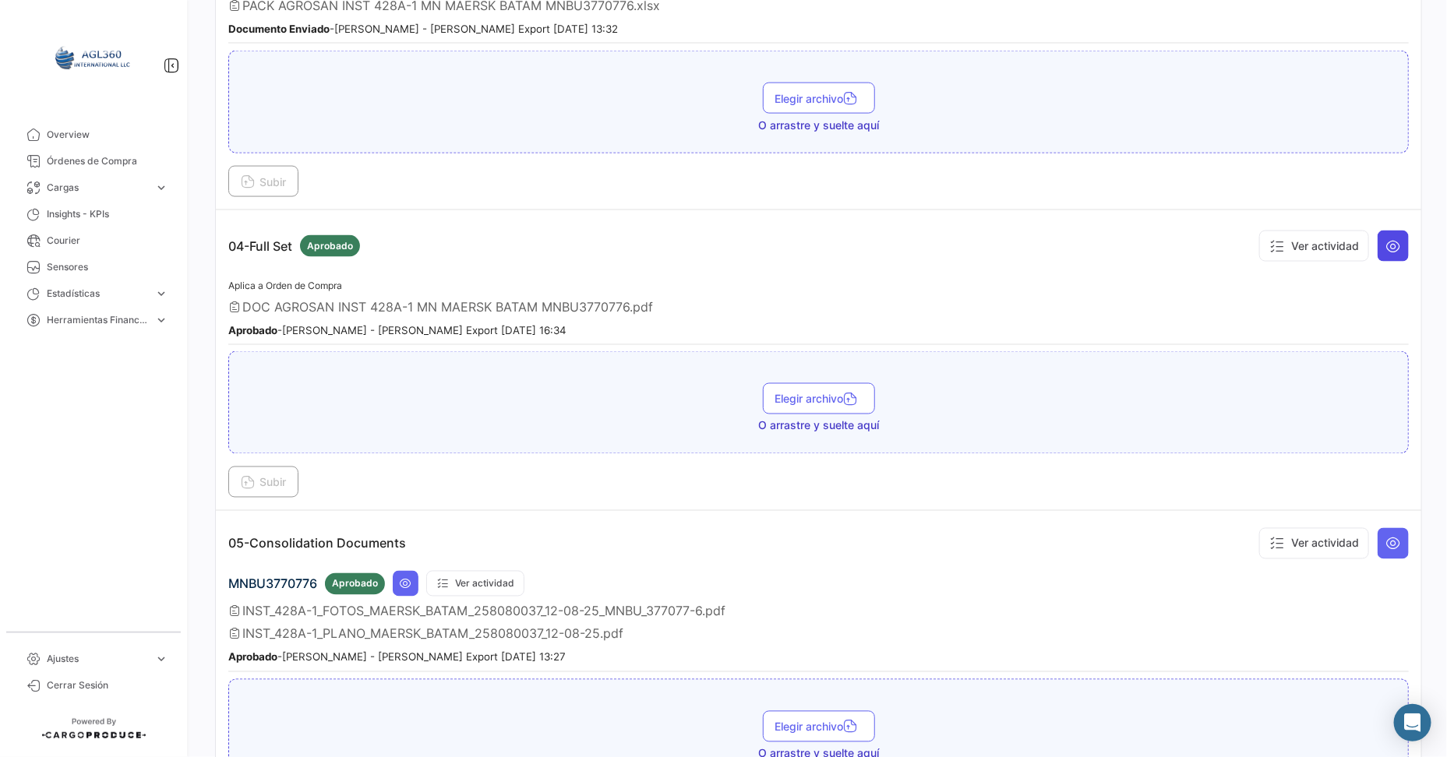
click at [1157, 248] on icon at bounding box center [1394, 246] width 16 height 16
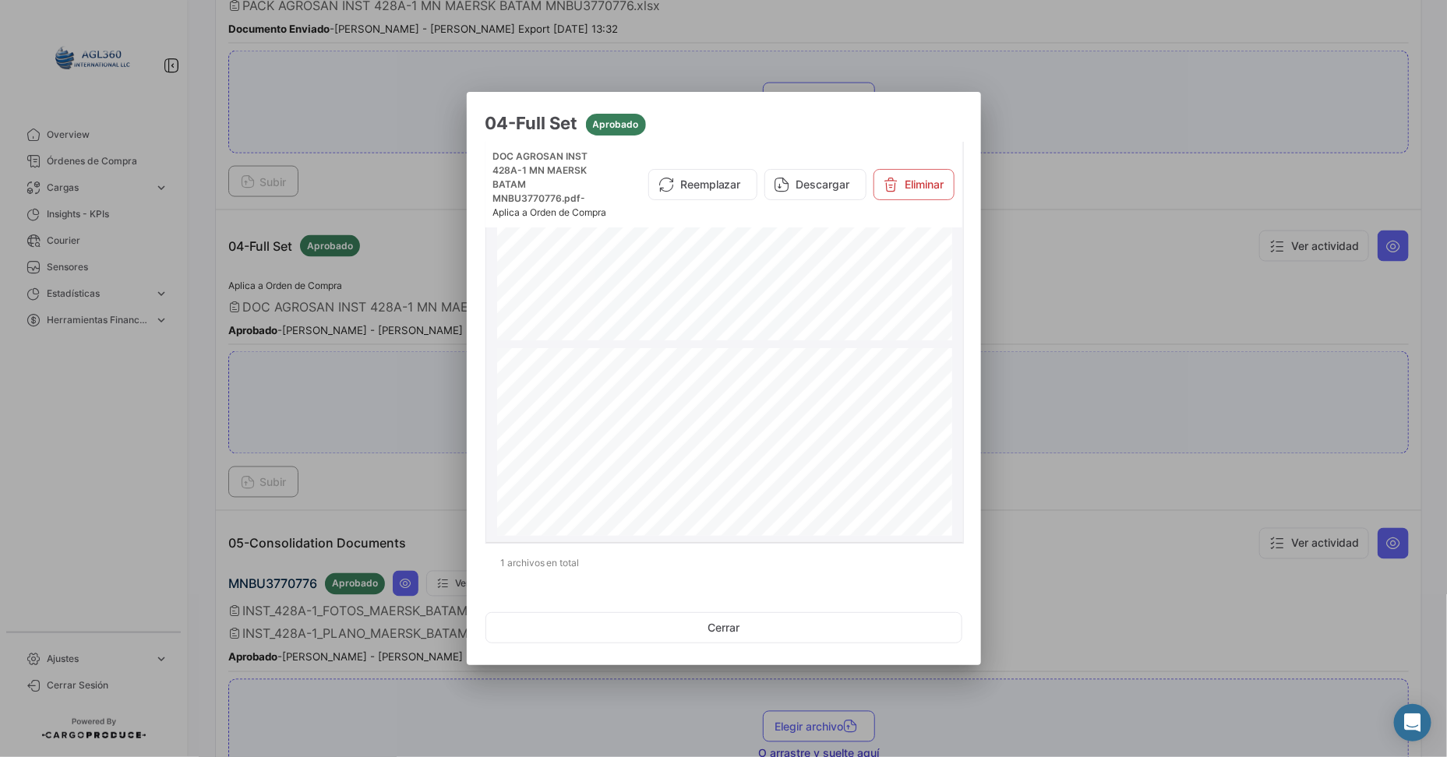
scroll to position [389, 0]
click at [1113, 266] on div at bounding box center [723, 378] width 1447 height 757
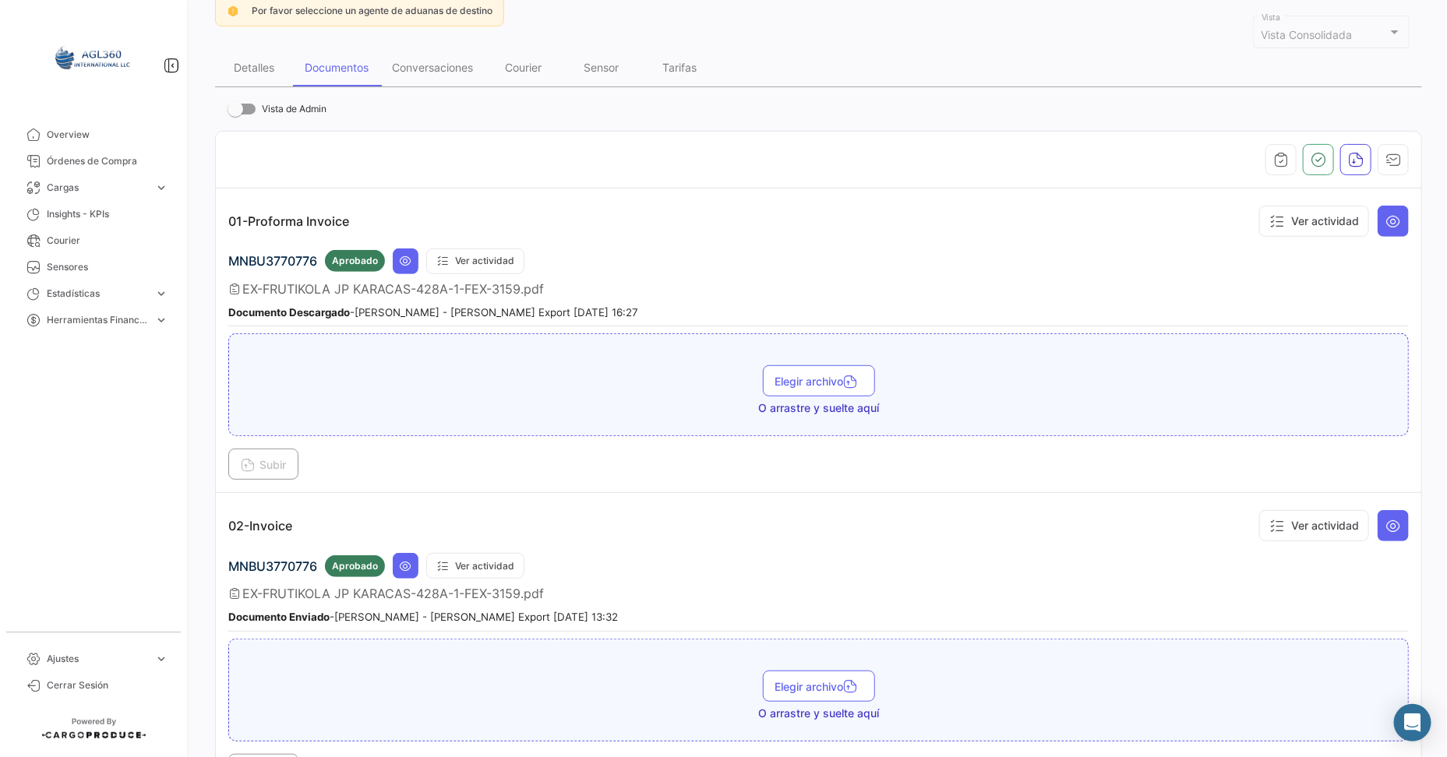
scroll to position [194, 0]
click at [402, 260] on icon at bounding box center [406, 259] width 12 height 12
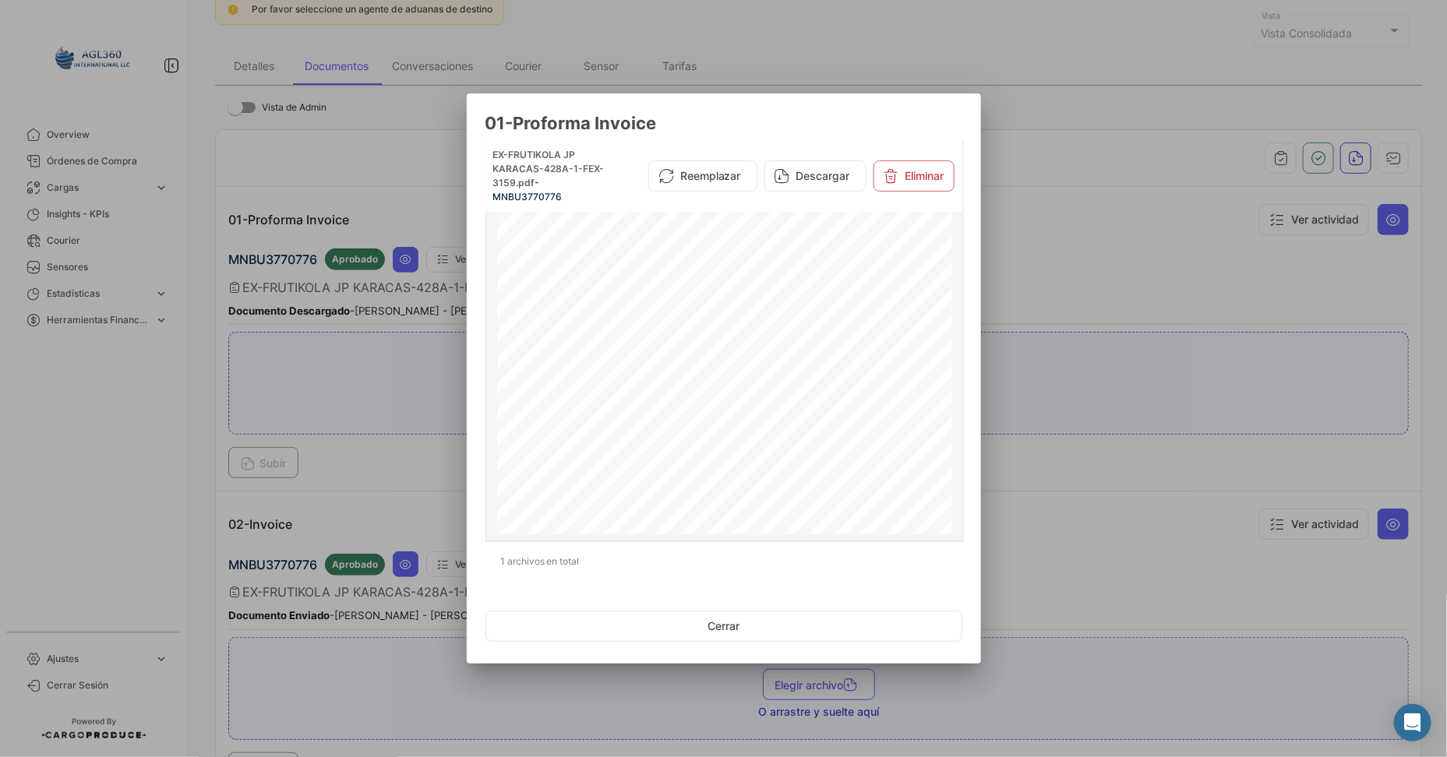
scroll to position [0, 0]
click at [1157, 296] on div at bounding box center [723, 378] width 1447 height 757
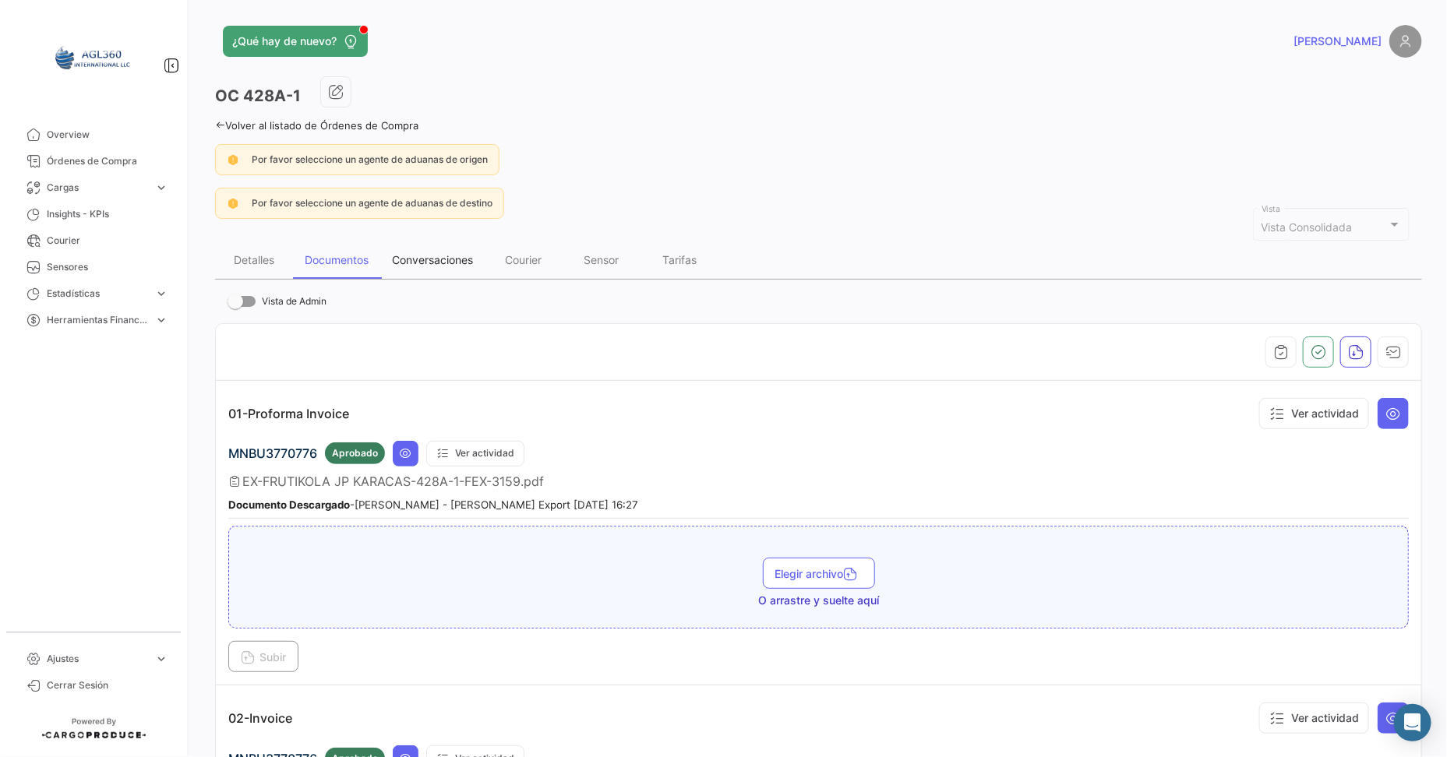
click at [446, 256] on div "Conversaciones" at bounding box center [432, 259] width 81 height 13
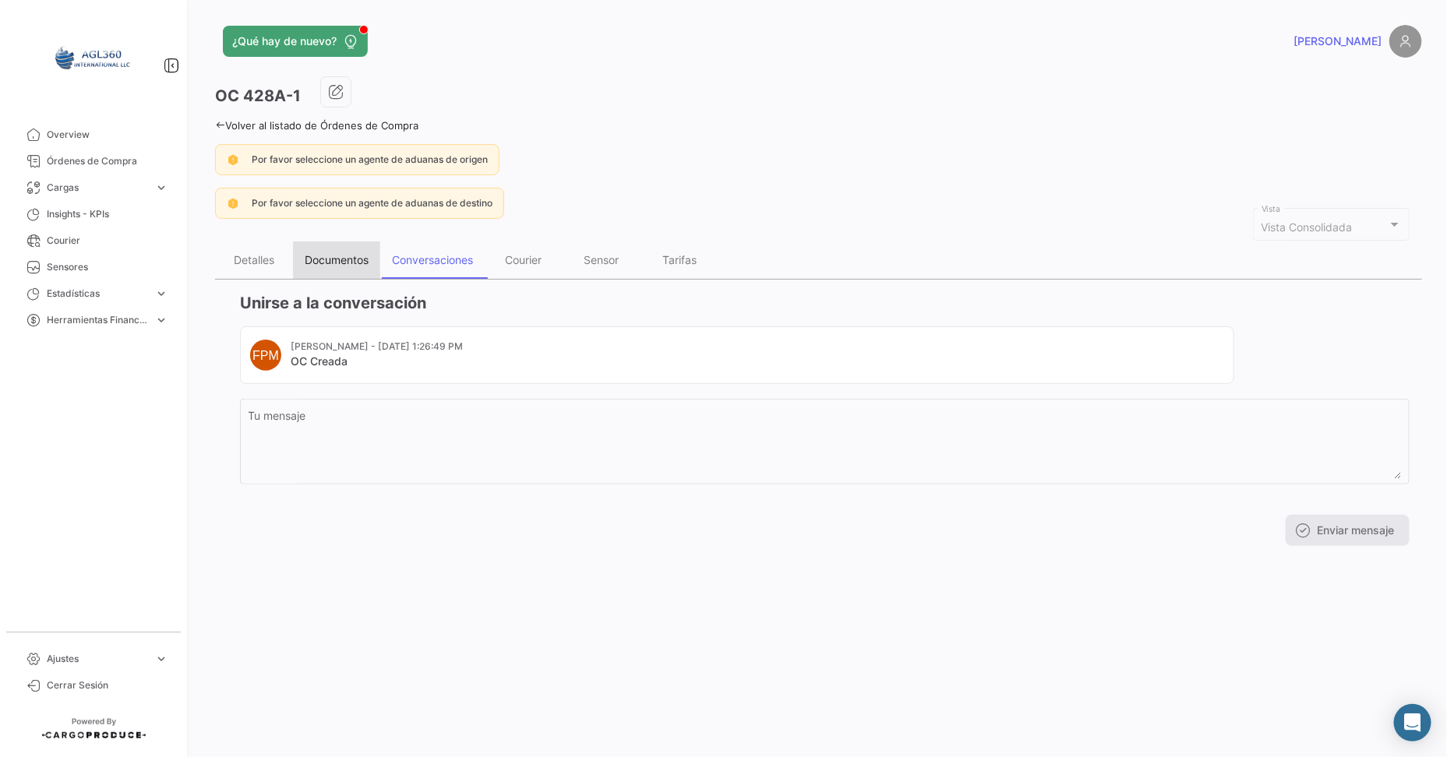
click at [336, 262] on div "Documentos" at bounding box center [337, 259] width 64 height 13
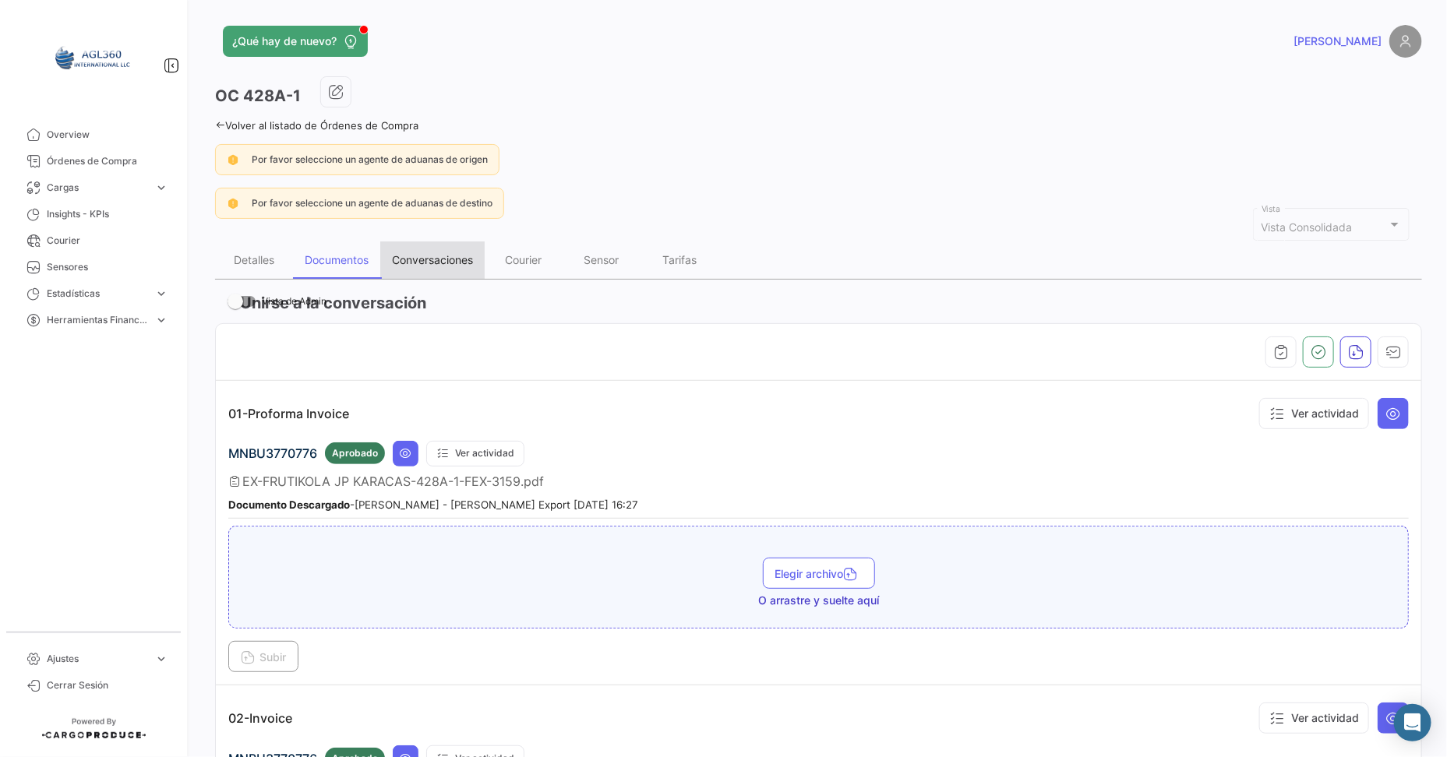
click at [429, 258] on div "Conversaciones" at bounding box center [432, 259] width 81 height 13
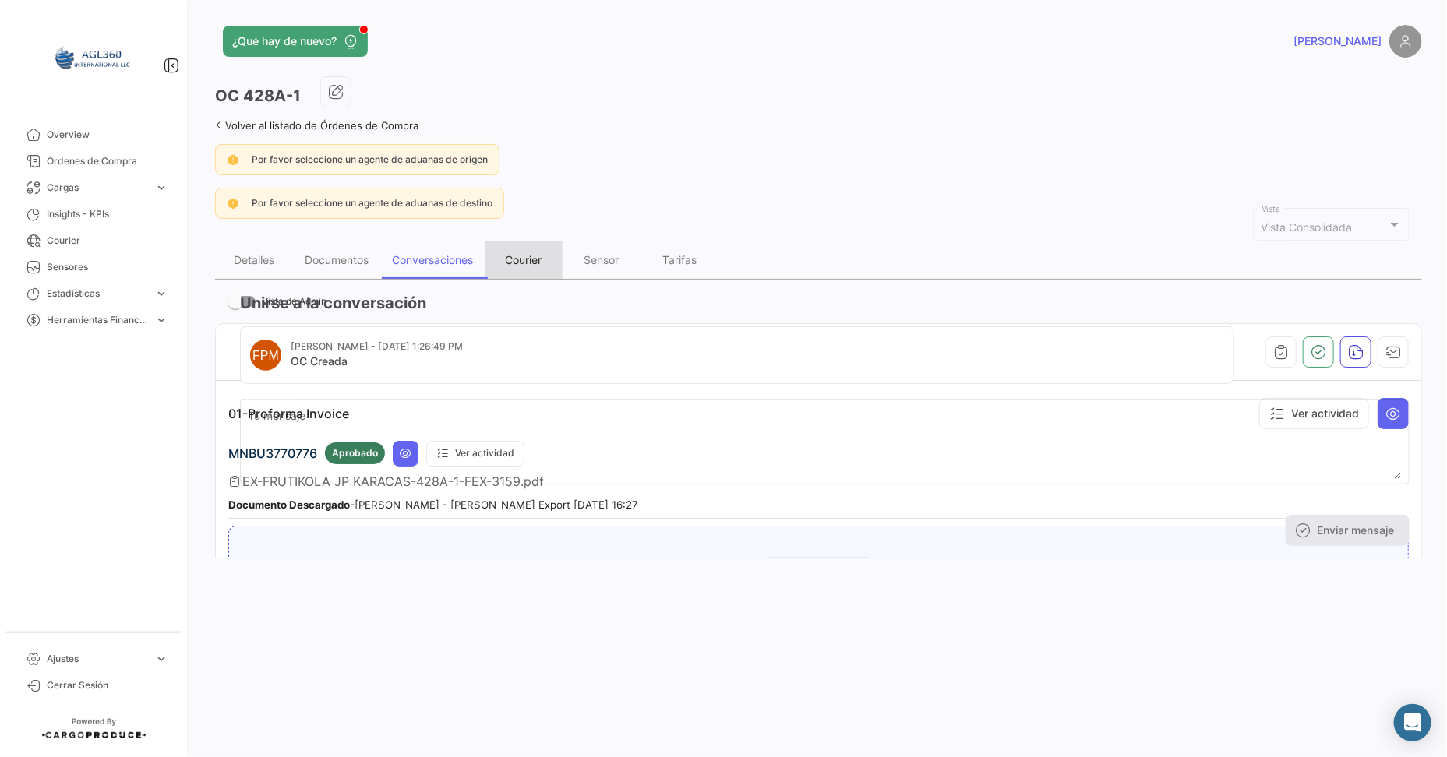
click at [524, 261] on div "Courier" at bounding box center [524, 259] width 37 height 13
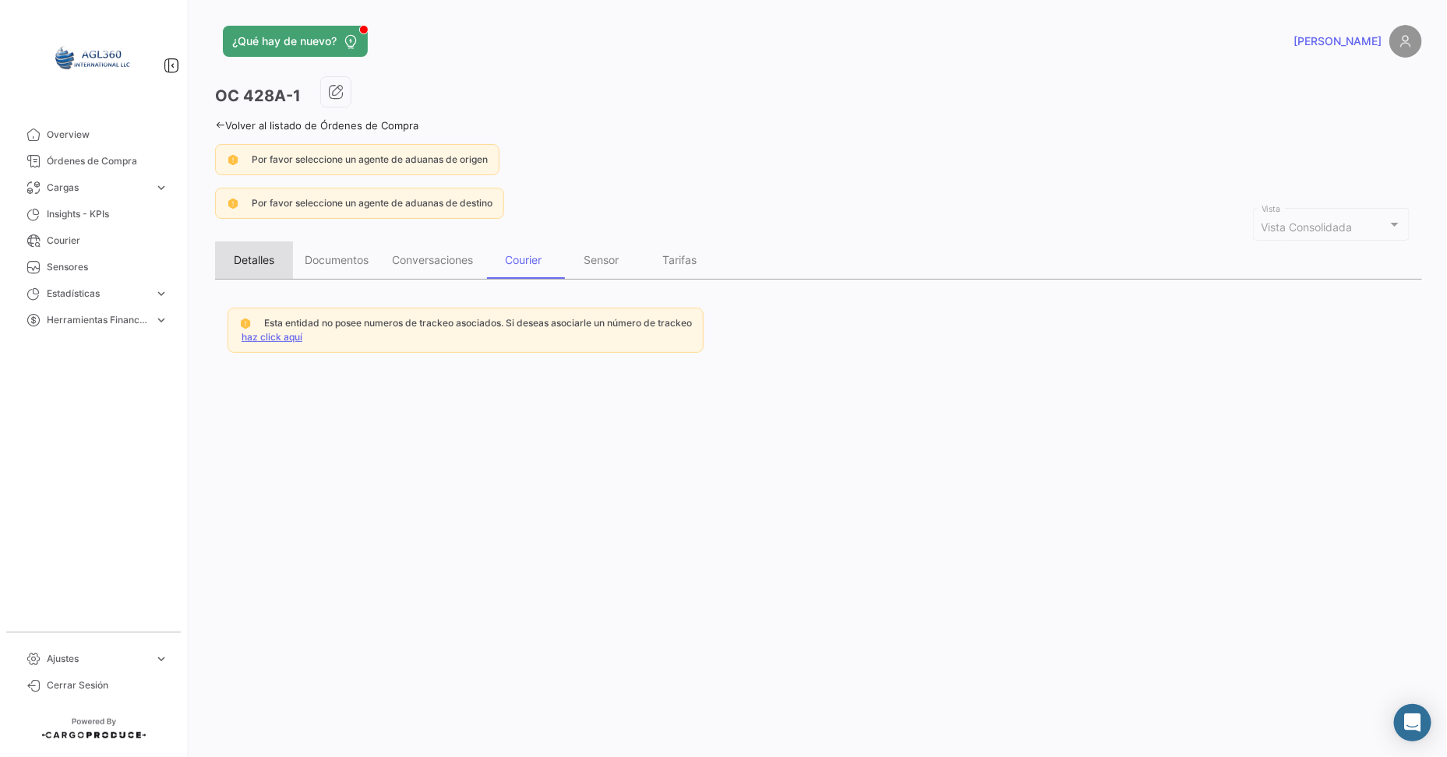
click at [250, 265] on div "Detalles" at bounding box center [254, 259] width 41 height 13
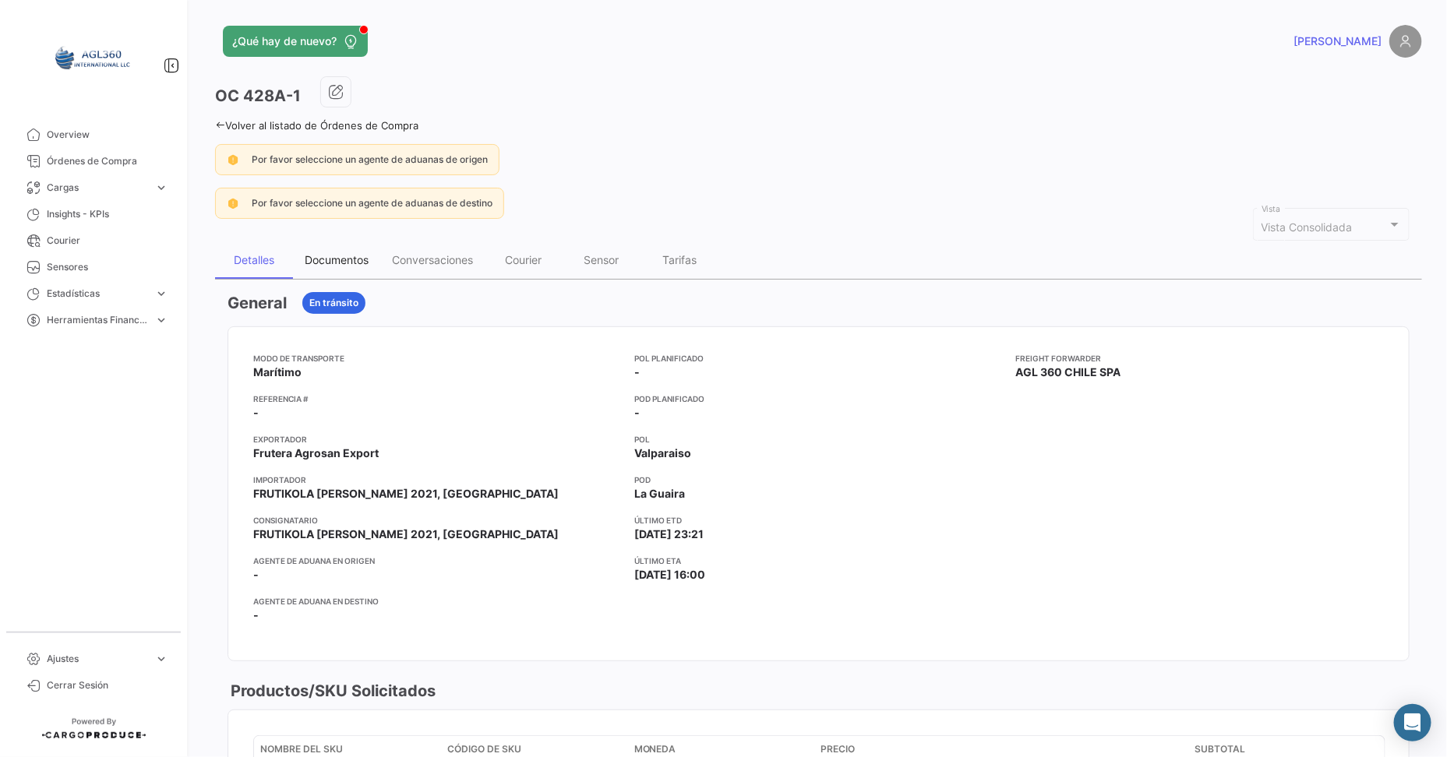
click at [344, 258] on div "Documentos" at bounding box center [337, 259] width 64 height 13
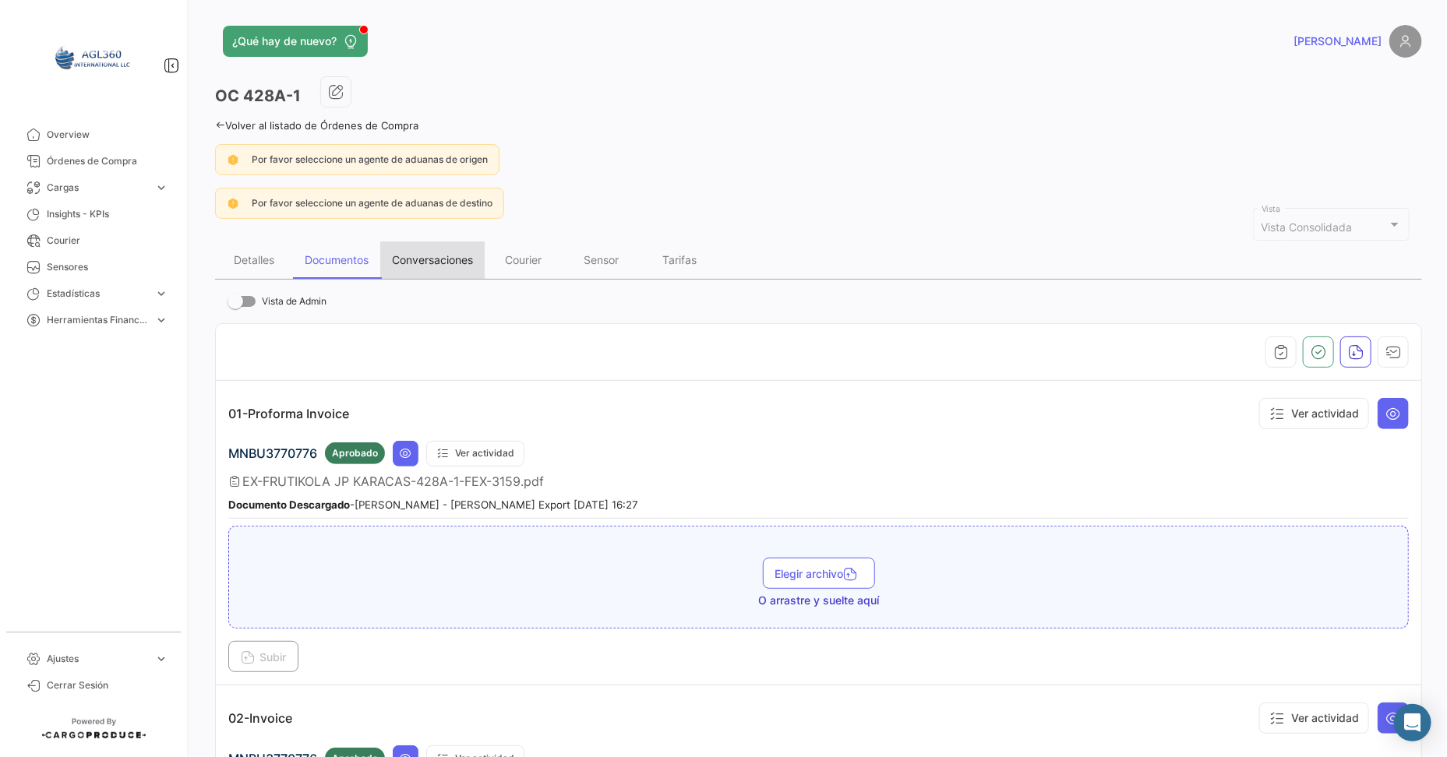
click at [418, 260] on div "Conversaciones" at bounding box center [432, 259] width 81 height 13
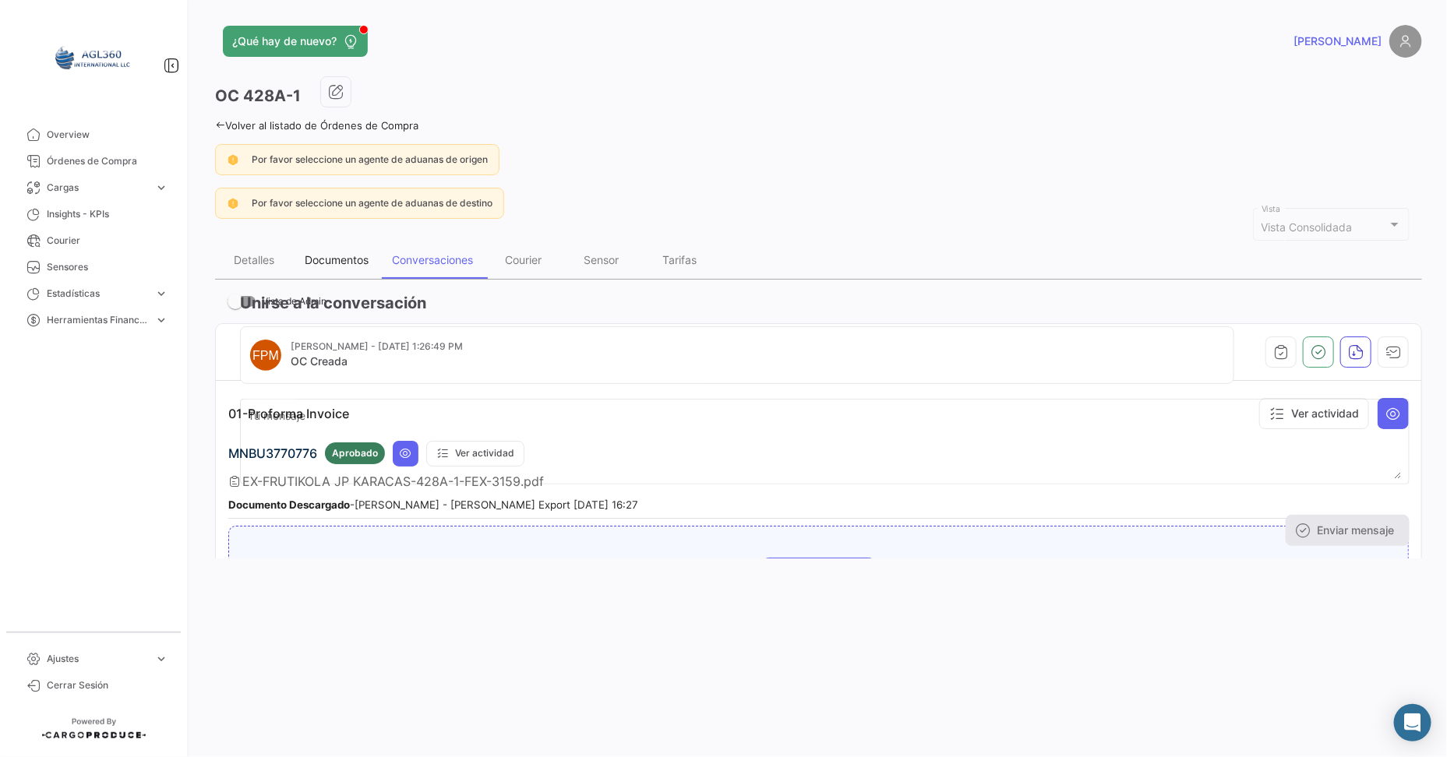
click at [348, 259] on div "Documentos" at bounding box center [337, 259] width 64 height 13
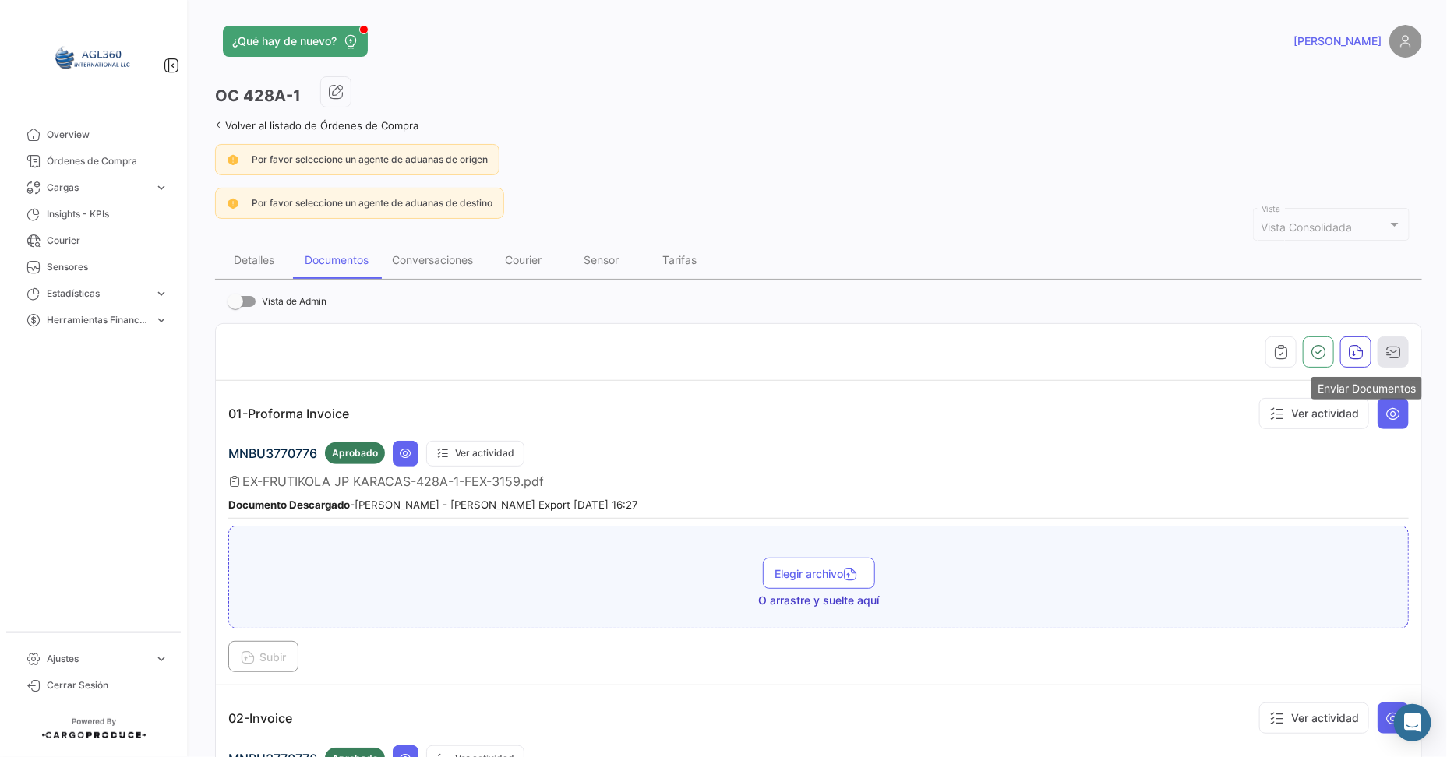
click at [1157, 346] on icon "button" at bounding box center [1394, 352] width 16 height 16
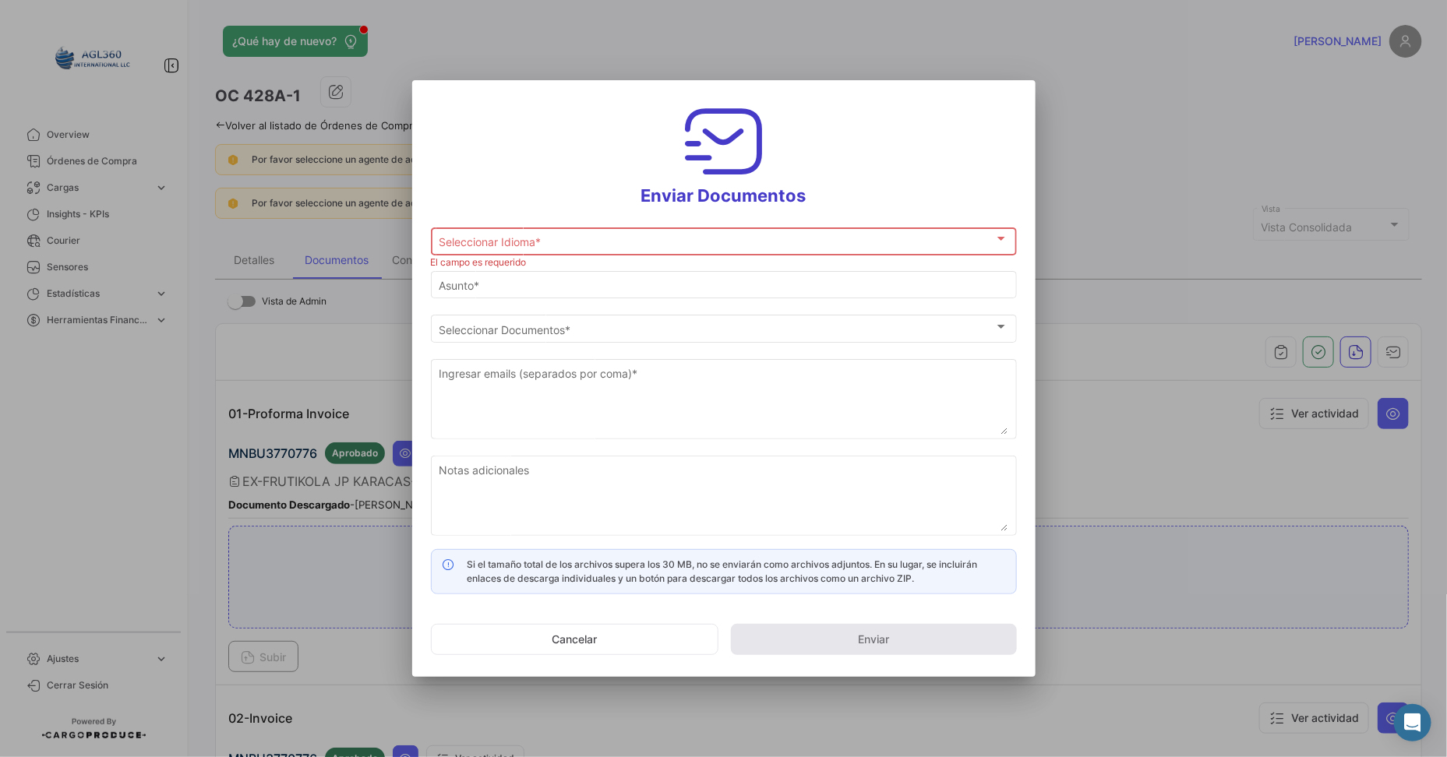
click at [508, 231] on div "Seleccionar Idioma * Seleccionar Idioma *" at bounding box center [724, 240] width 570 height 30
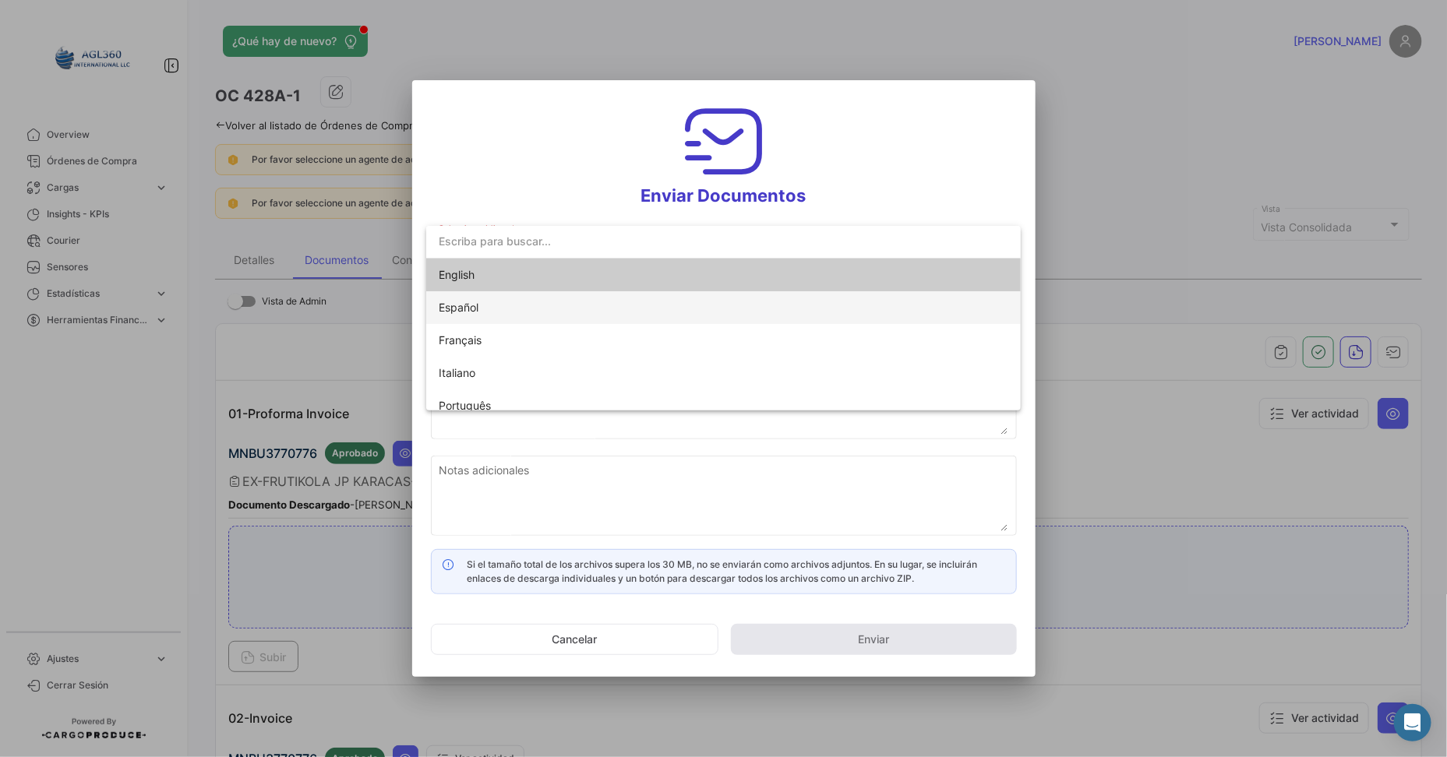
click at [468, 313] on span "Español" at bounding box center [459, 307] width 40 height 13
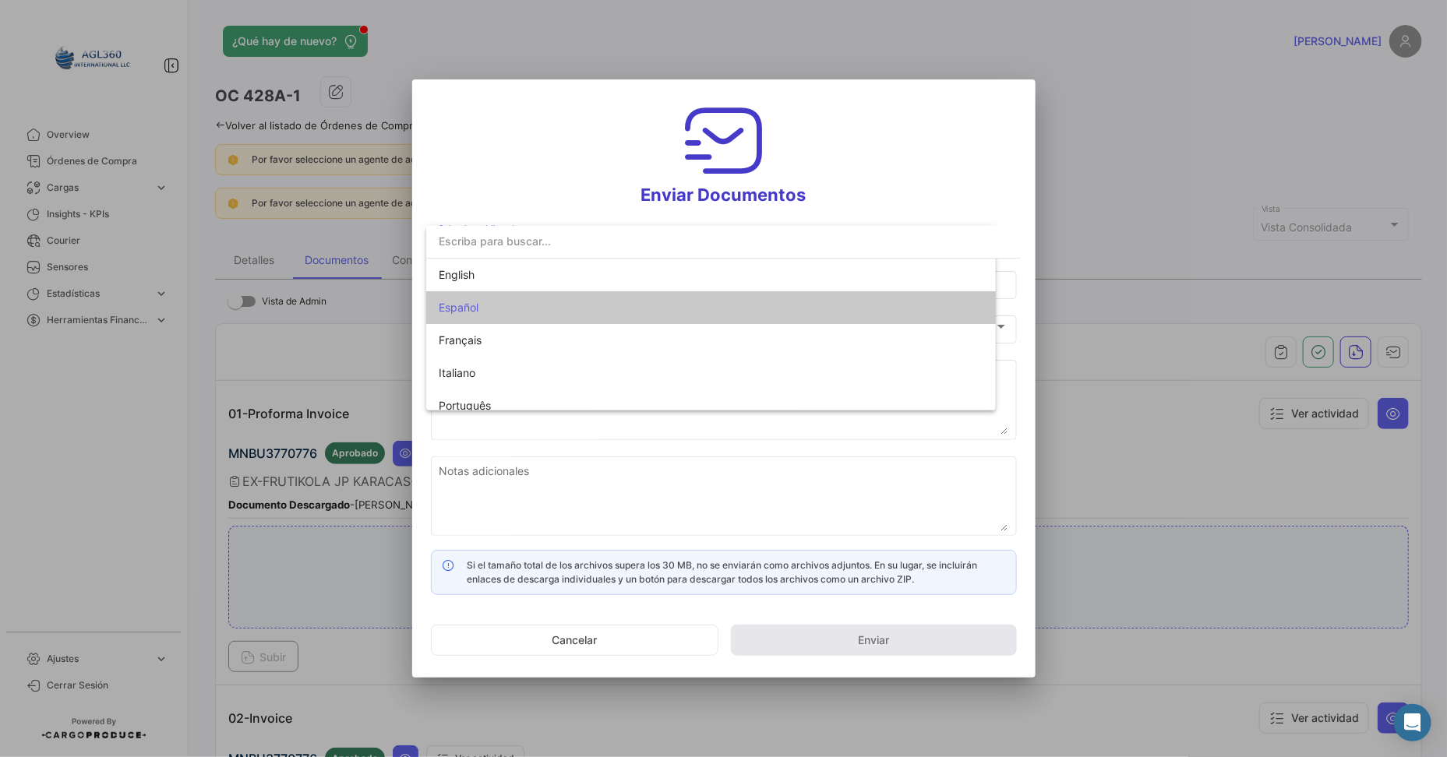
type input "[PERSON_NAME] compartido los documentos de la OC # 428A-1 contigo"
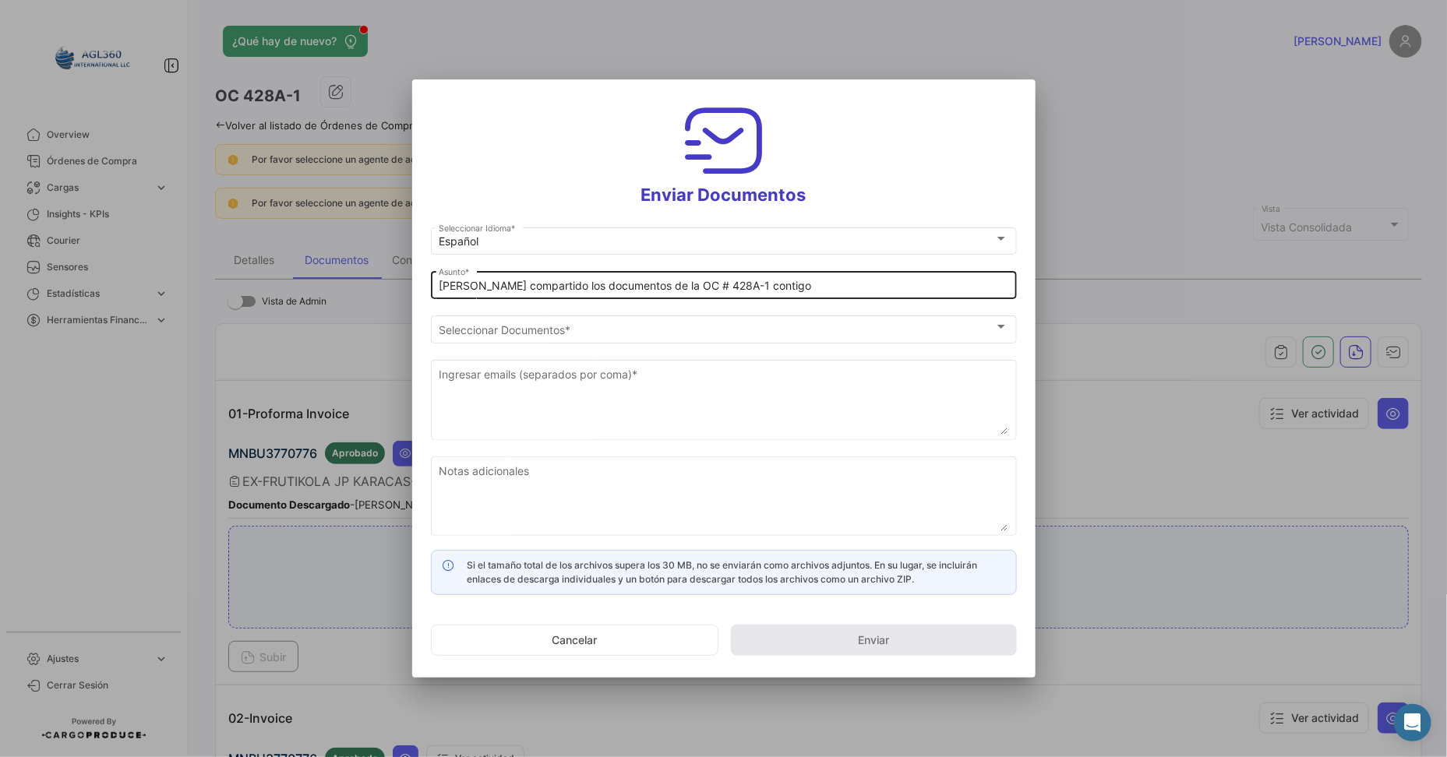
click at [541, 299] on div "[PERSON_NAME] compartido los documentos de la OC # 428A-1 contigo Asunto *" at bounding box center [724, 284] width 570 height 30
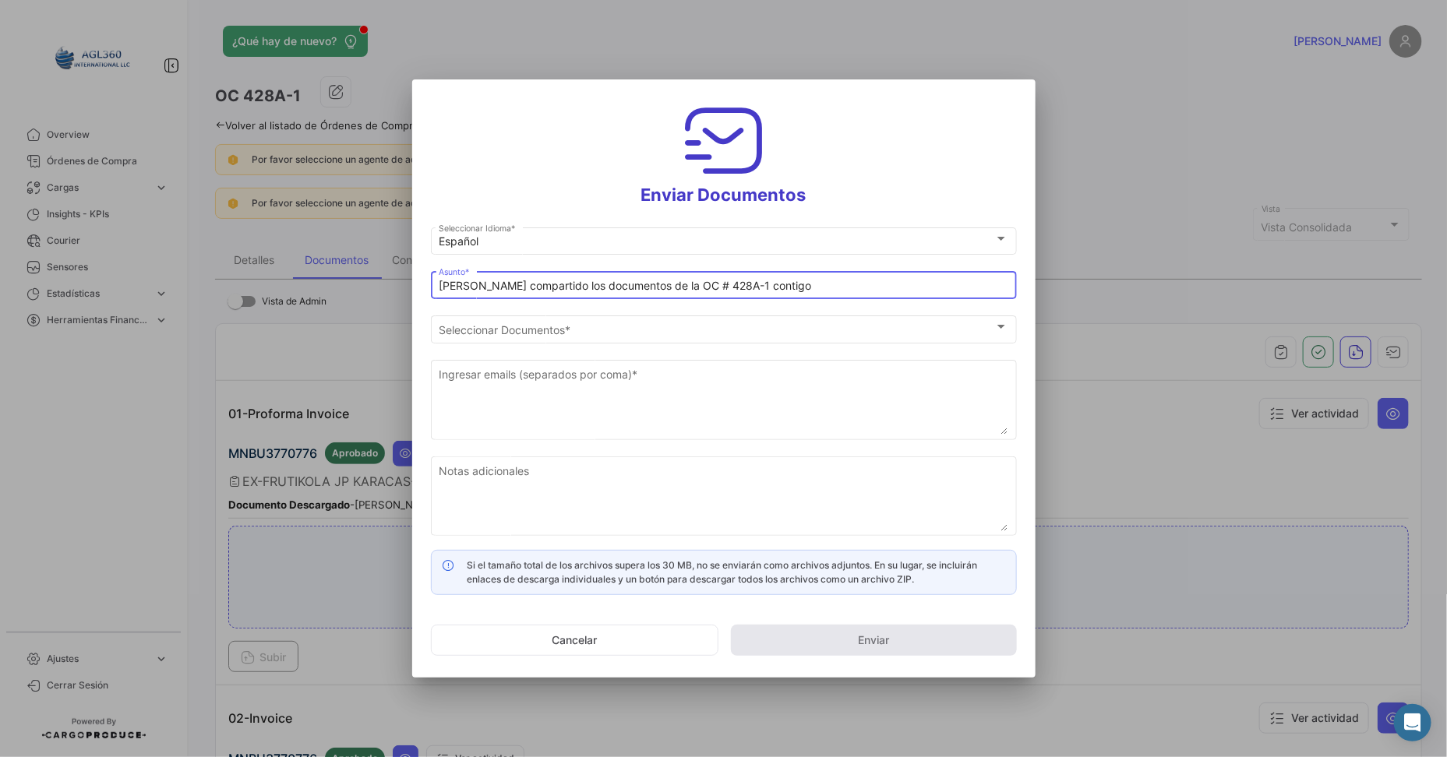
click at [735, 284] on input "[PERSON_NAME] compartido los documentos de la OC # 428A-1 contigo" at bounding box center [724, 286] width 570 height 13
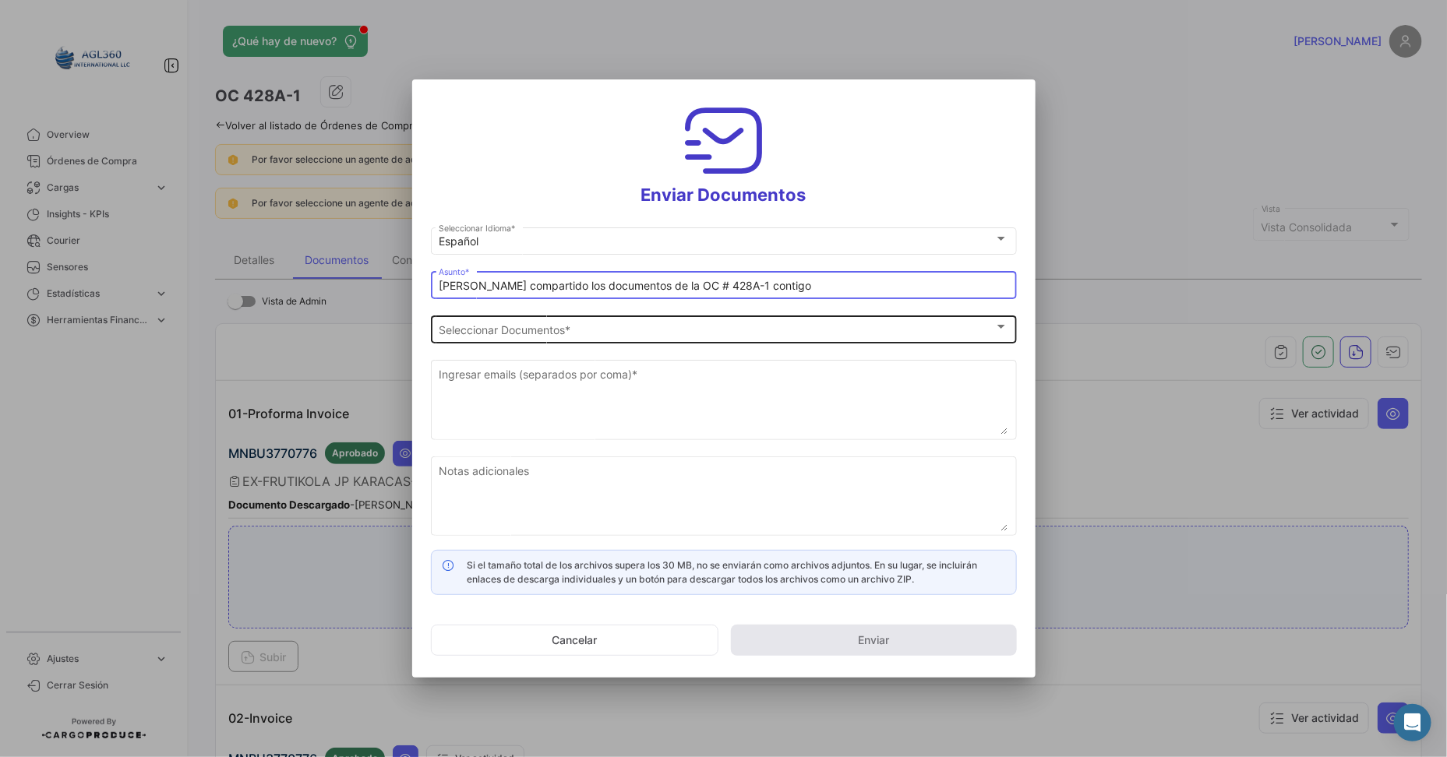
click at [468, 331] on span "Seleccionar Documentos" at bounding box center [717, 329] width 556 height 13
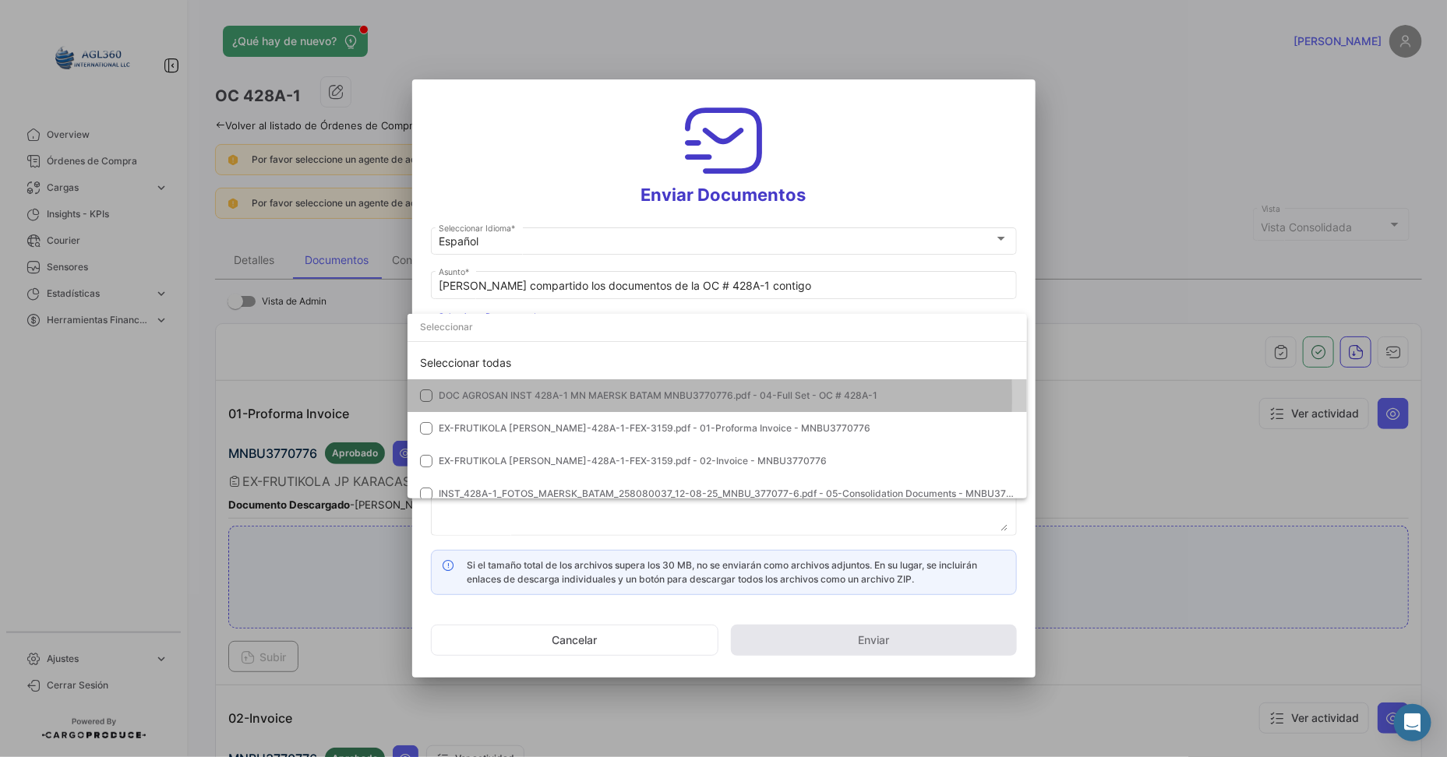
click at [424, 397] on mat-pseudo-checkbox at bounding box center [426, 396] width 12 height 12
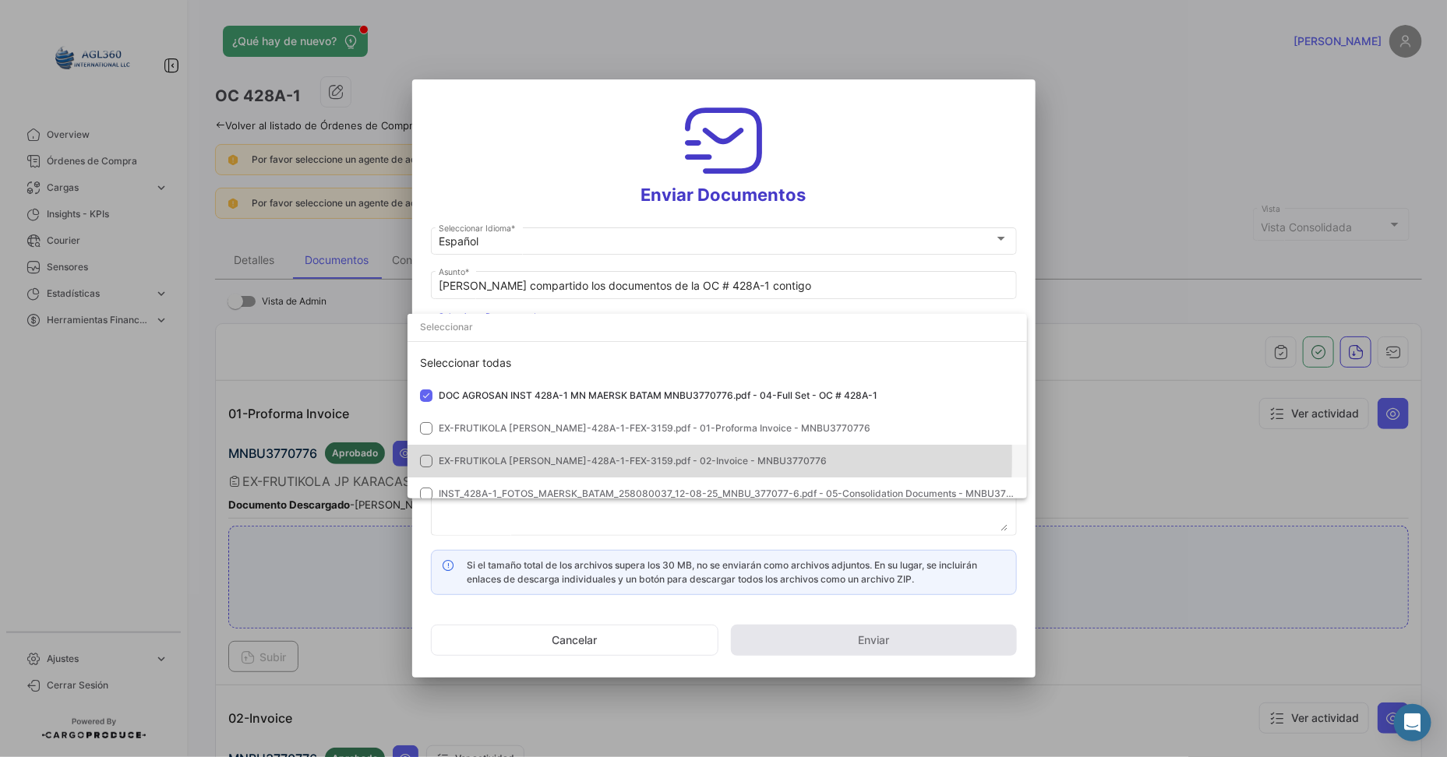
click at [429, 457] on mat-pseudo-checkbox at bounding box center [426, 461] width 12 height 12
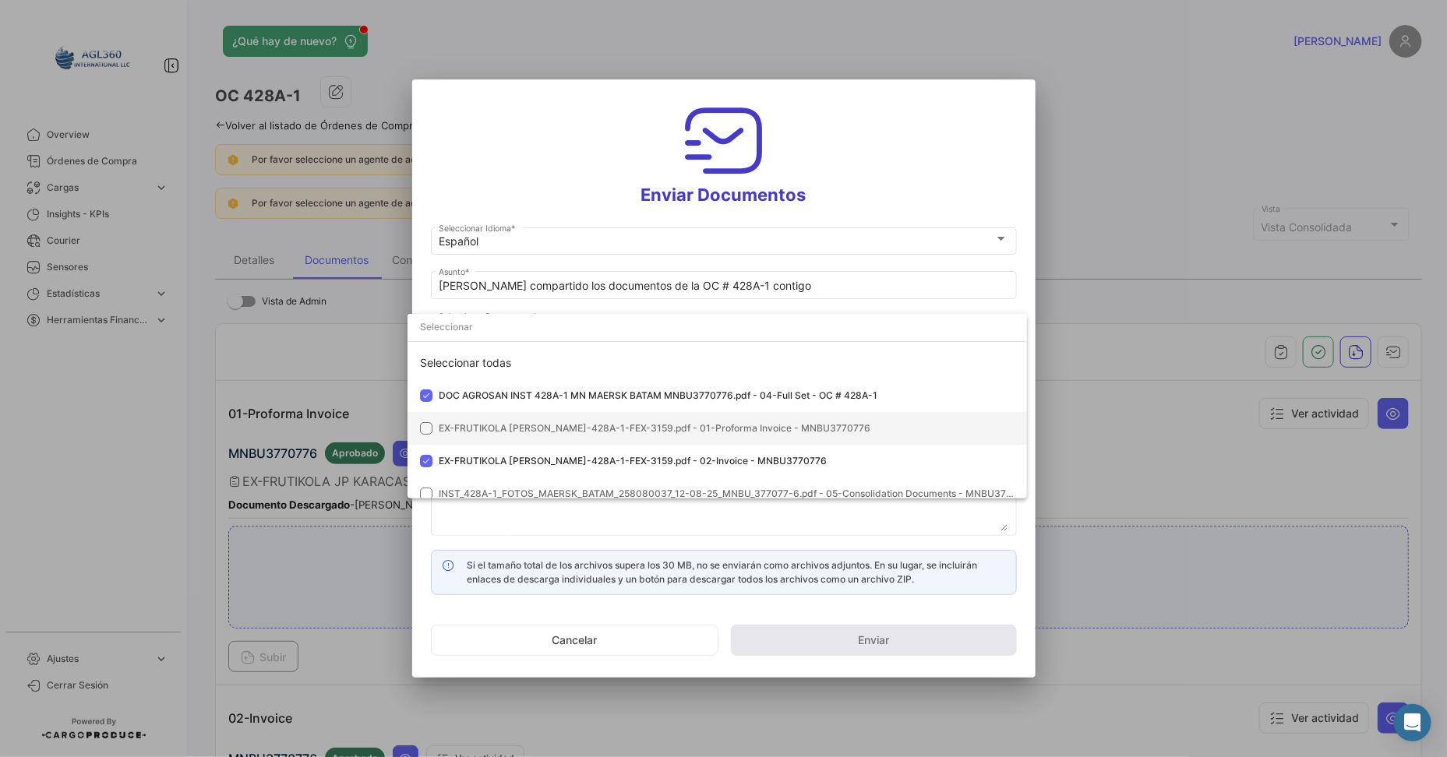
scroll to position [77, 0]
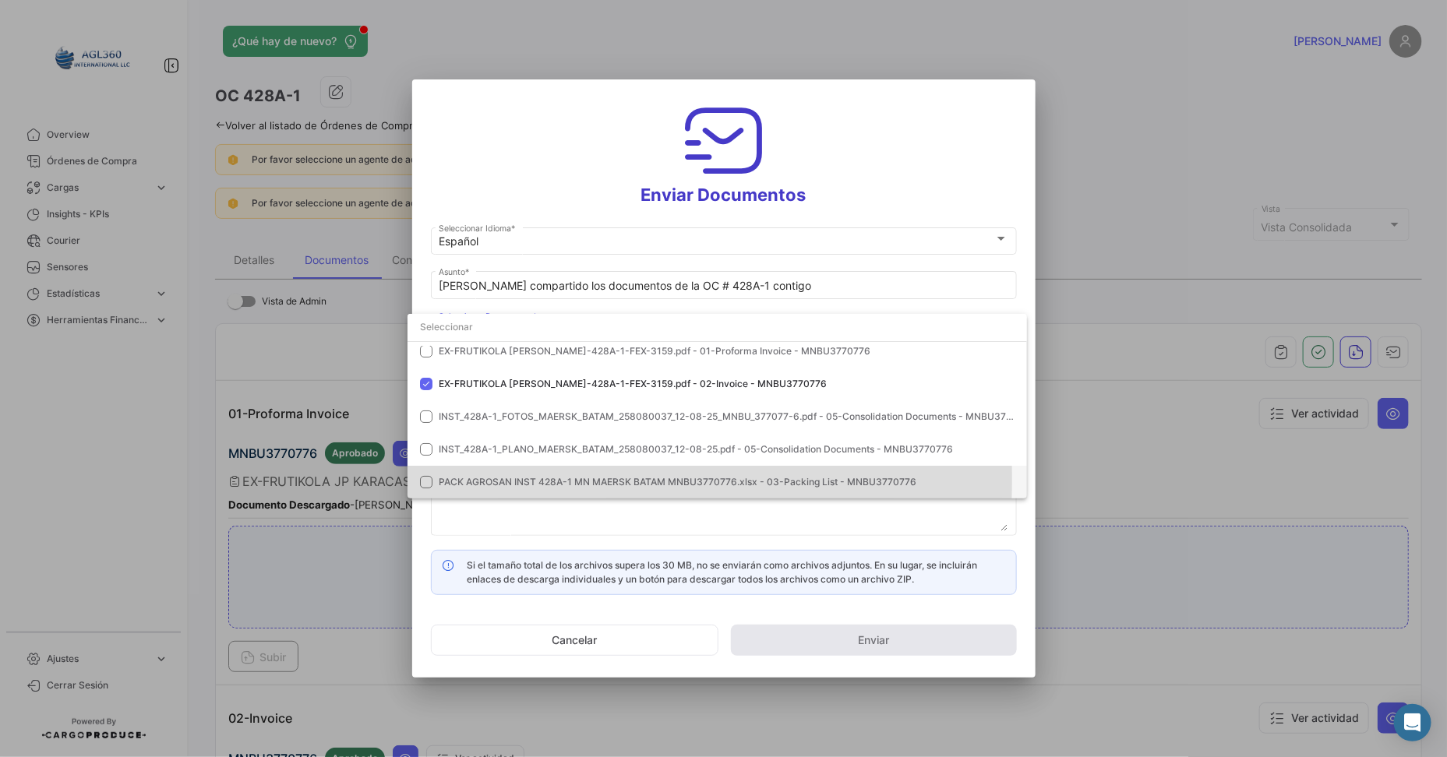
click at [425, 479] on mat-pseudo-checkbox at bounding box center [426, 482] width 12 height 12
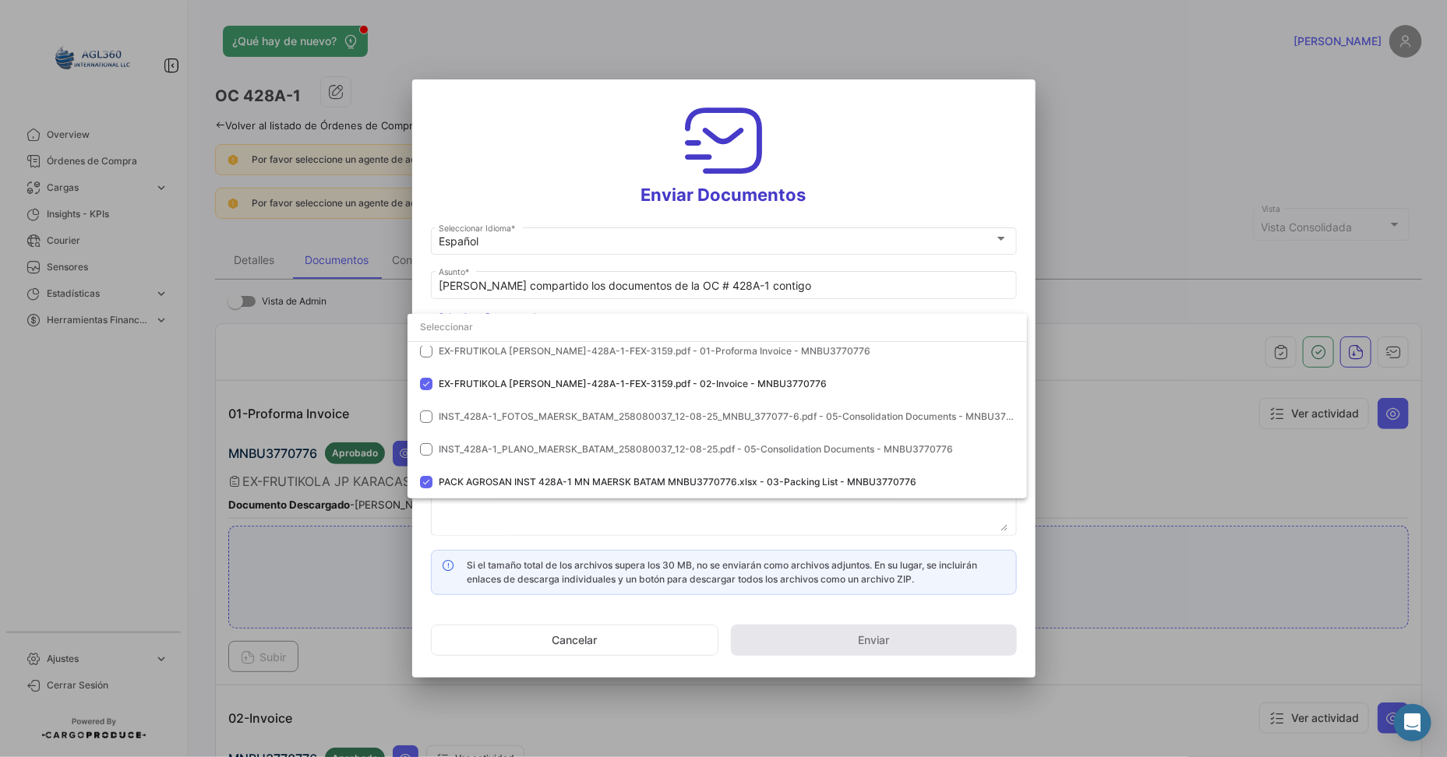
click at [600, 521] on div at bounding box center [723, 378] width 1447 height 757
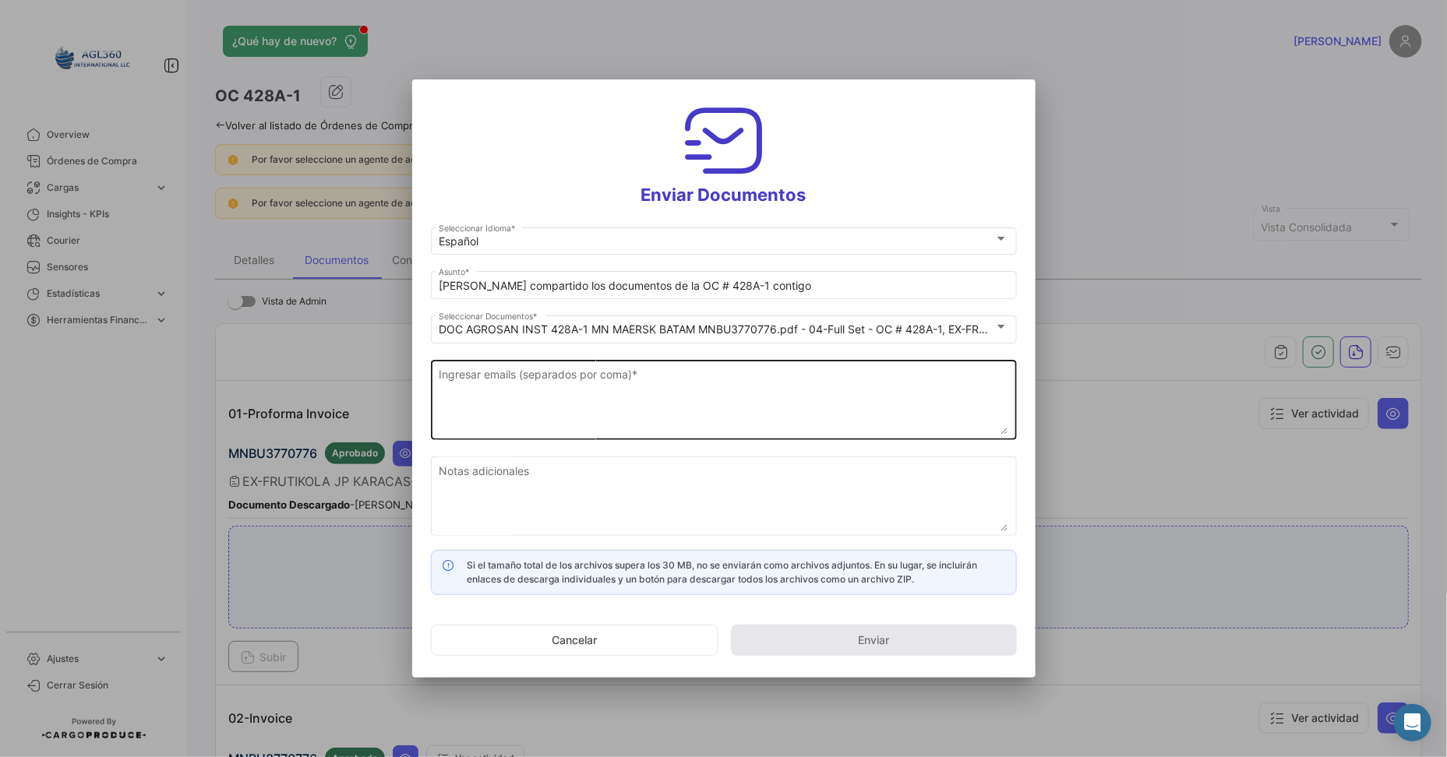
click at [477, 390] on textarea "Ingresar emails (separados por coma) *" at bounding box center [724, 400] width 570 height 69
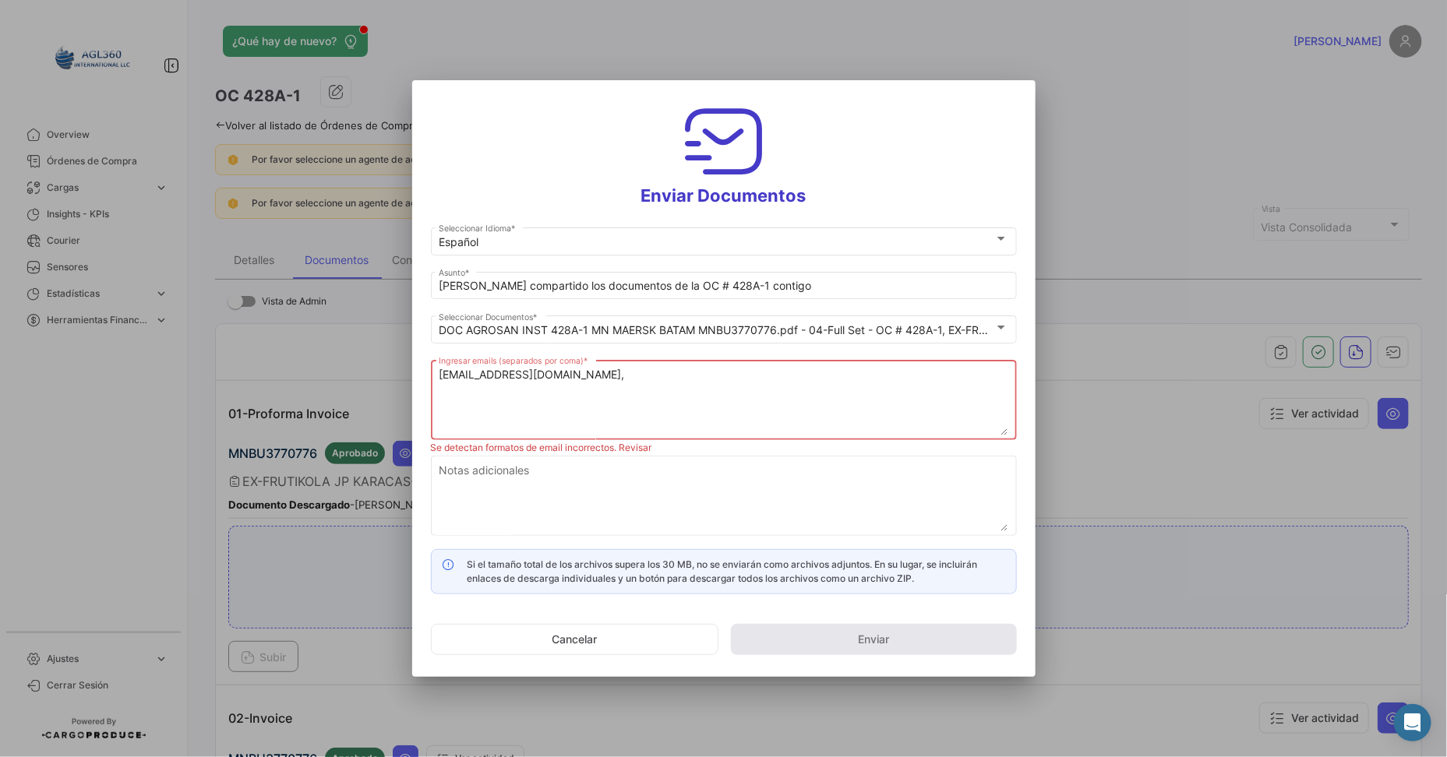
paste textarea "[EMAIL_ADDRESS][DOMAIN_NAME]"
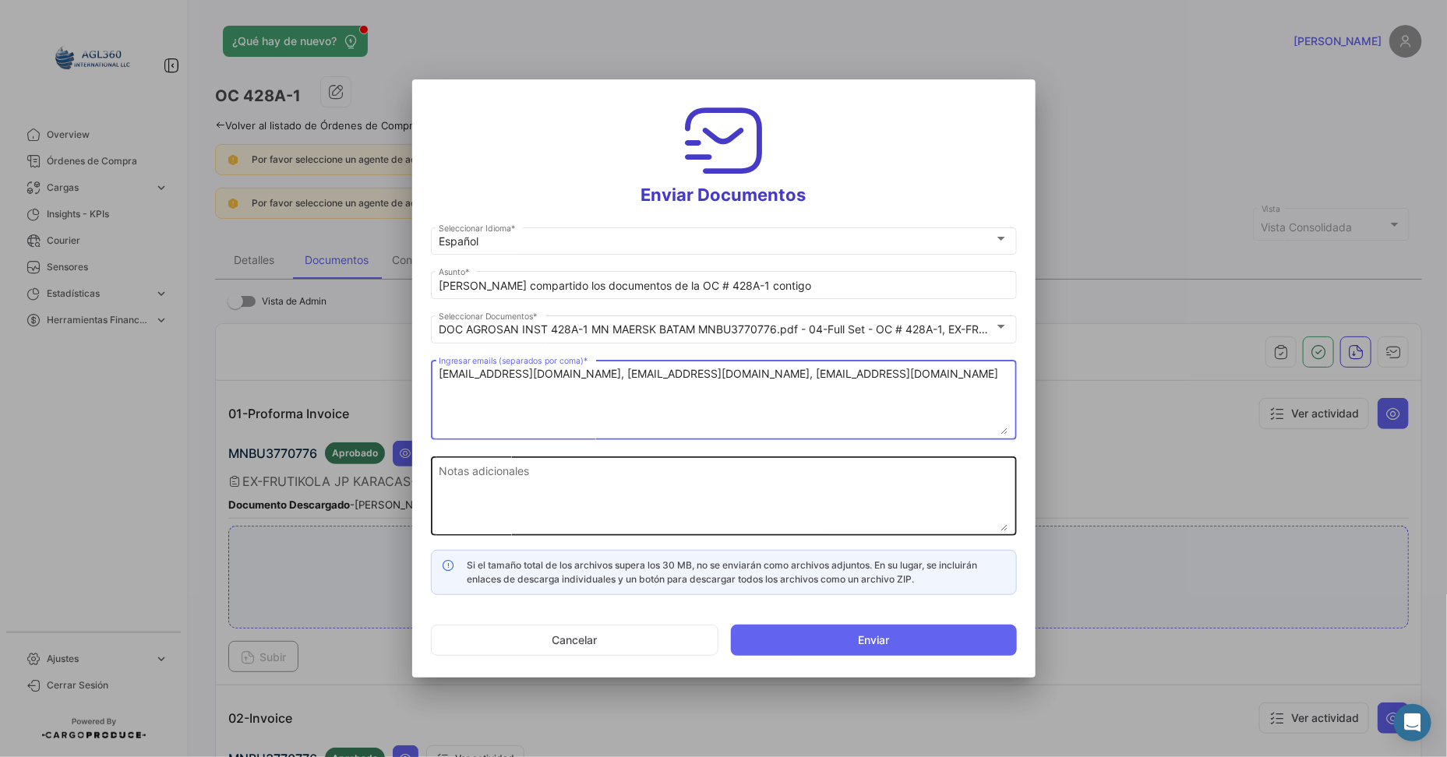
type textarea "[EMAIL_ADDRESS][DOMAIN_NAME], [EMAIL_ADDRESS][DOMAIN_NAME], [EMAIL_ADDRESS][DOM…"
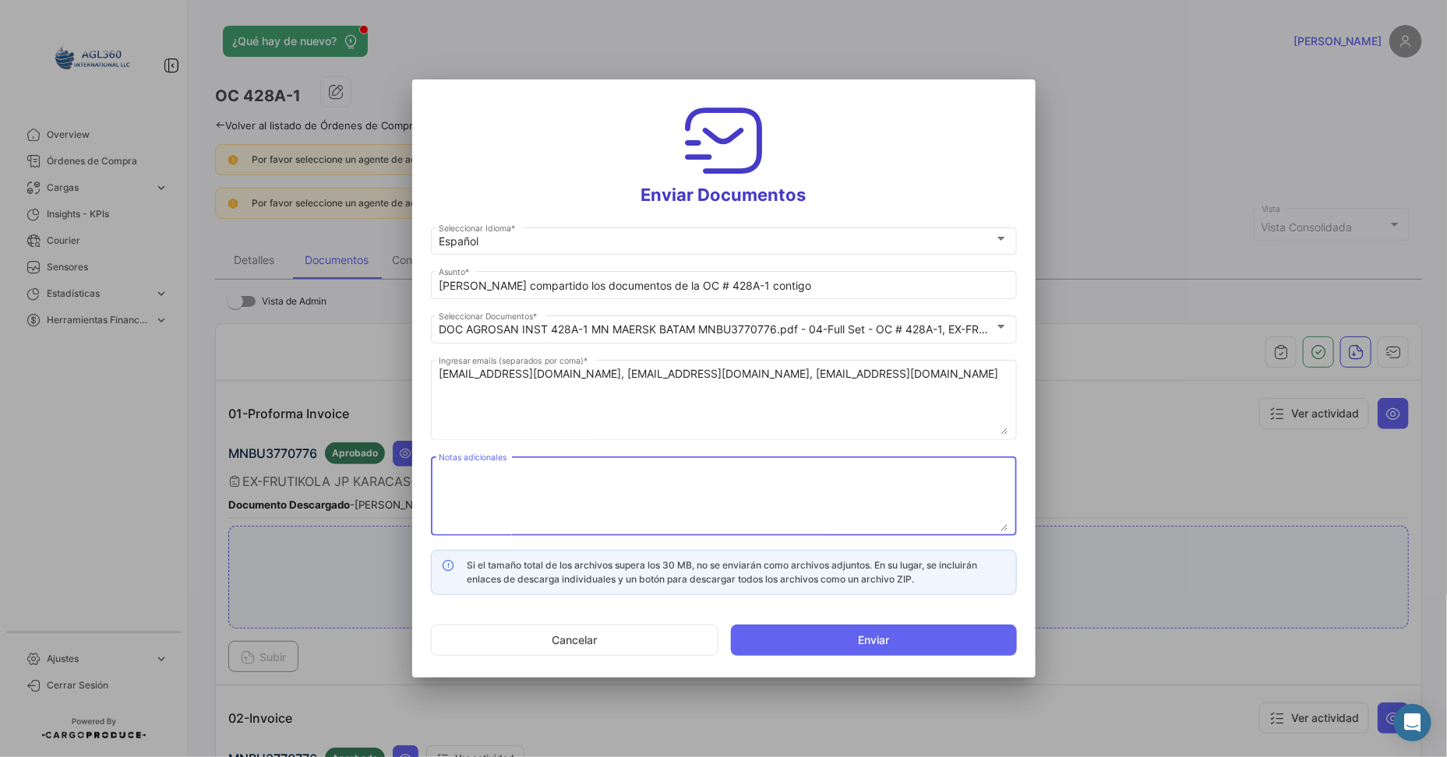
click at [579, 475] on textarea "Notas adicionales" at bounding box center [724, 497] width 570 height 69
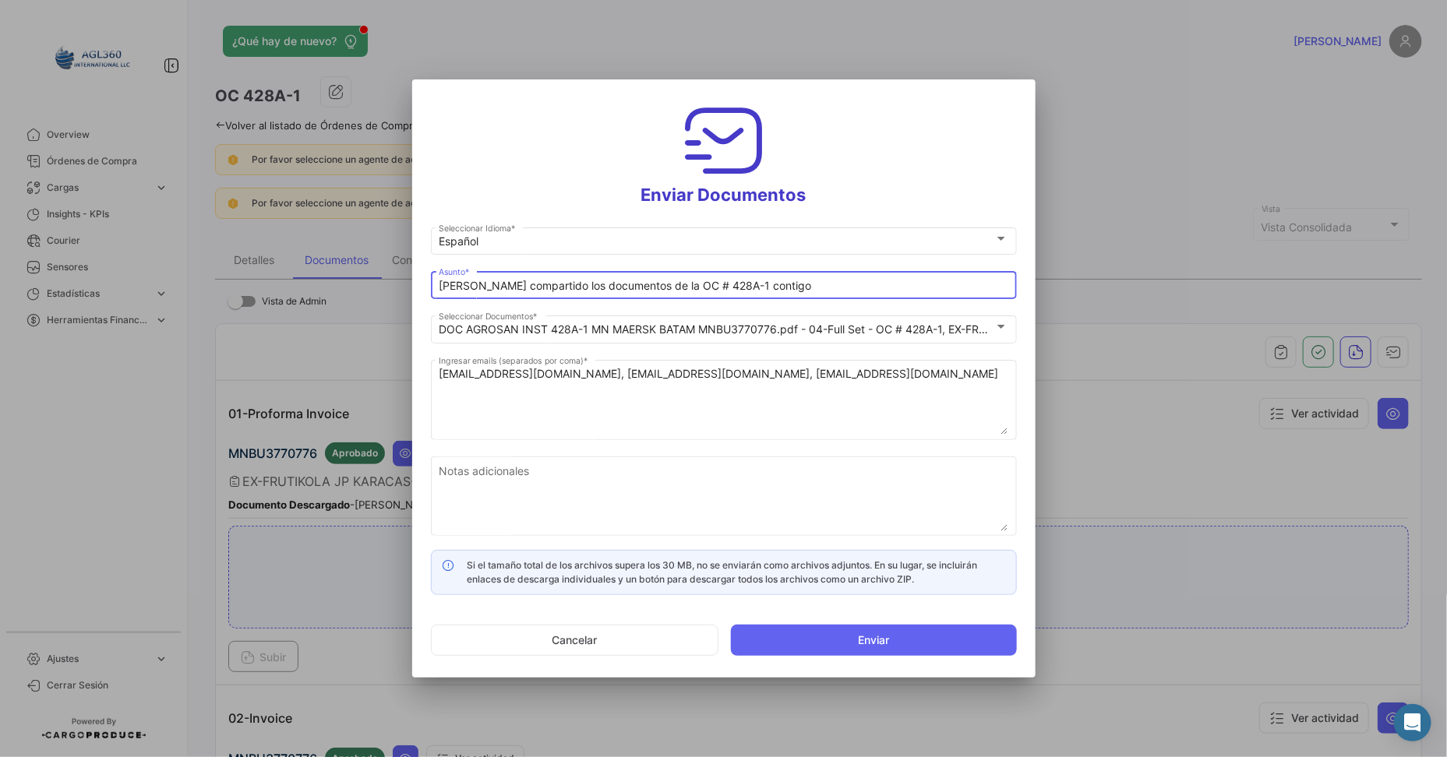
click at [847, 290] on input "[PERSON_NAME] compartido los documentos de la OC # 428A-1 contigo" at bounding box center [724, 286] width 570 height 13
type input "[PERSON_NAME] compartido los documentos de la OC # 428A-1 contigo || FRUTIKOLA …"
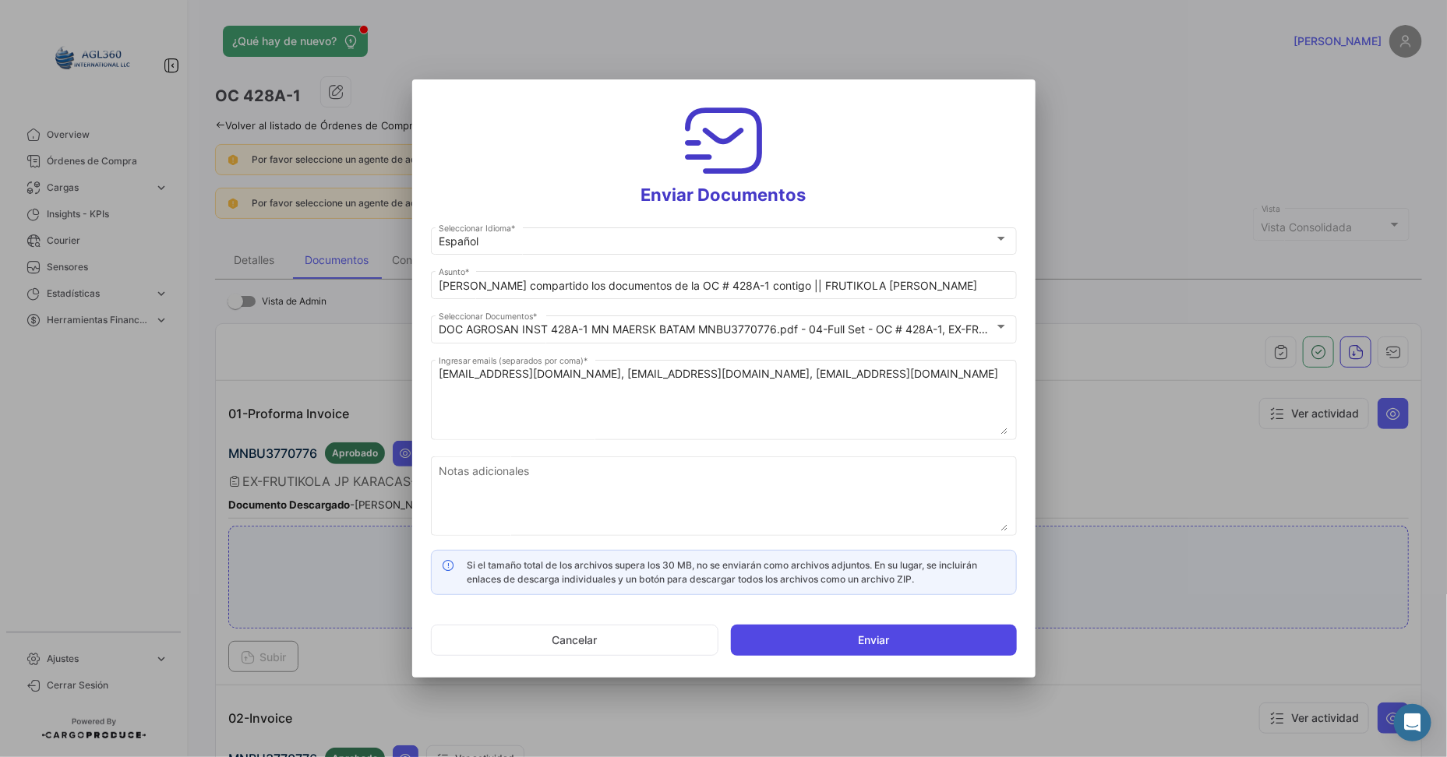
click at [850, 605] on button "Enviar" at bounding box center [874, 640] width 286 height 31
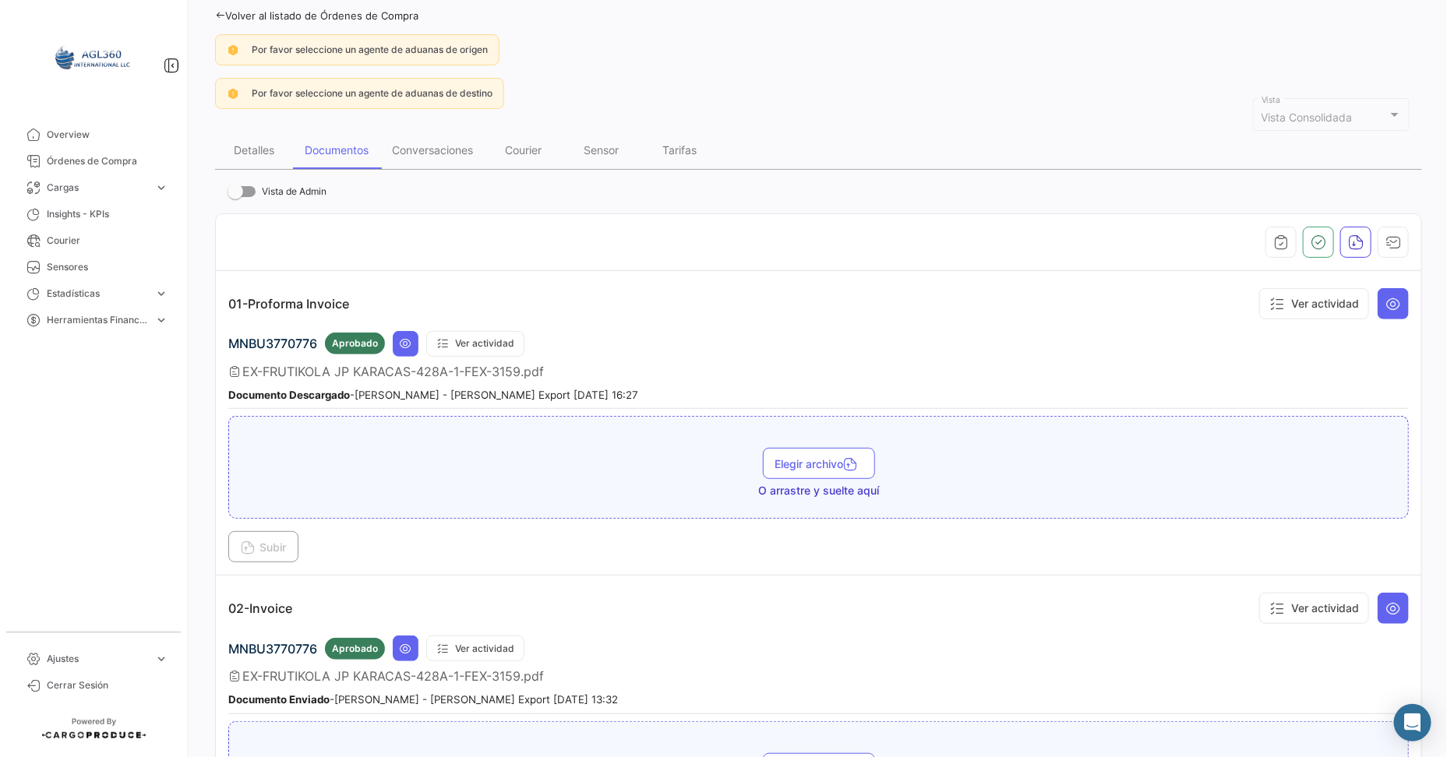
scroll to position [14, 0]
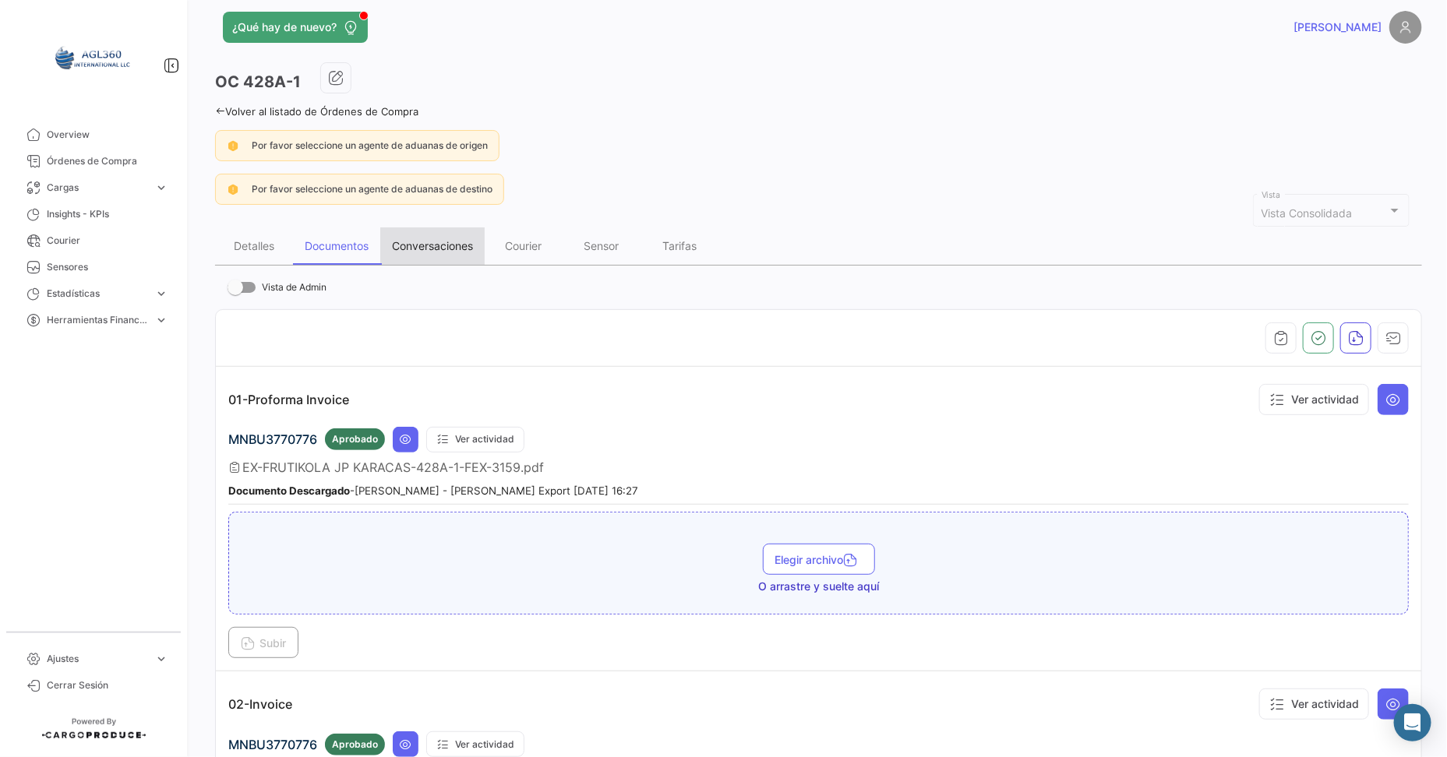
click at [458, 242] on div "Conversaciones" at bounding box center [432, 245] width 81 height 13
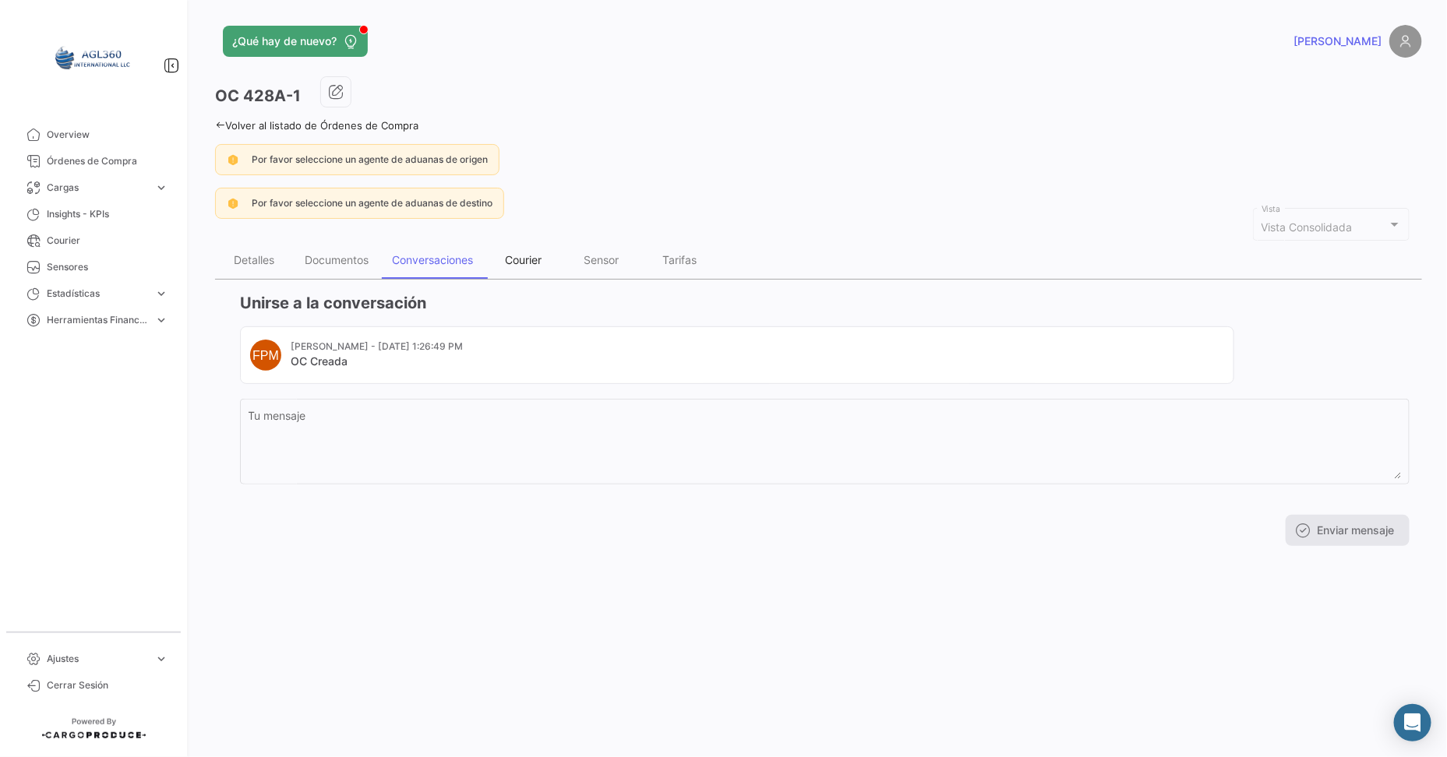
click at [513, 249] on div "Courier" at bounding box center [524, 260] width 78 height 37
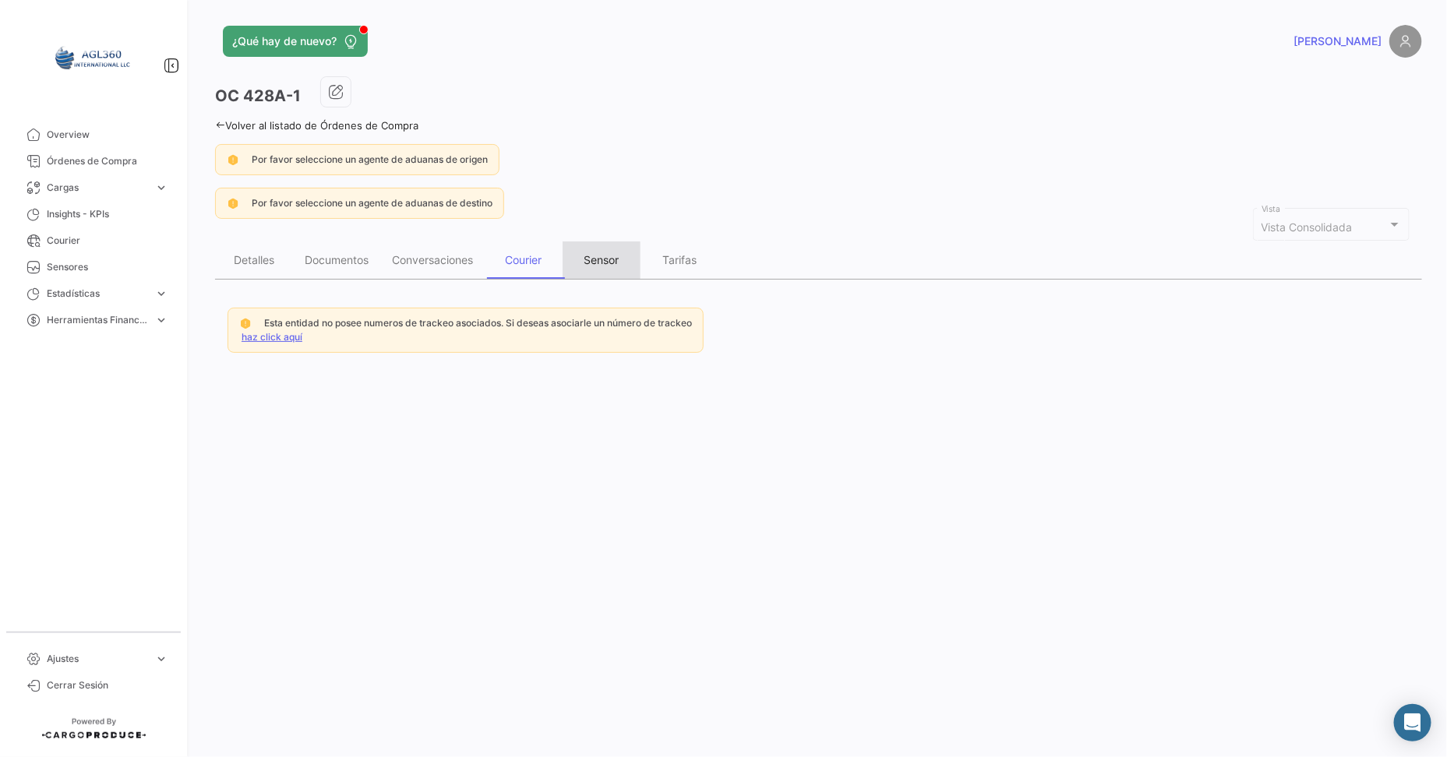
click at [595, 260] on div "Sensor" at bounding box center [601, 259] width 35 height 13
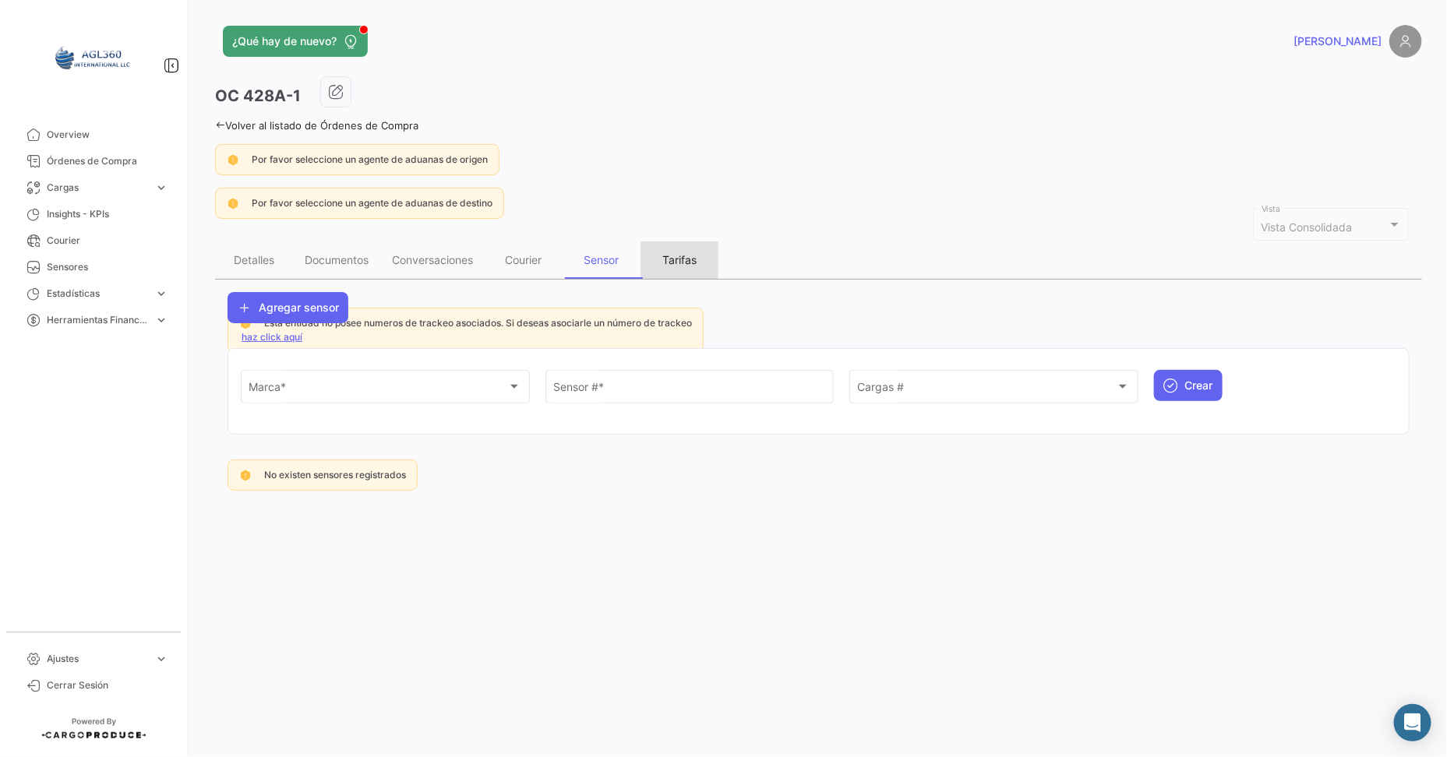
click at [685, 259] on div "Tarifas" at bounding box center [679, 259] width 34 height 13
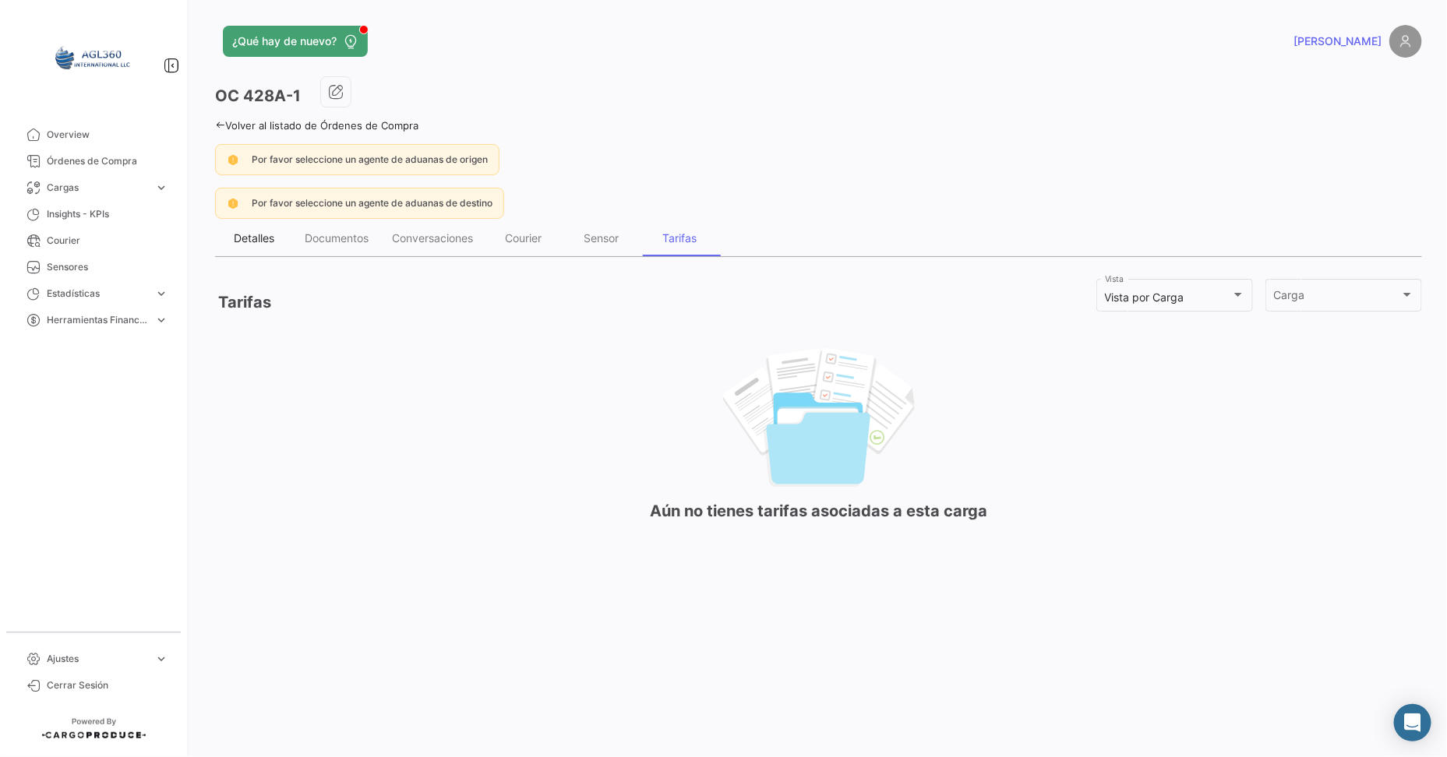
click at [249, 235] on div "Detalles" at bounding box center [254, 237] width 41 height 13
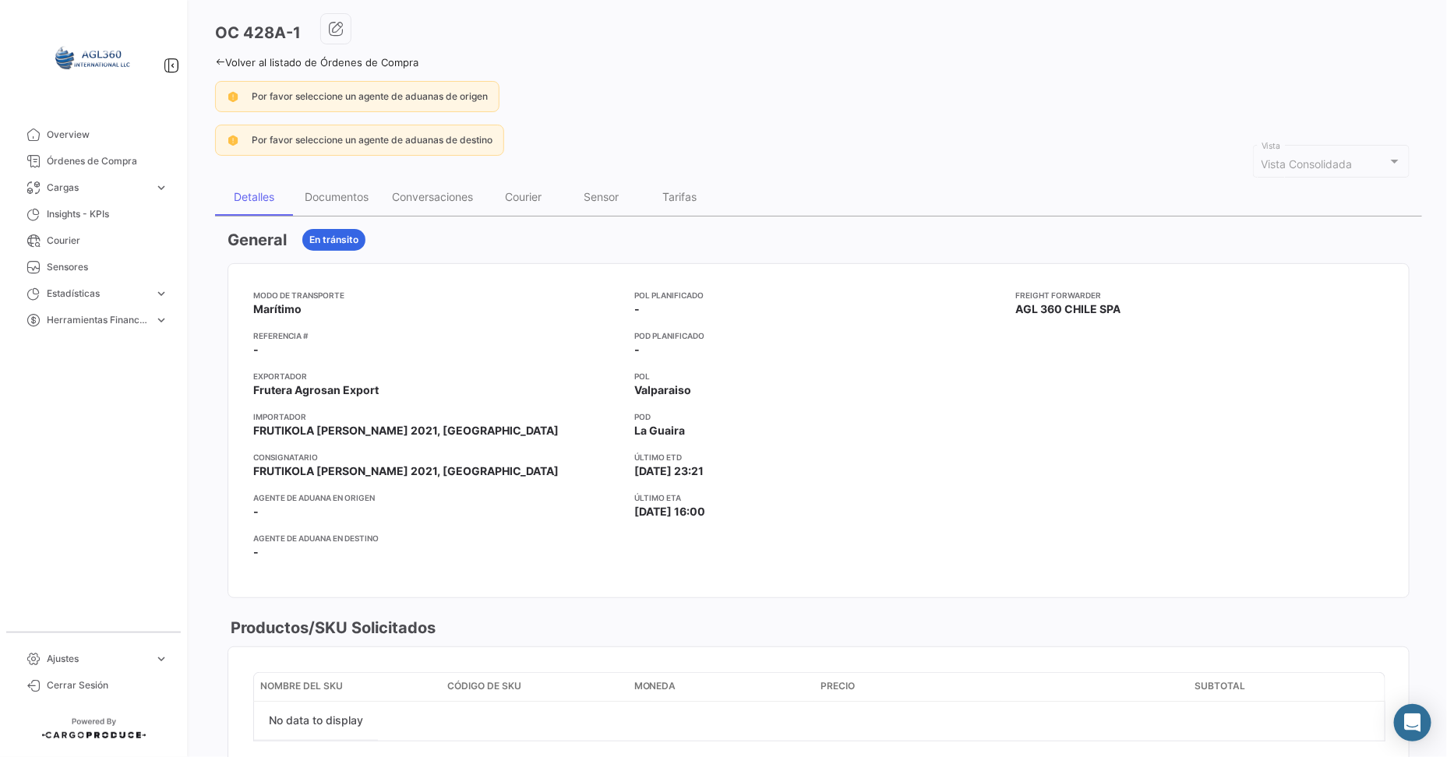
scroll to position [14, 0]
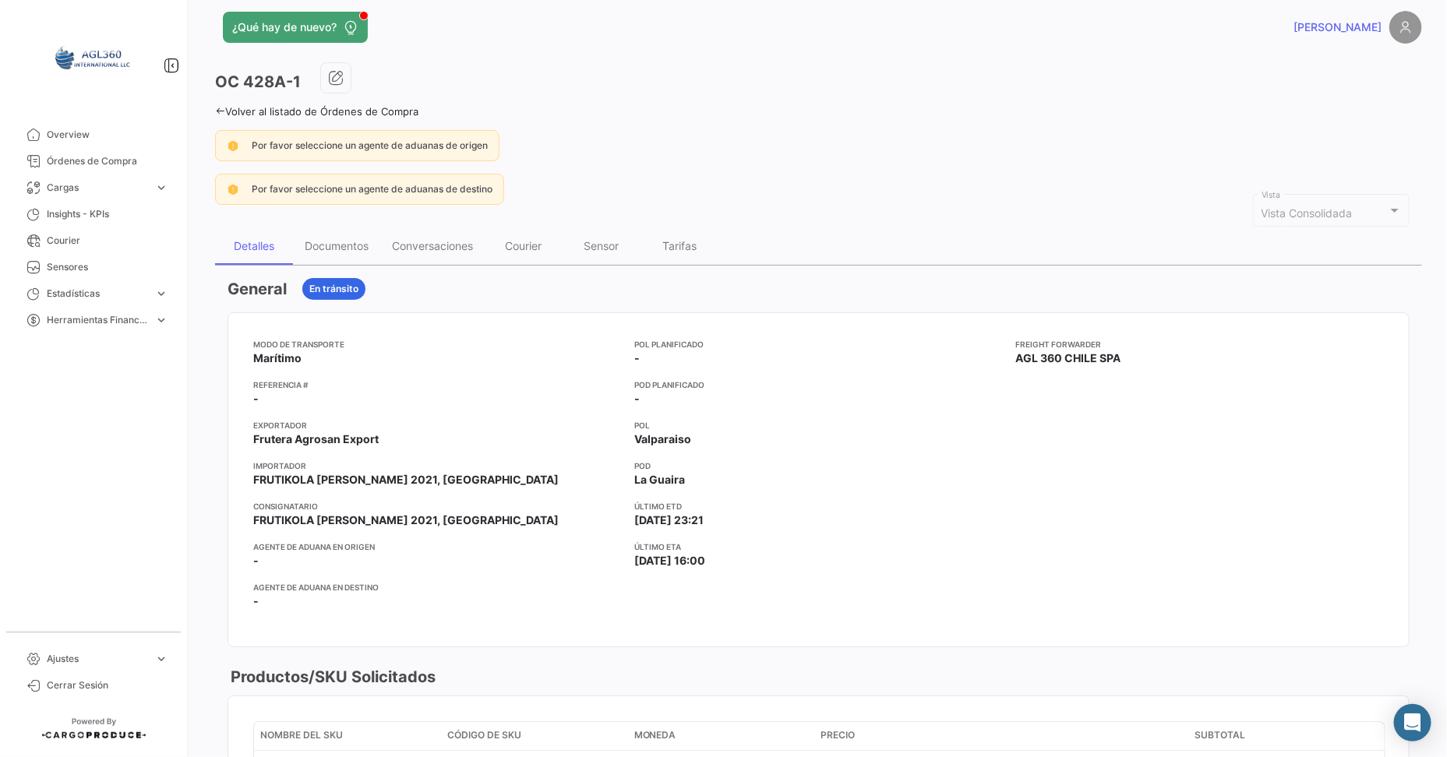
click at [1013, 133] on div "Por favor seleccione un agente de aduanas de origen" at bounding box center [818, 145] width 1207 height 31
drag, startPoint x: 1062, startPoint y: 92, endPoint x: 1058, endPoint y: 85, distance: 8.0
click at [1060, 88] on div "OC 428A-1" at bounding box center [818, 81] width 1207 height 39
drag, startPoint x: 816, startPoint y: 116, endPoint x: 740, endPoint y: 181, distance: 100.1
click at [814, 115] on div "Volver al listado de Órdenes de Compra" at bounding box center [818, 109] width 1207 height 16
